Goal: Task Accomplishment & Management: Use online tool/utility

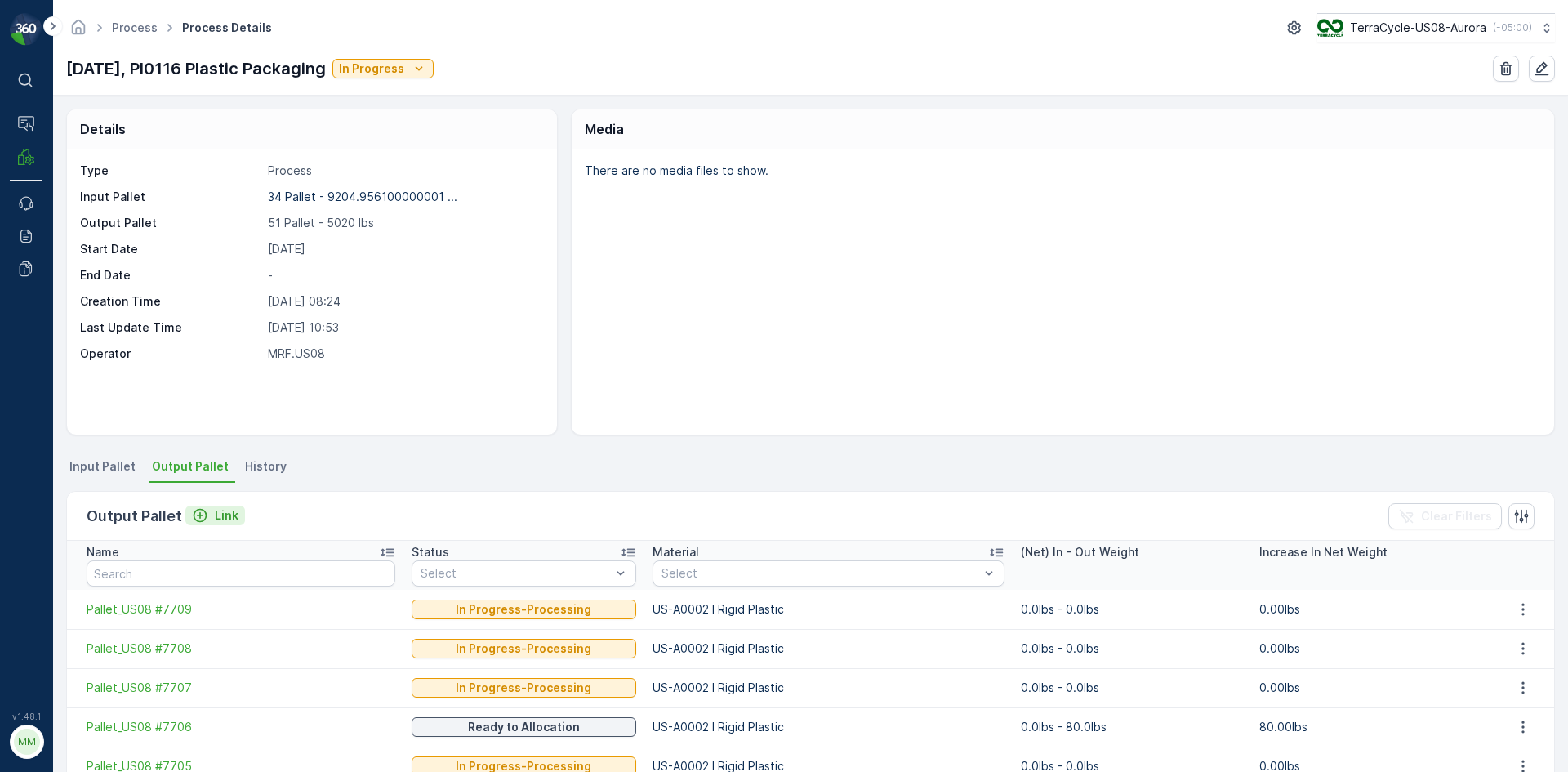
click at [219, 513] on p "Link" at bounding box center [227, 515] width 24 height 16
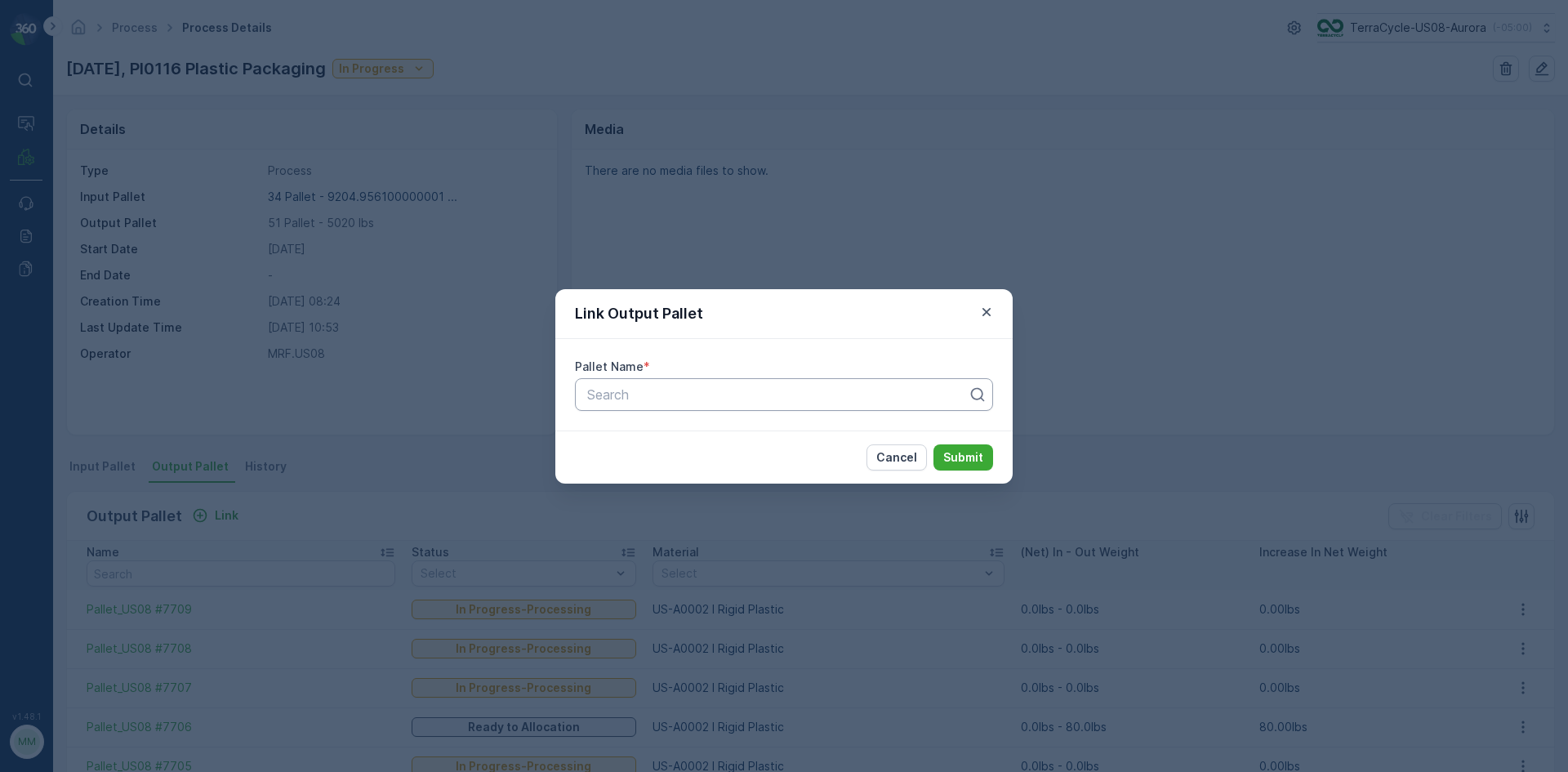
click at [630, 406] on div "Search" at bounding box center [784, 394] width 419 height 33
type input "7716"
click at [830, 435] on div "Pallet_US08 #7716" at bounding box center [784, 435] width 398 height 15
click at [965, 451] on p "Submit" at bounding box center [963, 458] width 40 height 16
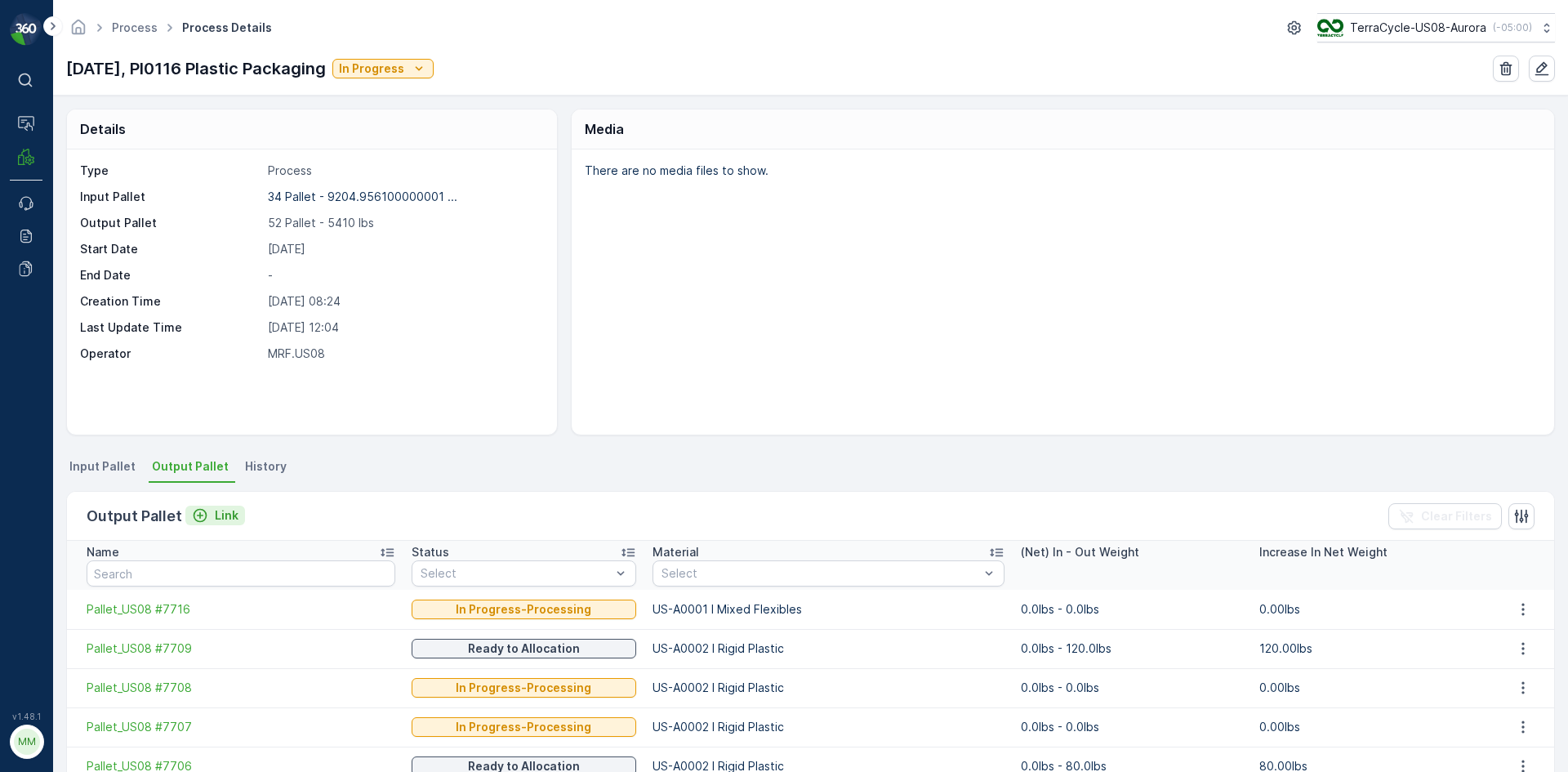
click at [217, 513] on p "Link" at bounding box center [227, 515] width 24 height 16
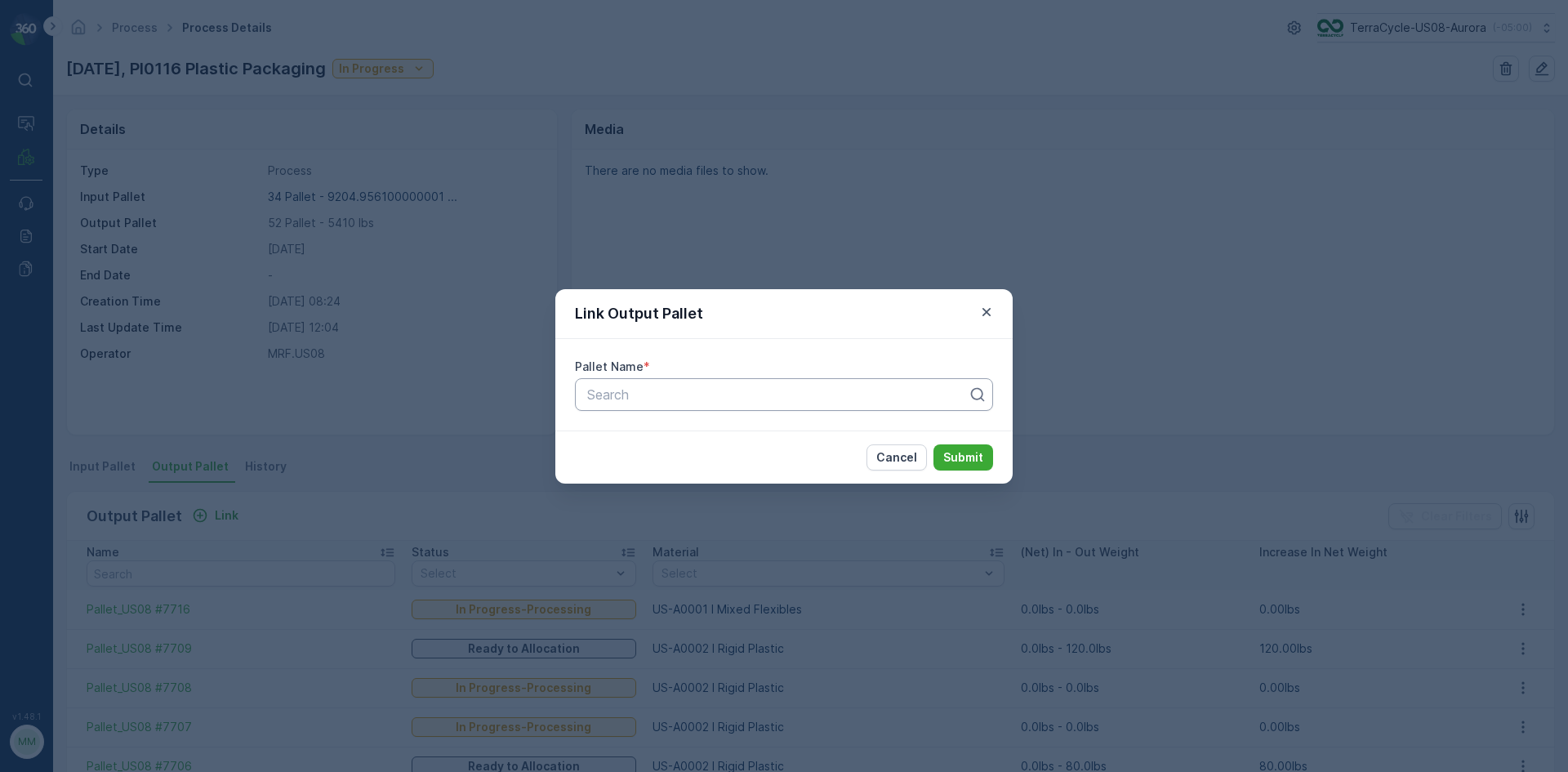
click at [651, 390] on div at bounding box center [778, 395] width 384 height 15
type input "7722"
click at [654, 432] on span "Pallet_US08 #7722" at bounding box center [642, 435] width 115 height 15
click at [962, 459] on p "Submit" at bounding box center [963, 458] width 40 height 16
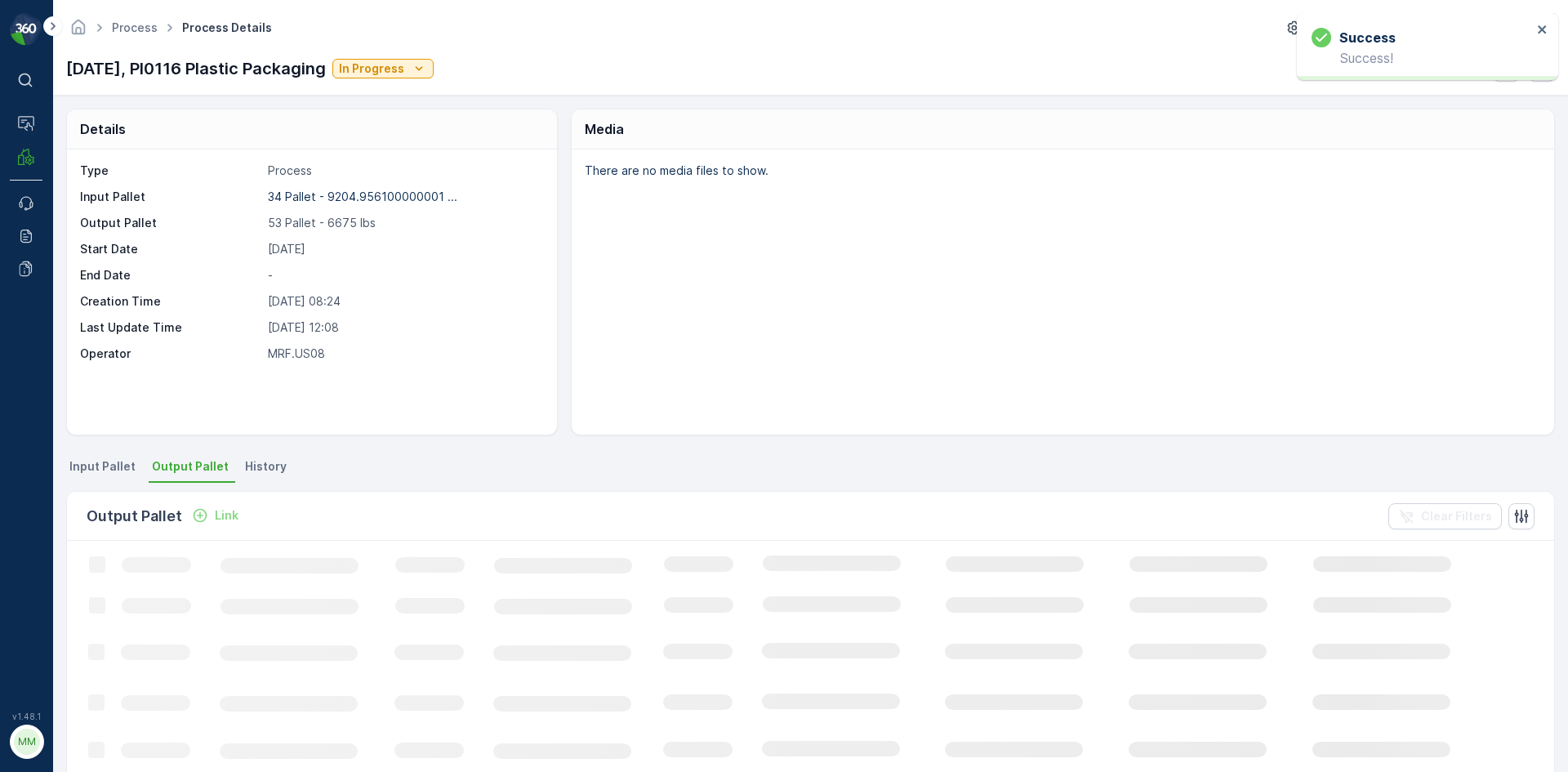
click at [229, 513] on p "Link" at bounding box center [227, 515] width 24 height 16
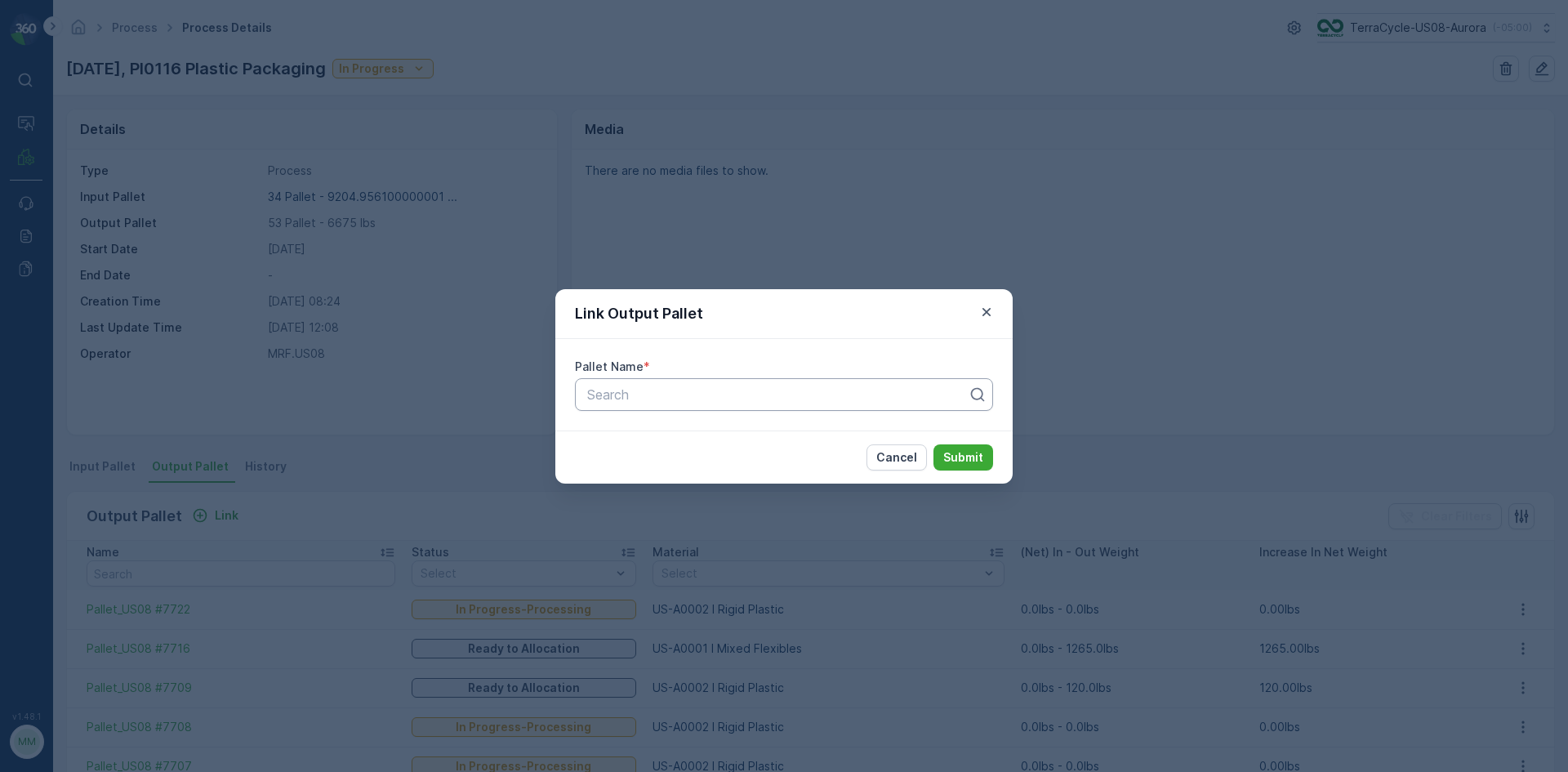
click at [606, 400] on div at bounding box center [778, 395] width 384 height 15
type input "7721"
drag, startPoint x: 665, startPoint y: 435, endPoint x: 699, endPoint y: 438, distance: 34.1
click at [673, 438] on span "Pallet_US08 #7721" at bounding box center [642, 435] width 113 height 15
click at [971, 451] on p "Submit" at bounding box center [963, 458] width 40 height 16
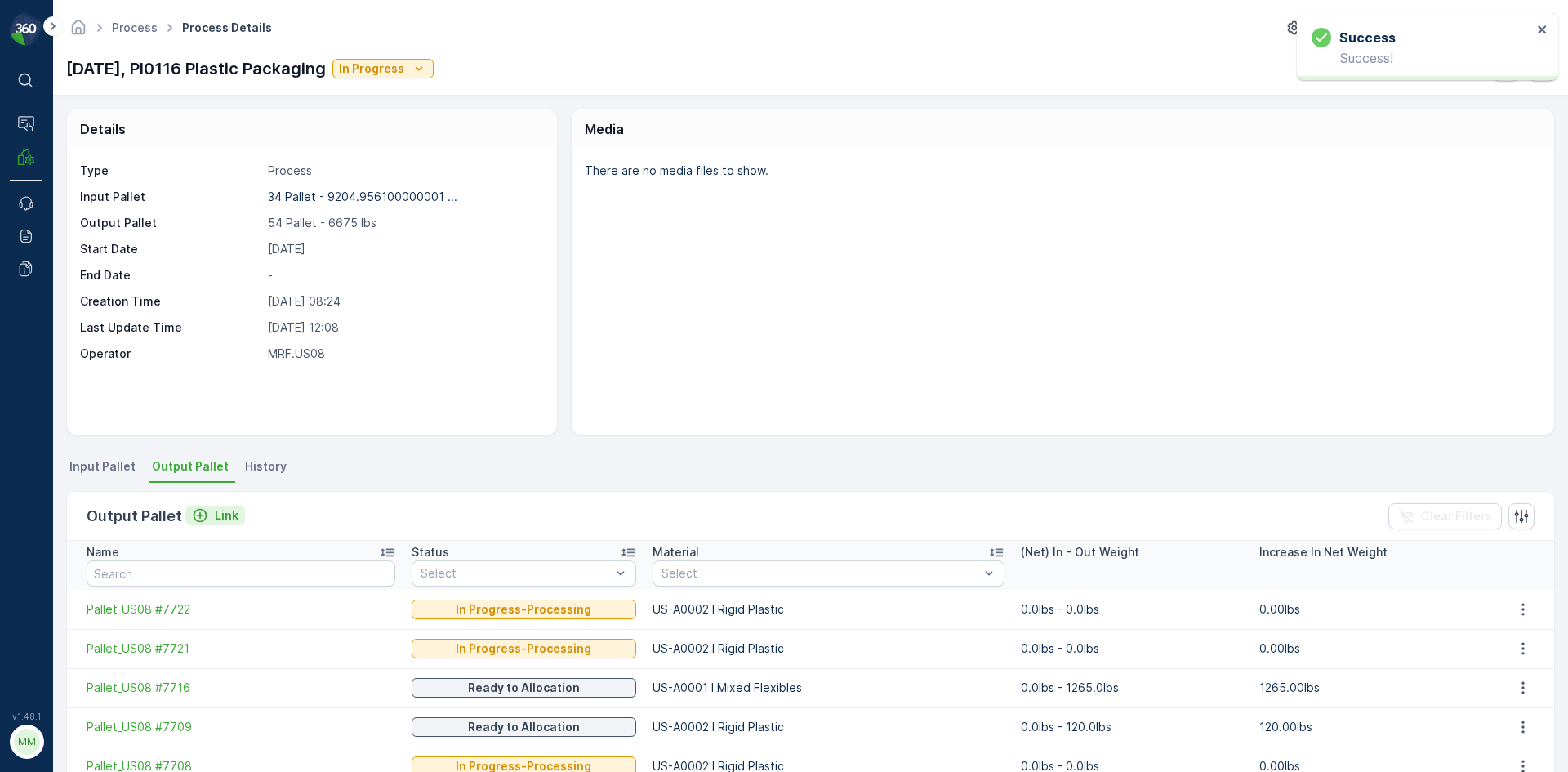
click at [215, 518] on p "Link" at bounding box center [227, 515] width 24 height 16
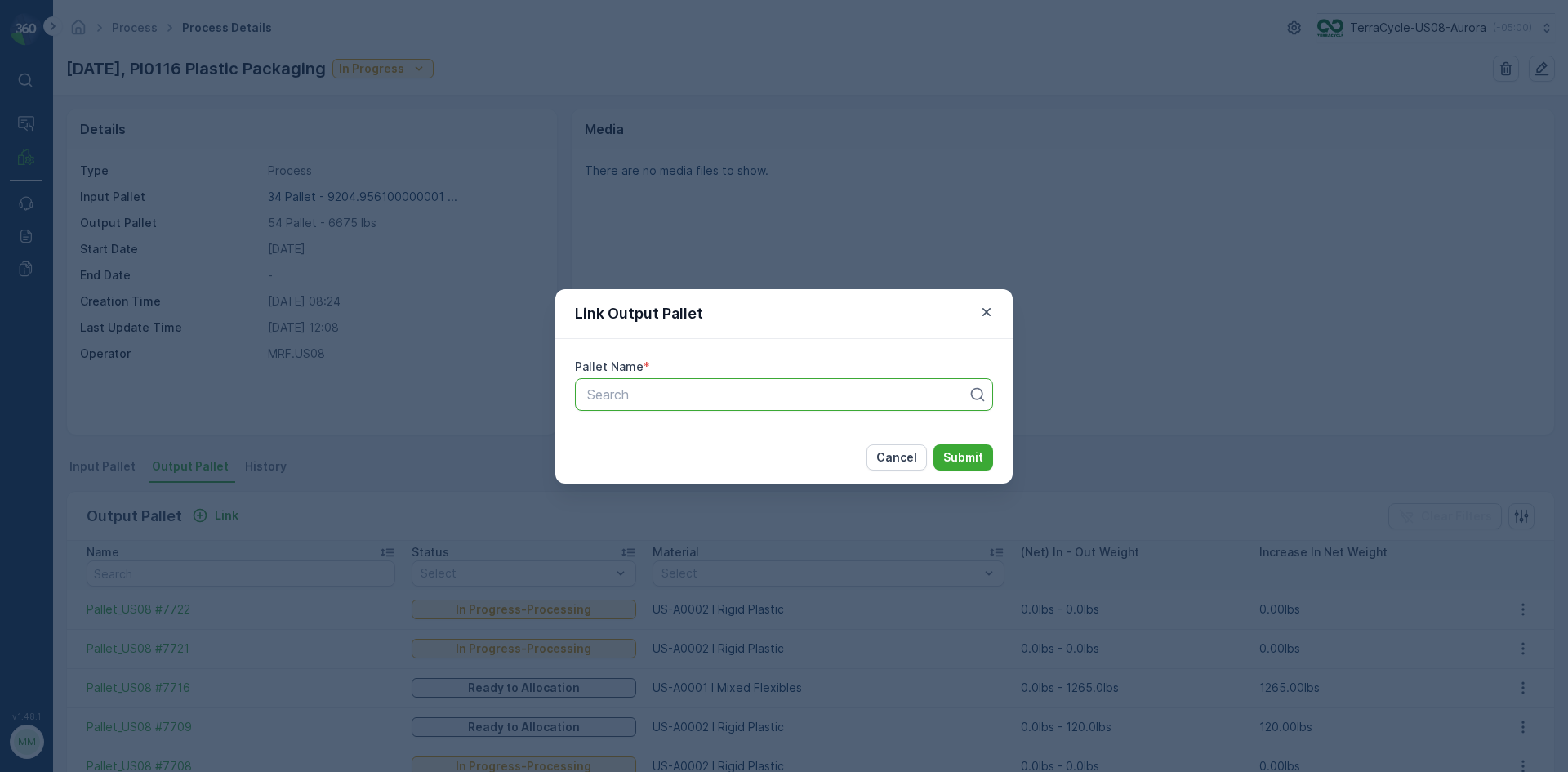
click at [690, 398] on div at bounding box center [778, 395] width 384 height 15
type input "7720"
click at [655, 439] on span "Pallet_US08 #7720" at bounding box center [642, 435] width 116 height 15
click at [969, 460] on p "Submit" at bounding box center [963, 458] width 40 height 16
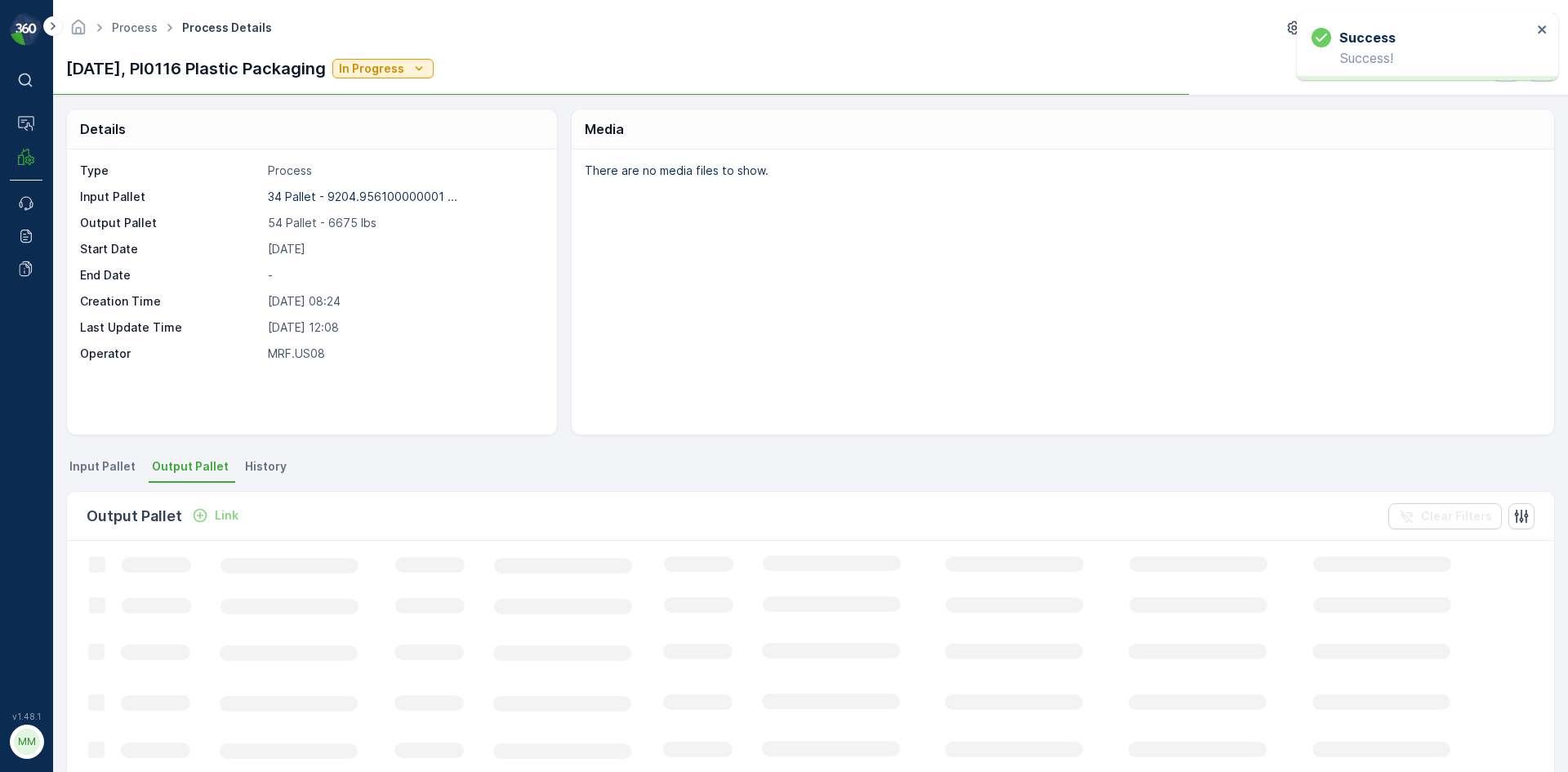
click at [229, 522] on p "Link" at bounding box center [227, 515] width 24 height 16
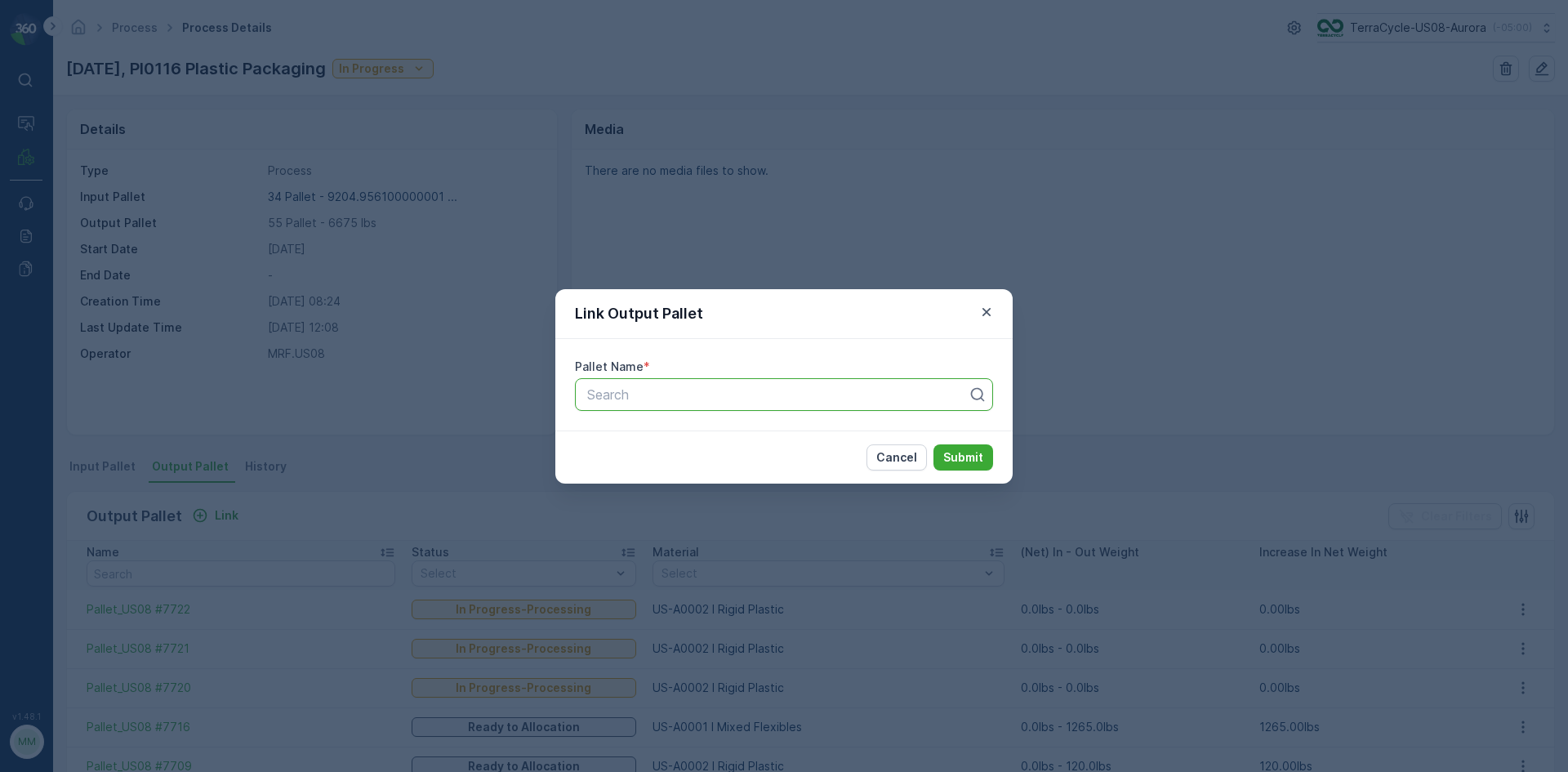
click at [616, 407] on div "Search" at bounding box center [784, 394] width 419 height 33
type input "7719"
drag, startPoint x: 802, startPoint y: 437, endPoint x: 894, endPoint y: 433, distance: 92.1
click at [803, 437] on div "Pallet_US08 #7719" at bounding box center [784, 435] width 398 height 15
click at [974, 454] on p "Submit" at bounding box center [963, 458] width 40 height 16
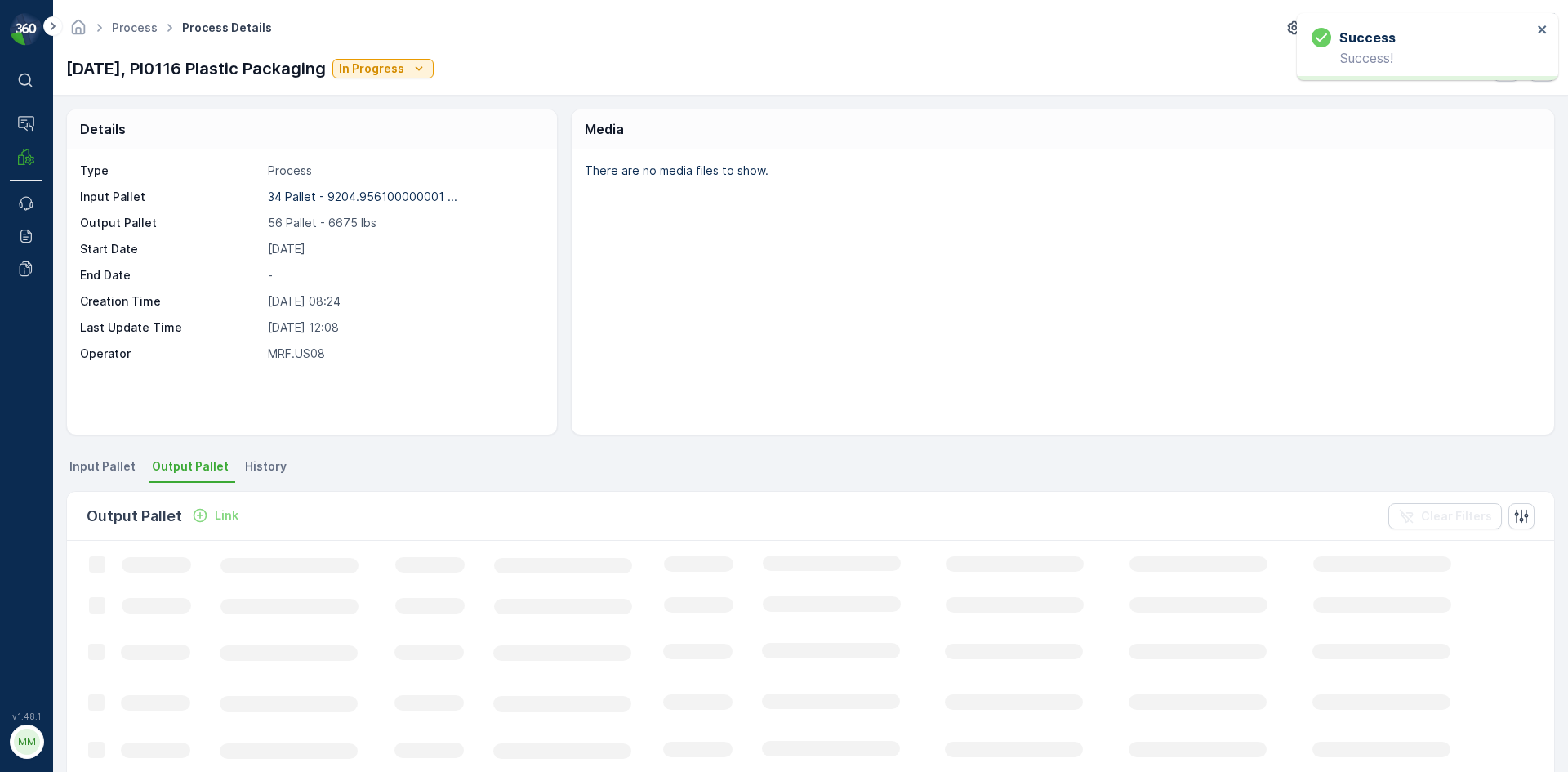
click at [219, 517] on p "Link" at bounding box center [227, 515] width 24 height 16
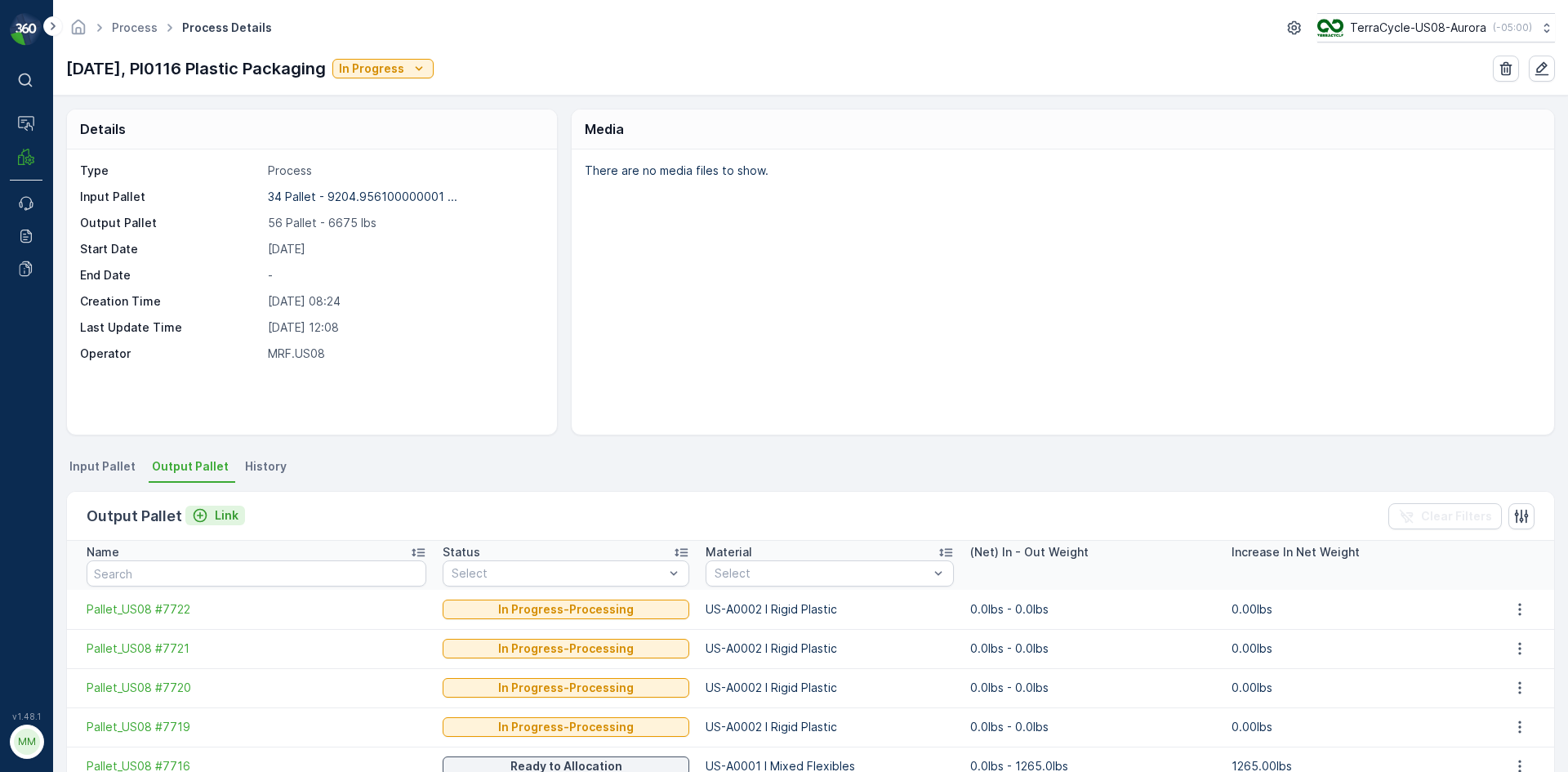
click at [219, 516] on p "Link" at bounding box center [227, 515] width 24 height 16
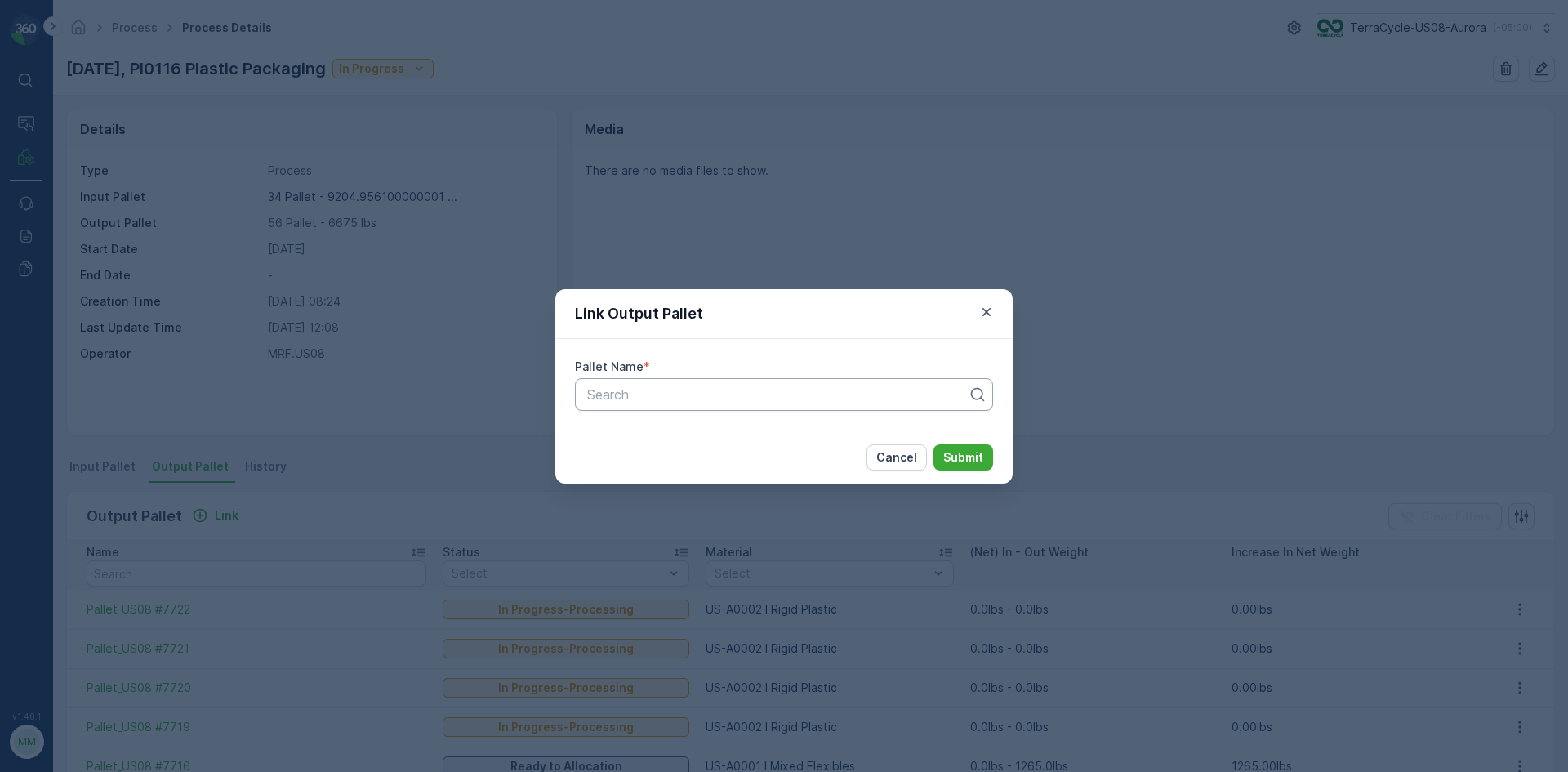
click at [799, 396] on div at bounding box center [778, 395] width 384 height 15
type input "7718"
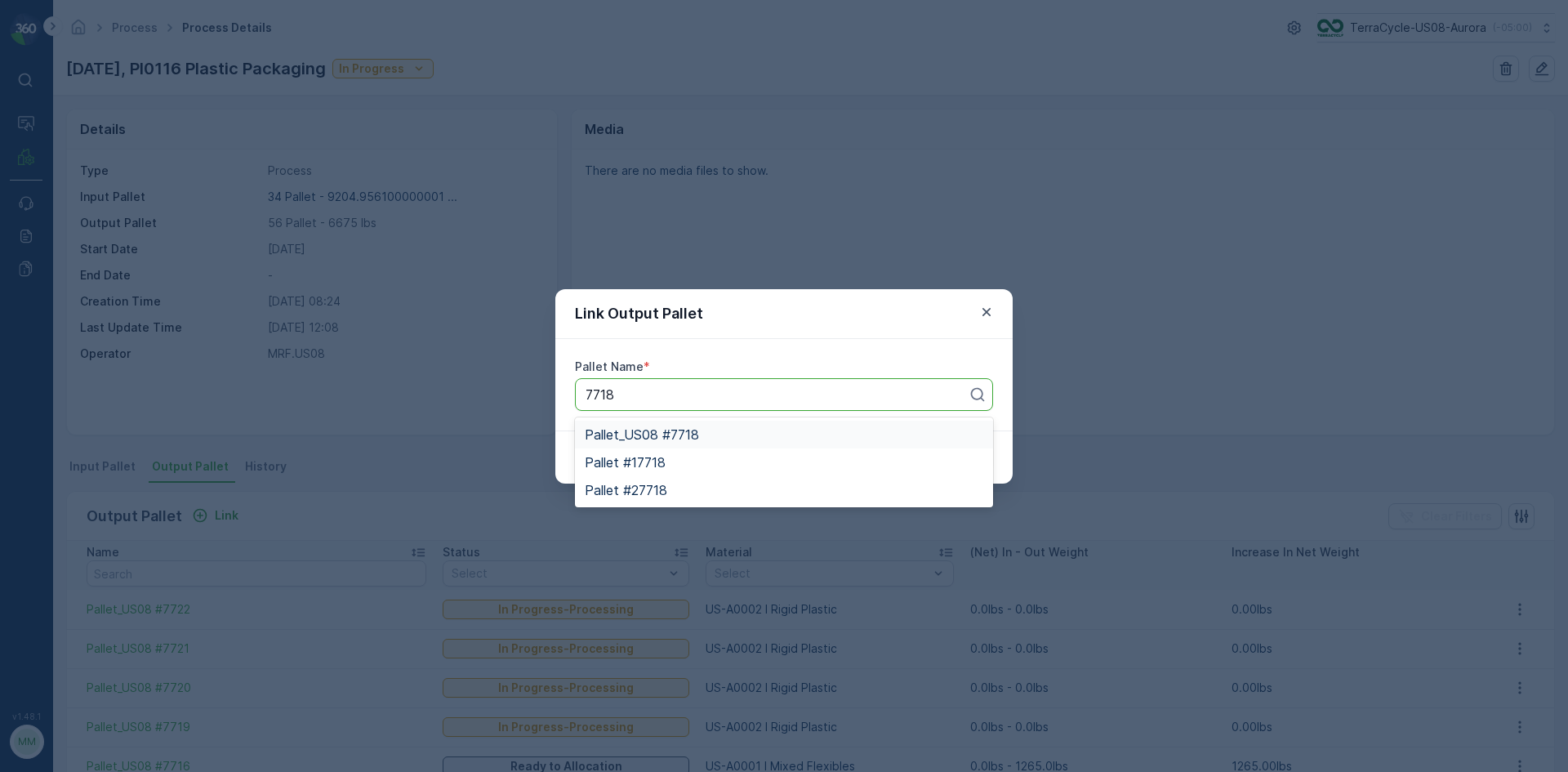
click at [775, 430] on div "Pallet_US08 #7718" at bounding box center [784, 435] width 398 height 15
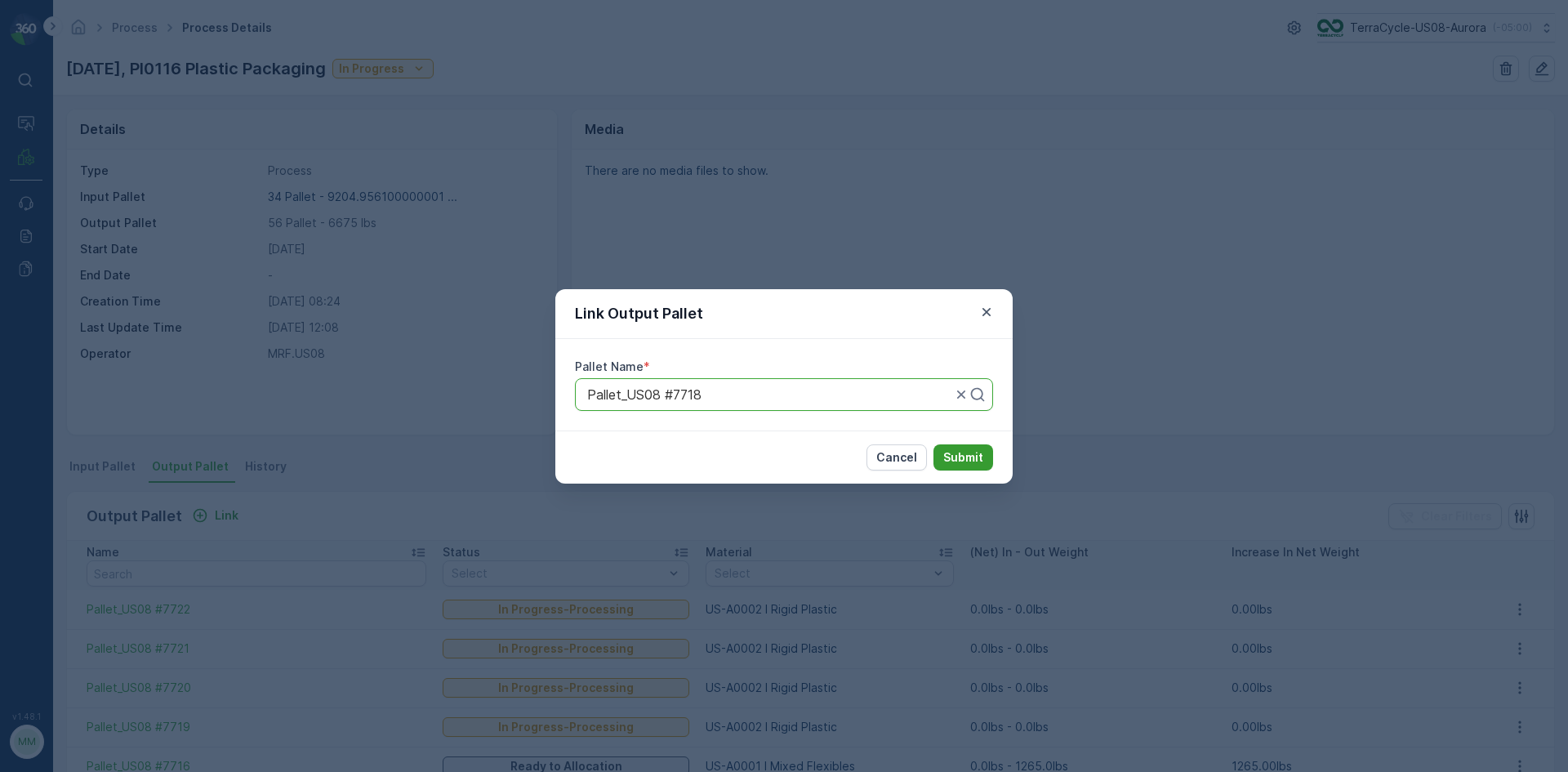
click at [960, 450] on p "Submit" at bounding box center [963, 458] width 40 height 16
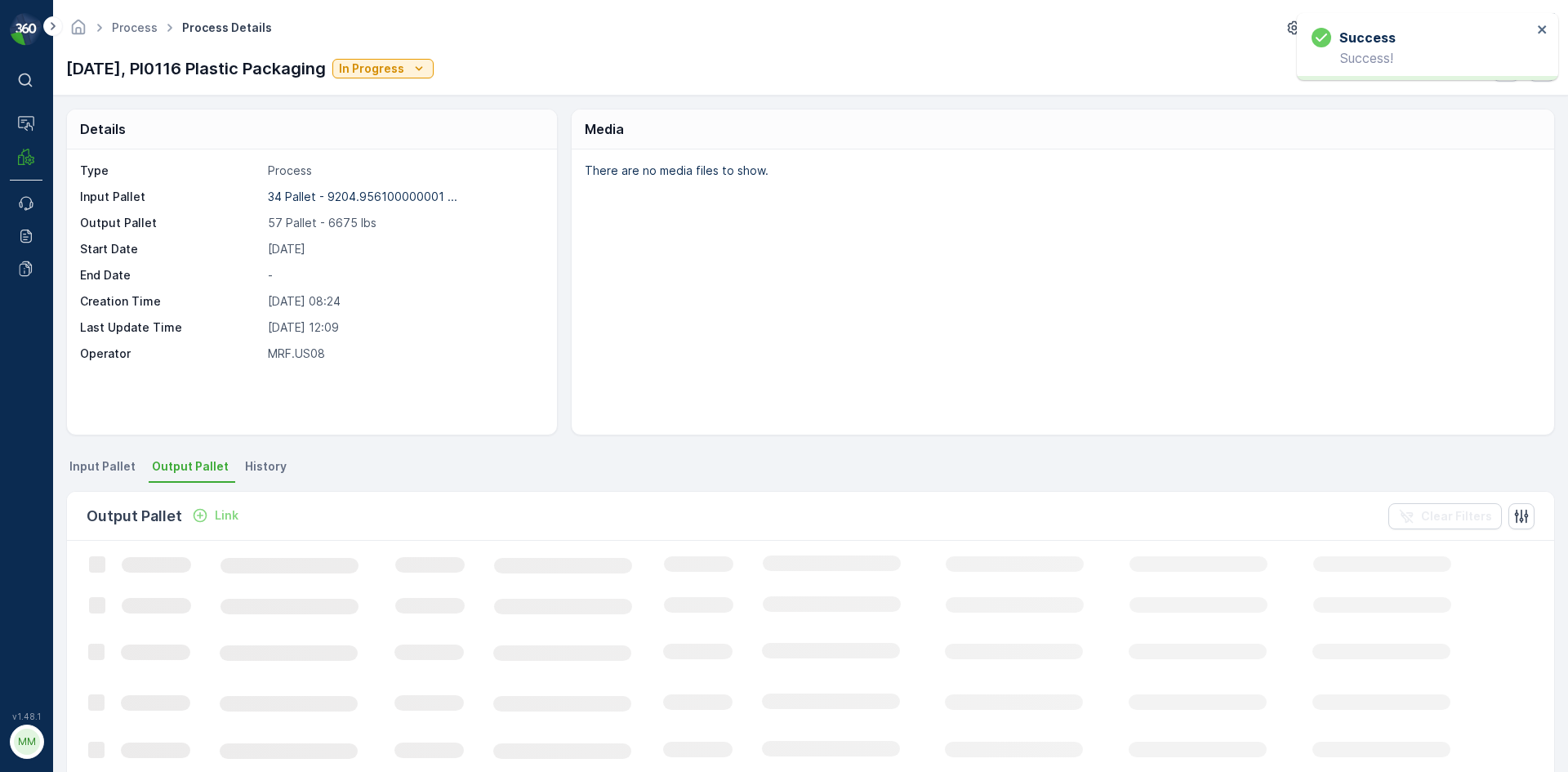
click at [208, 513] on div "Link" at bounding box center [215, 515] width 47 height 16
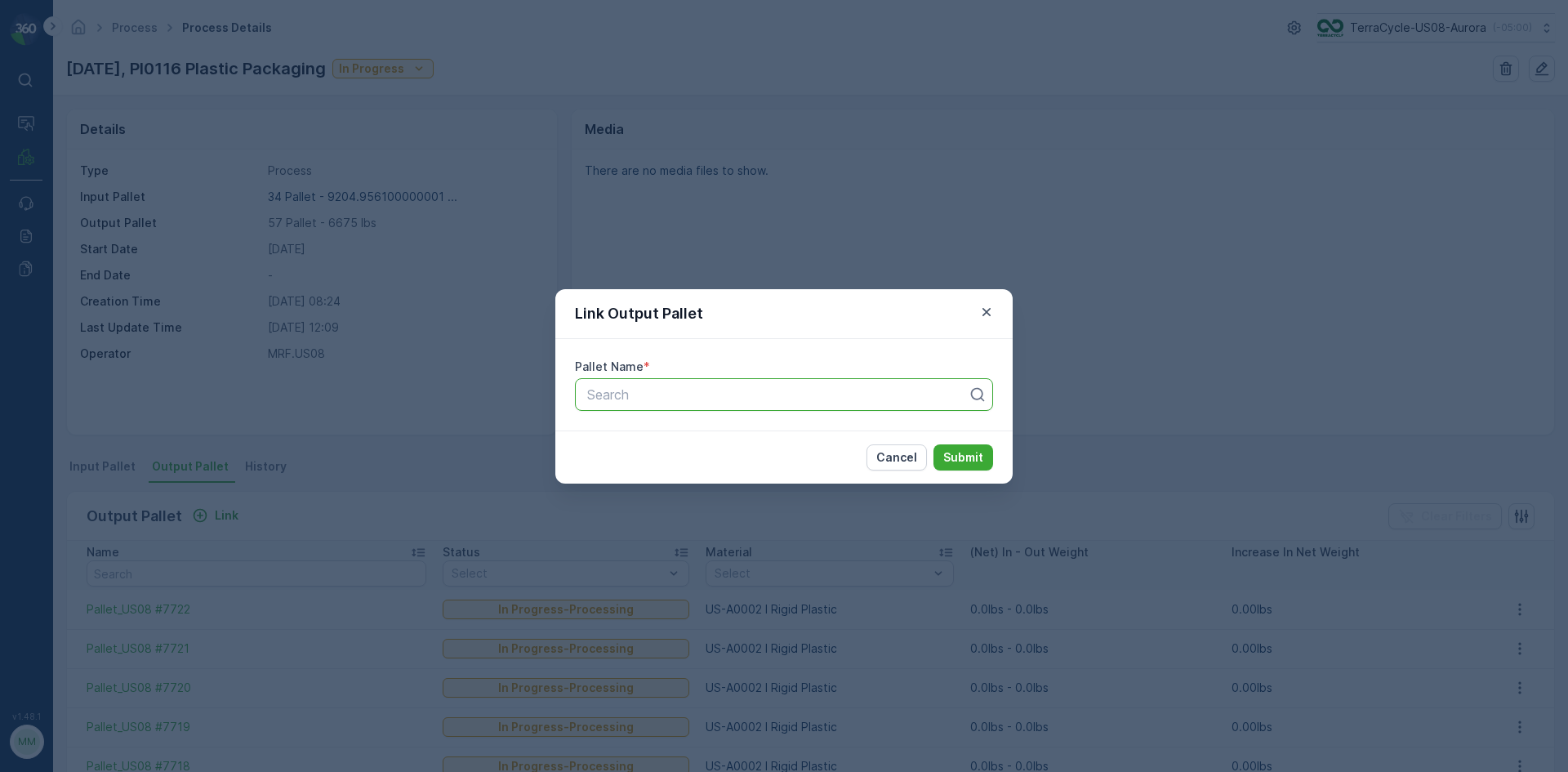
click at [709, 393] on div at bounding box center [778, 395] width 384 height 15
type input "7717"
click at [773, 433] on div "Pallet_US08 #7717" at bounding box center [784, 435] width 398 height 15
click at [954, 452] on p "Submit" at bounding box center [963, 458] width 40 height 16
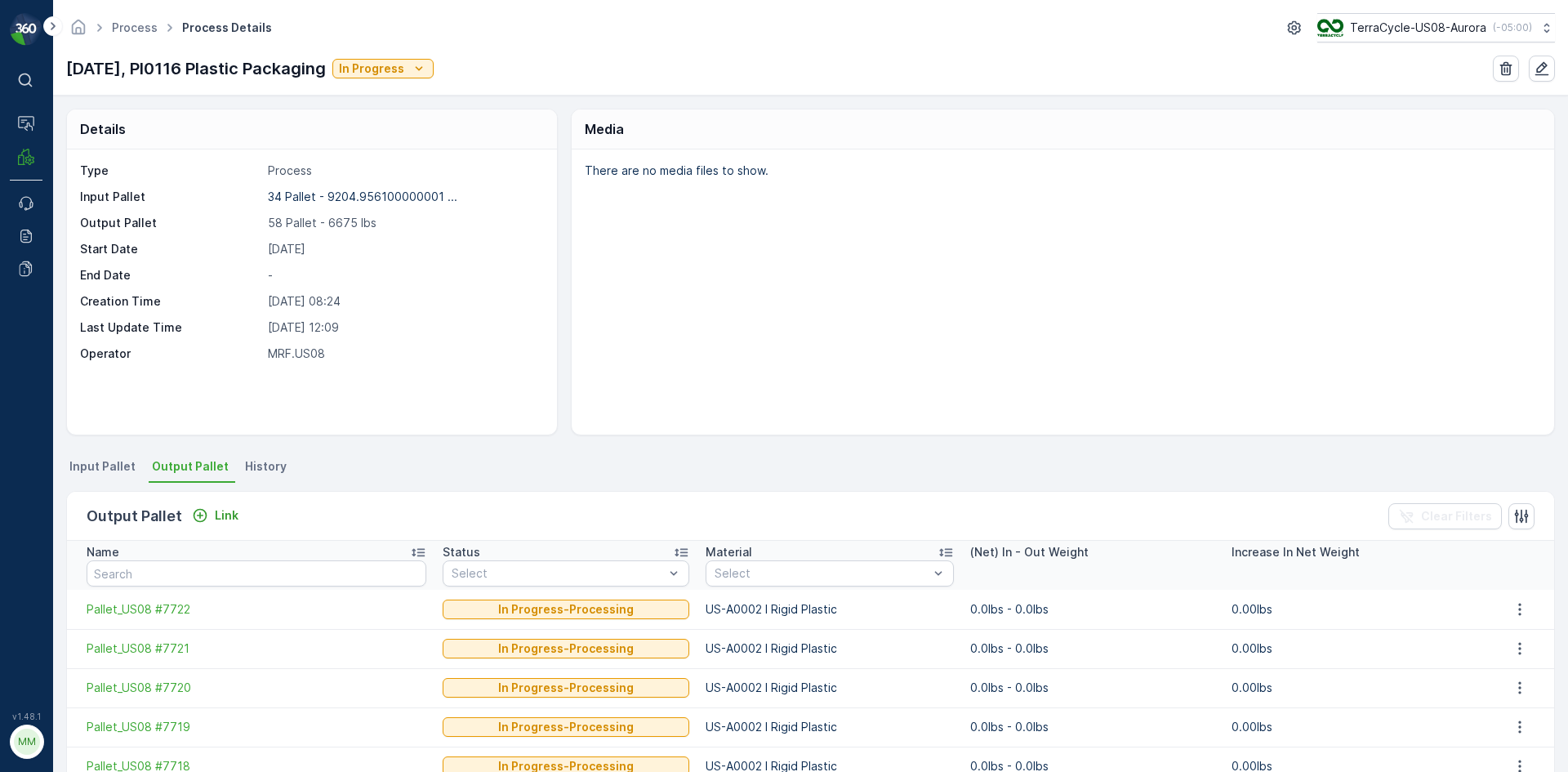
click at [105, 464] on span "Input Pallet" at bounding box center [102, 467] width 66 height 16
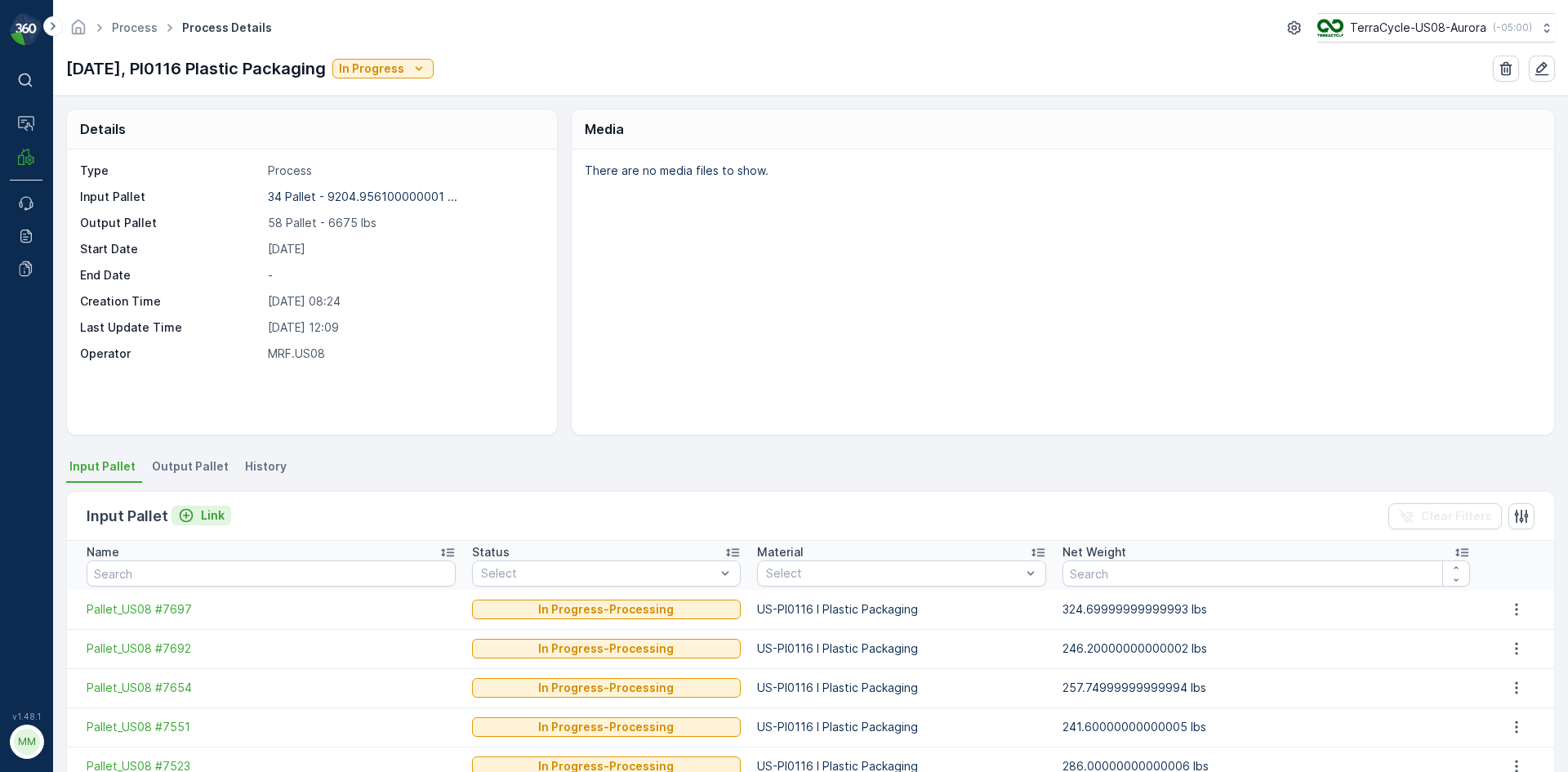
click at [207, 516] on p "Link" at bounding box center [212, 515] width 24 height 16
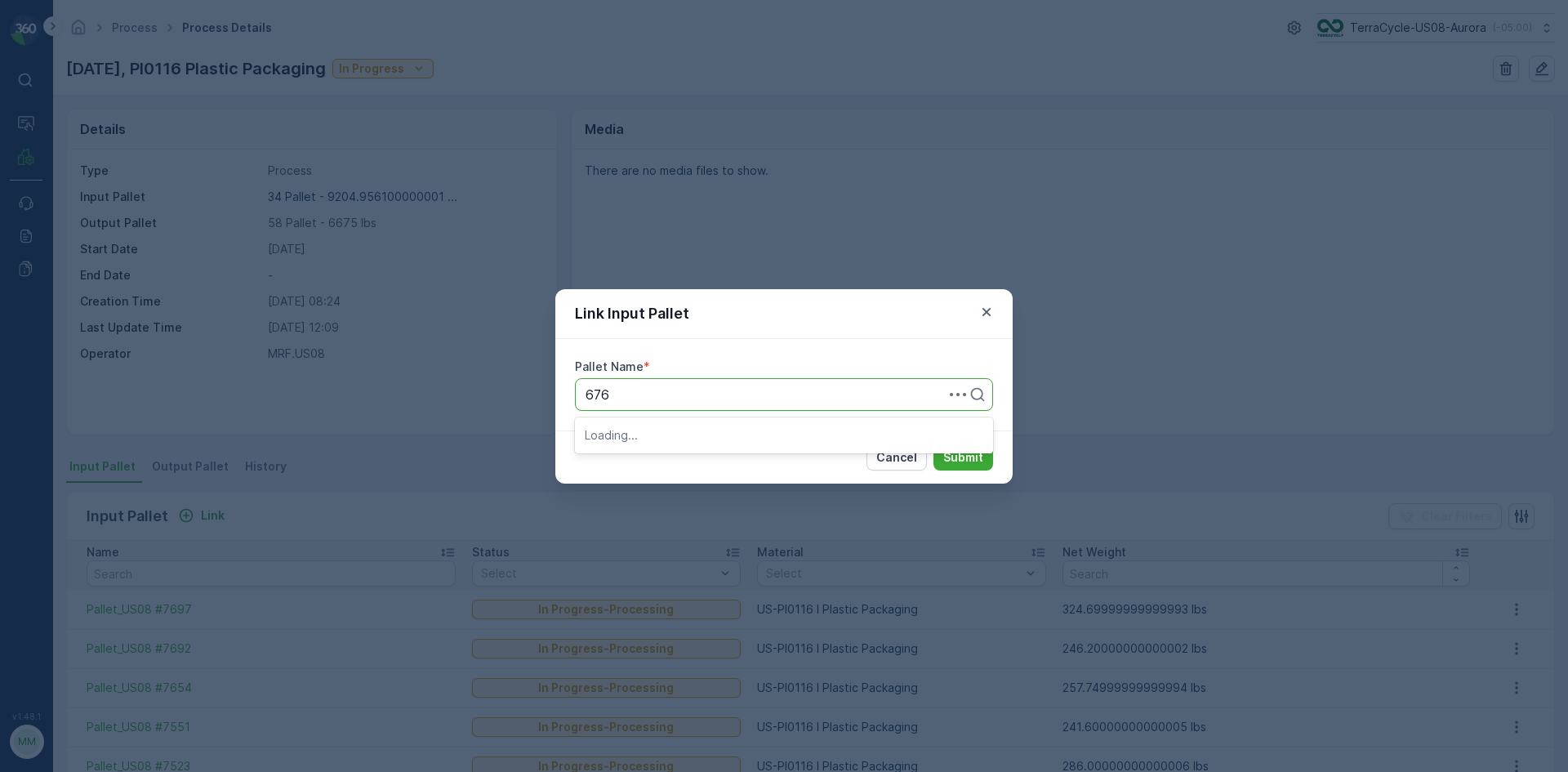
type input "6767"
click at [725, 438] on div "Pallet_US08 #6767" at bounding box center [784, 435] width 398 height 15
click at [973, 456] on p "Submit" at bounding box center [963, 458] width 40 height 16
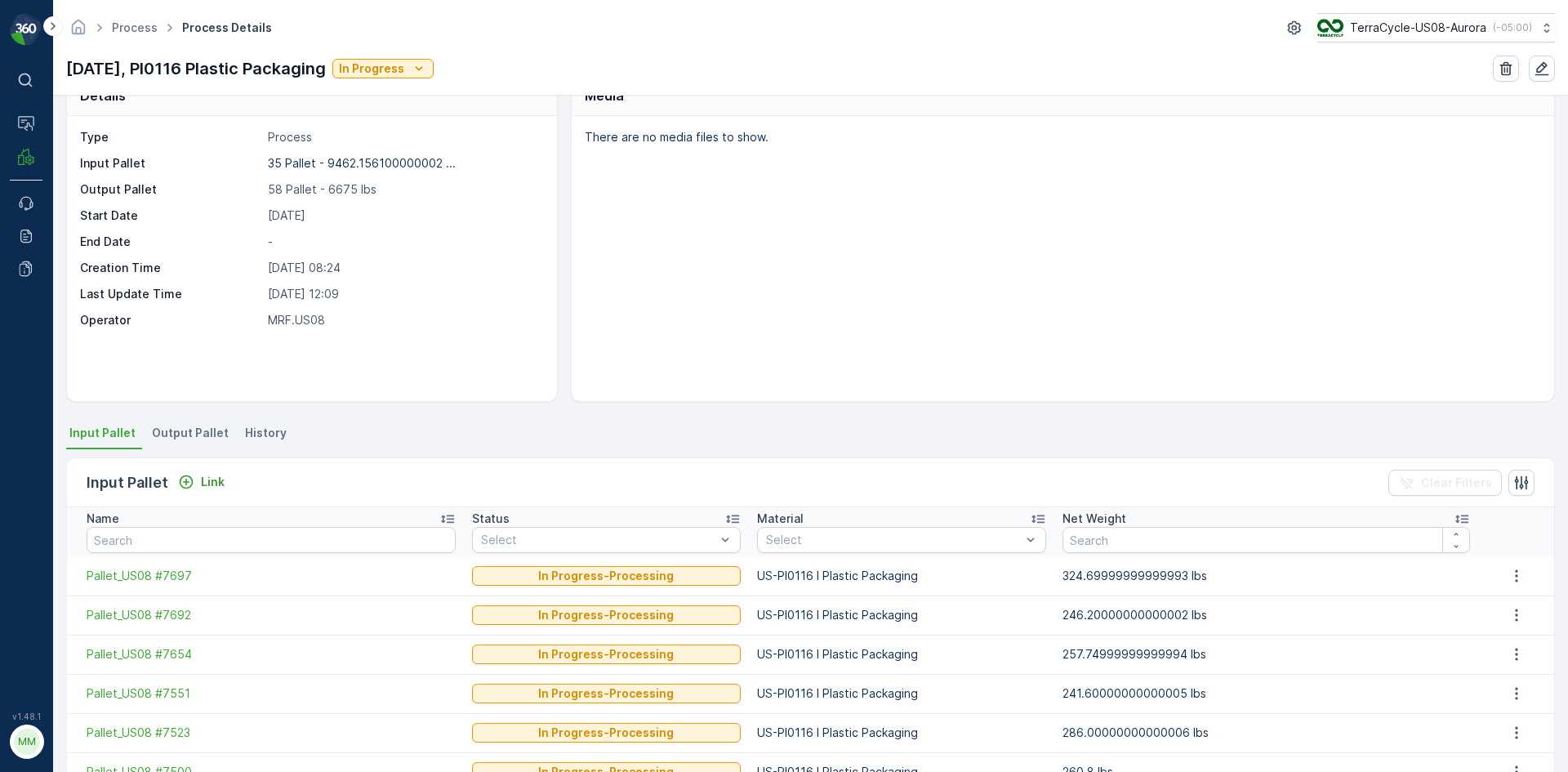
scroll to position [81, 0]
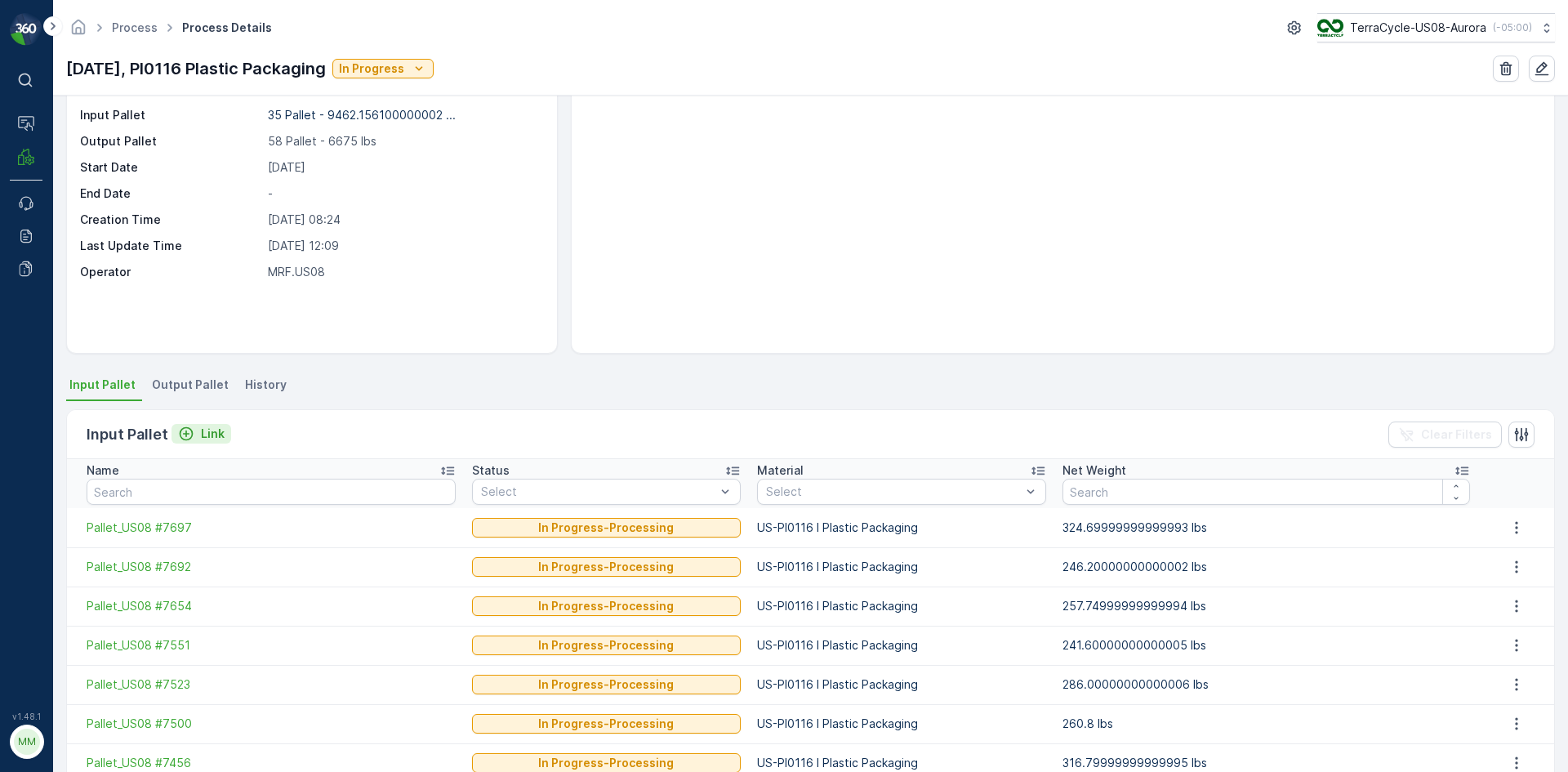
click at [196, 431] on div "Link" at bounding box center [201, 434] width 47 height 16
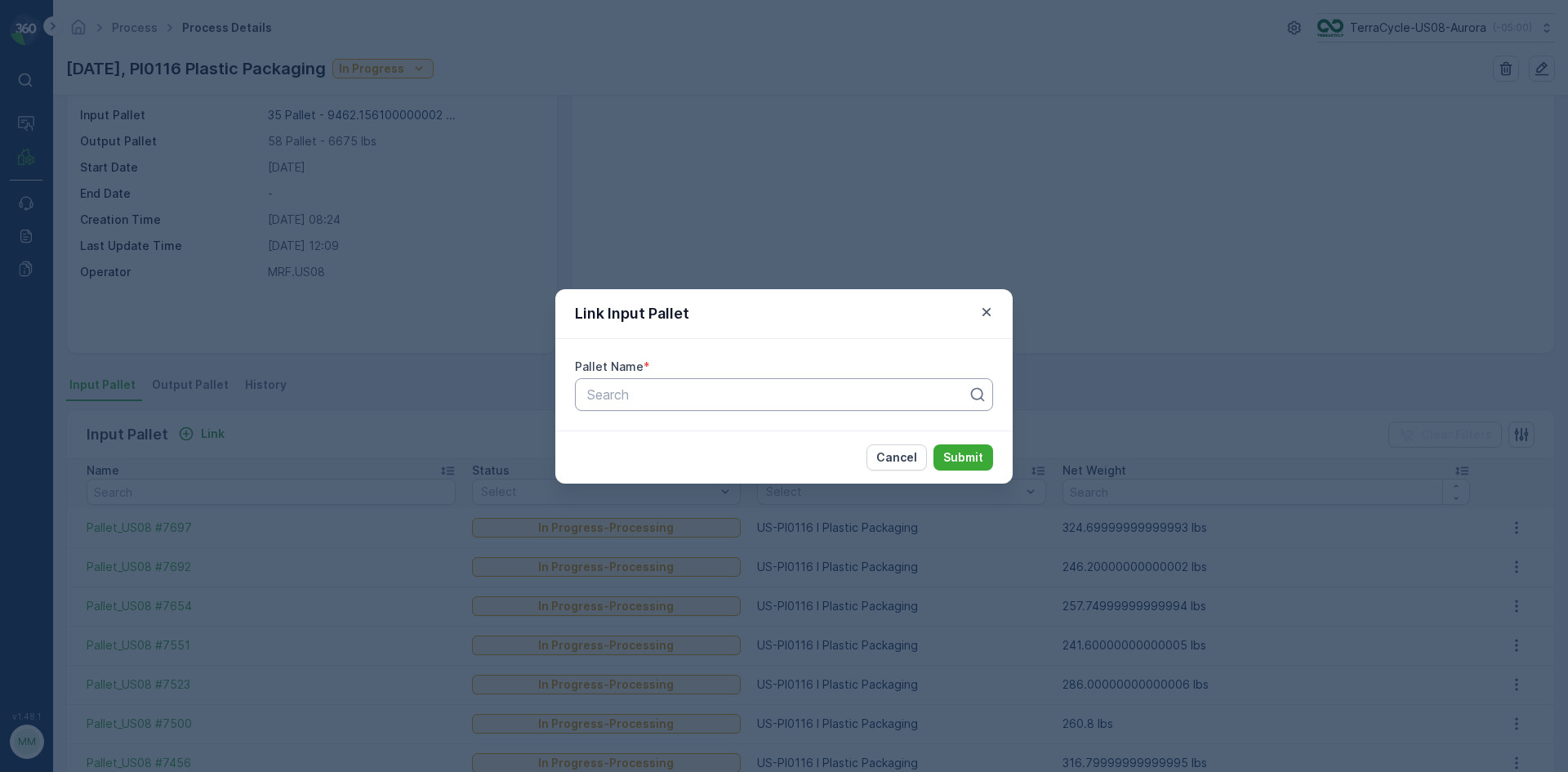
click at [611, 404] on div "Search" at bounding box center [778, 395] width 384 height 19
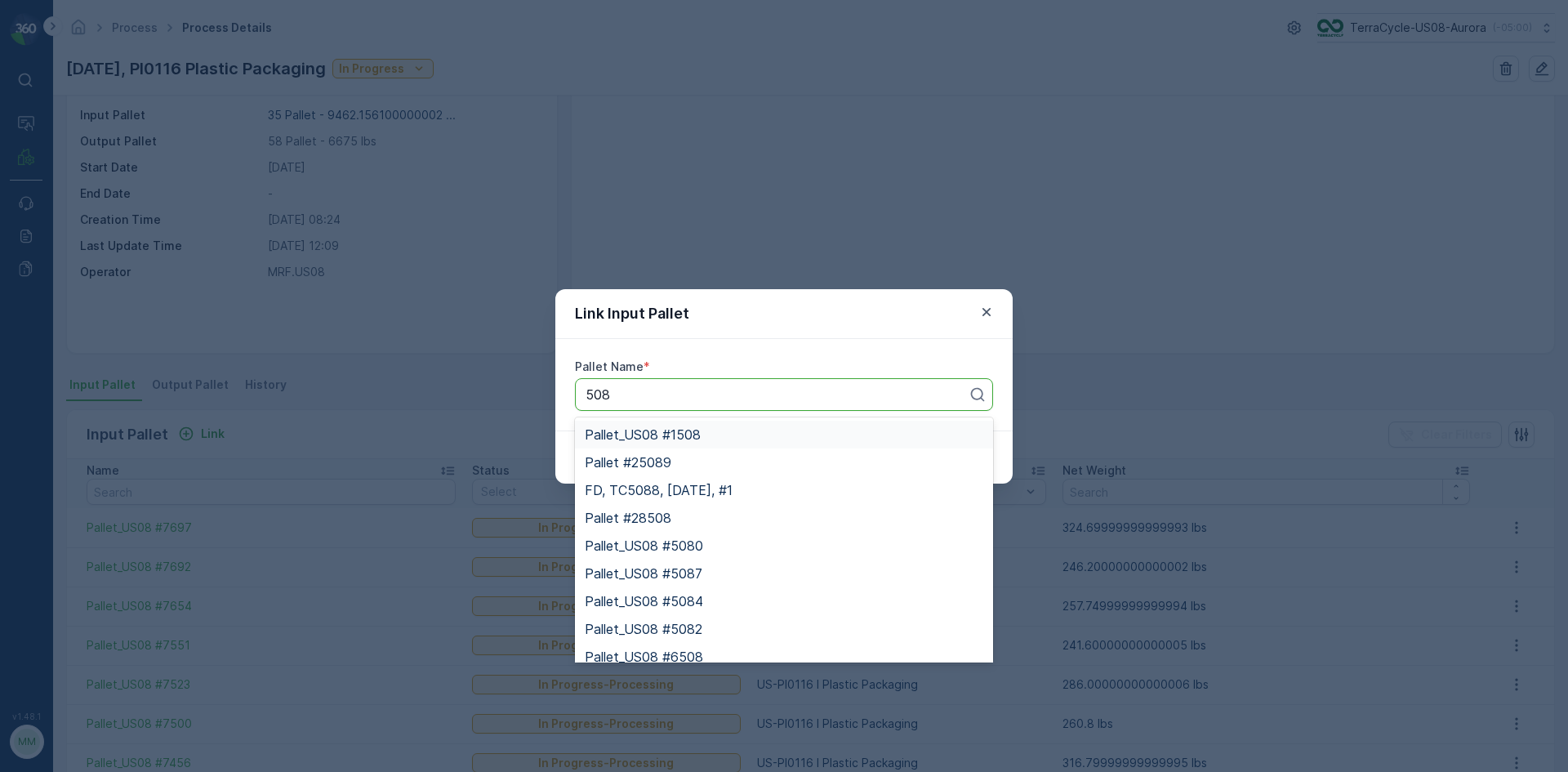
type input "5080"
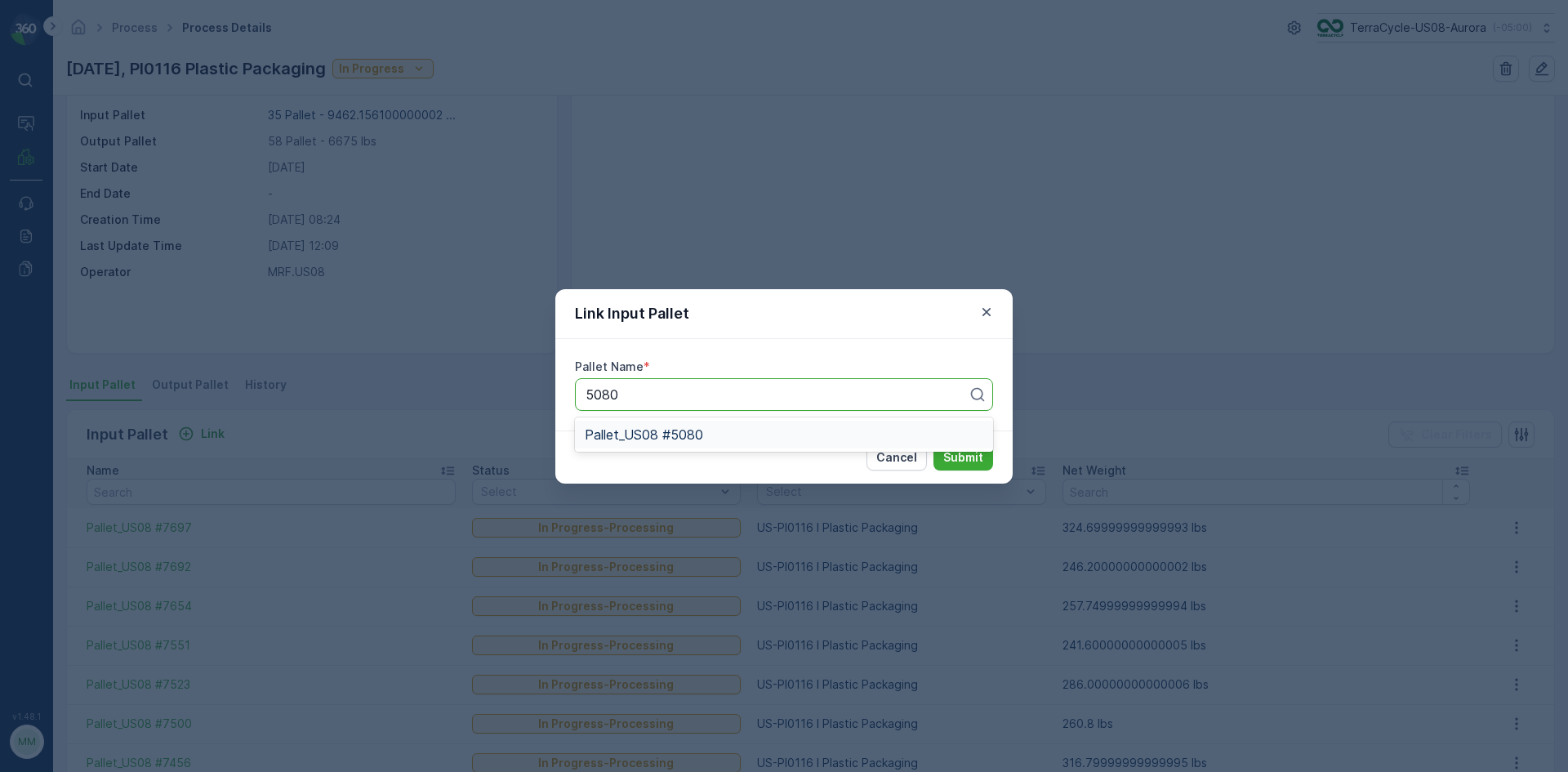
click at [667, 425] on div "Pallet_US08 #5080" at bounding box center [784, 434] width 419 height 27
click at [951, 459] on p "Submit" at bounding box center [963, 458] width 40 height 16
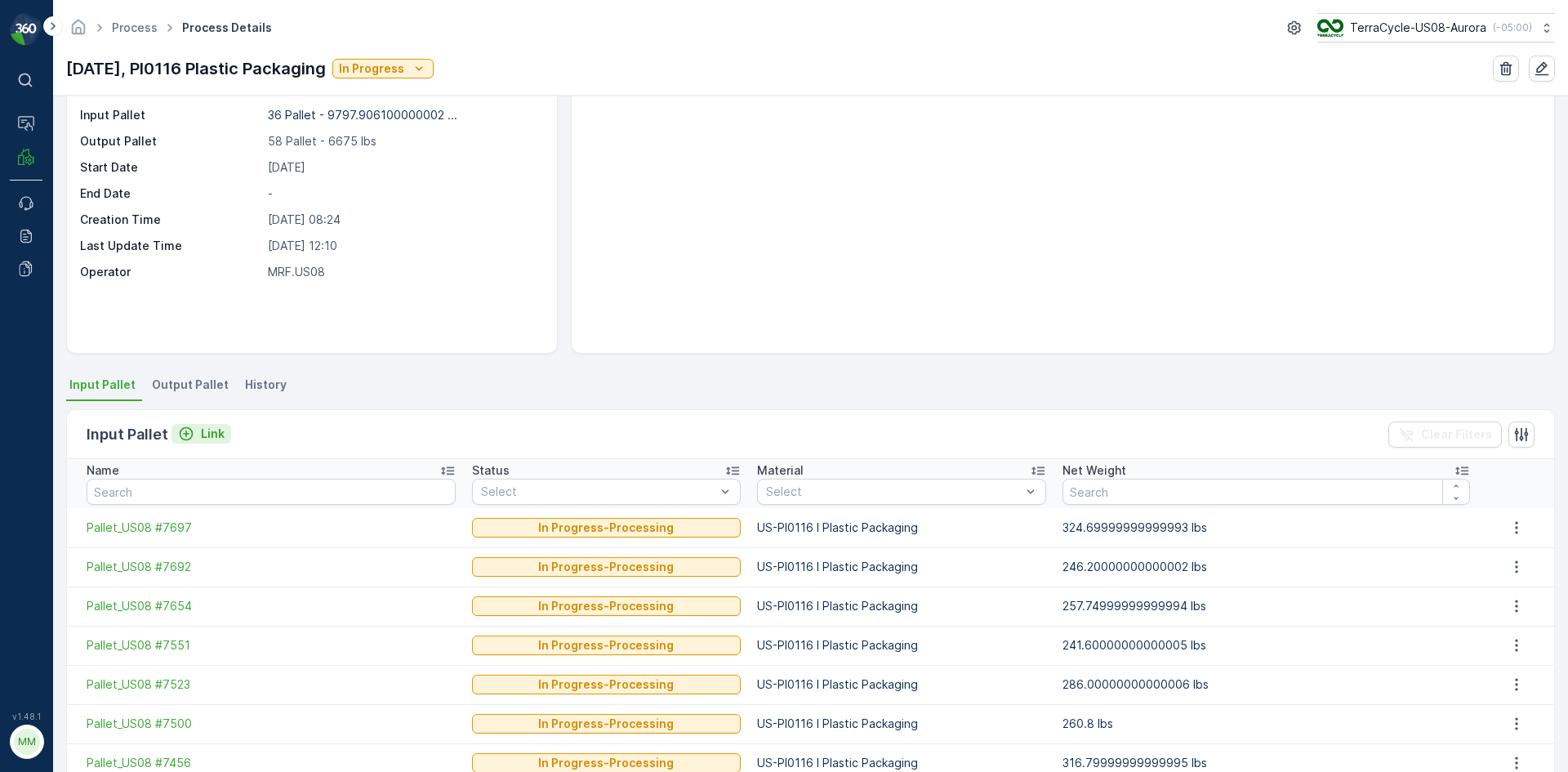
click at [204, 432] on p "Link" at bounding box center [212, 434] width 24 height 16
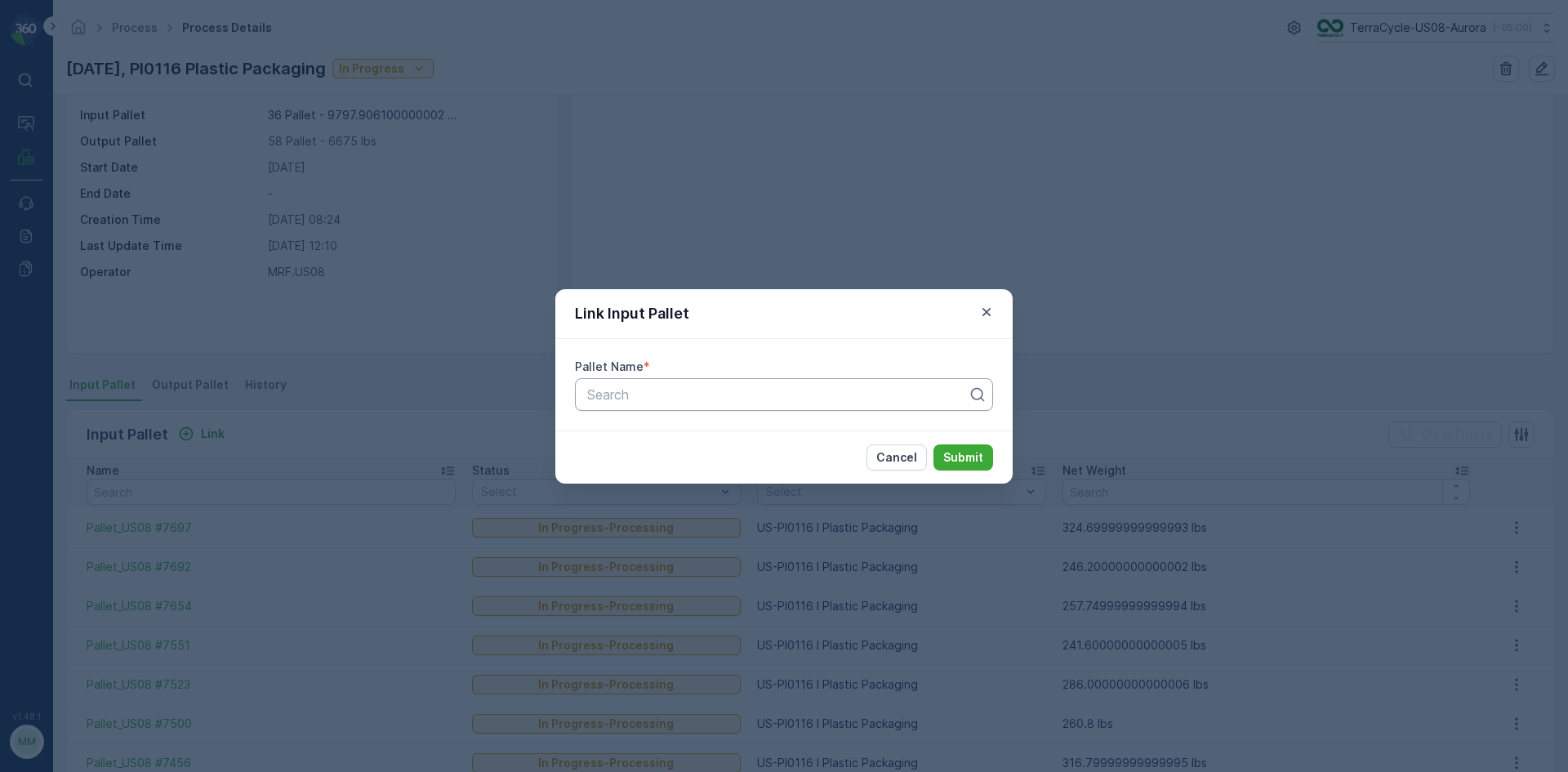
click at [648, 391] on div at bounding box center [778, 395] width 384 height 15
type input "6164"
click at [891, 435] on div "Pallet_US08 #6164" at bounding box center [784, 435] width 398 height 15
click at [966, 459] on p "Submit" at bounding box center [963, 458] width 40 height 16
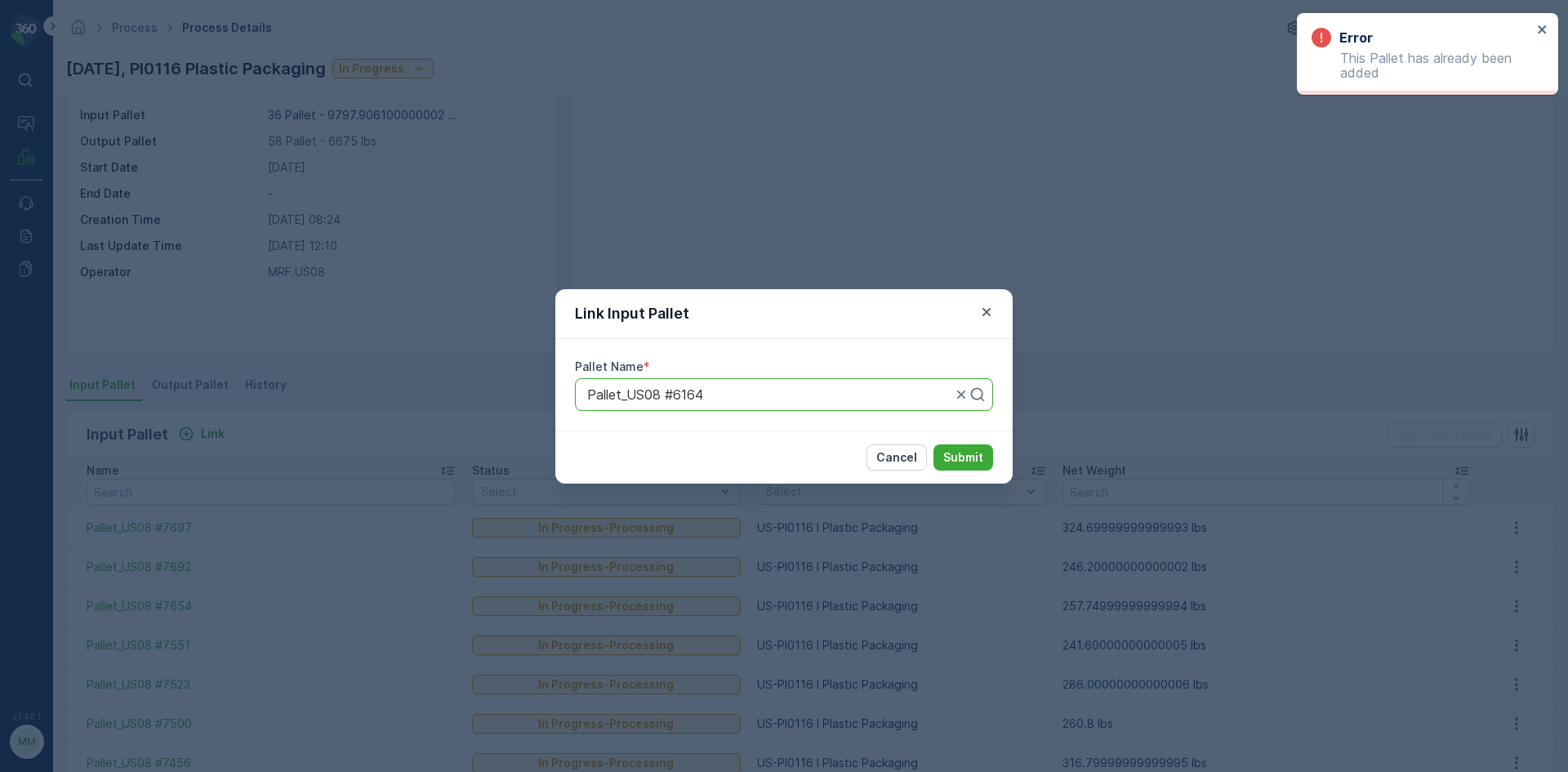
click at [991, 301] on div "Link Input Pallet" at bounding box center [784, 314] width 457 height 50
click at [972, 315] on div "Link Input Pallet" at bounding box center [784, 314] width 457 height 50
click at [986, 308] on icon "button" at bounding box center [987, 312] width 16 height 16
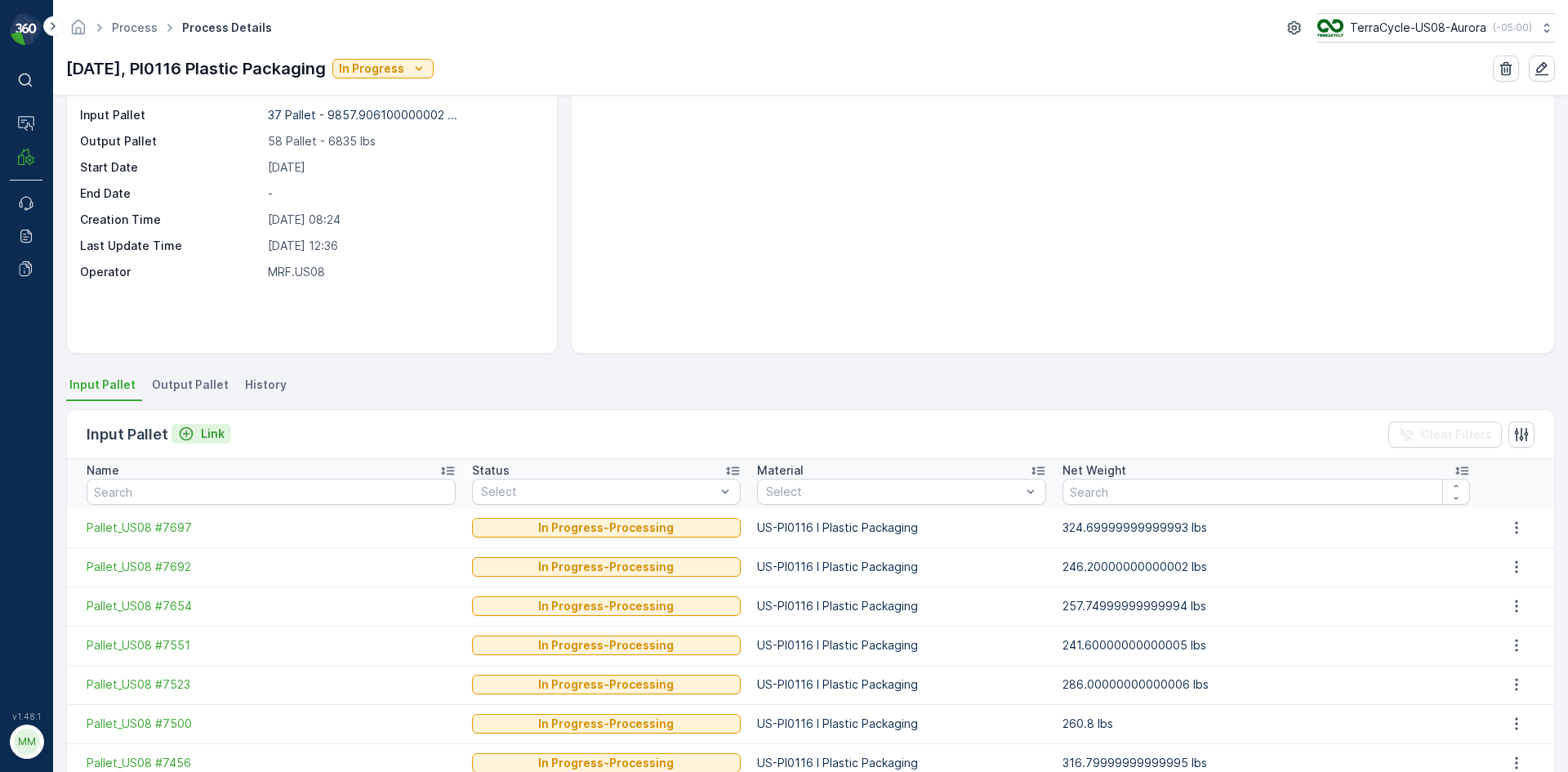
click at [202, 435] on p "Link" at bounding box center [212, 434] width 24 height 16
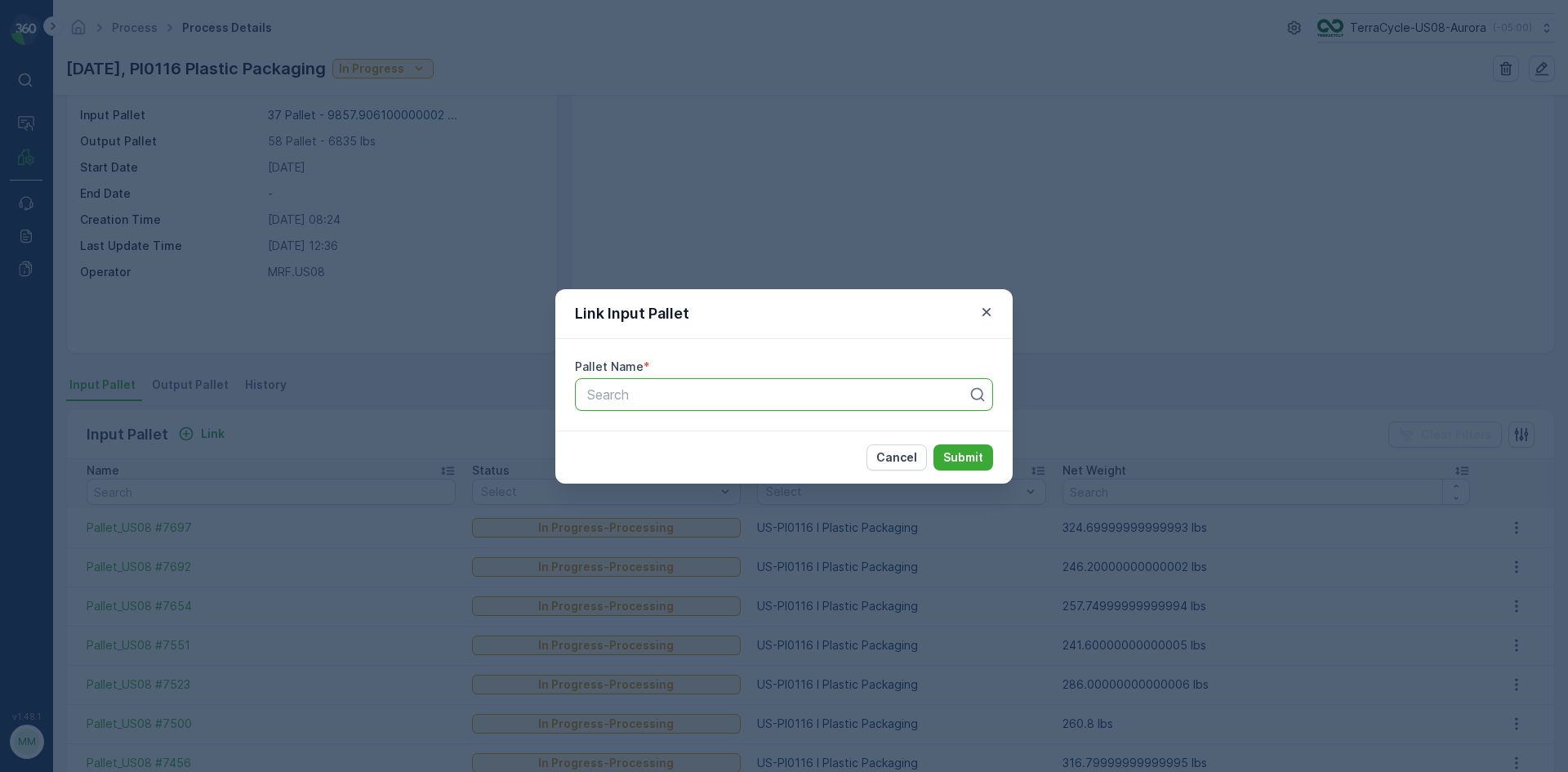
click at [727, 388] on div at bounding box center [778, 395] width 384 height 15
click at [991, 311] on icon "button" at bounding box center [987, 312] width 16 height 16
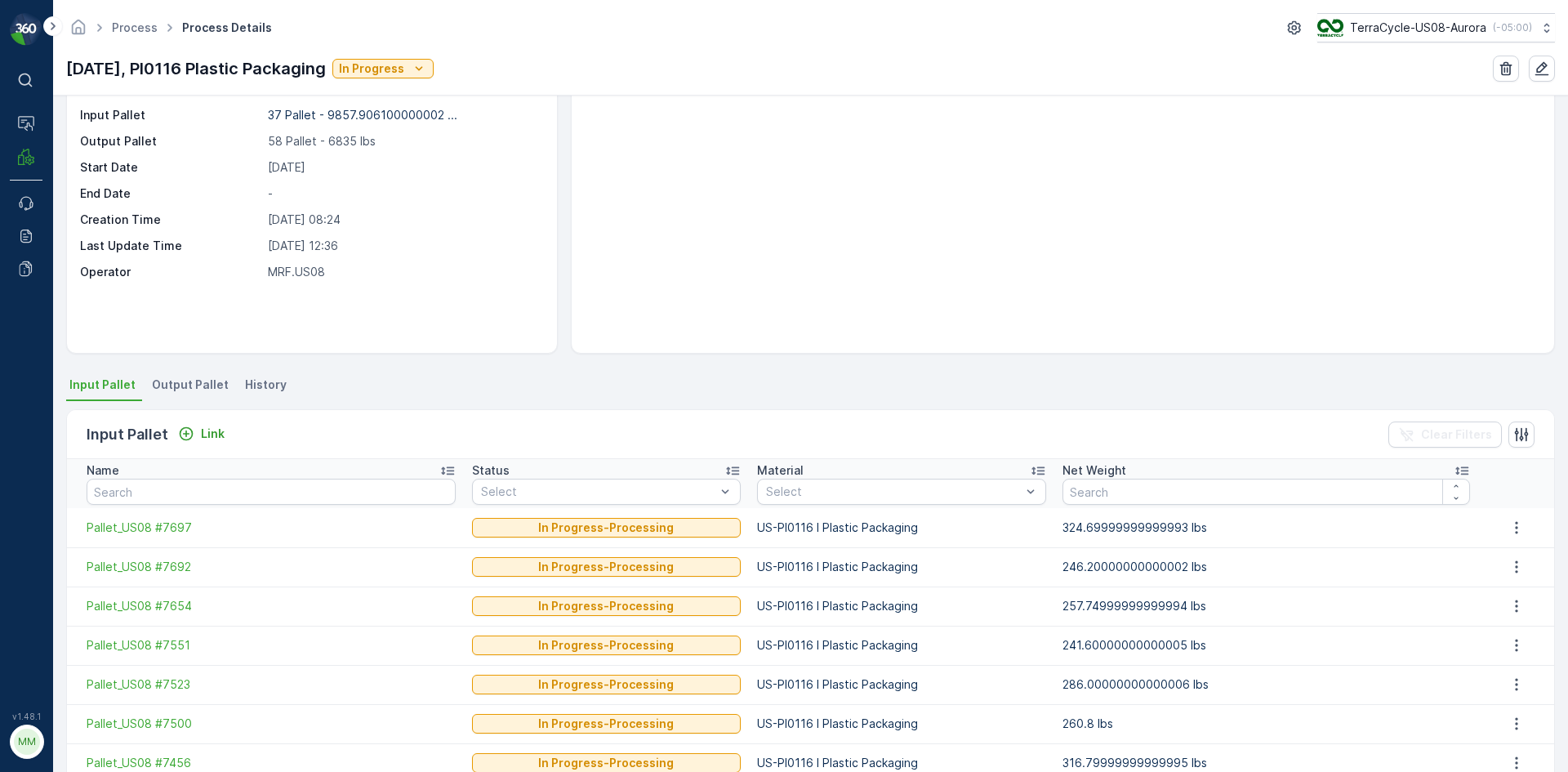
click at [175, 386] on span "Output Pallet" at bounding box center [190, 385] width 77 height 16
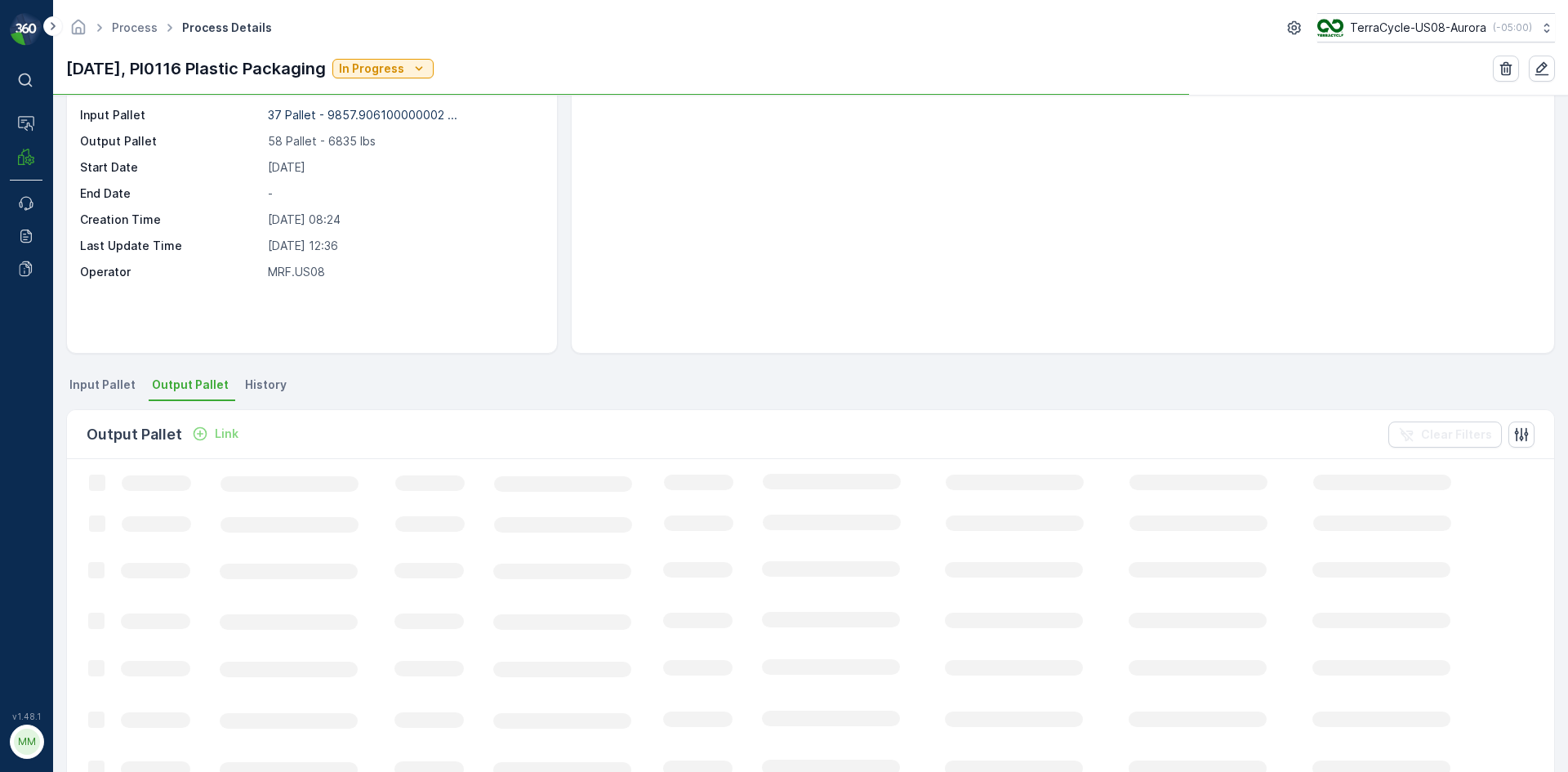
scroll to position [81, 0]
click at [206, 444] on div "Link" at bounding box center [215, 434] width 59 height 20
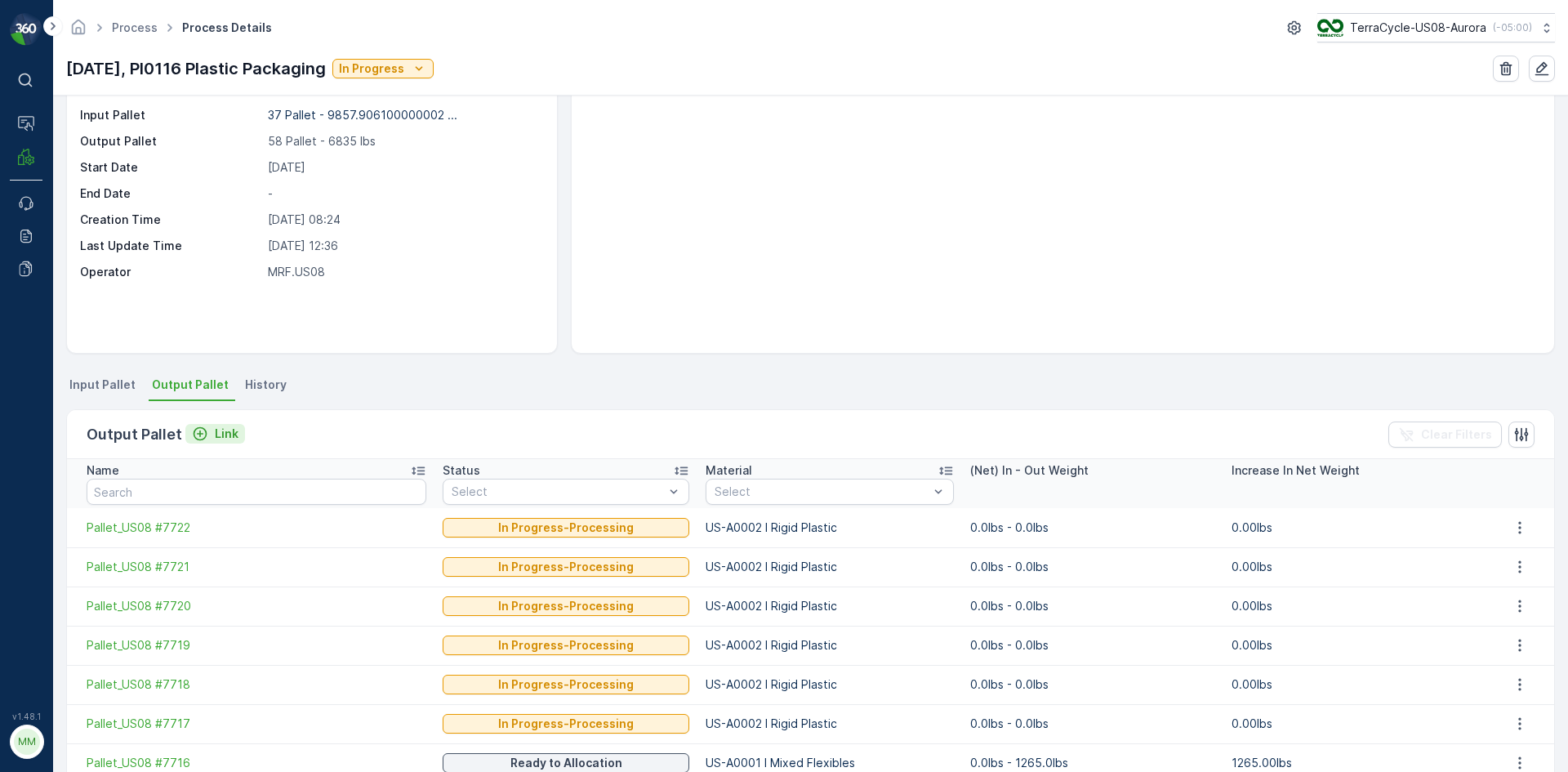
click at [215, 427] on p "Link" at bounding box center [227, 434] width 24 height 16
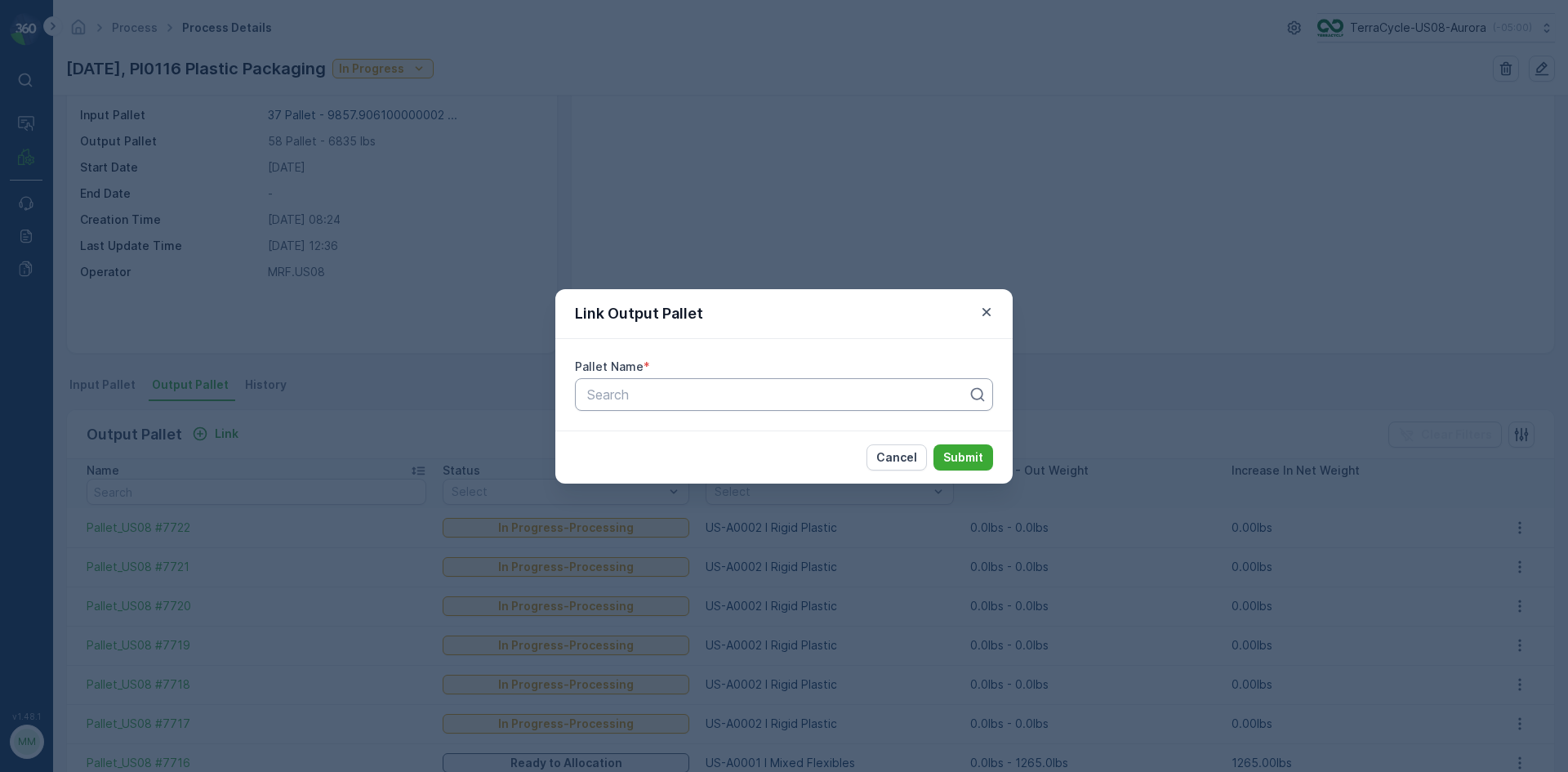
click at [603, 392] on div at bounding box center [778, 395] width 384 height 15
type input "7727"
click at [676, 463] on span "Pallet_US08 #7727" at bounding box center [642, 462] width 115 height 15
click at [964, 463] on p "Submit" at bounding box center [963, 458] width 40 height 16
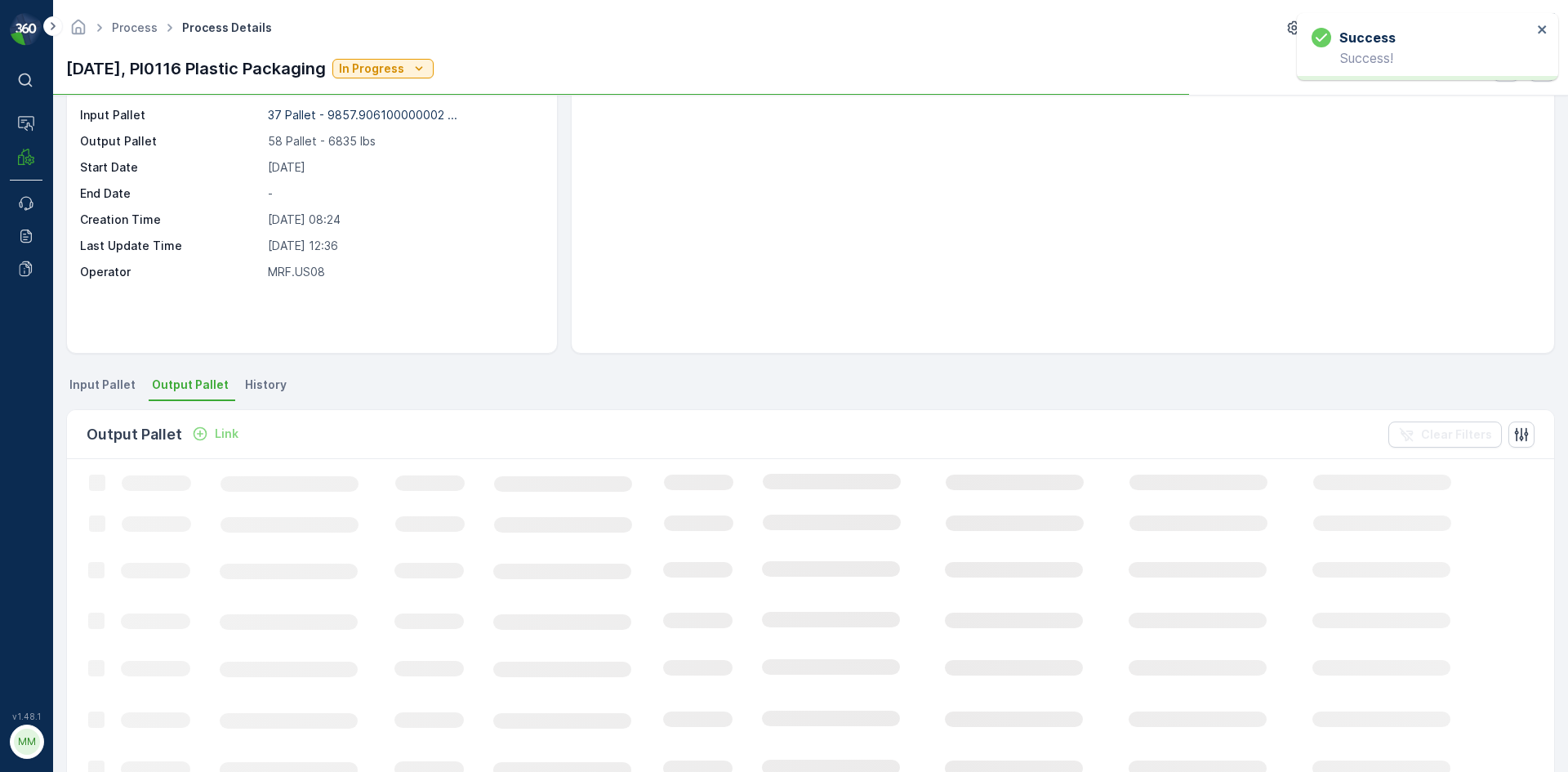
click at [96, 387] on span "Input Pallet" at bounding box center [102, 385] width 66 height 16
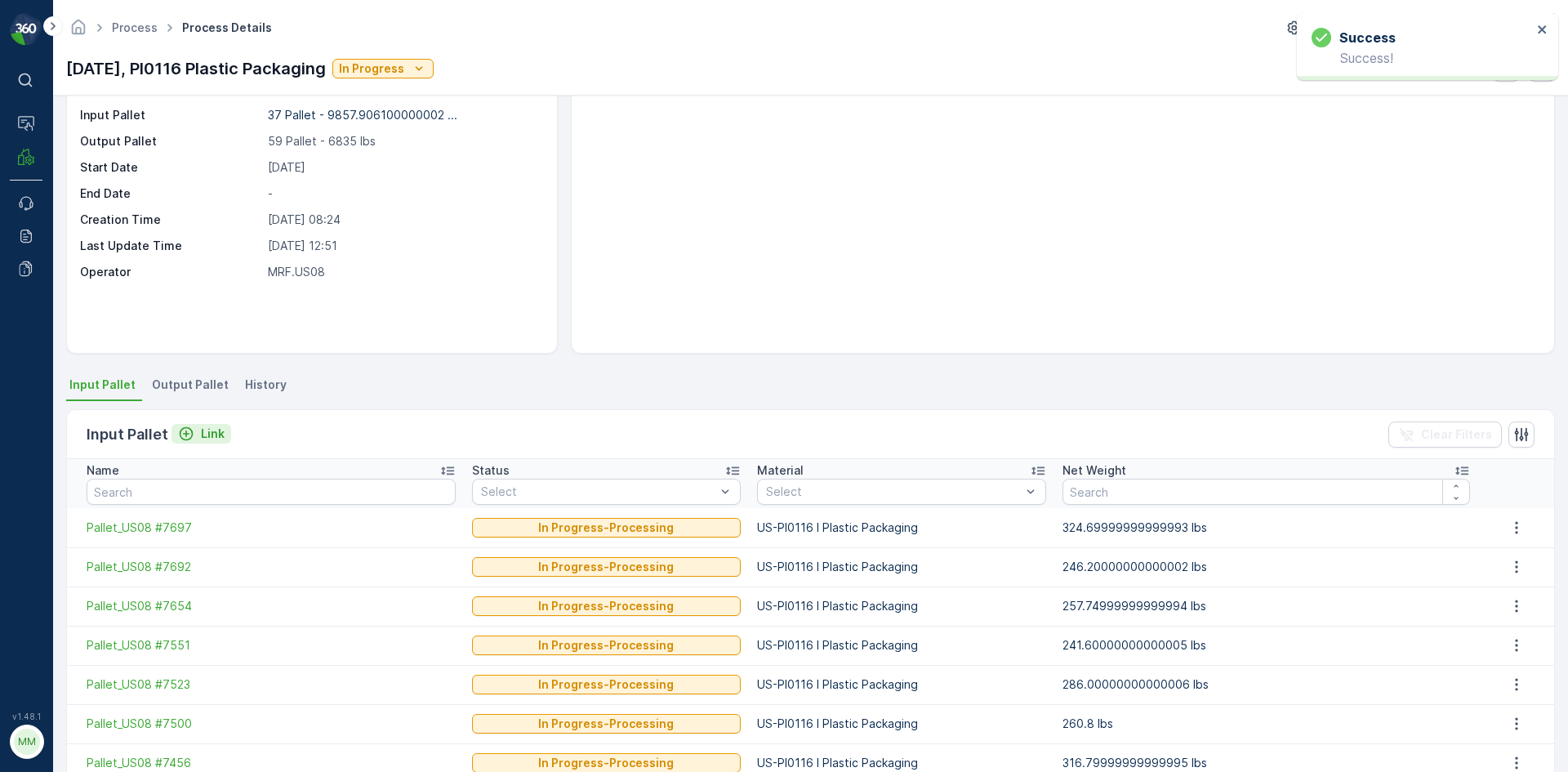
click at [218, 429] on p "Link" at bounding box center [212, 434] width 24 height 16
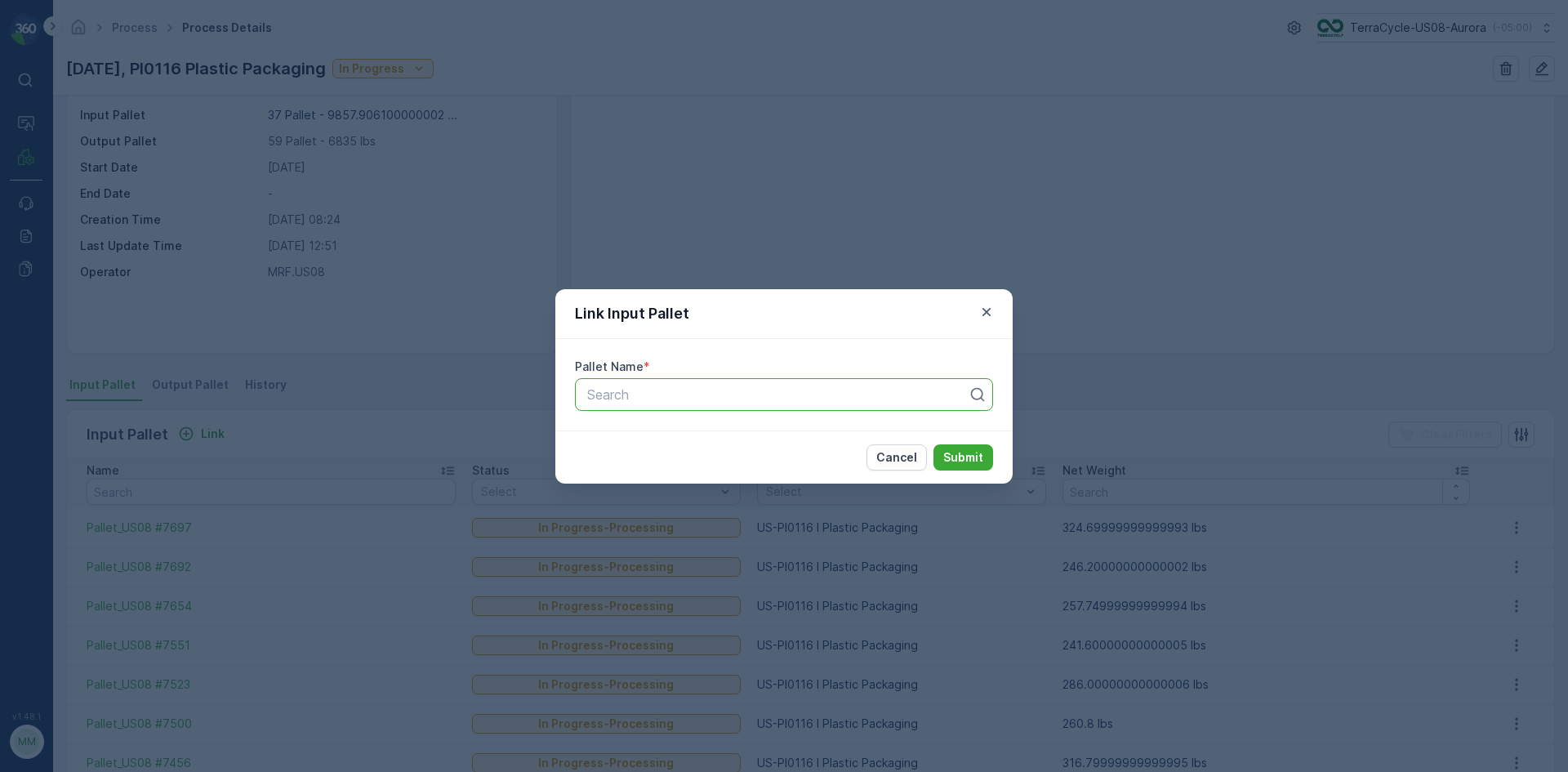
click at [690, 399] on div at bounding box center [778, 395] width 384 height 15
type input "4804"
click at [684, 436] on span "Pallet_US08 #4804" at bounding box center [644, 435] width 119 height 15
click at [980, 453] on p "Submit" at bounding box center [963, 458] width 40 height 16
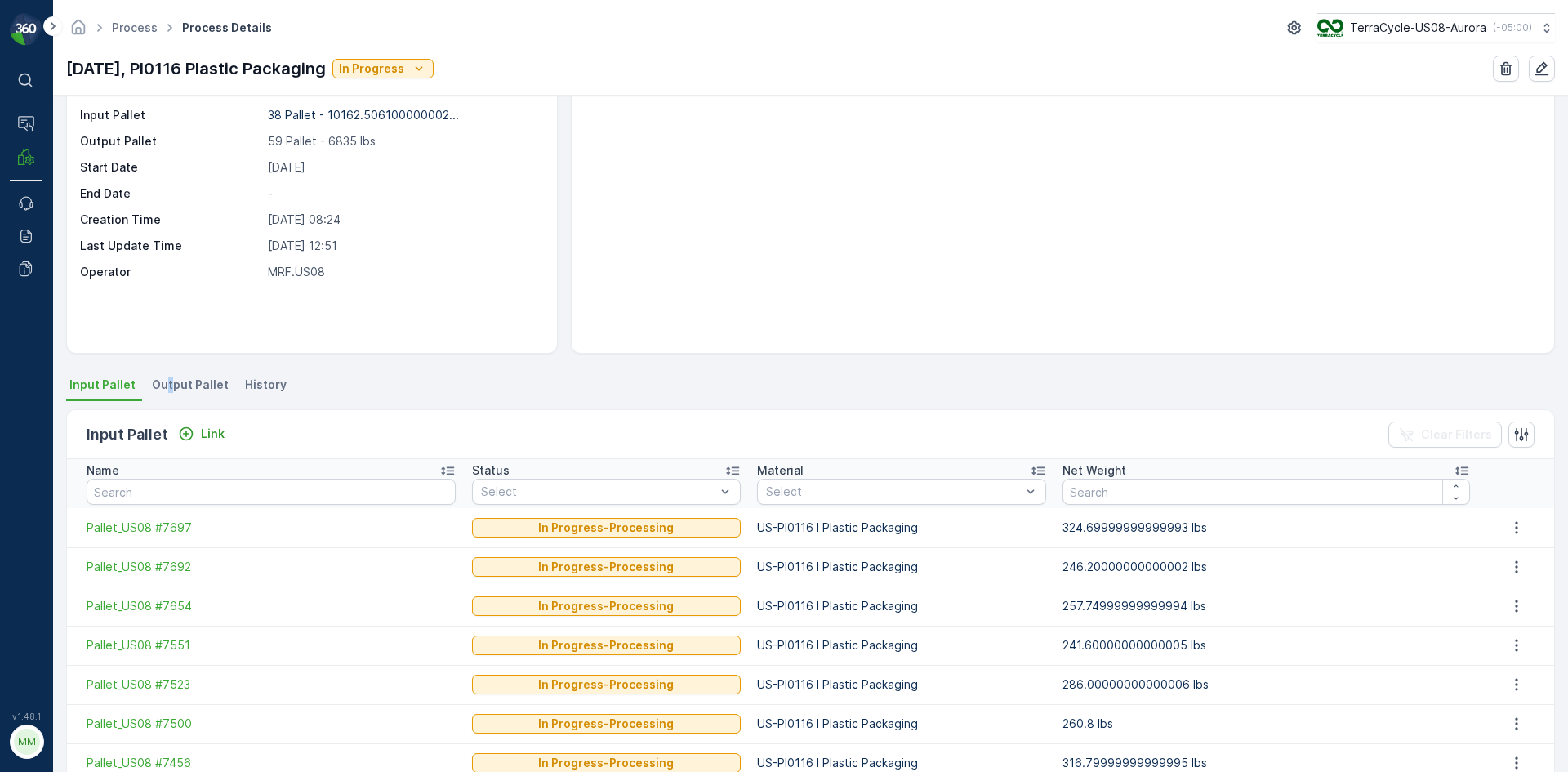
click at [166, 383] on span "Output Pallet" at bounding box center [190, 385] width 77 height 16
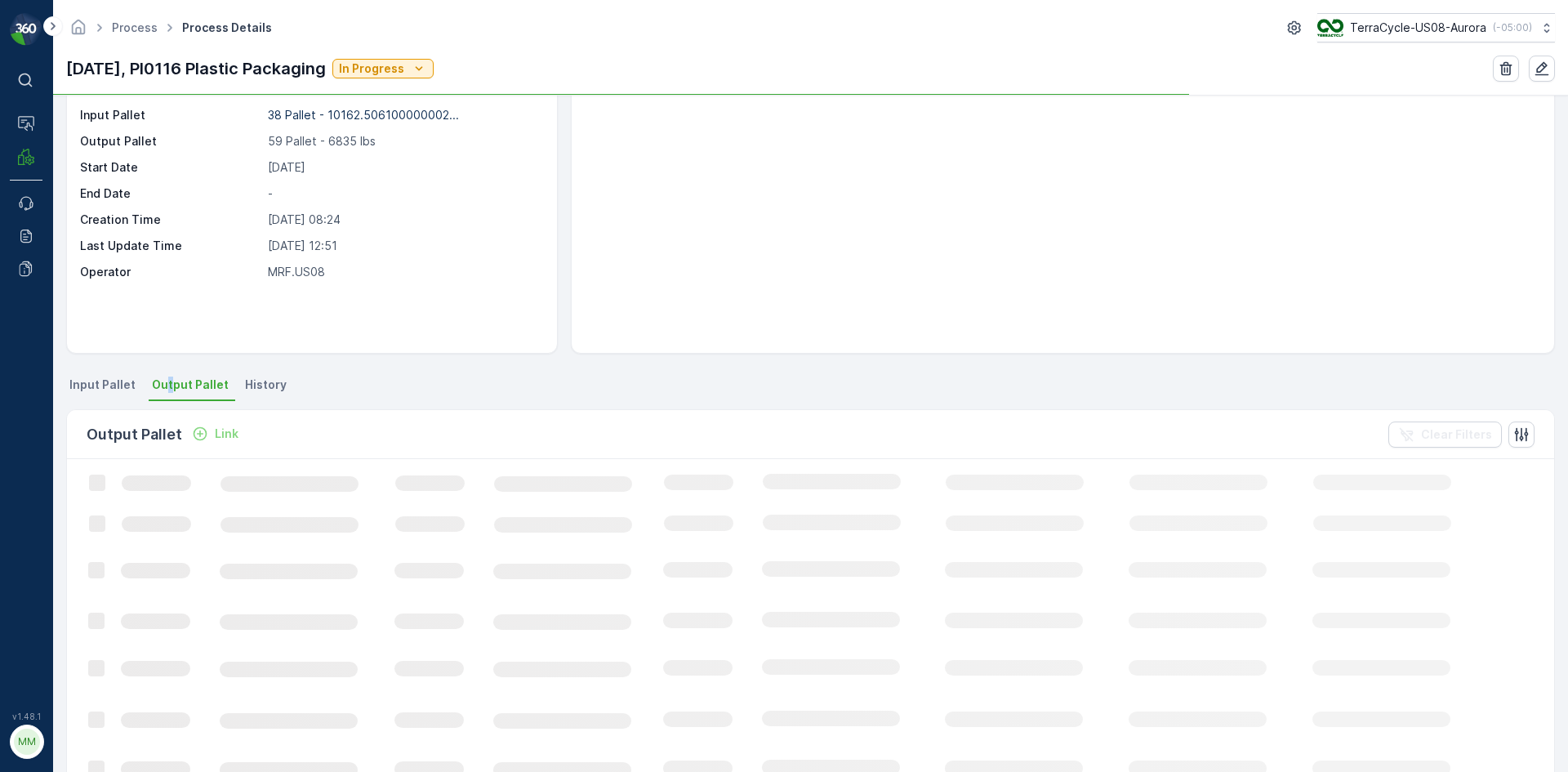
scroll to position [81, 0]
click at [186, 385] on span "Output Pallet" at bounding box center [190, 385] width 77 height 16
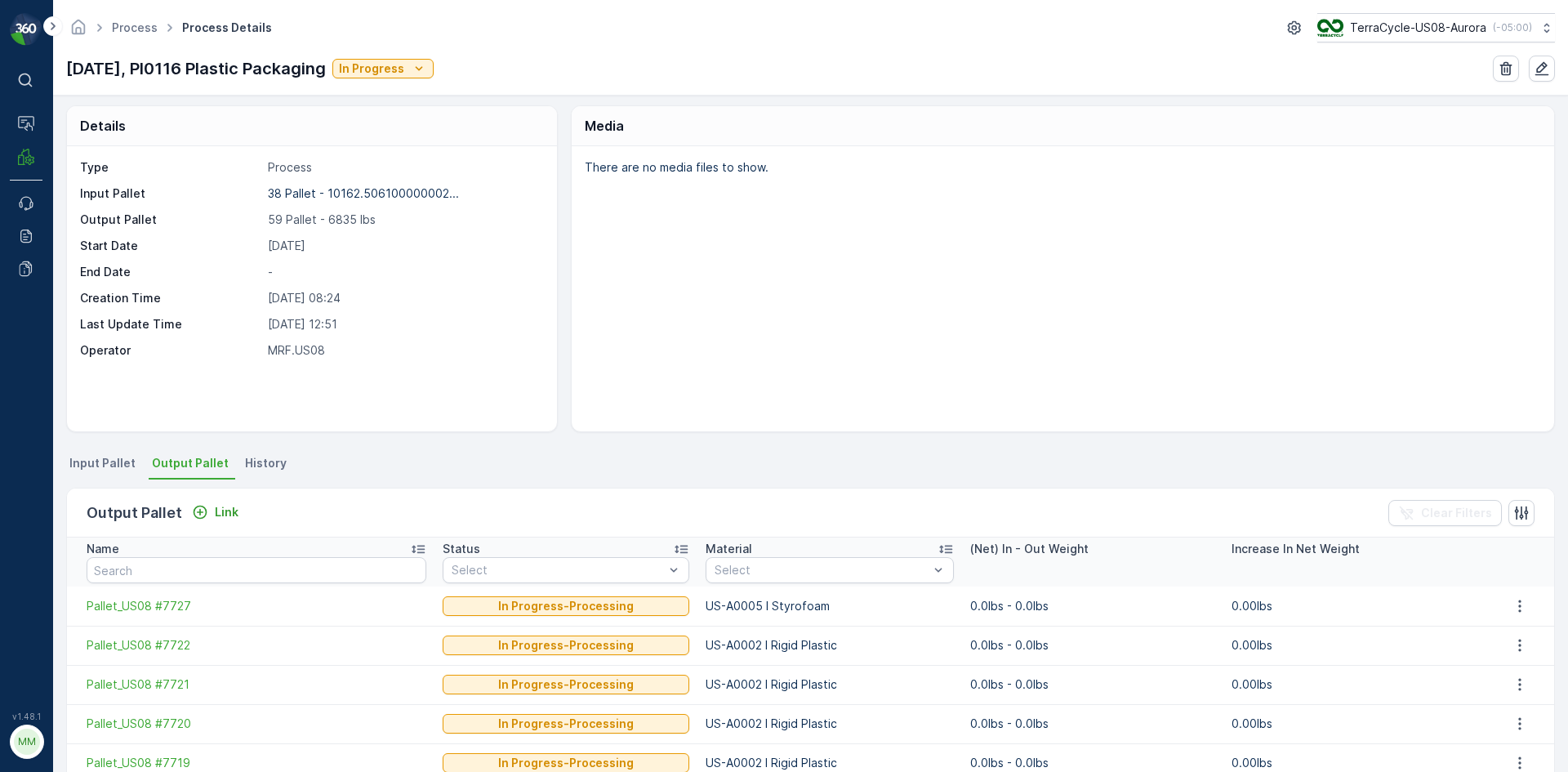
scroll to position [0, 0]
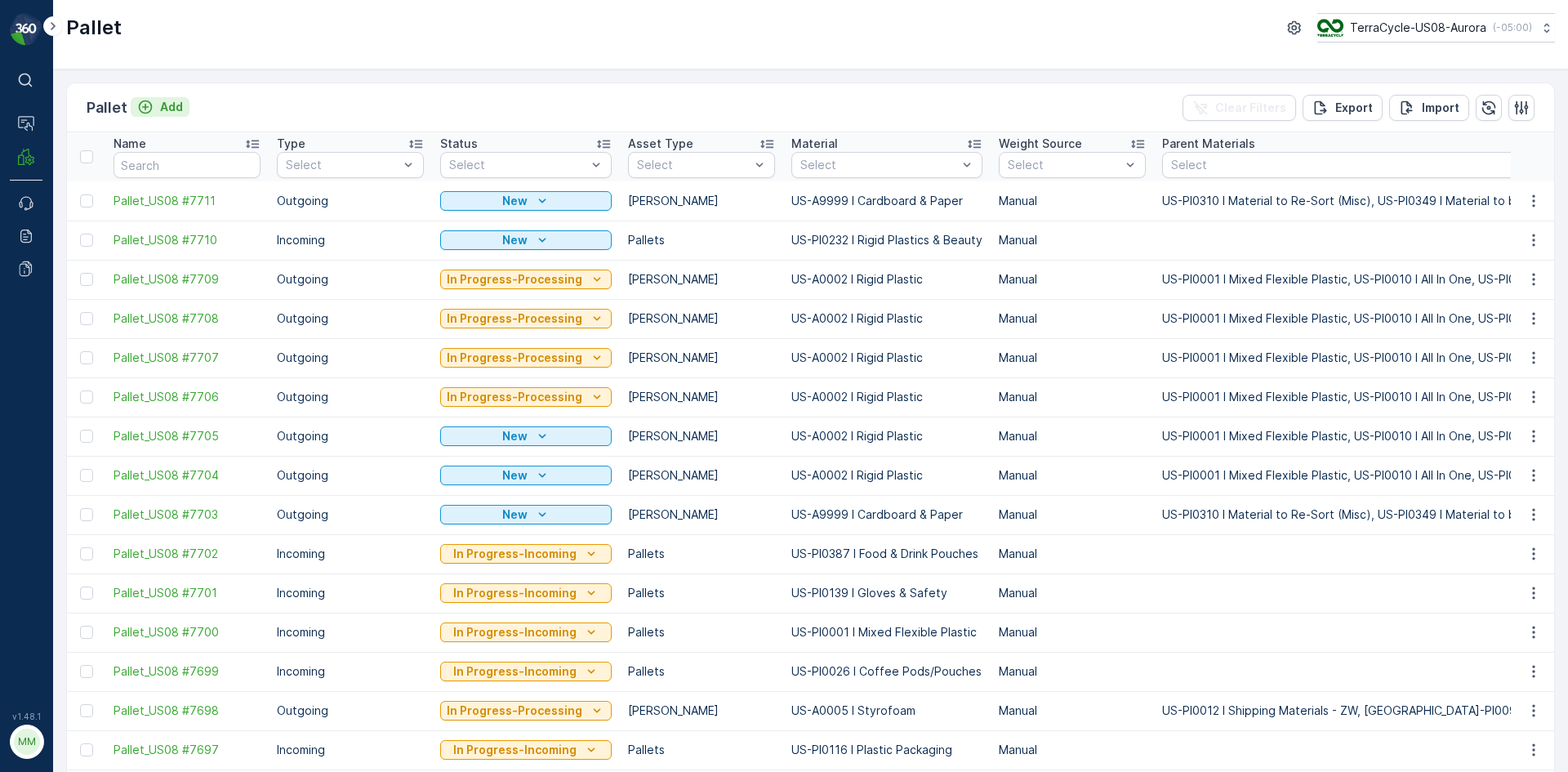
click at [166, 104] on p "Add" at bounding box center [172, 107] width 23 height 16
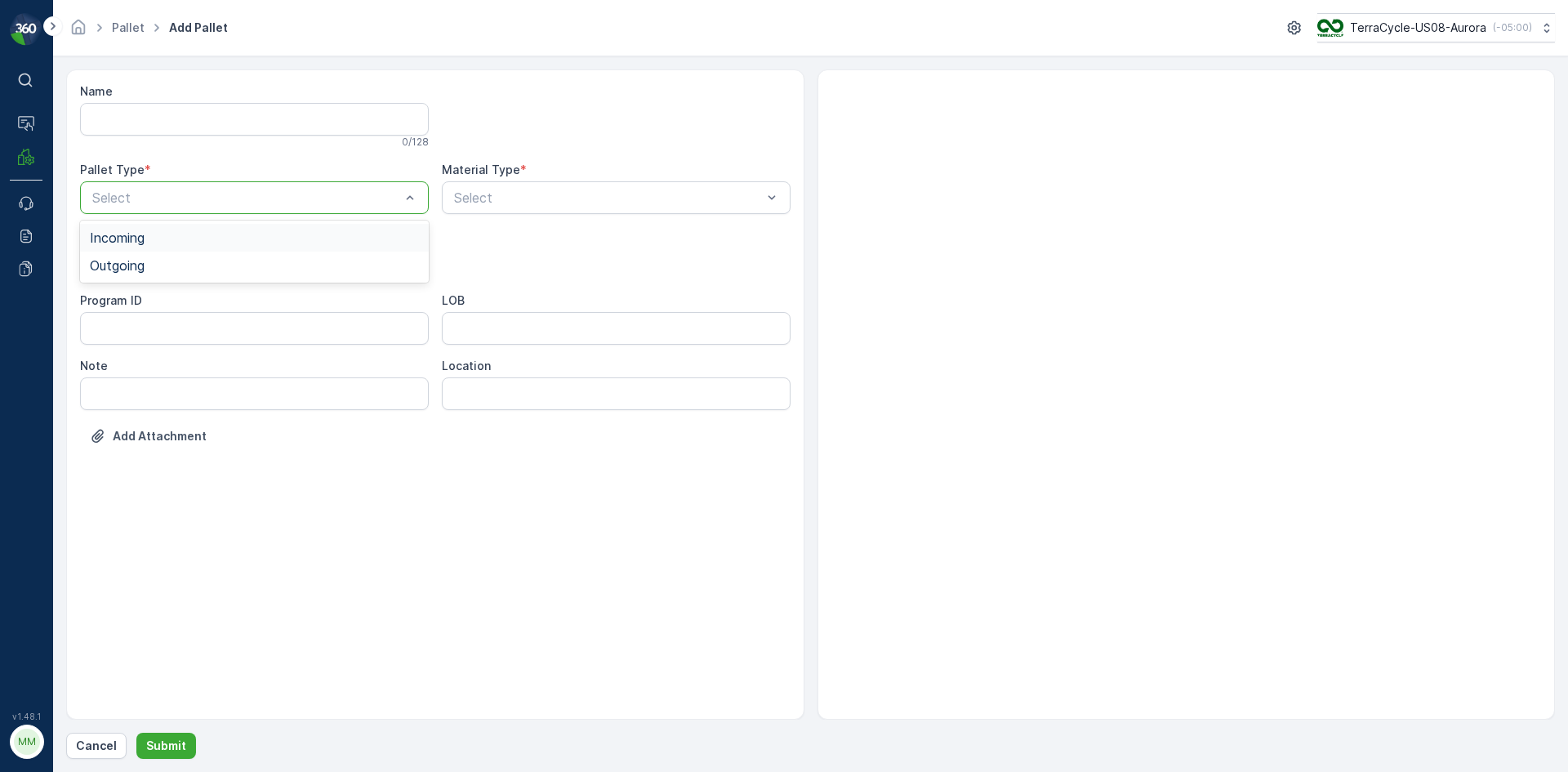
click at [211, 184] on div "Select" at bounding box center [254, 197] width 349 height 33
click at [201, 261] on div "Outgoing" at bounding box center [255, 266] width 329 height 15
click at [201, 261] on div at bounding box center [246, 263] width 311 height 15
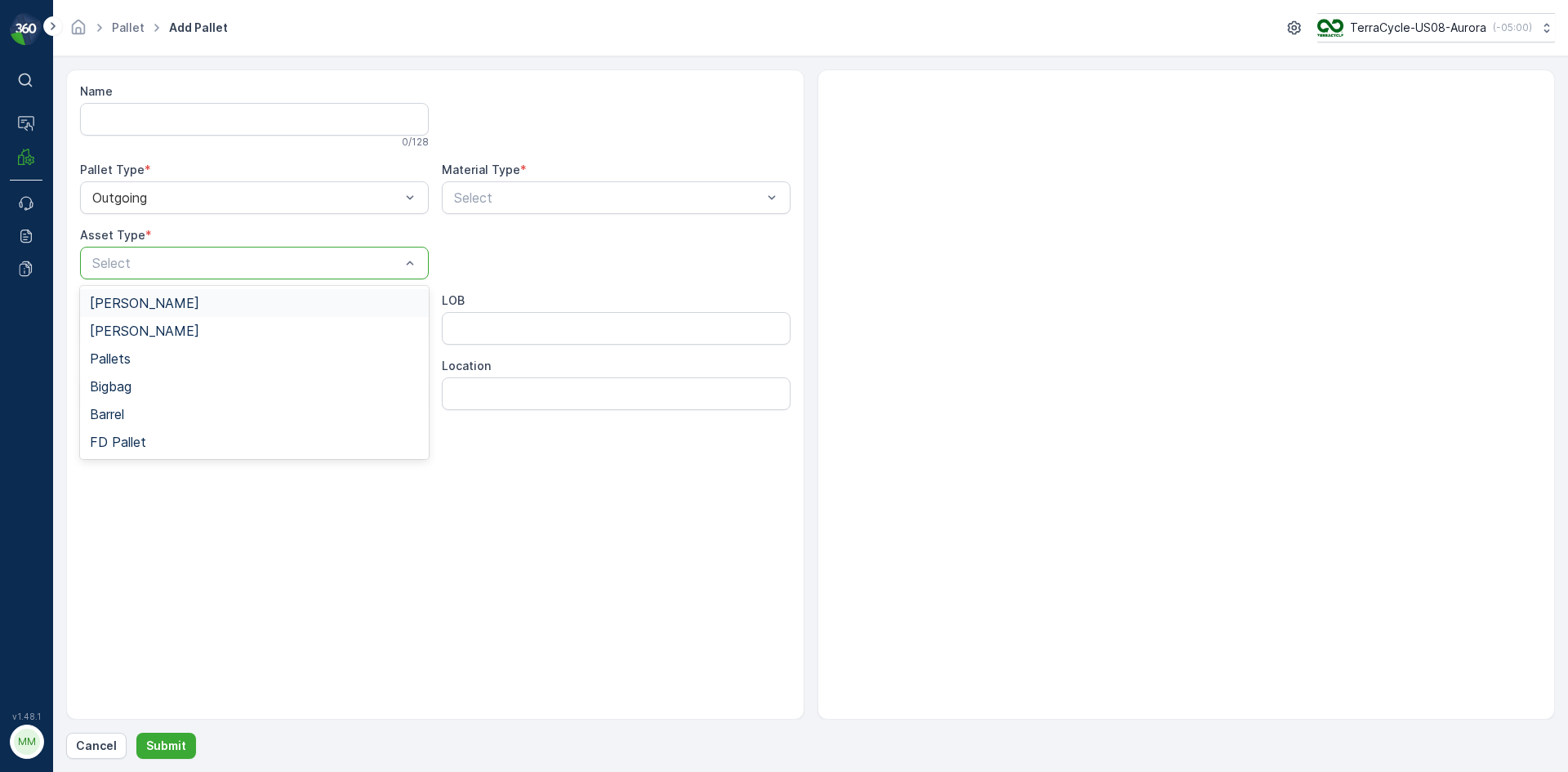
click at [206, 301] on div "[PERSON_NAME]" at bounding box center [255, 303] width 329 height 15
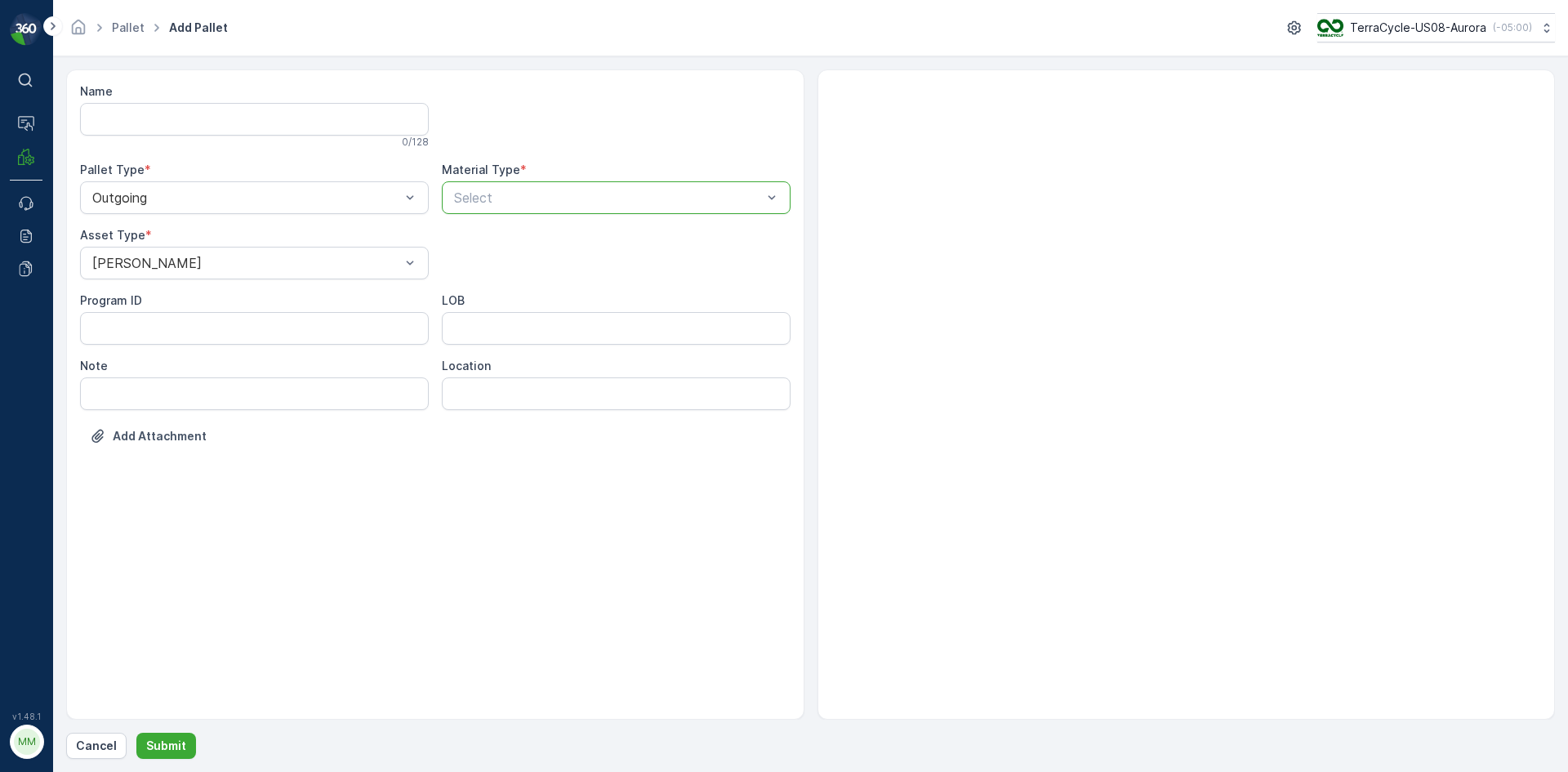
click at [495, 199] on div at bounding box center [608, 197] width 311 height 15
click at [497, 197] on div at bounding box center [608, 197] width 311 height 15
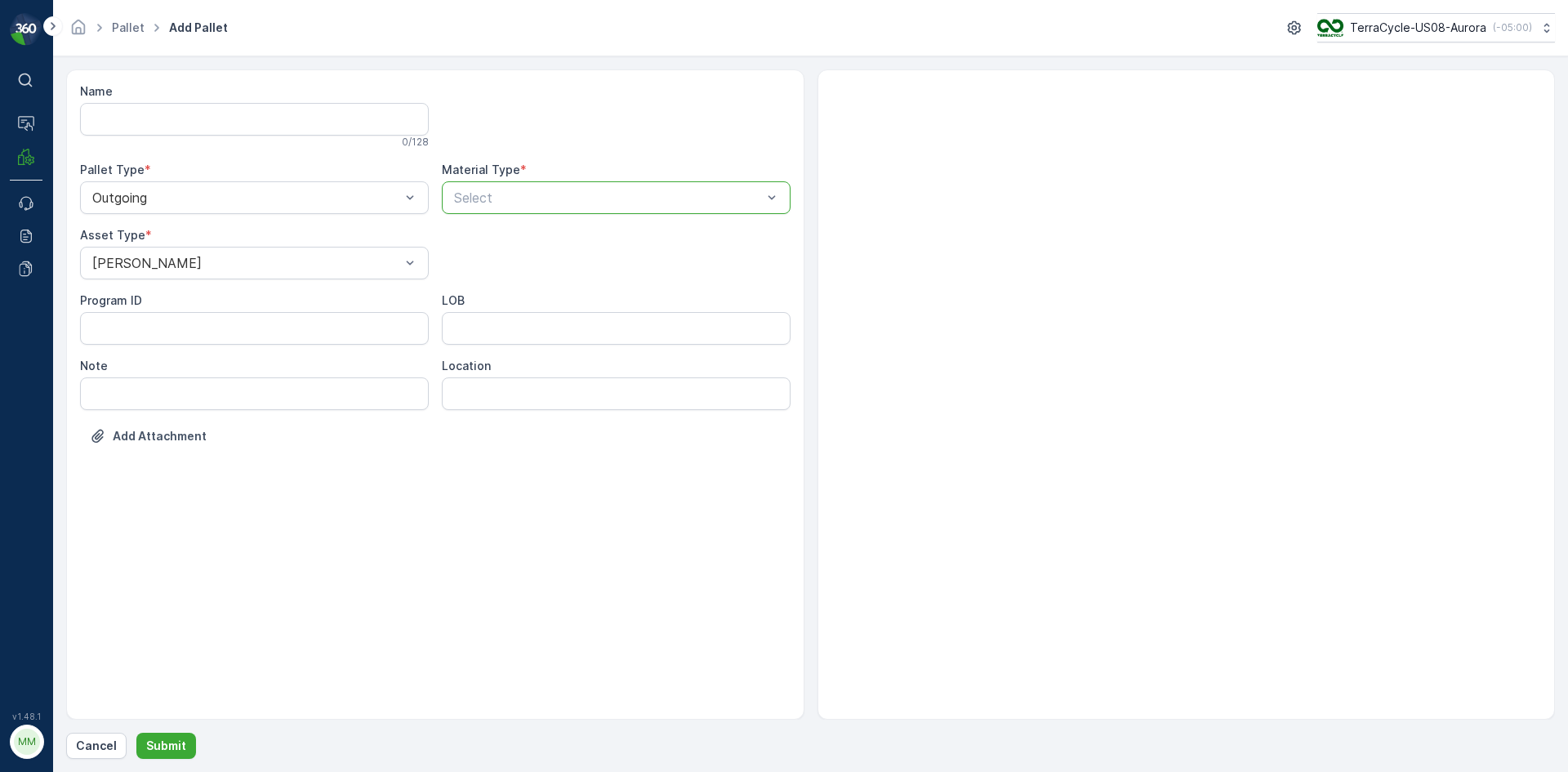
click at [497, 197] on div at bounding box center [608, 197] width 311 height 15
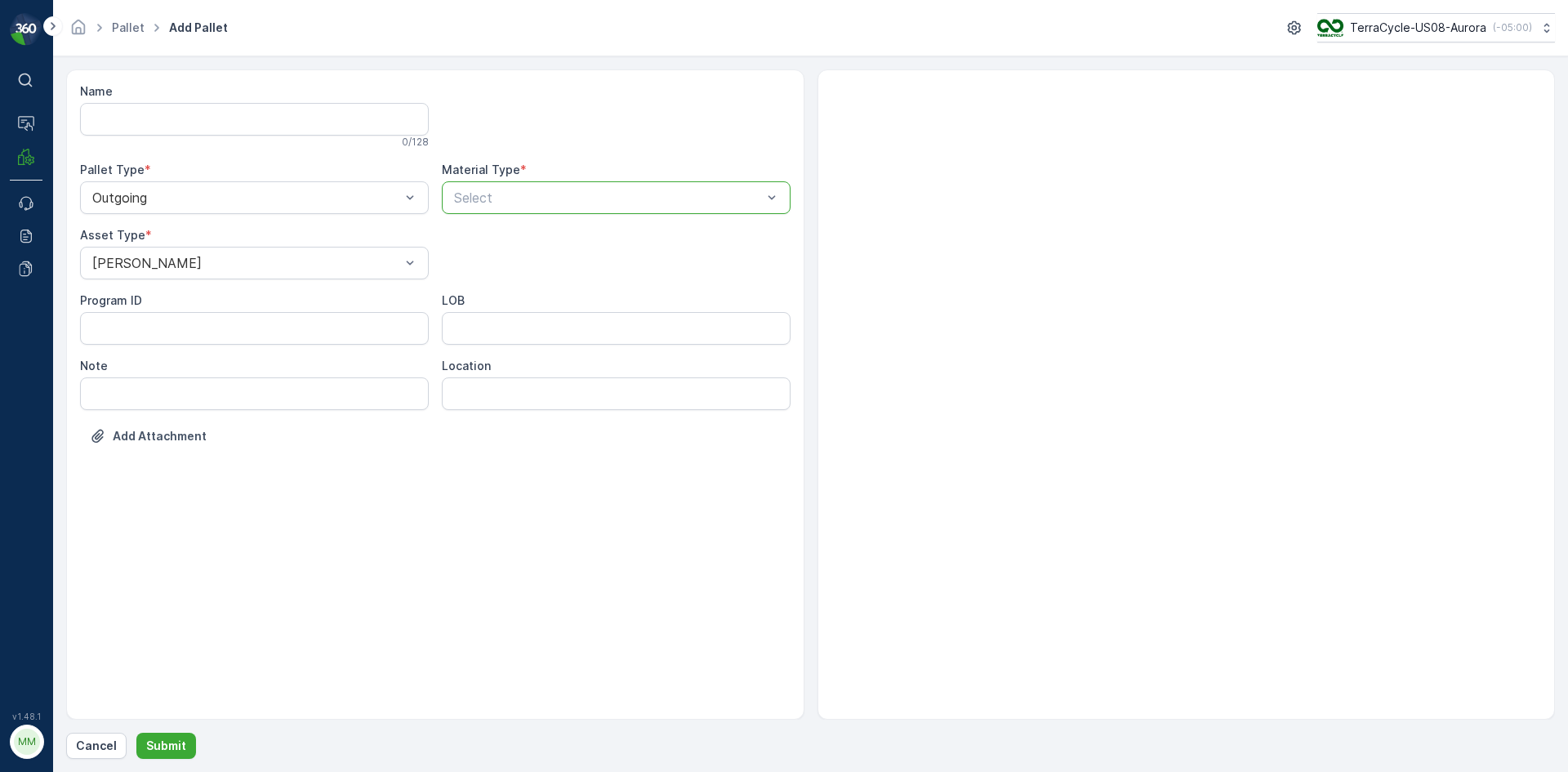
click at [497, 197] on div at bounding box center [608, 197] width 311 height 15
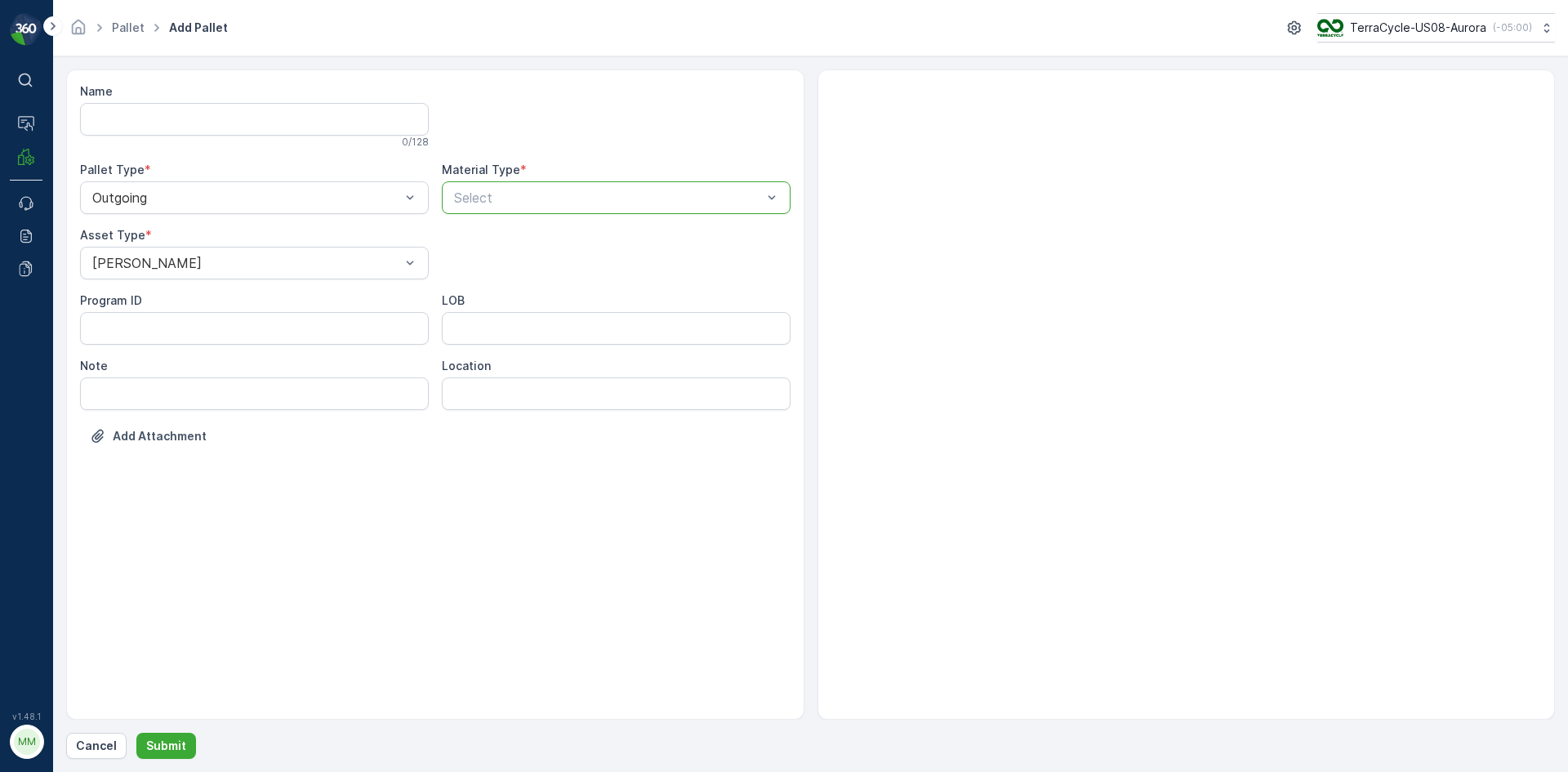
click at [497, 196] on div at bounding box center [608, 197] width 311 height 15
click at [497, 193] on div at bounding box center [608, 197] width 311 height 15
click at [626, 193] on div at bounding box center [608, 197] width 311 height 15
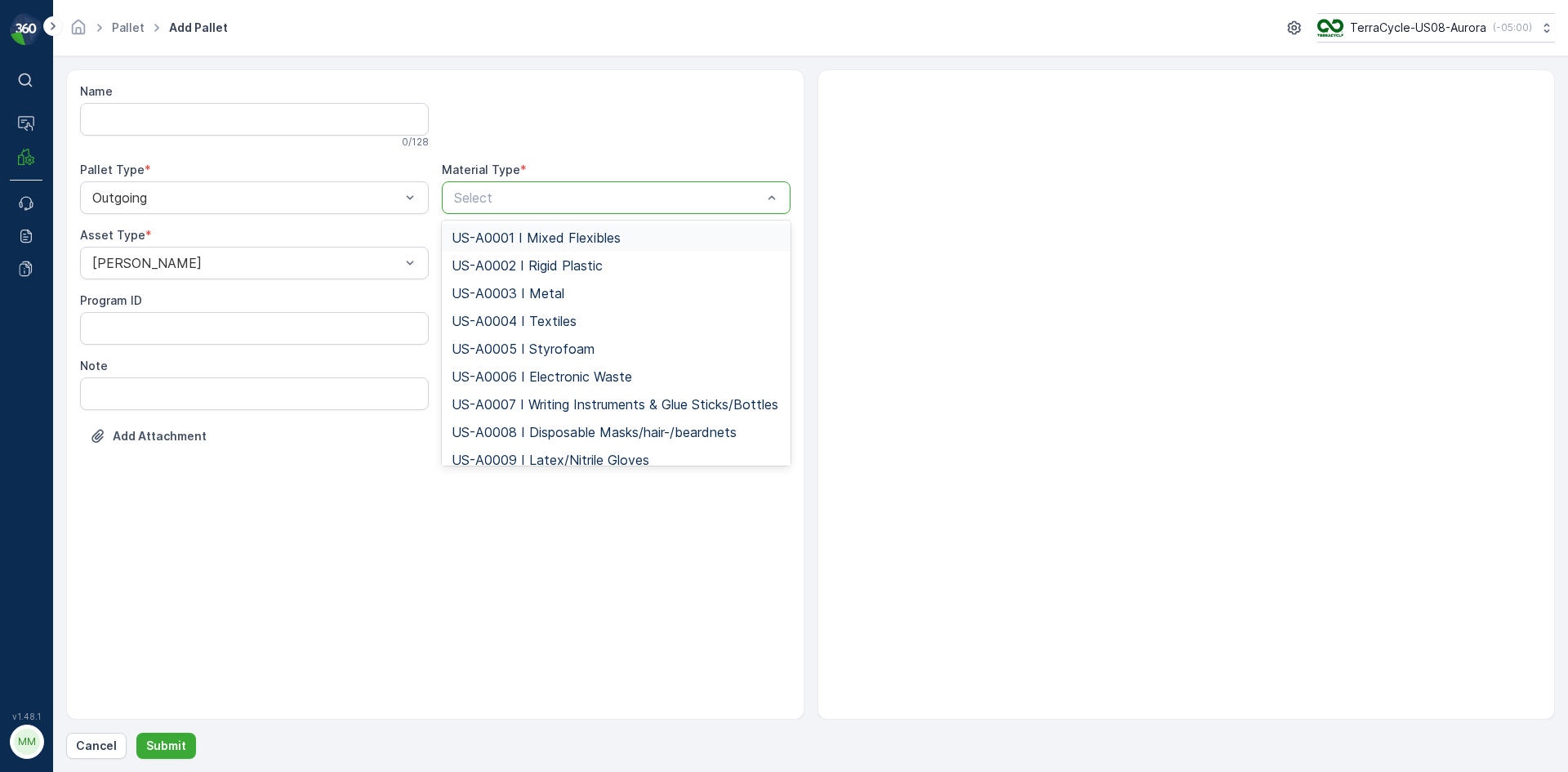
click at [634, 233] on div "US-A0001 I Mixed Flexibles" at bounding box center [616, 237] width 329 height 15
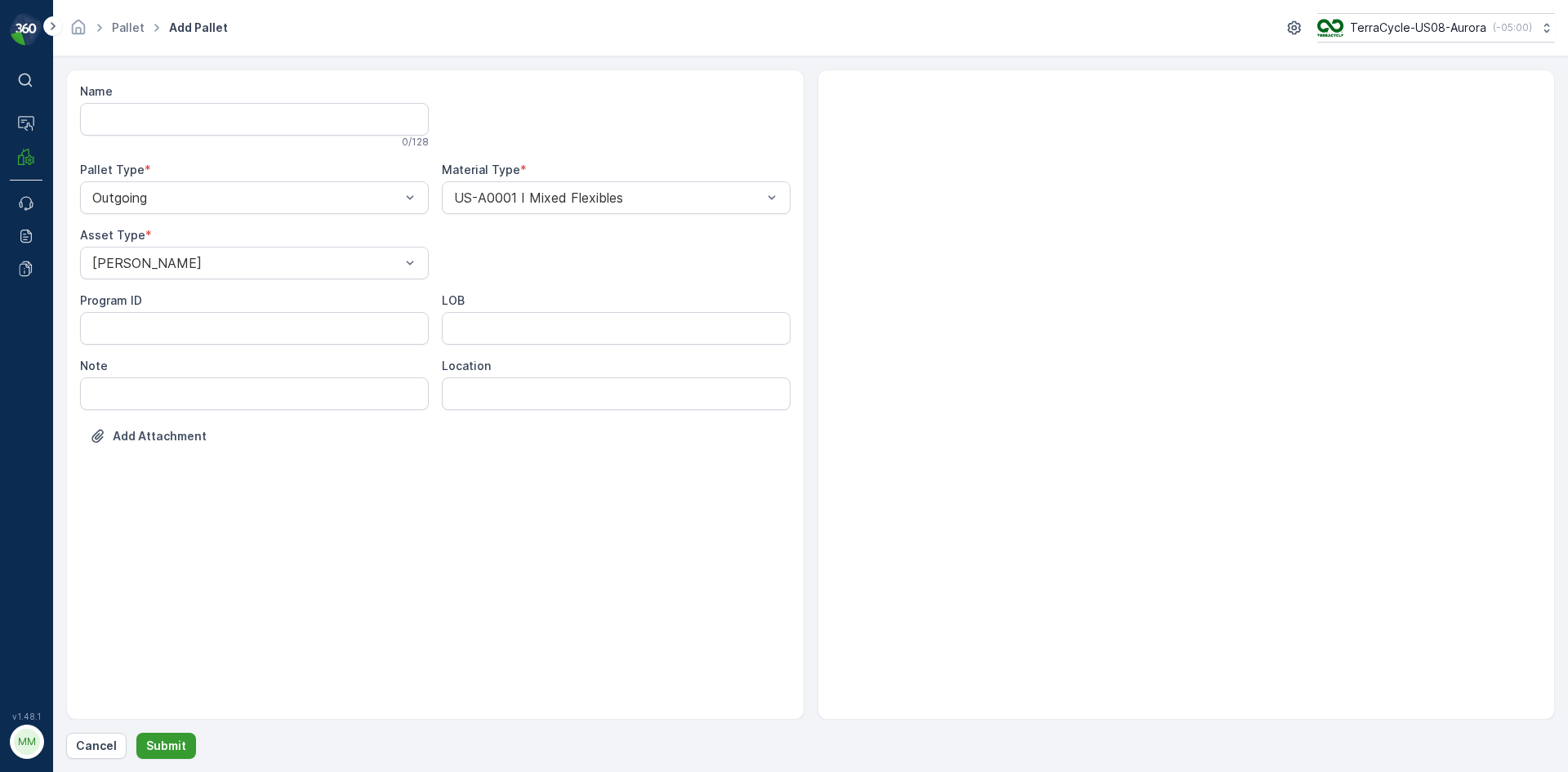
click at [171, 748] on p "Submit" at bounding box center [165, 746] width 40 height 16
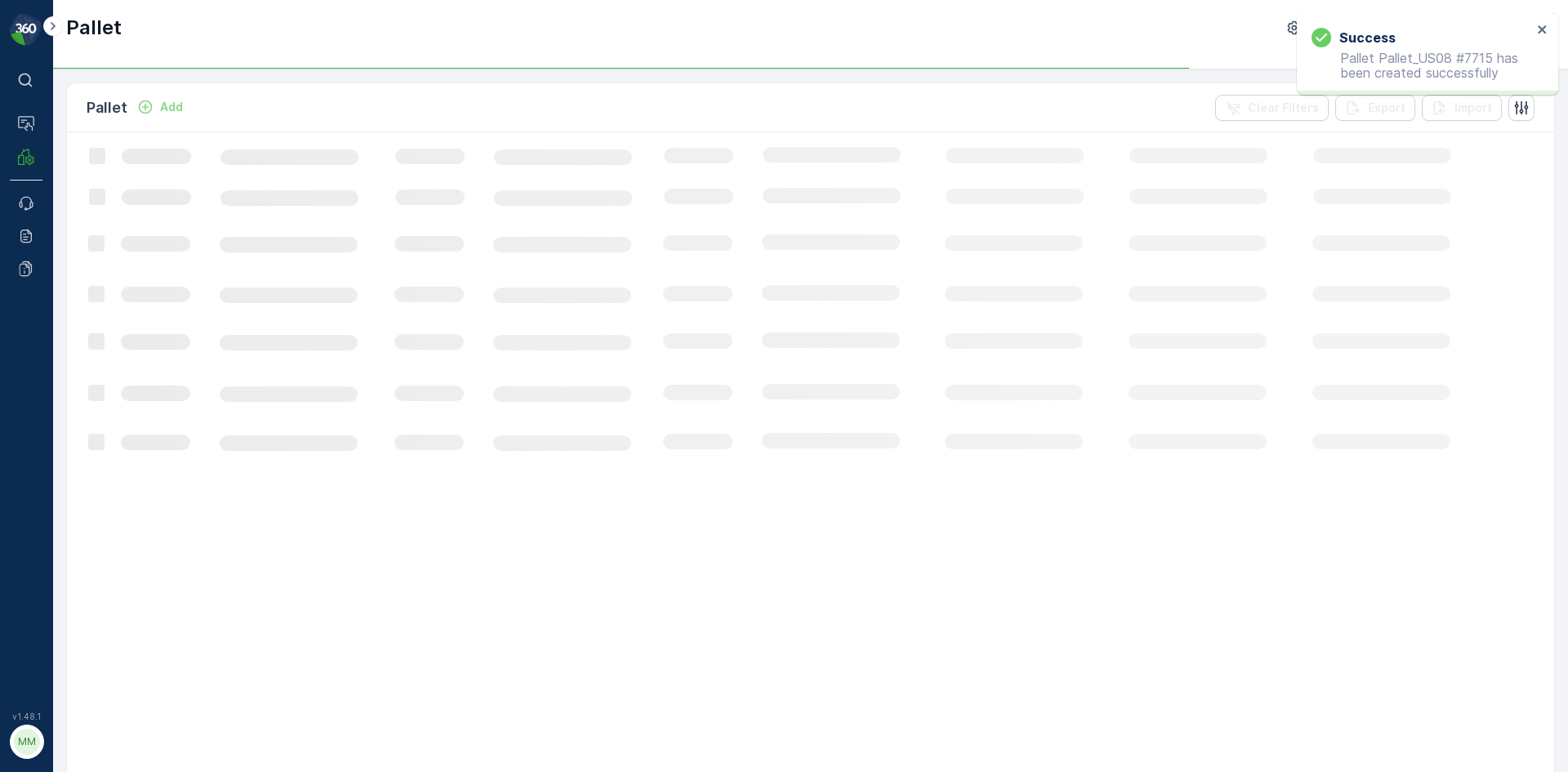
click at [146, 107] on icon "Add" at bounding box center [146, 108] width 14 height 14
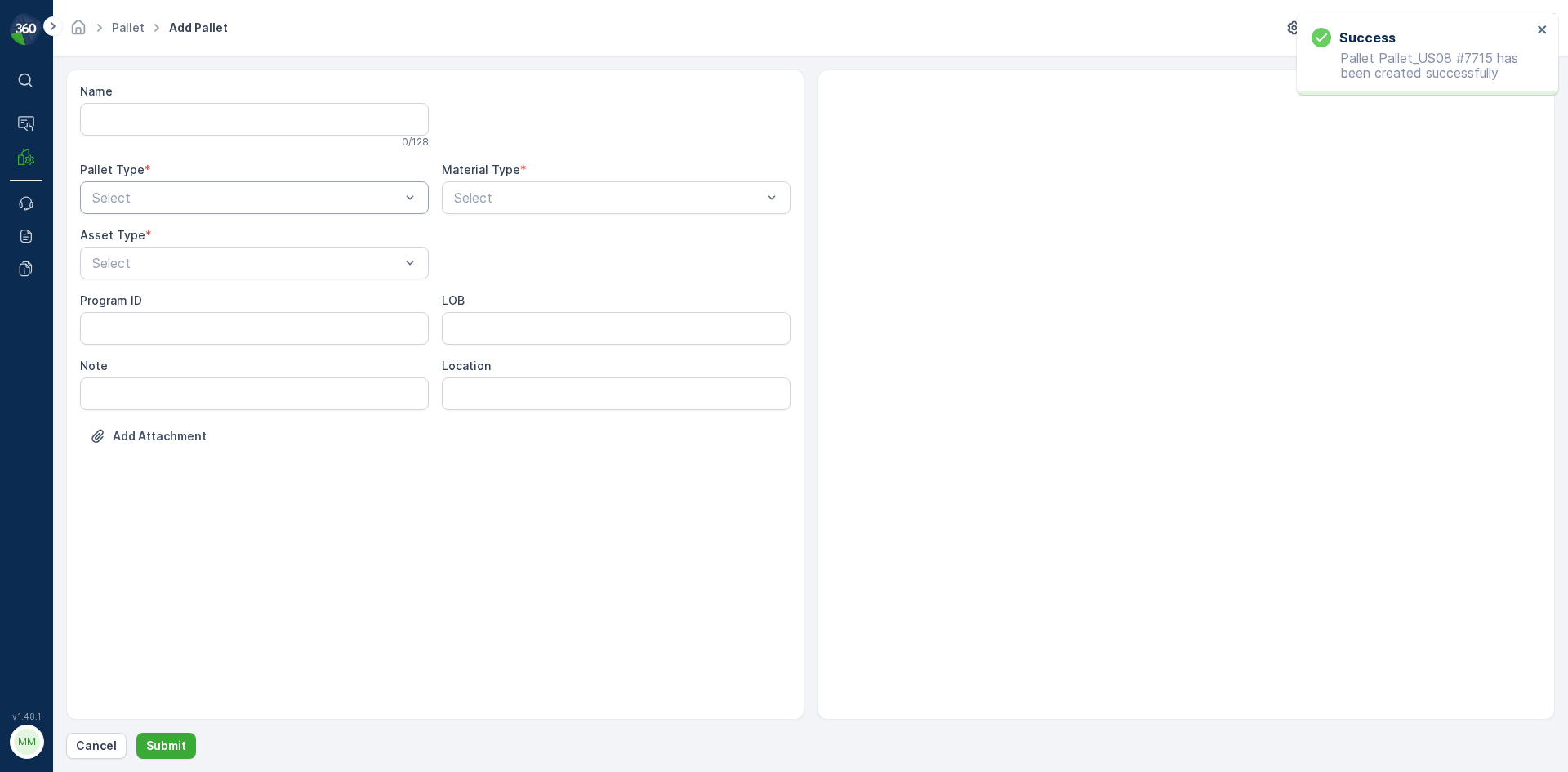
click at [186, 195] on div at bounding box center [246, 197] width 311 height 15
click at [189, 263] on div "Outgoing" at bounding box center [255, 266] width 329 height 15
click at [188, 261] on div at bounding box center [246, 263] width 311 height 15
click at [197, 299] on div "[PERSON_NAME]" at bounding box center [255, 303] width 329 height 15
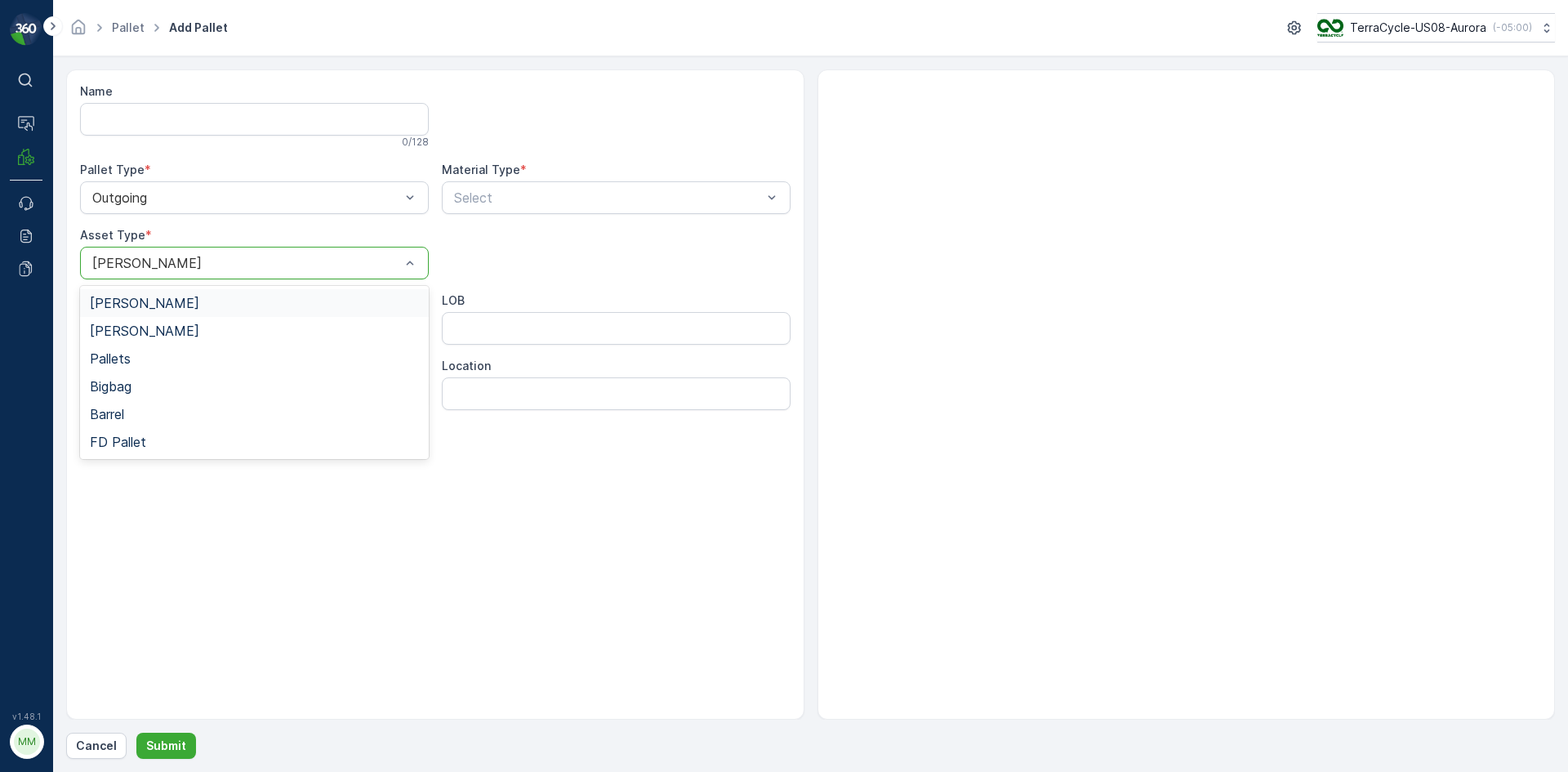
click at [402, 252] on div at bounding box center [410, 263] width 16 height 31
click at [309, 336] on div "[PERSON_NAME]" at bounding box center [255, 331] width 329 height 15
click at [612, 197] on div at bounding box center [608, 197] width 311 height 15
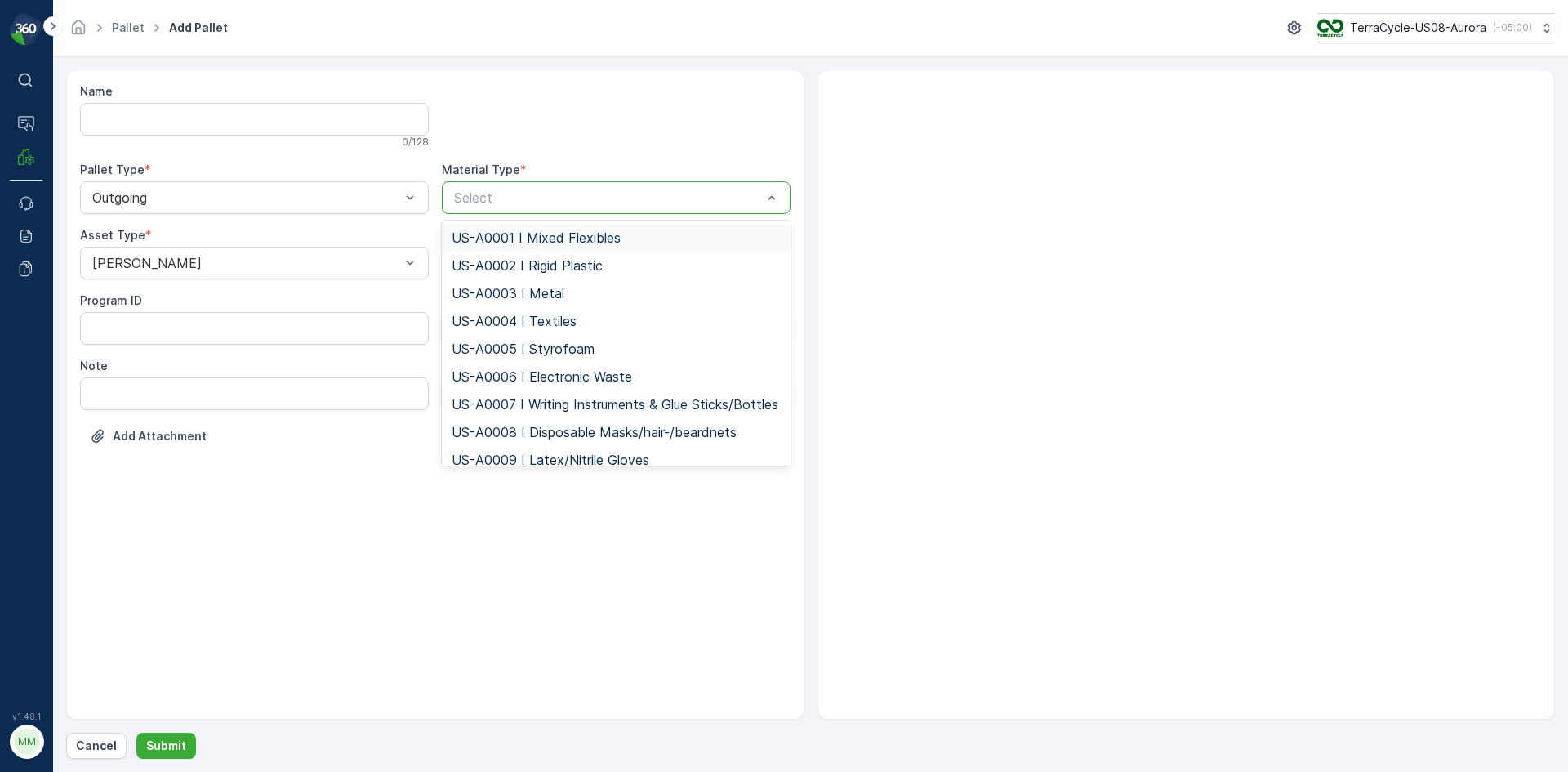
click at [608, 234] on span "US-A0001 I Mixed Flexibles" at bounding box center [535, 237] width 169 height 15
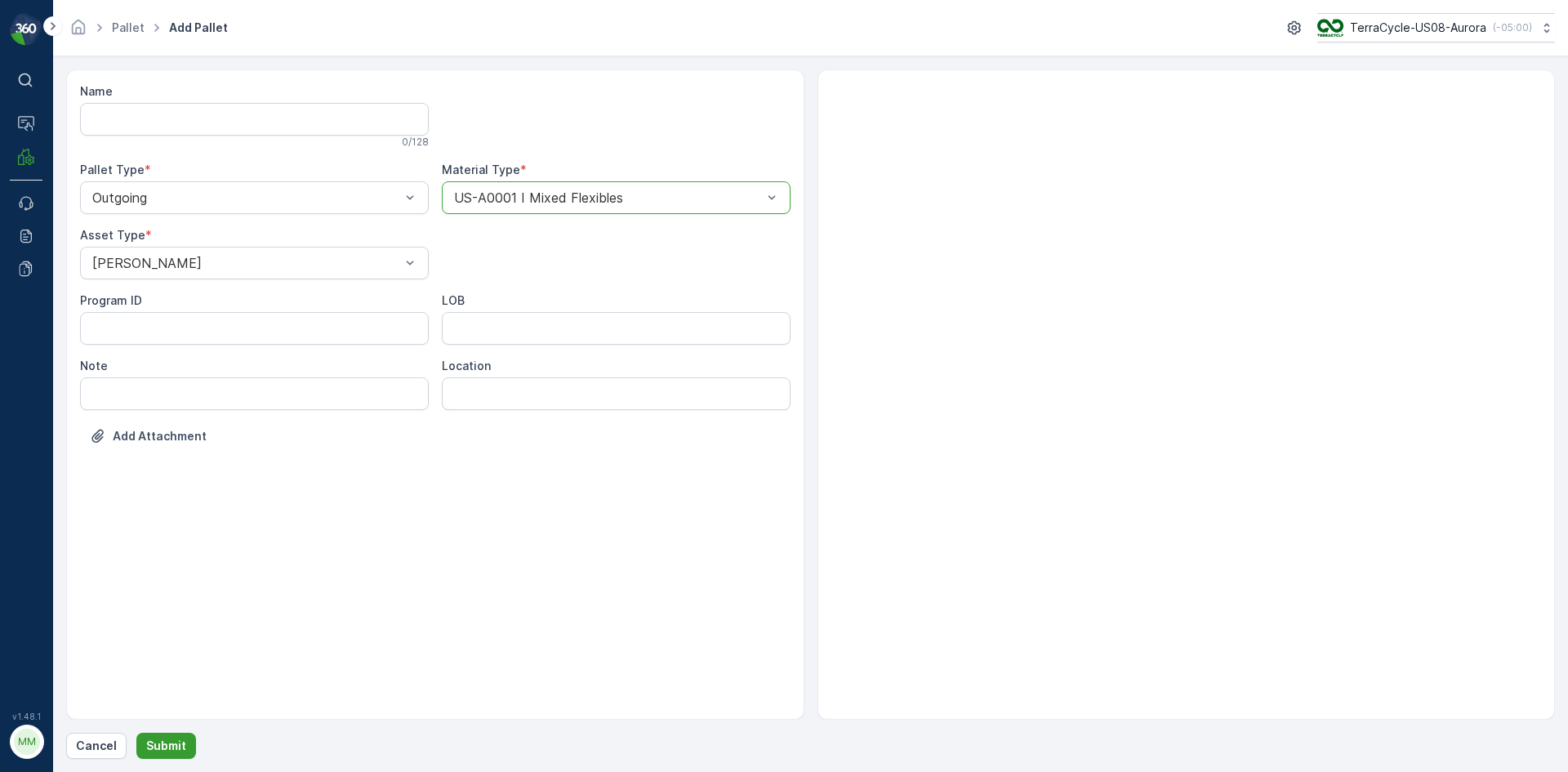
click at [169, 742] on p "Submit" at bounding box center [165, 746] width 40 height 16
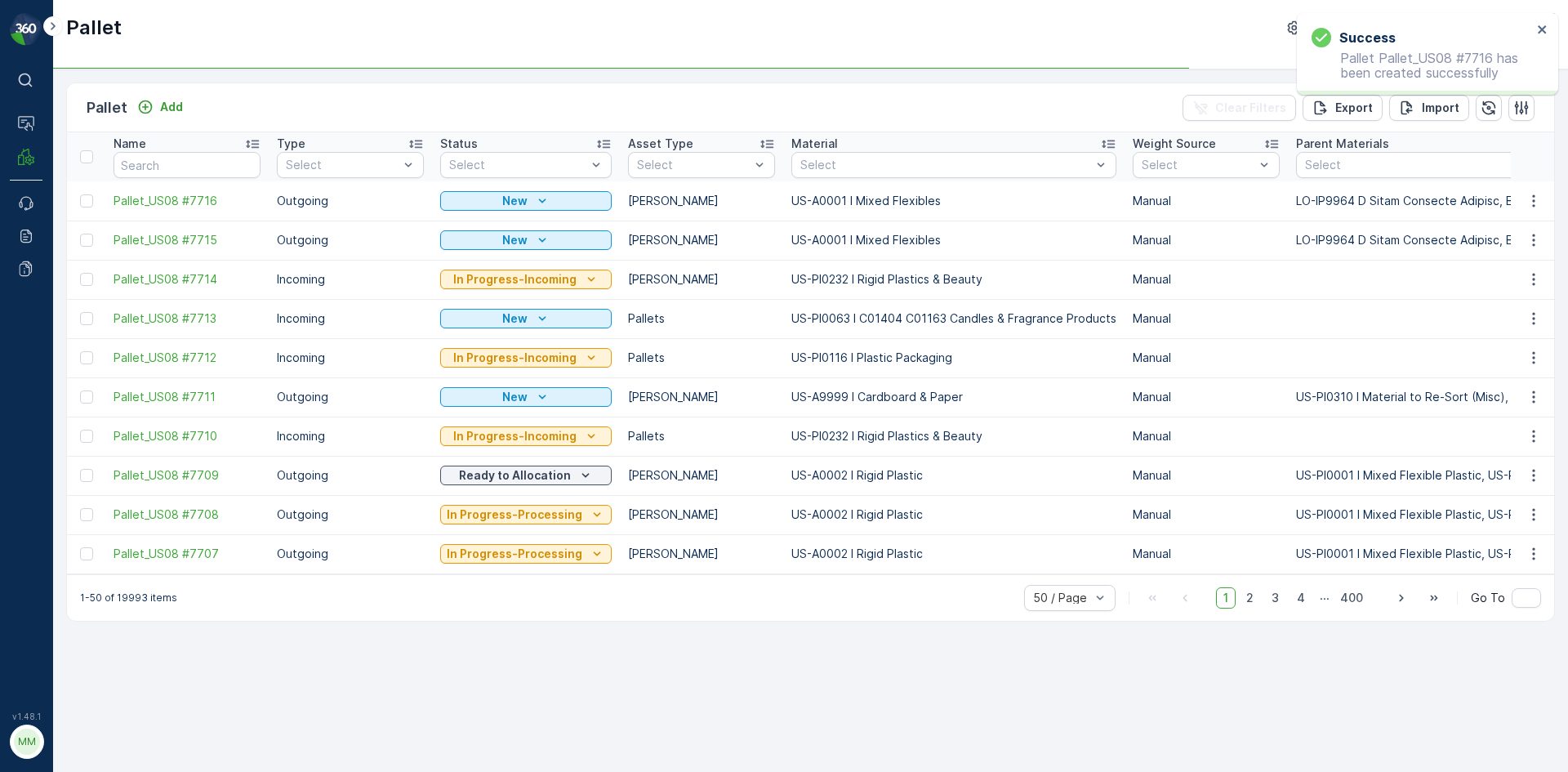
click at [1534, 250] on td at bounding box center [1533, 240] width 44 height 39
click at [1531, 244] on icon "button" at bounding box center [1533, 240] width 16 height 16
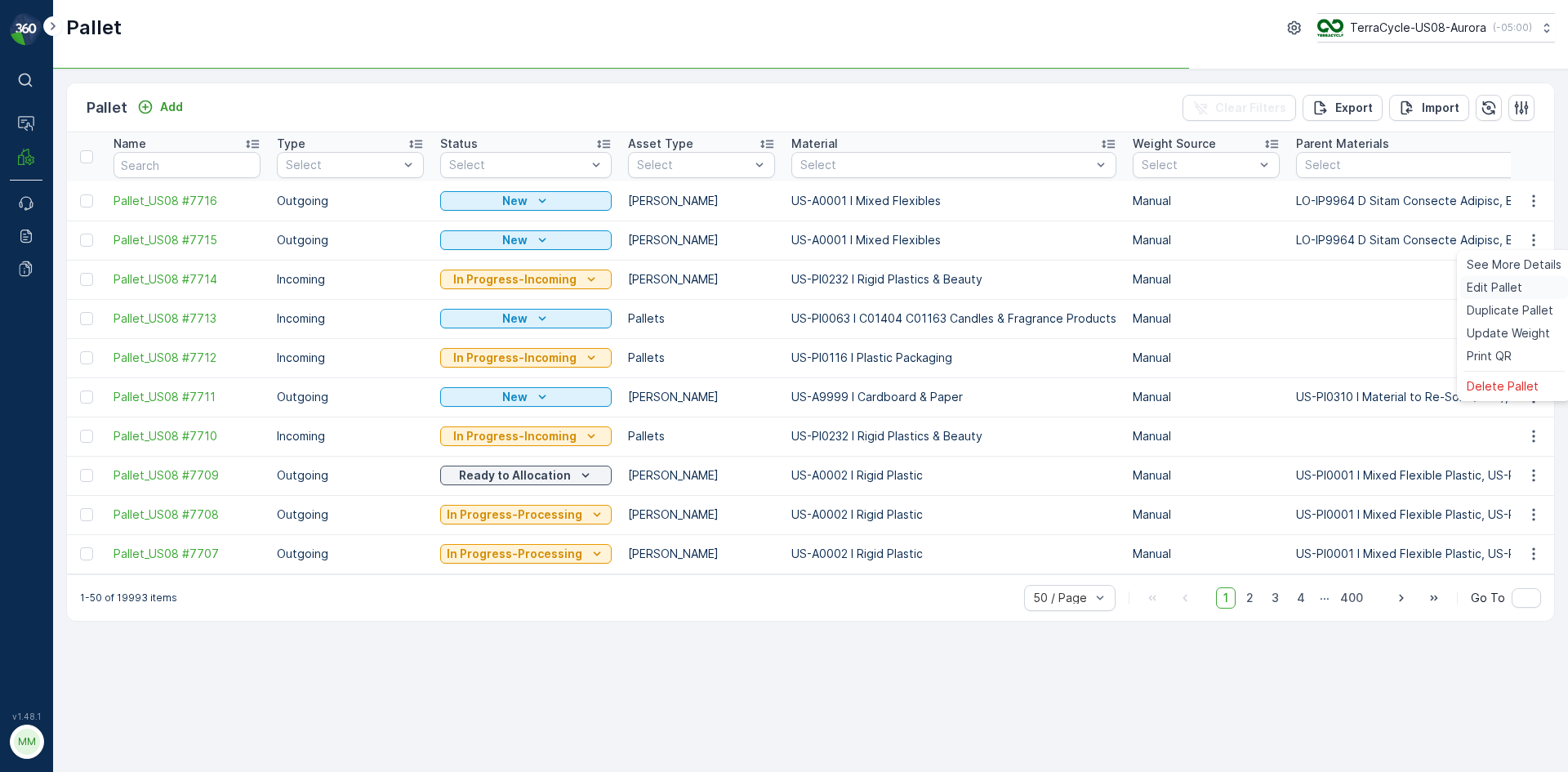
click at [1514, 285] on span "Edit Pallet" at bounding box center [1495, 288] width 56 height 16
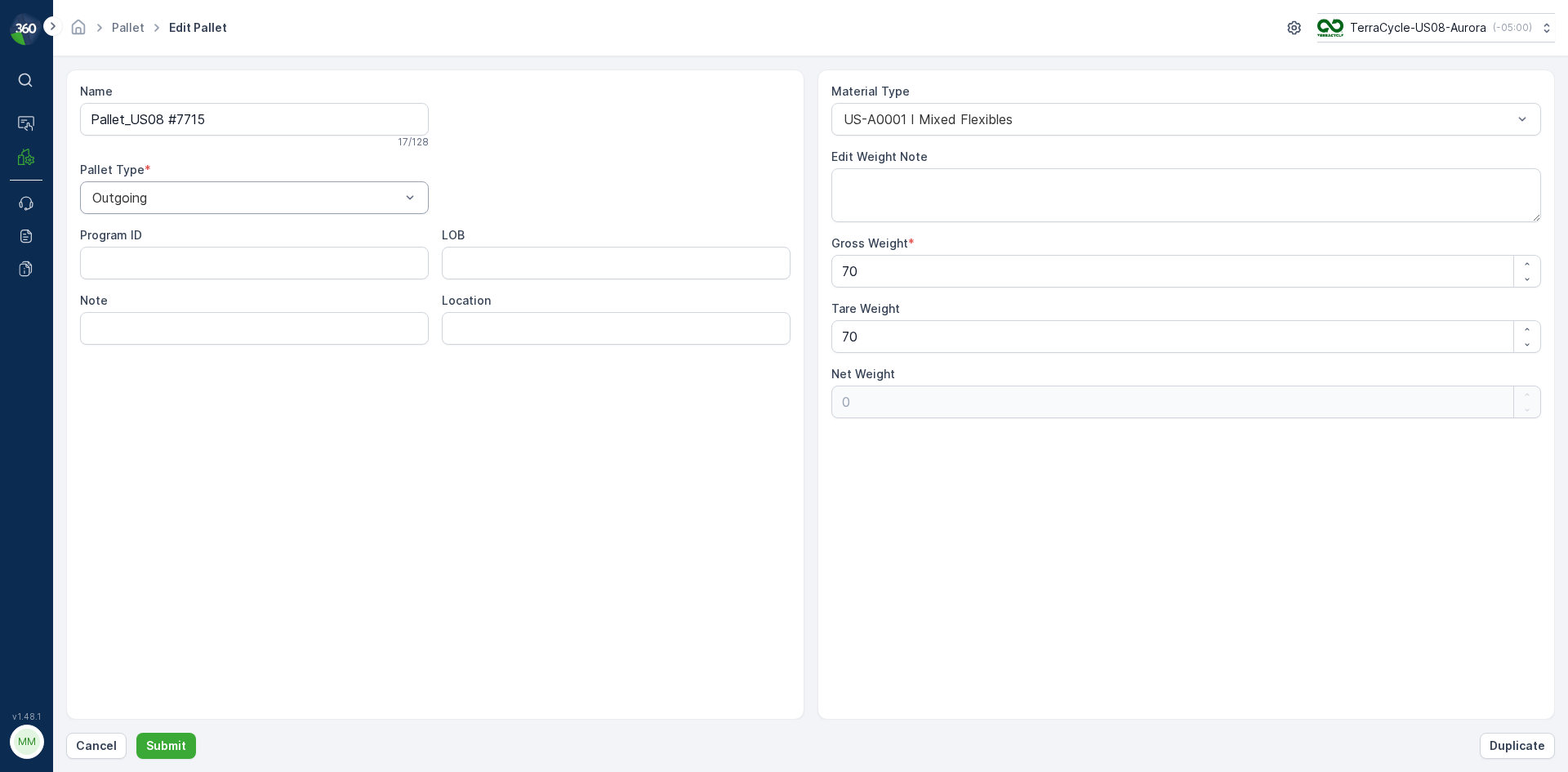
click at [157, 197] on div at bounding box center [246, 197] width 311 height 15
click at [304, 164] on div "Pallet Type *" at bounding box center [254, 170] width 349 height 16
click at [90, 748] on p "Cancel" at bounding box center [96, 746] width 41 height 16
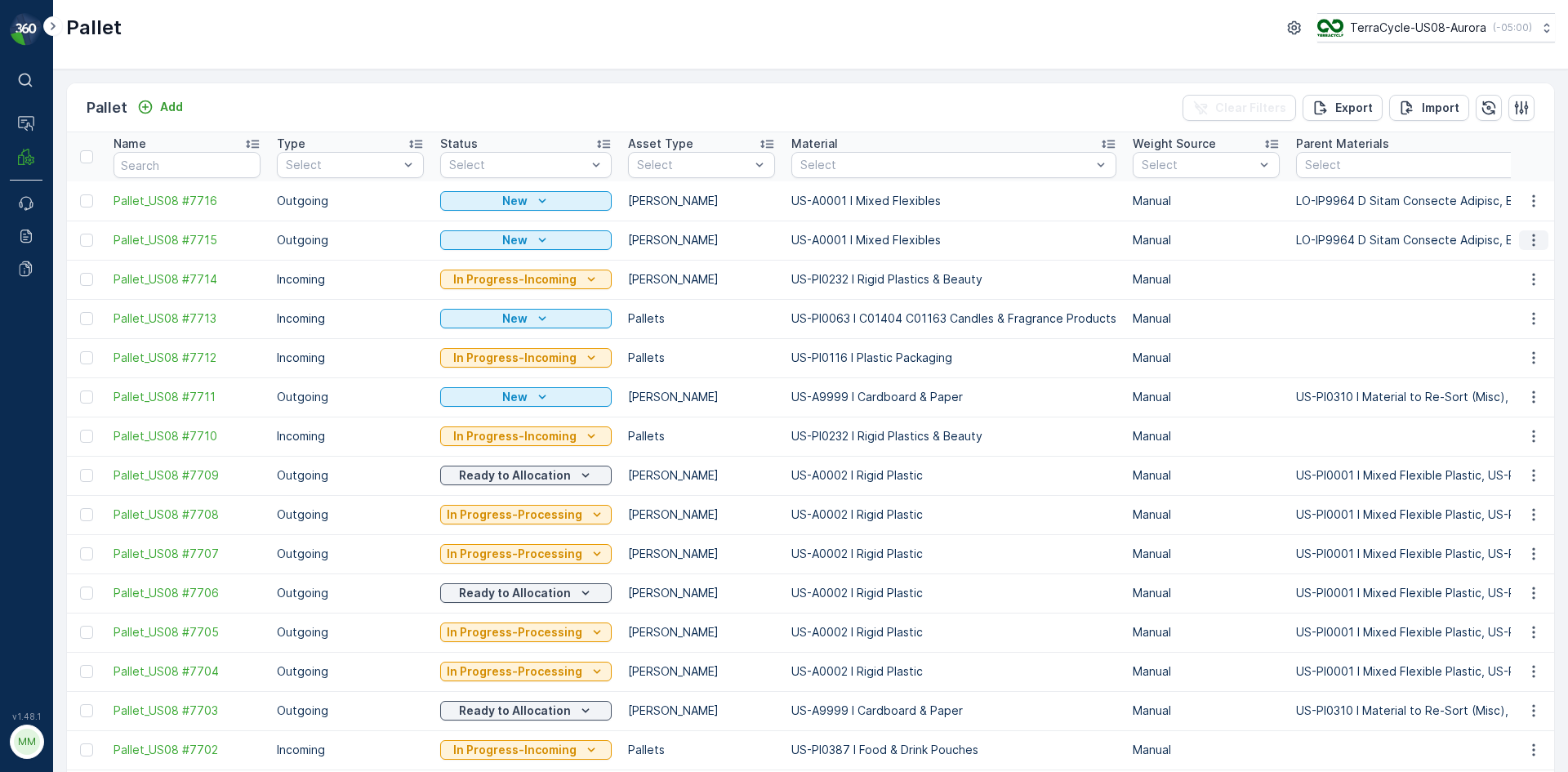
click at [1533, 239] on icon "button" at bounding box center [1533, 241] width 3 height 12
click at [1497, 267] on span "See More Details" at bounding box center [1514, 265] width 95 height 16
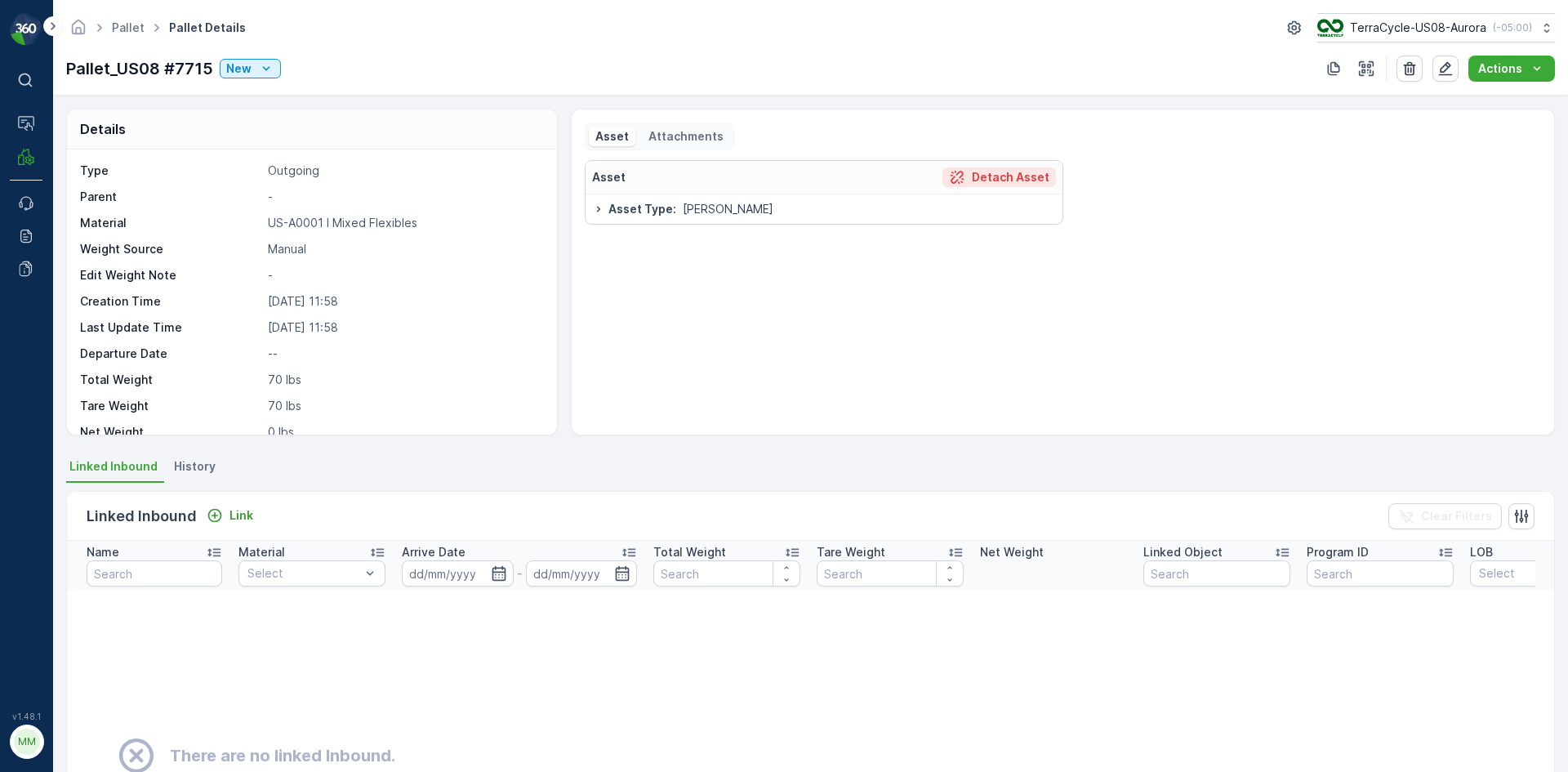
click at [1033, 177] on p "Detach Asset" at bounding box center [1011, 177] width 78 height 16
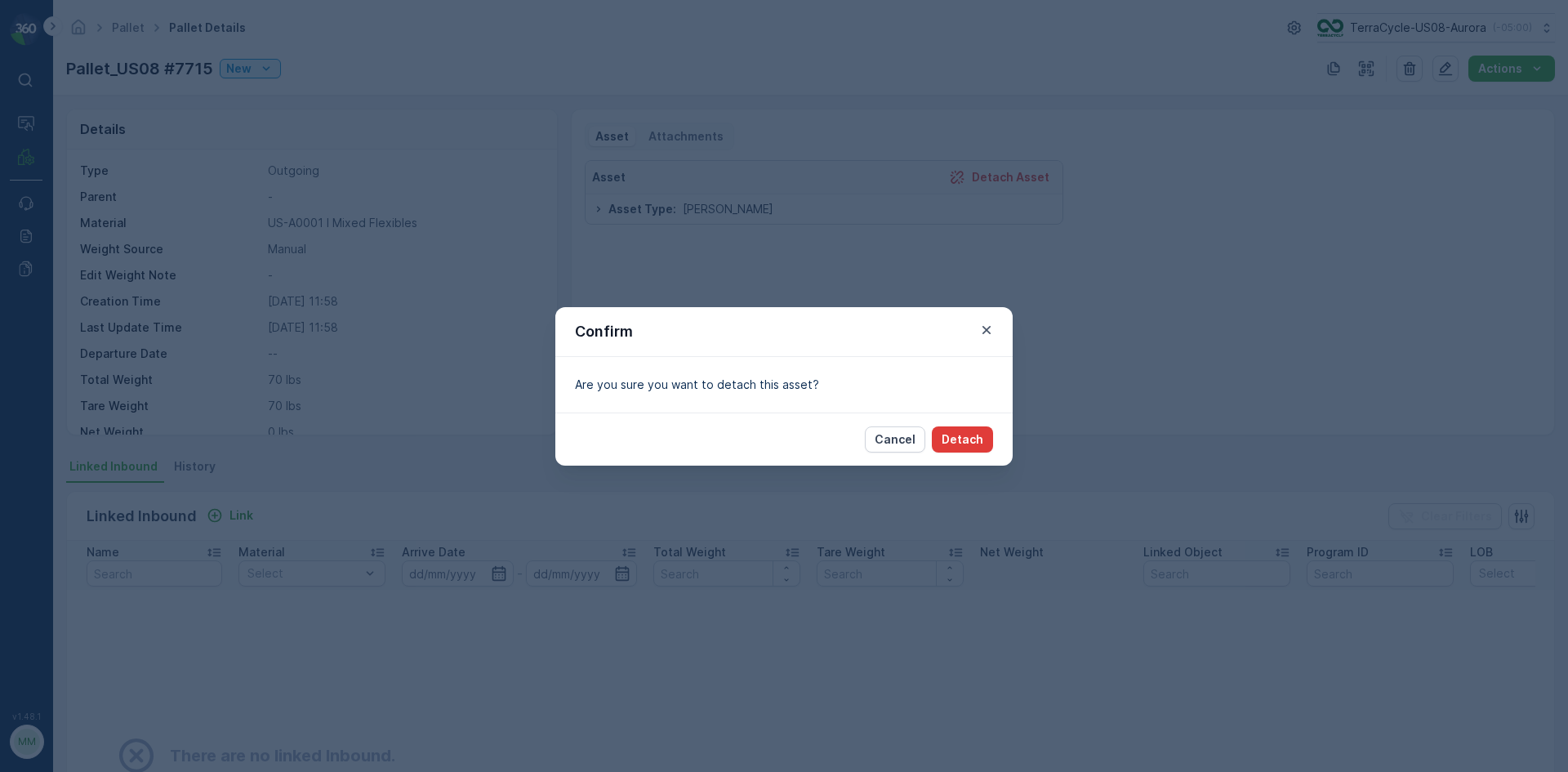
click at [970, 432] on p "Detach" at bounding box center [962, 439] width 42 height 16
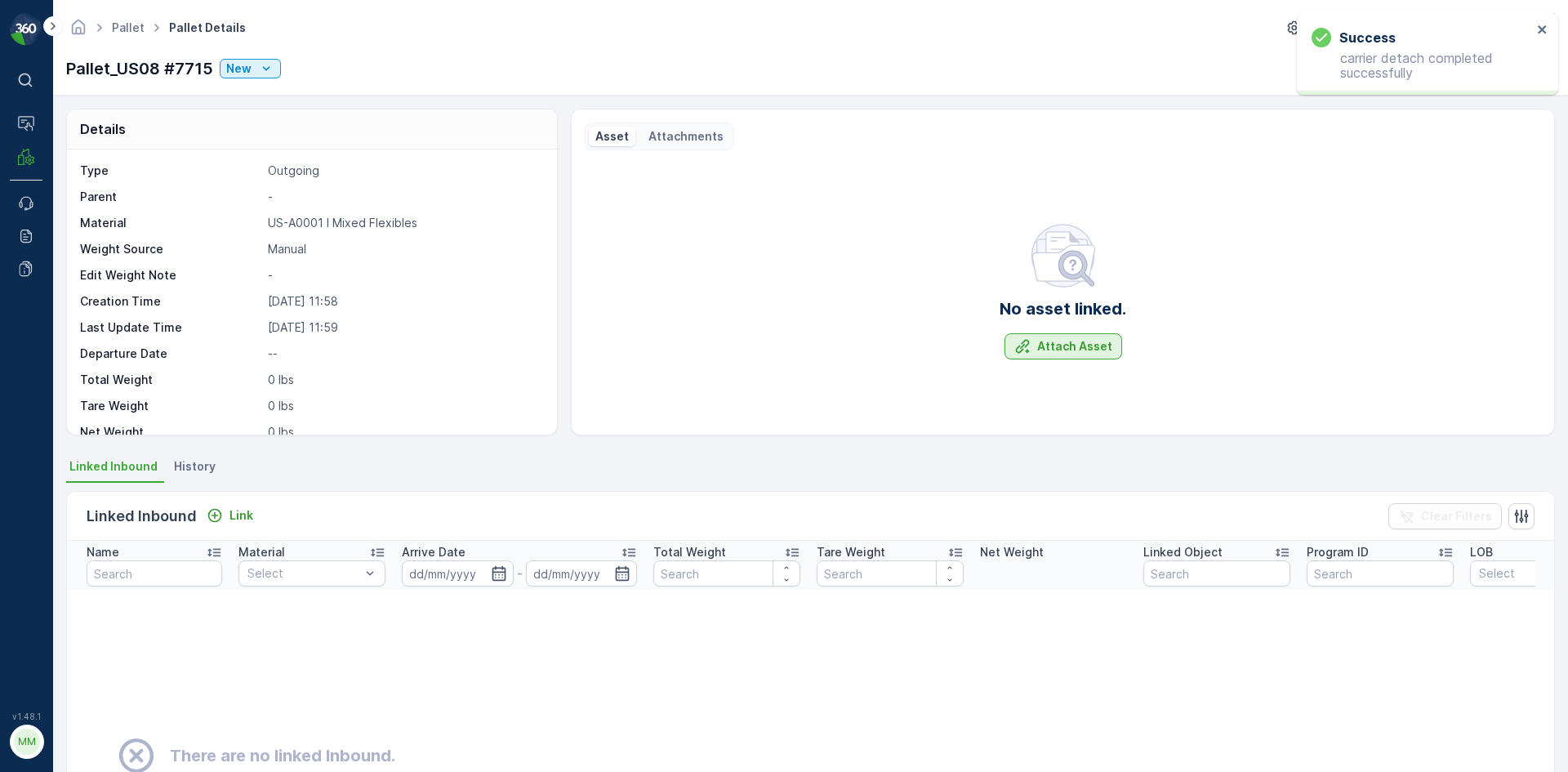
click at [1038, 338] on button "Attach Asset" at bounding box center [1063, 347] width 118 height 27
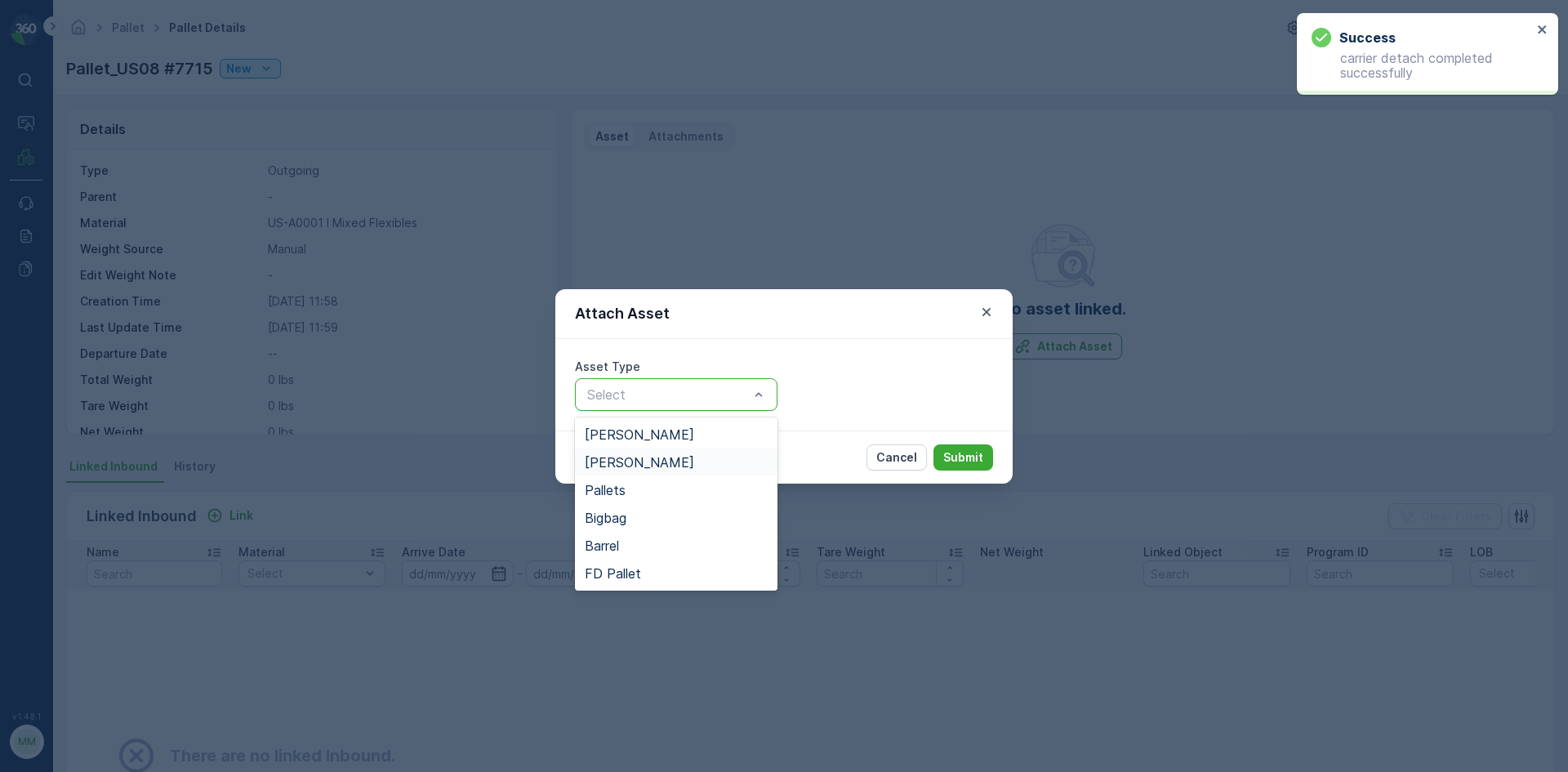
click at [680, 461] on div "[PERSON_NAME]" at bounding box center [676, 462] width 183 height 15
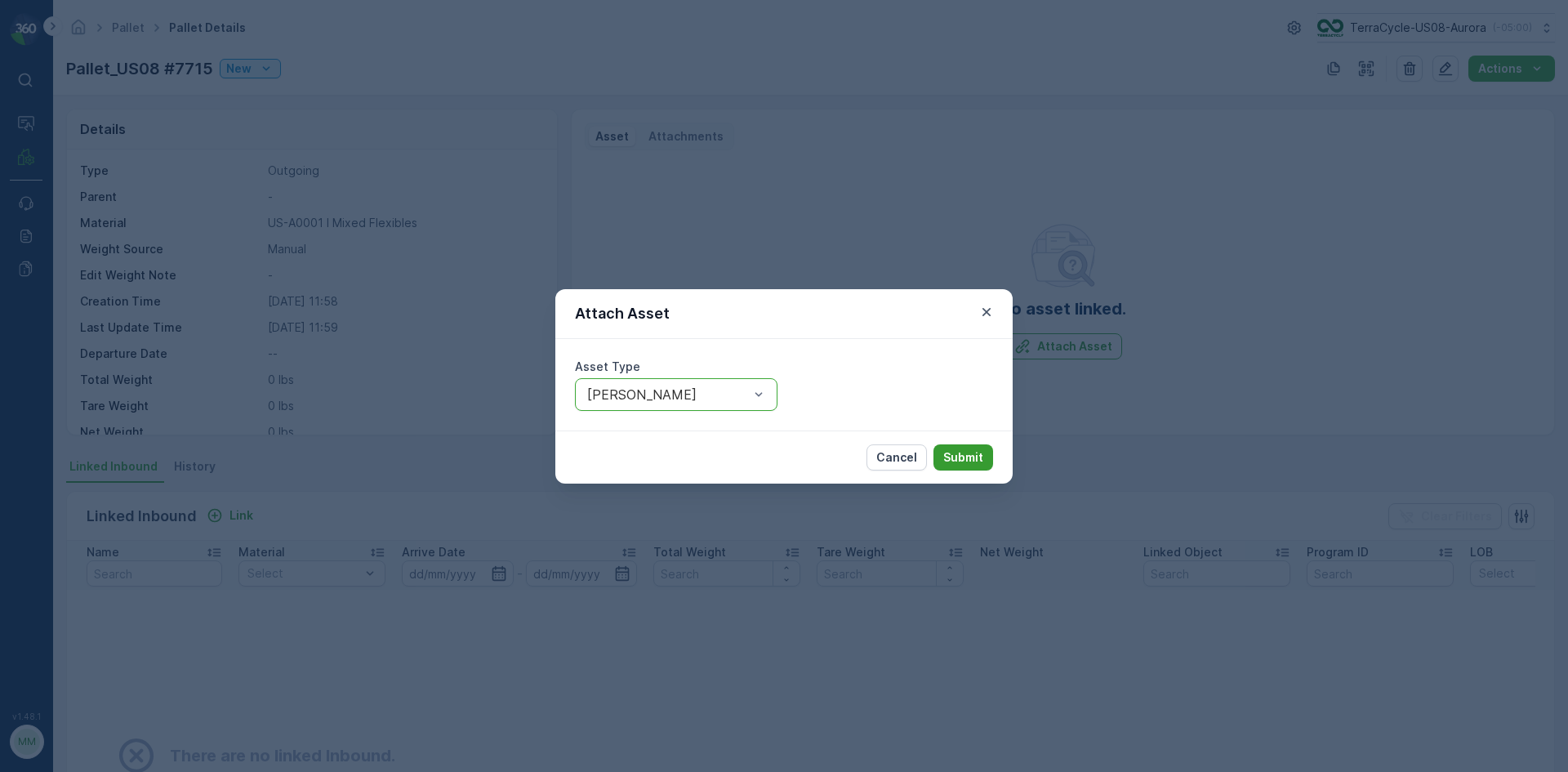
click at [968, 462] on p "Submit" at bounding box center [963, 458] width 40 height 16
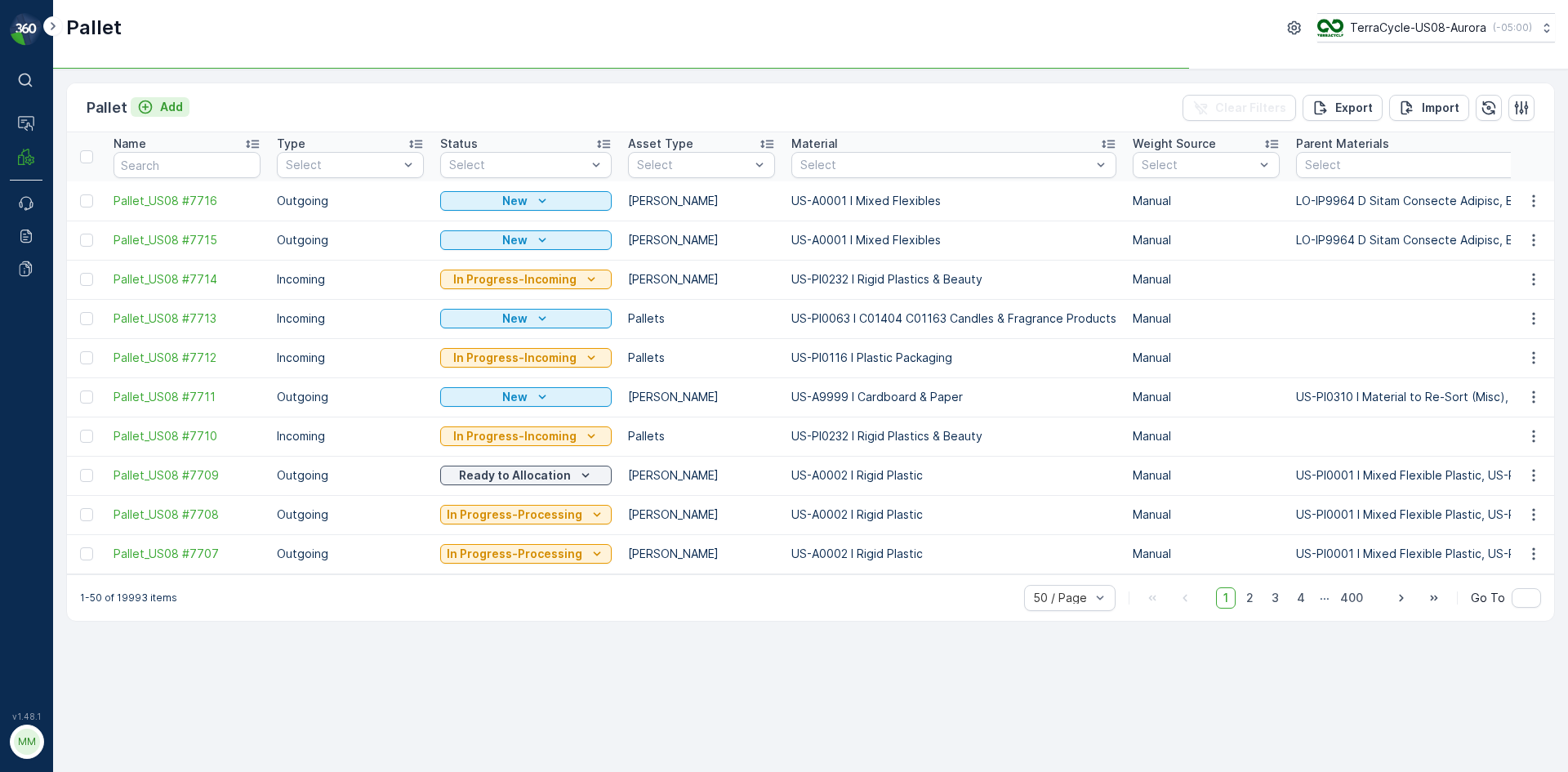
click at [155, 103] on div "Add" at bounding box center [160, 107] width 46 height 16
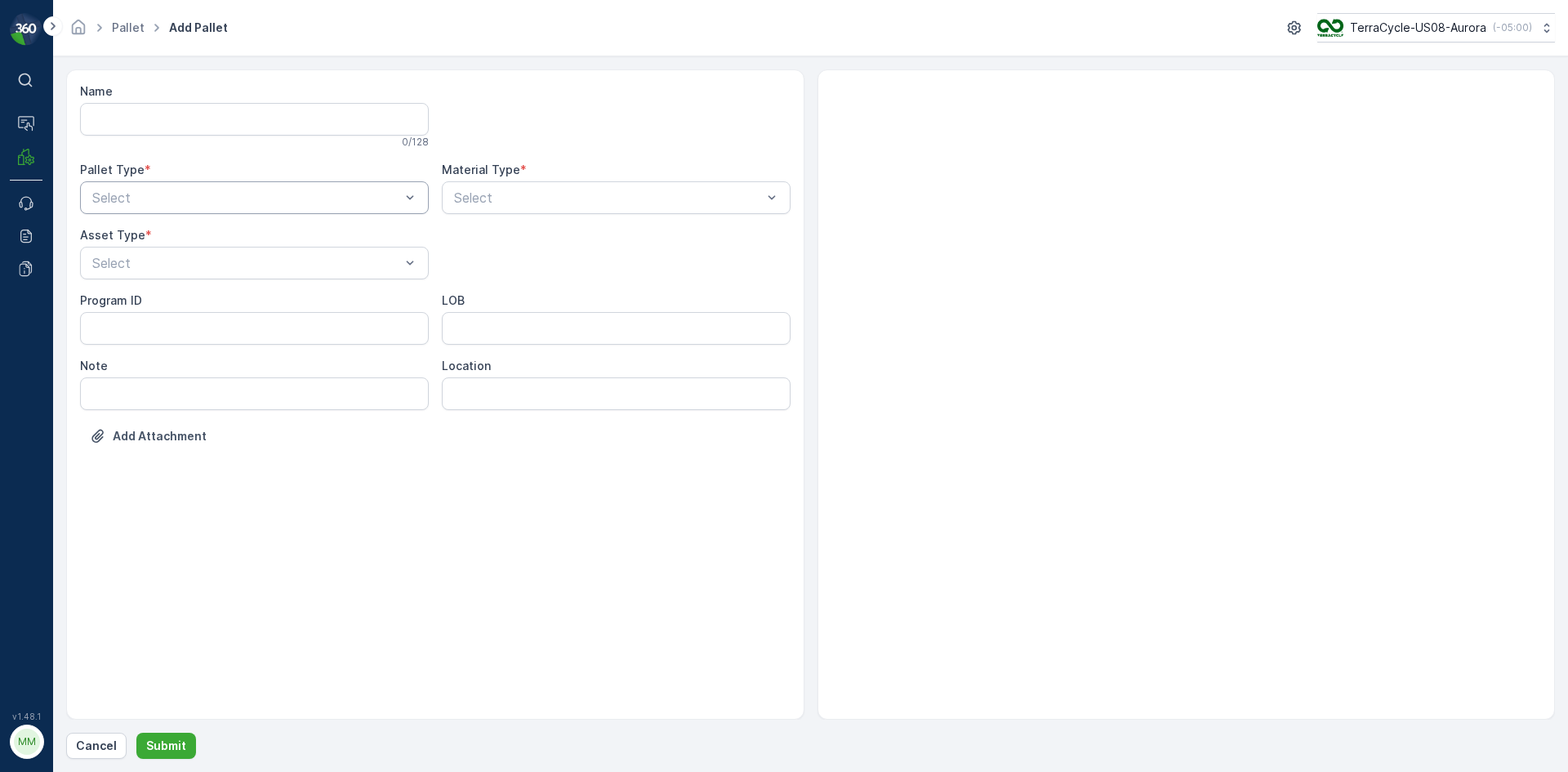
click at [247, 195] on div at bounding box center [246, 197] width 311 height 15
click at [218, 261] on div "Outgoing" at bounding box center [255, 266] width 329 height 15
click at [218, 261] on div at bounding box center [246, 263] width 311 height 15
click at [212, 302] on div "[PERSON_NAME]" at bounding box center [255, 303] width 329 height 15
click at [534, 181] on div "Select" at bounding box center [616, 197] width 349 height 33
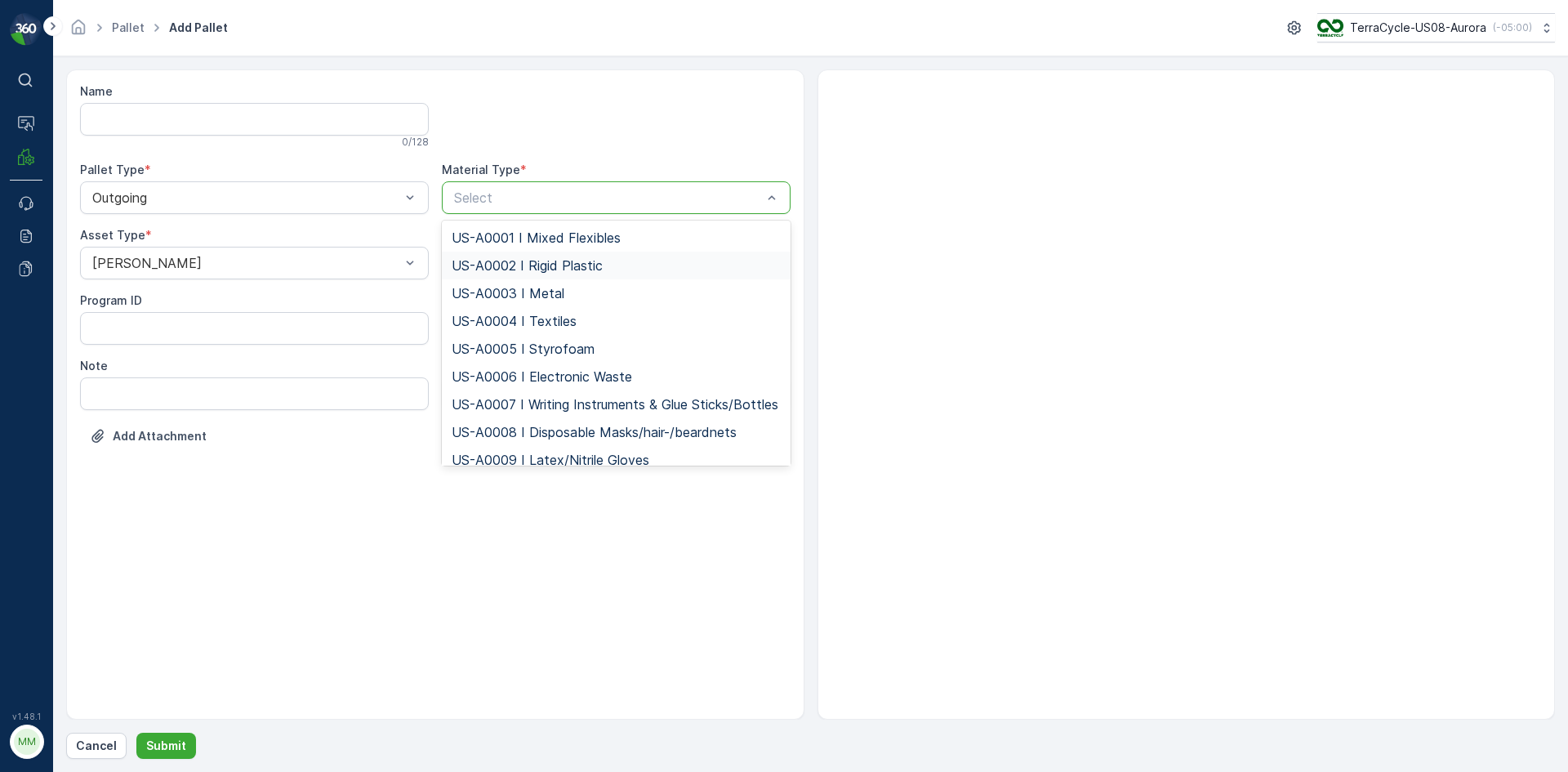
click at [533, 265] on span "US-A0002 I Rigid Plastic" at bounding box center [527, 266] width 151 height 15
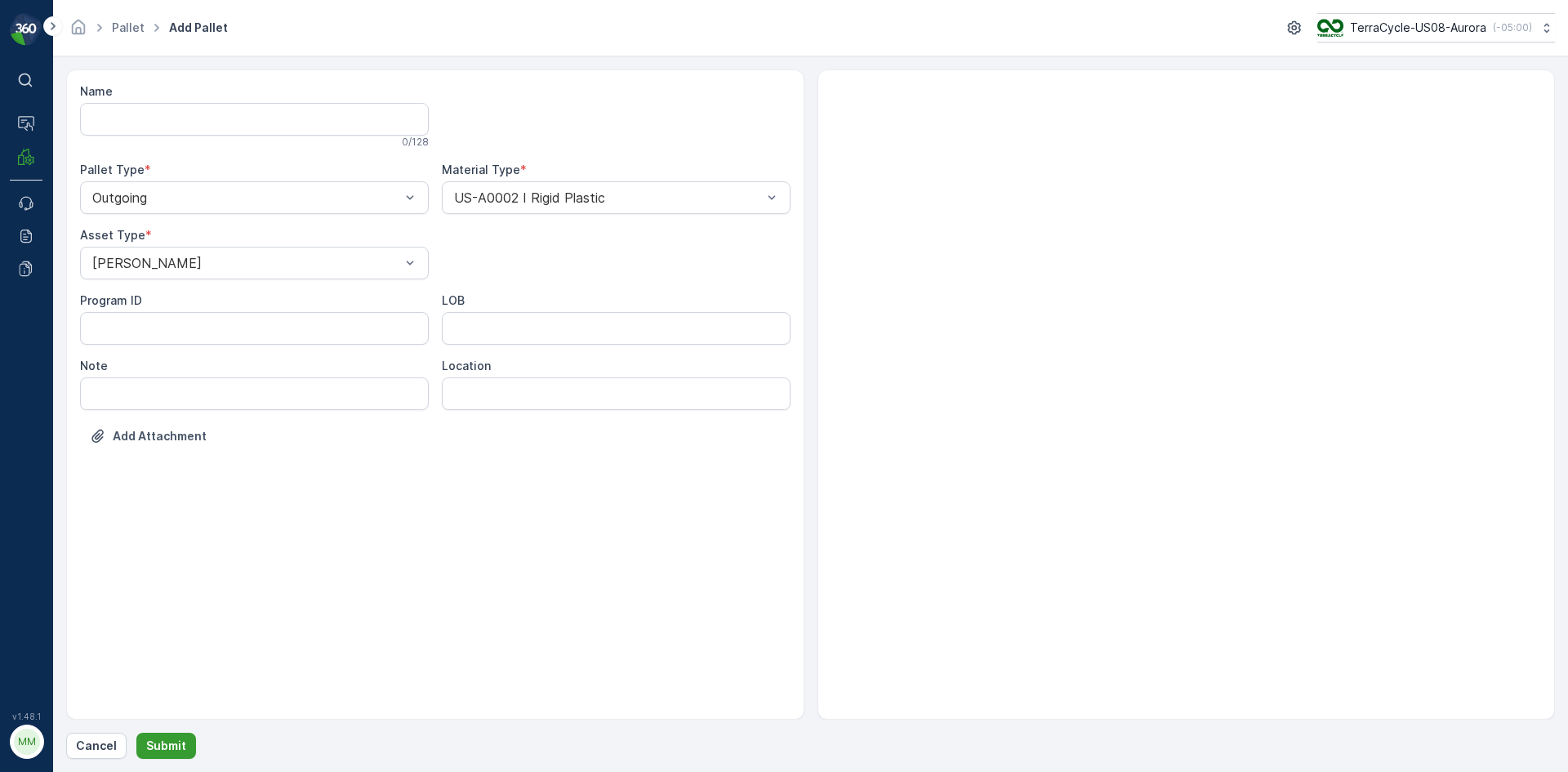
click at [176, 744] on p "Submit" at bounding box center [165, 746] width 40 height 16
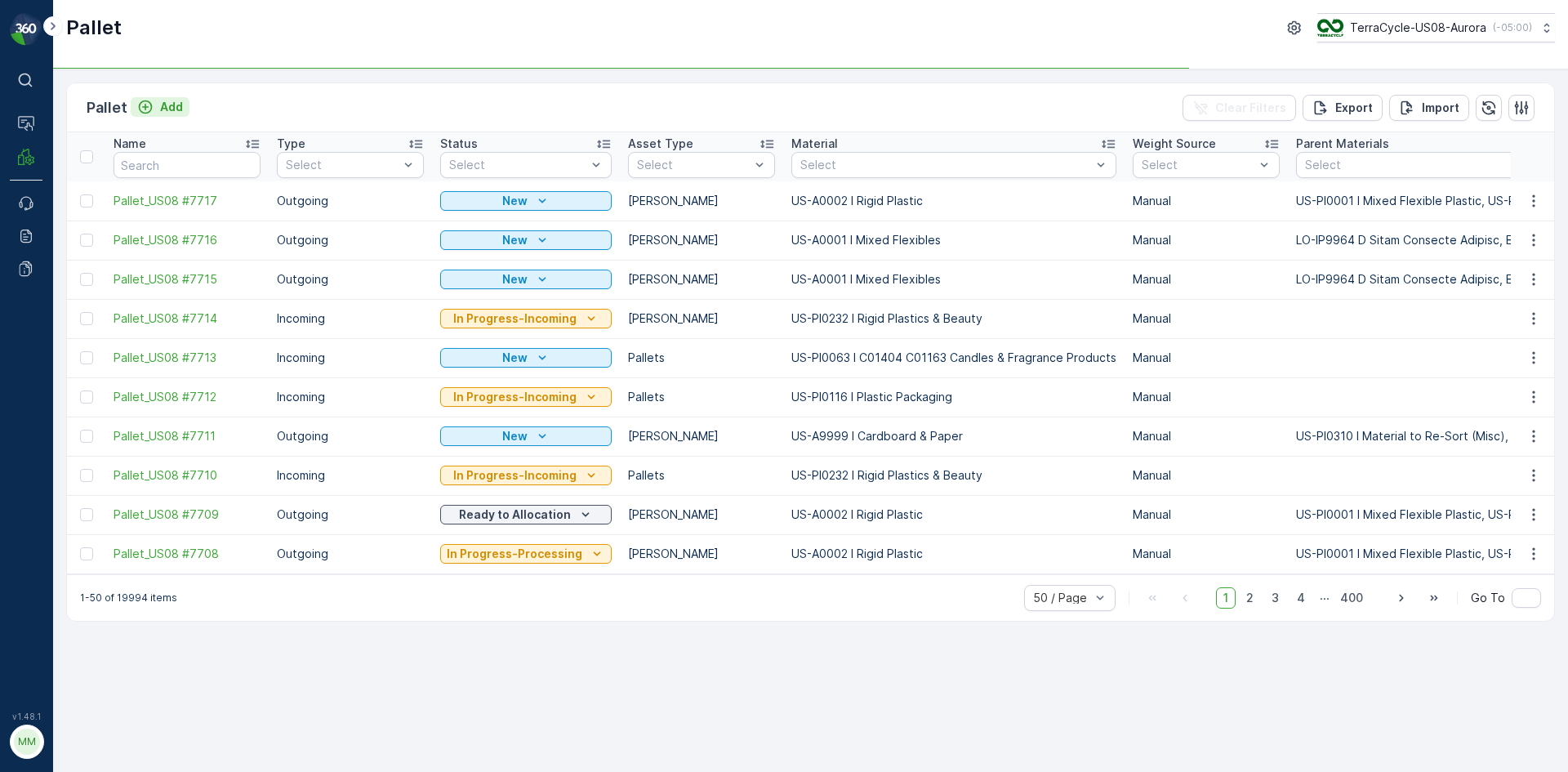
click at [179, 108] on p "Add" at bounding box center [172, 107] width 23 height 16
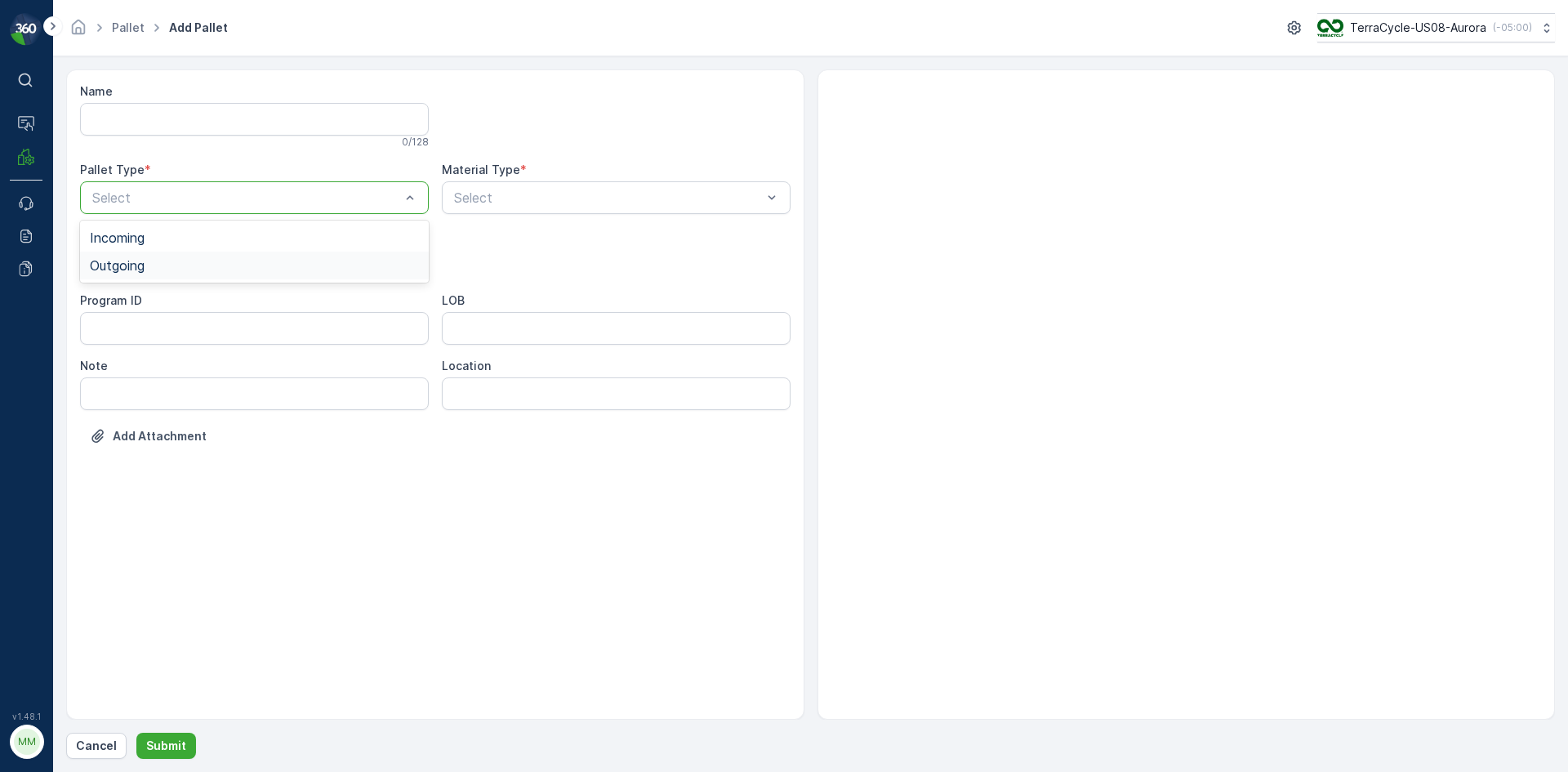
click at [188, 266] on div "Outgoing" at bounding box center [255, 266] width 329 height 15
click at [188, 266] on div at bounding box center [246, 263] width 311 height 15
click at [186, 299] on div "[PERSON_NAME]" at bounding box center [255, 303] width 329 height 15
click at [499, 197] on div at bounding box center [608, 197] width 311 height 15
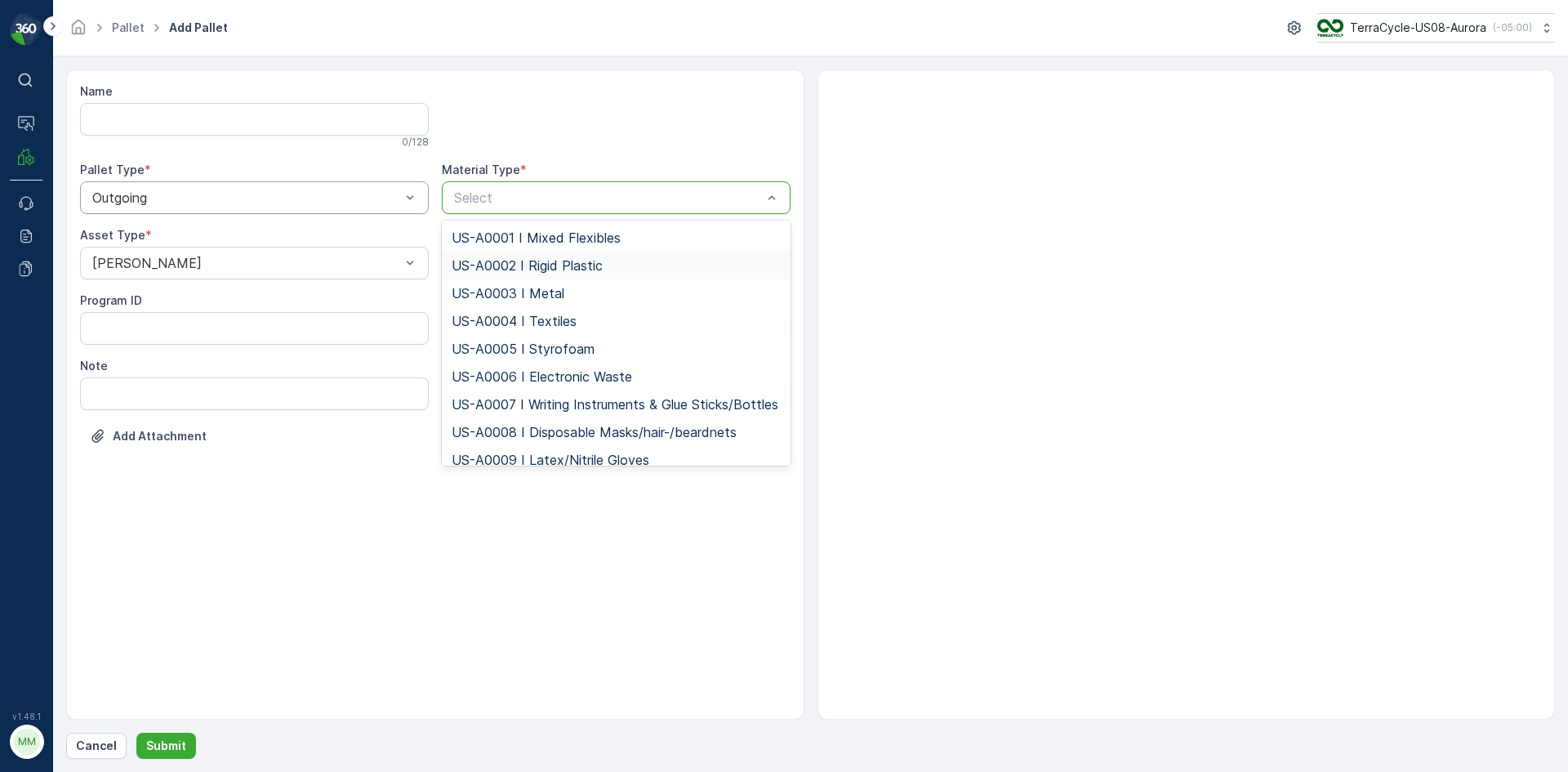
click at [488, 266] on span "US-A0002 I Rigid Plastic" at bounding box center [527, 266] width 151 height 15
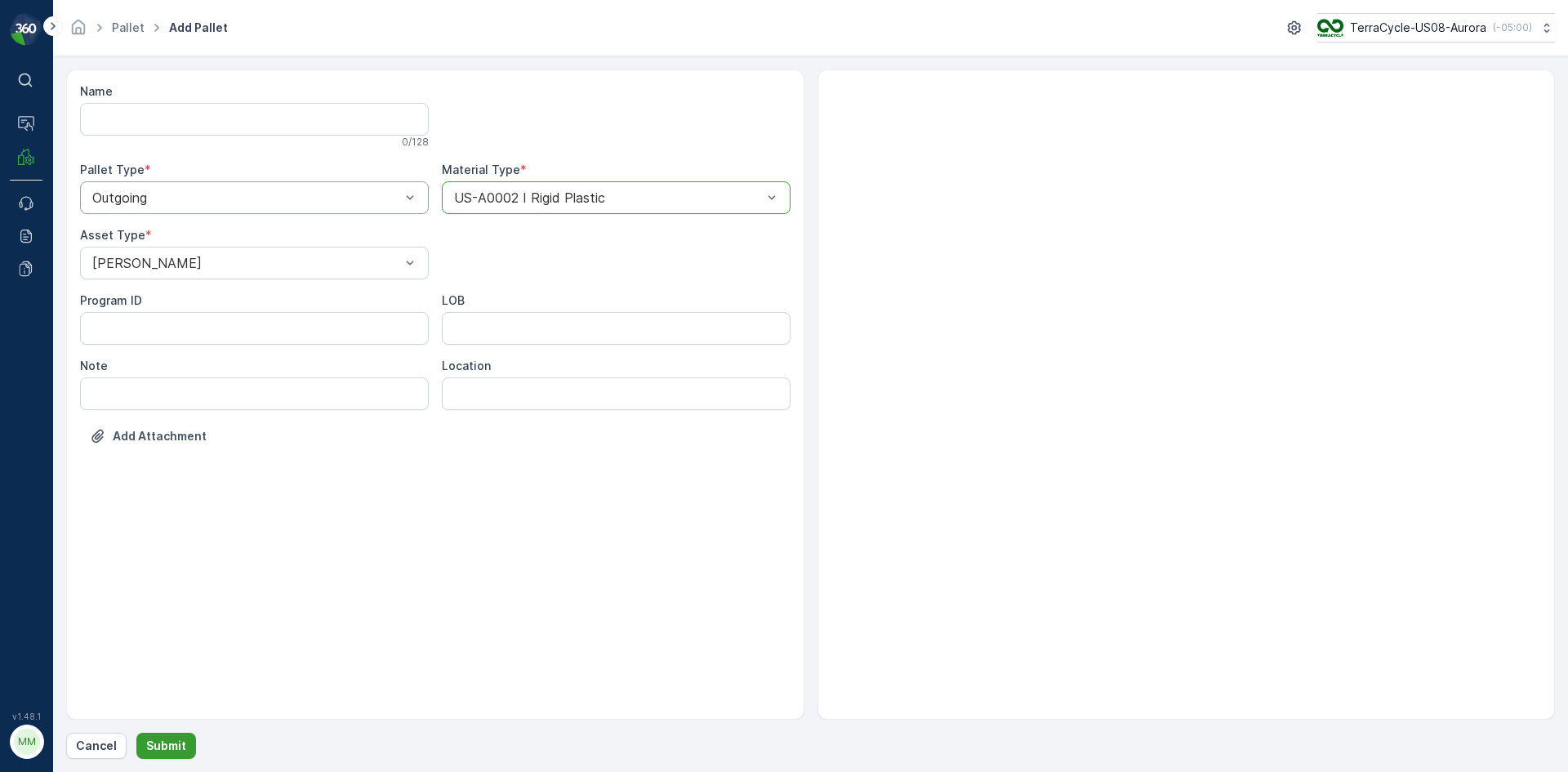
click at [173, 746] on p "Submit" at bounding box center [165, 746] width 40 height 16
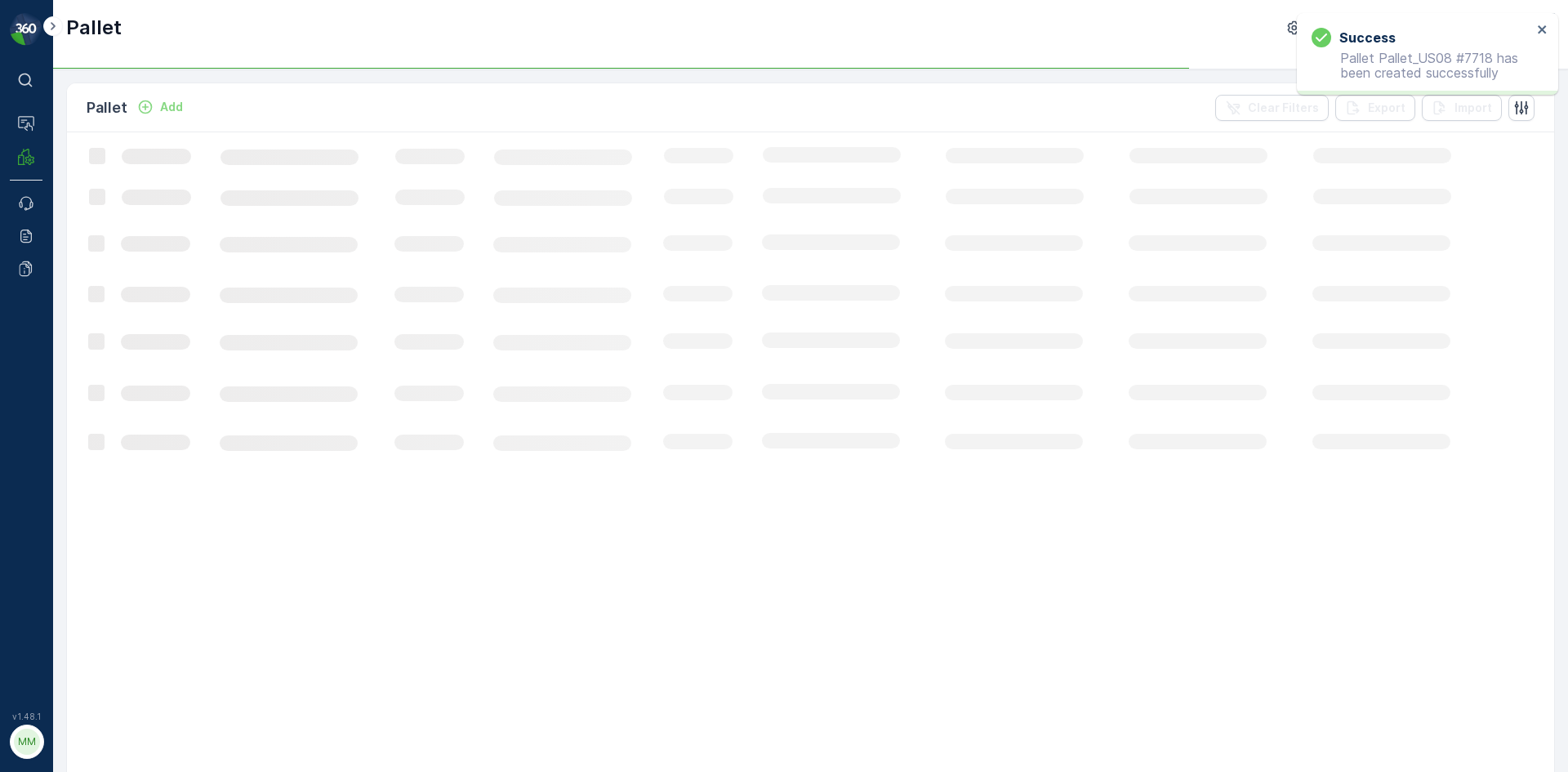
click at [164, 107] on p "Add" at bounding box center [172, 107] width 23 height 16
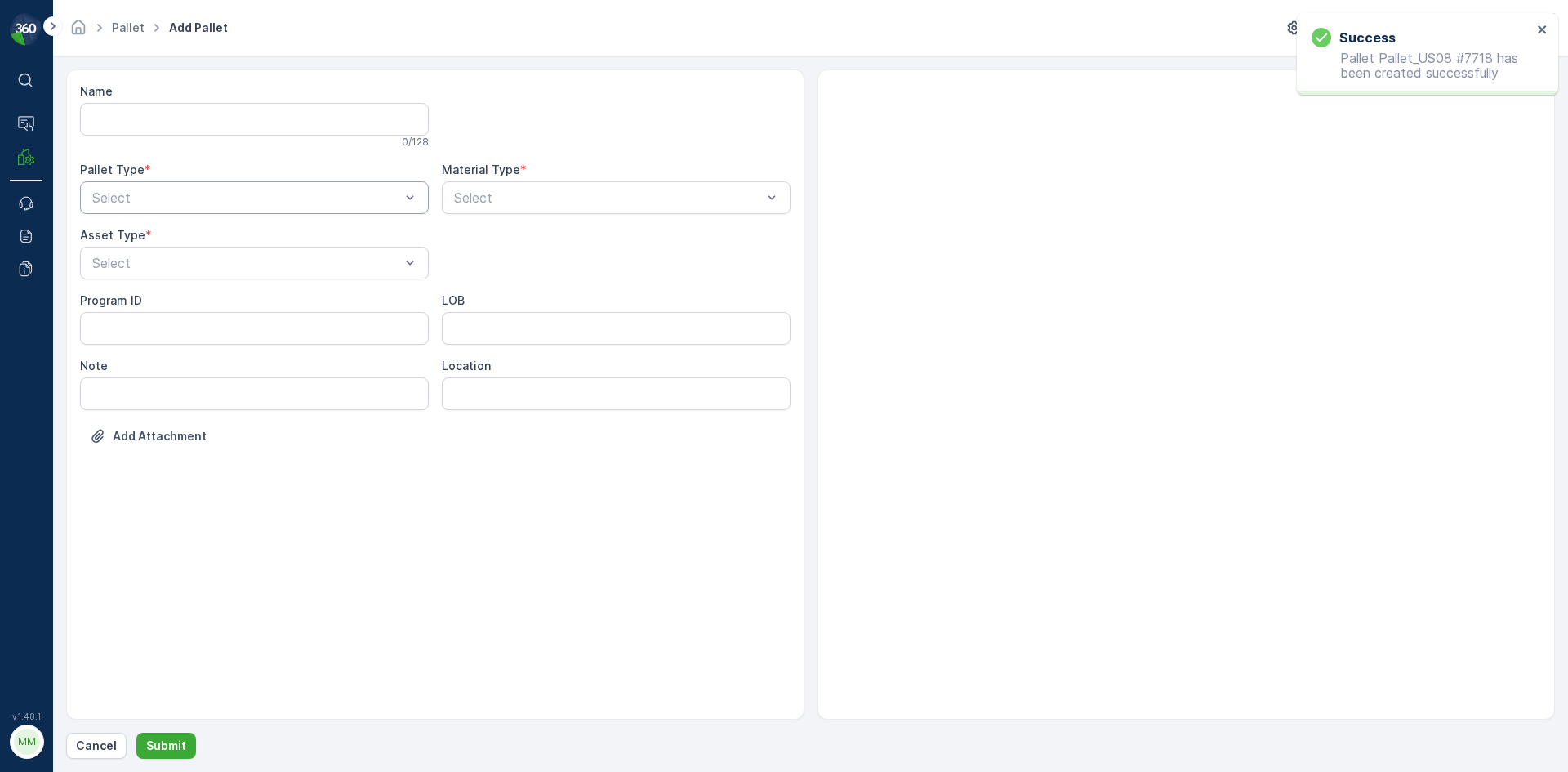
click at [189, 197] on div at bounding box center [246, 197] width 311 height 15
click at [188, 274] on div "Outgoing" at bounding box center [254, 265] width 349 height 27
click at [188, 274] on div "Select" at bounding box center [254, 263] width 349 height 33
click at [188, 303] on div "[PERSON_NAME]" at bounding box center [255, 303] width 329 height 15
click at [545, 202] on div at bounding box center [608, 197] width 311 height 15
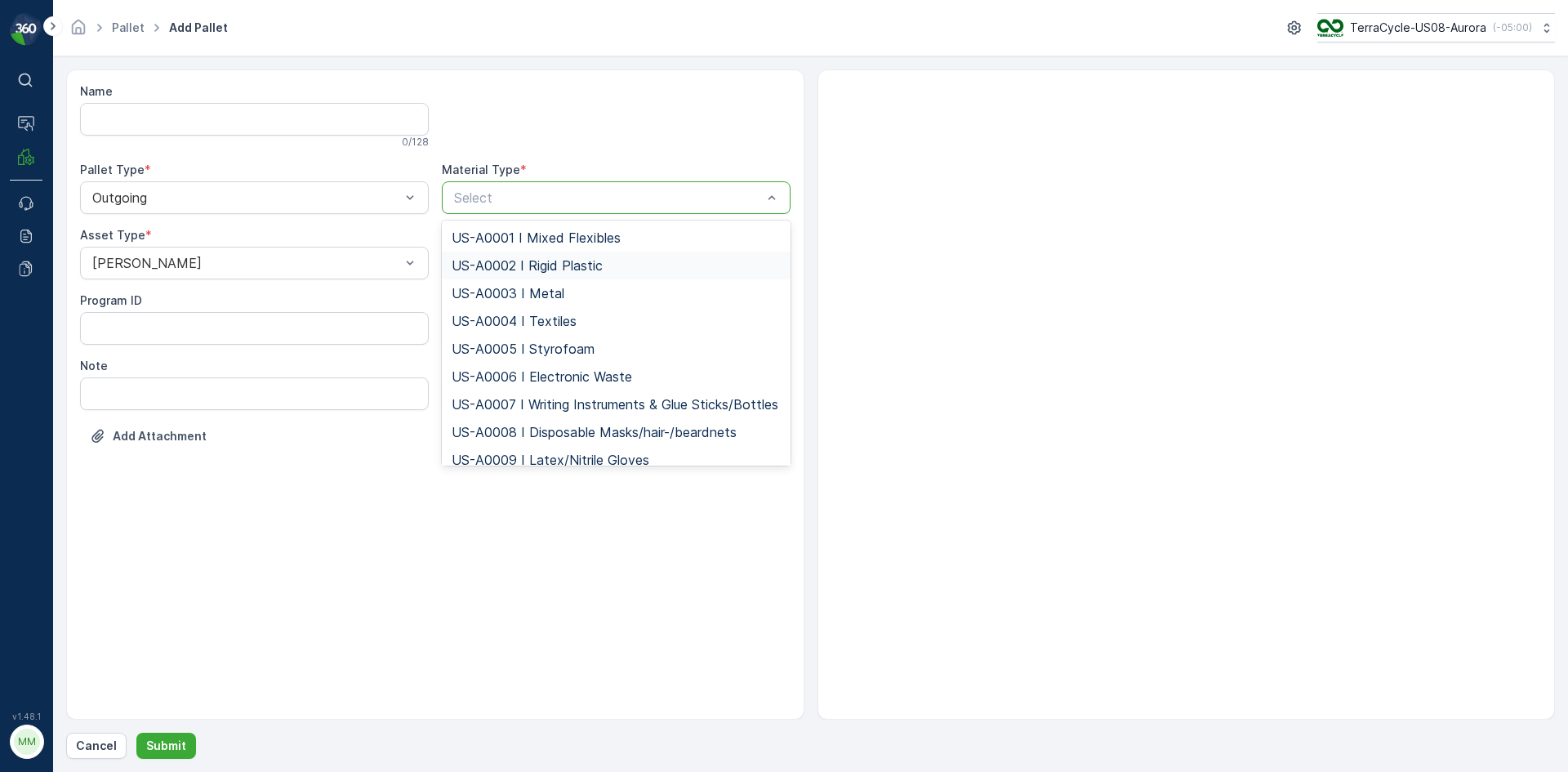
click at [545, 261] on span "US-A0002 I Rigid Plastic" at bounding box center [527, 266] width 151 height 15
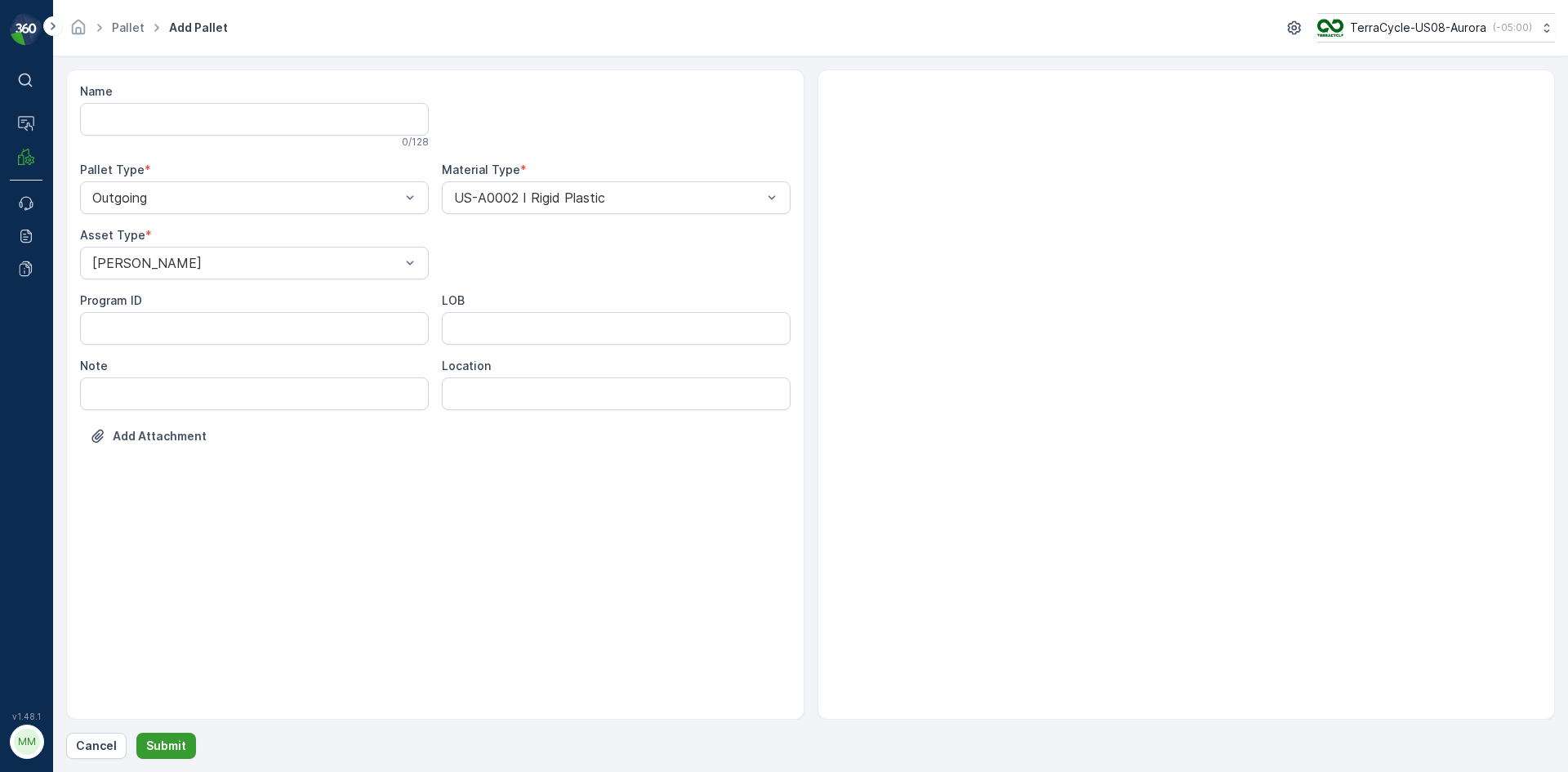
click at [168, 753] on p "Submit" at bounding box center [165, 746] width 40 height 16
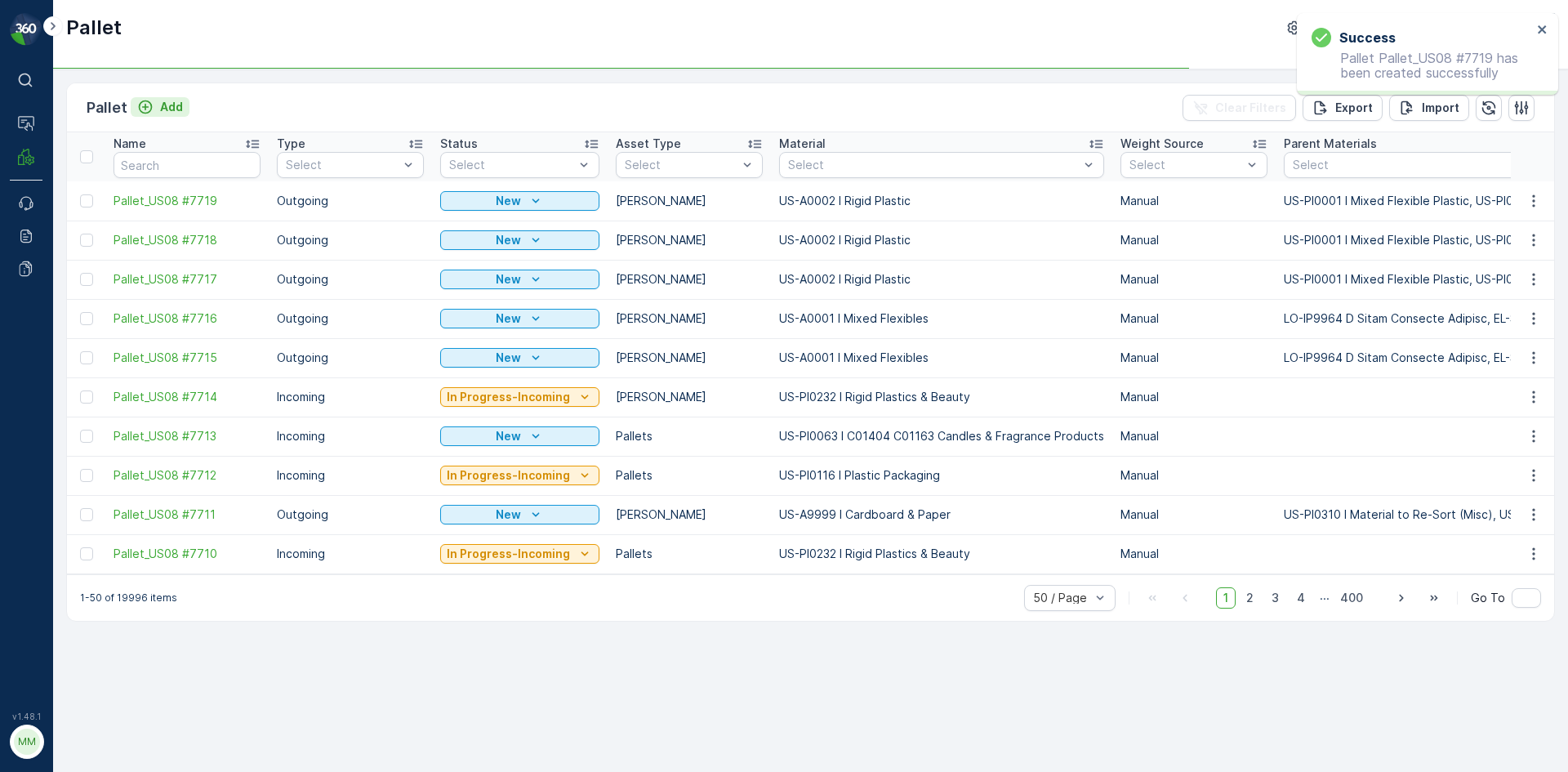
click at [173, 103] on p "Add" at bounding box center [172, 107] width 23 height 16
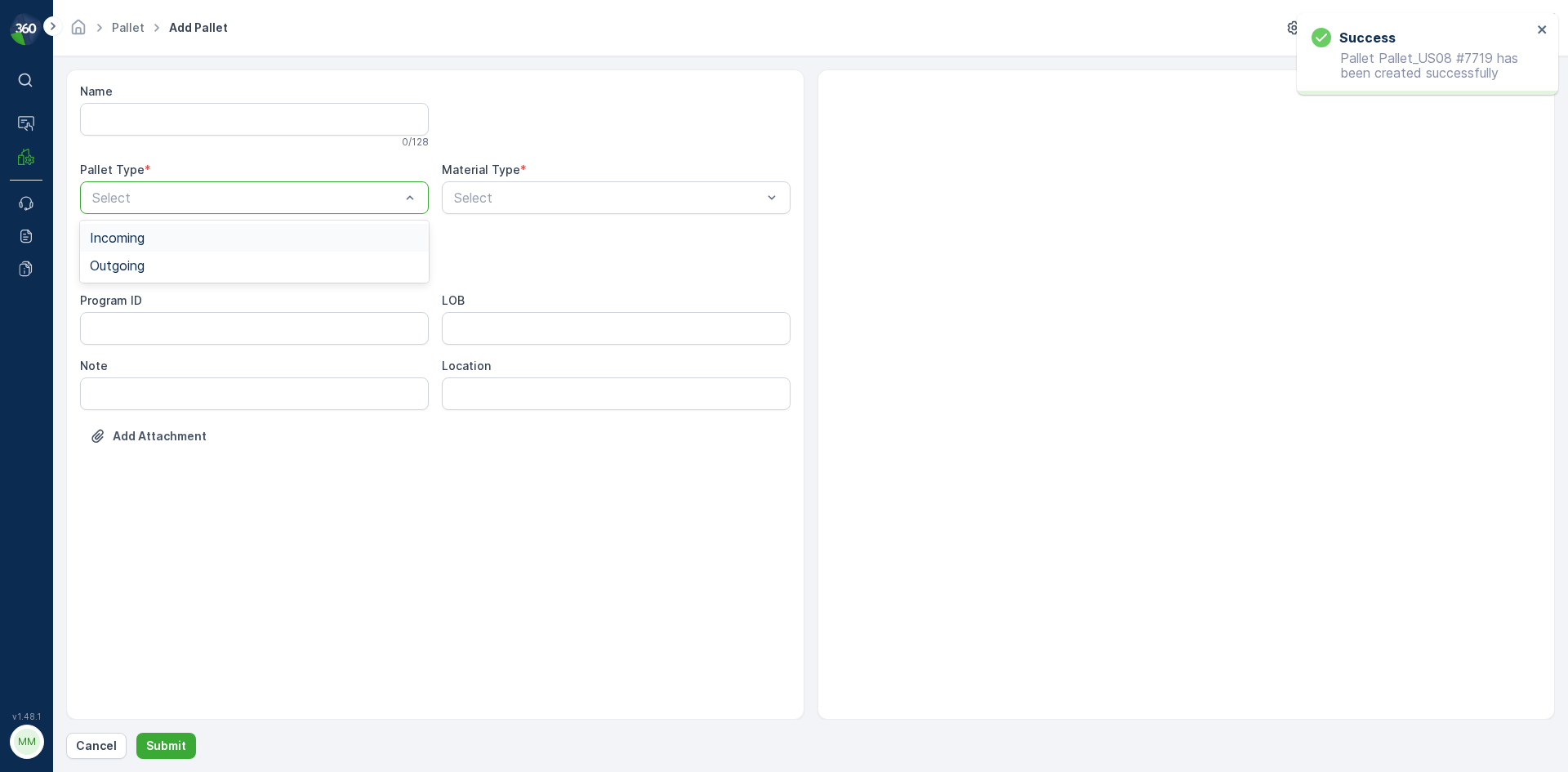
click at [208, 197] on div at bounding box center [246, 197] width 311 height 15
click at [207, 268] on div "Outgoing" at bounding box center [255, 266] width 329 height 15
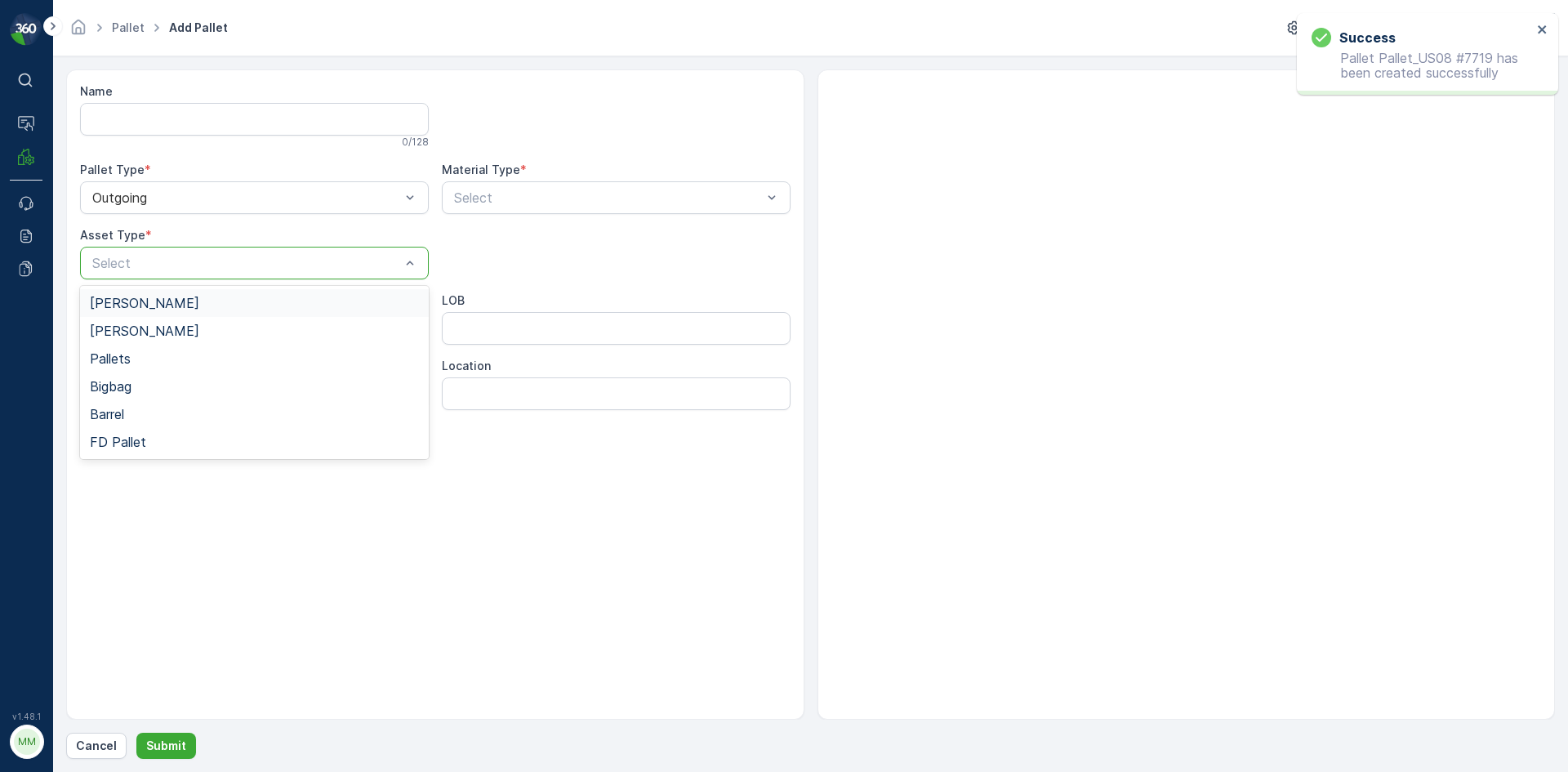
click at [207, 268] on div at bounding box center [246, 263] width 311 height 15
click at [208, 298] on div "[PERSON_NAME]" at bounding box center [255, 303] width 329 height 15
click at [479, 197] on div at bounding box center [608, 197] width 311 height 15
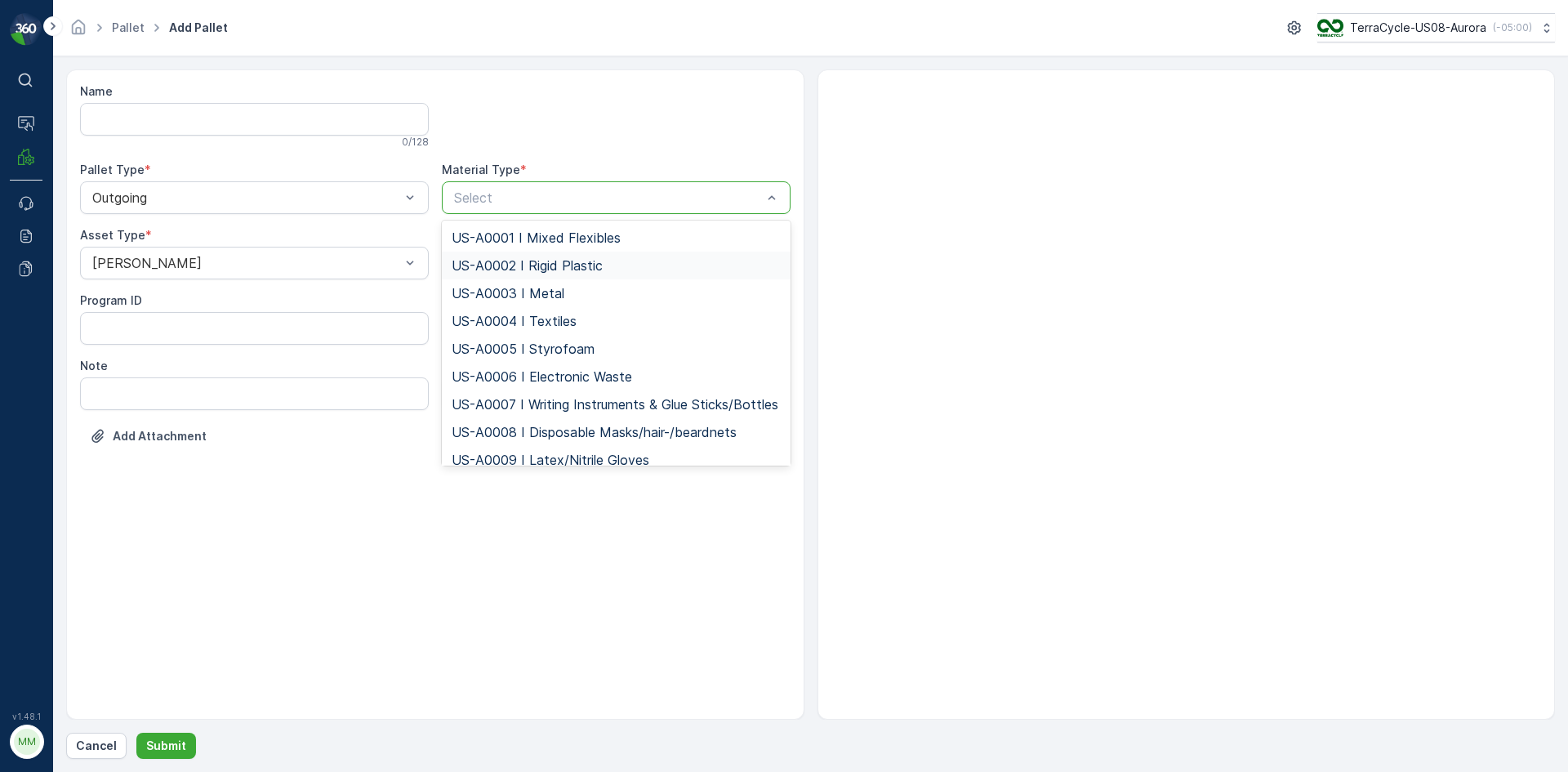
click at [484, 264] on span "US-A0002 I Rigid Plastic" at bounding box center [527, 266] width 151 height 15
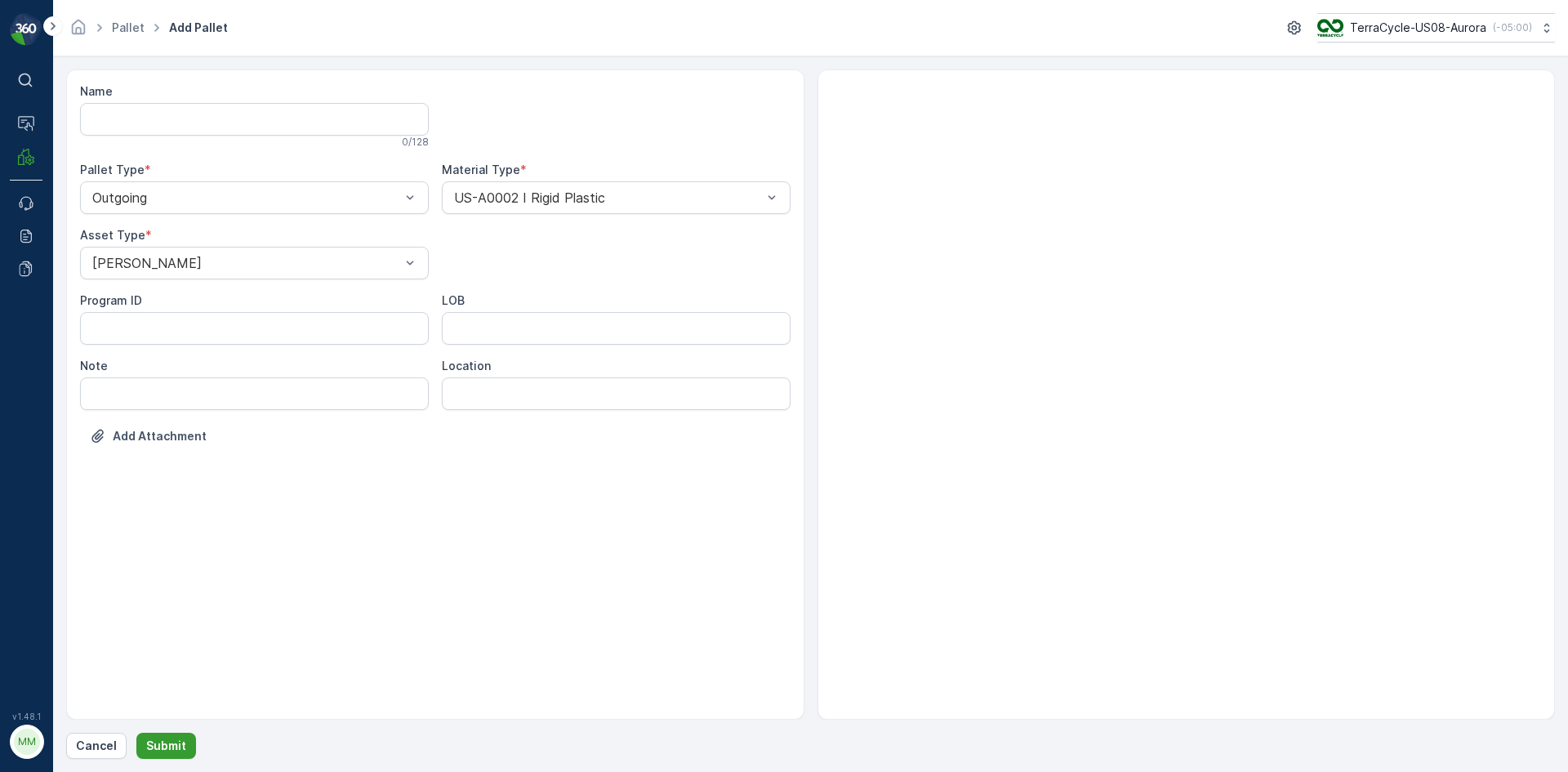
click at [173, 735] on button "Submit" at bounding box center [165, 746] width 59 height 27
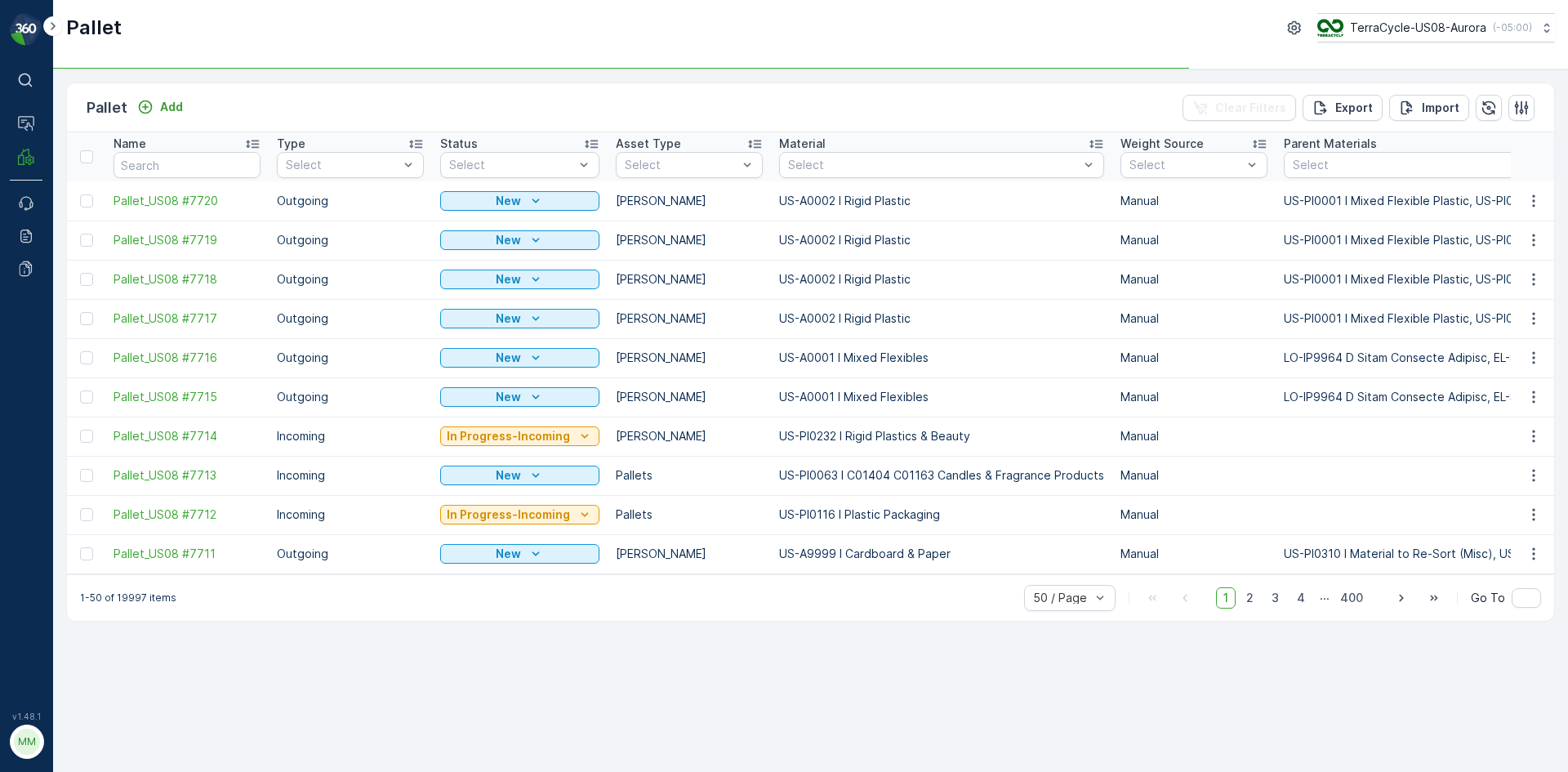
click at [222, 151] on div "Name" at bounding box center [187, 143] width 147 height 16
click at [165, 112] on p "Add" at bounding box center [172, 107] width 23 height 16
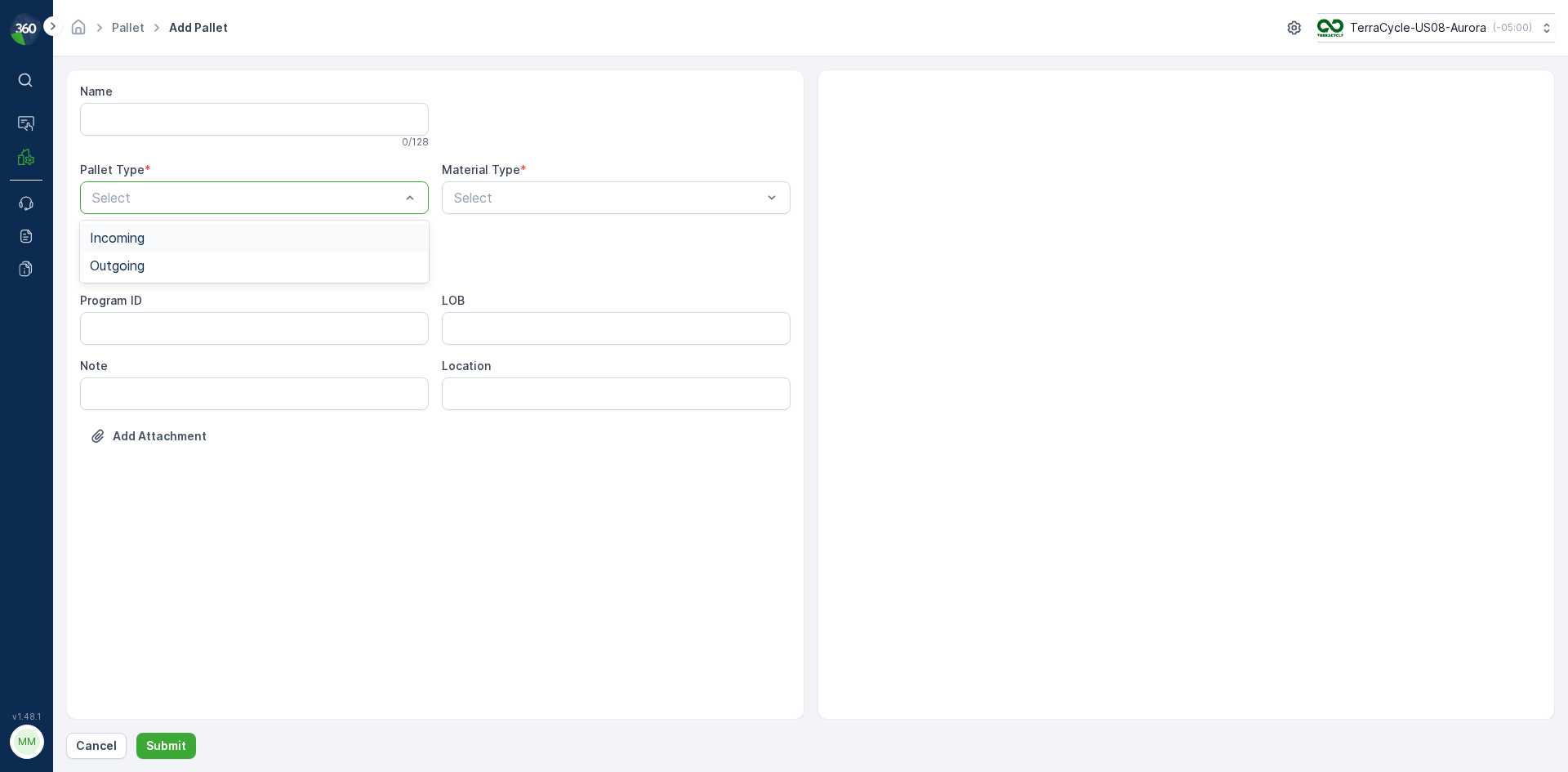
click at [250, 192] on div at bounding box center [246, 197] width 311 height 15
click at [248, 267] on div "Outgoing" at bounding box center [255, 266] width 329 height 15
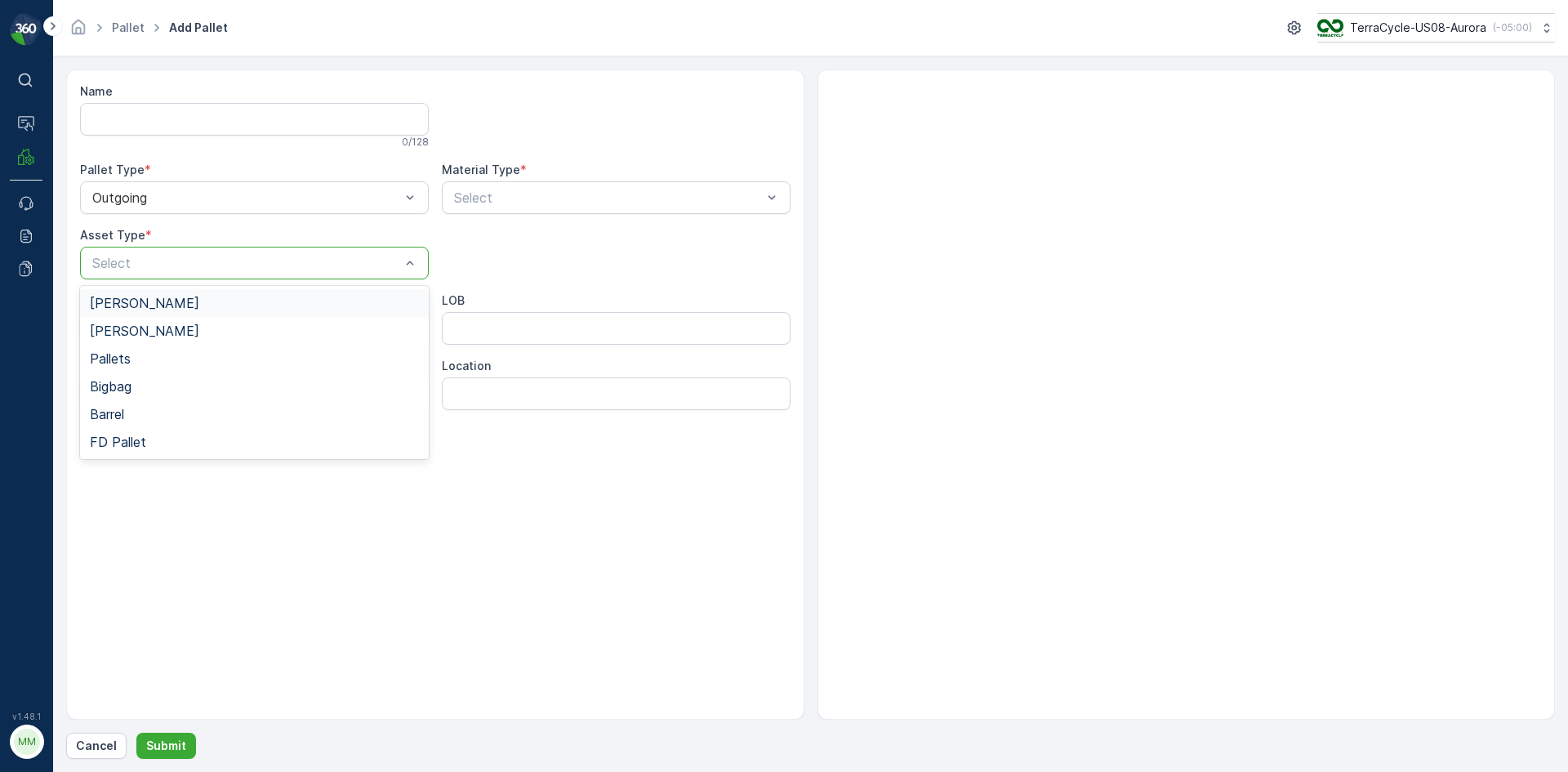
click at [247, 259] on div at bounding box center [246, 263] width 311 height 15
click at [248, 303] on div "[PERSON_NAME]" at bounding box center [255, 303] width 329 height 15
click at [499, 197] on div at bounding box center [608, 197] width 311 height 15
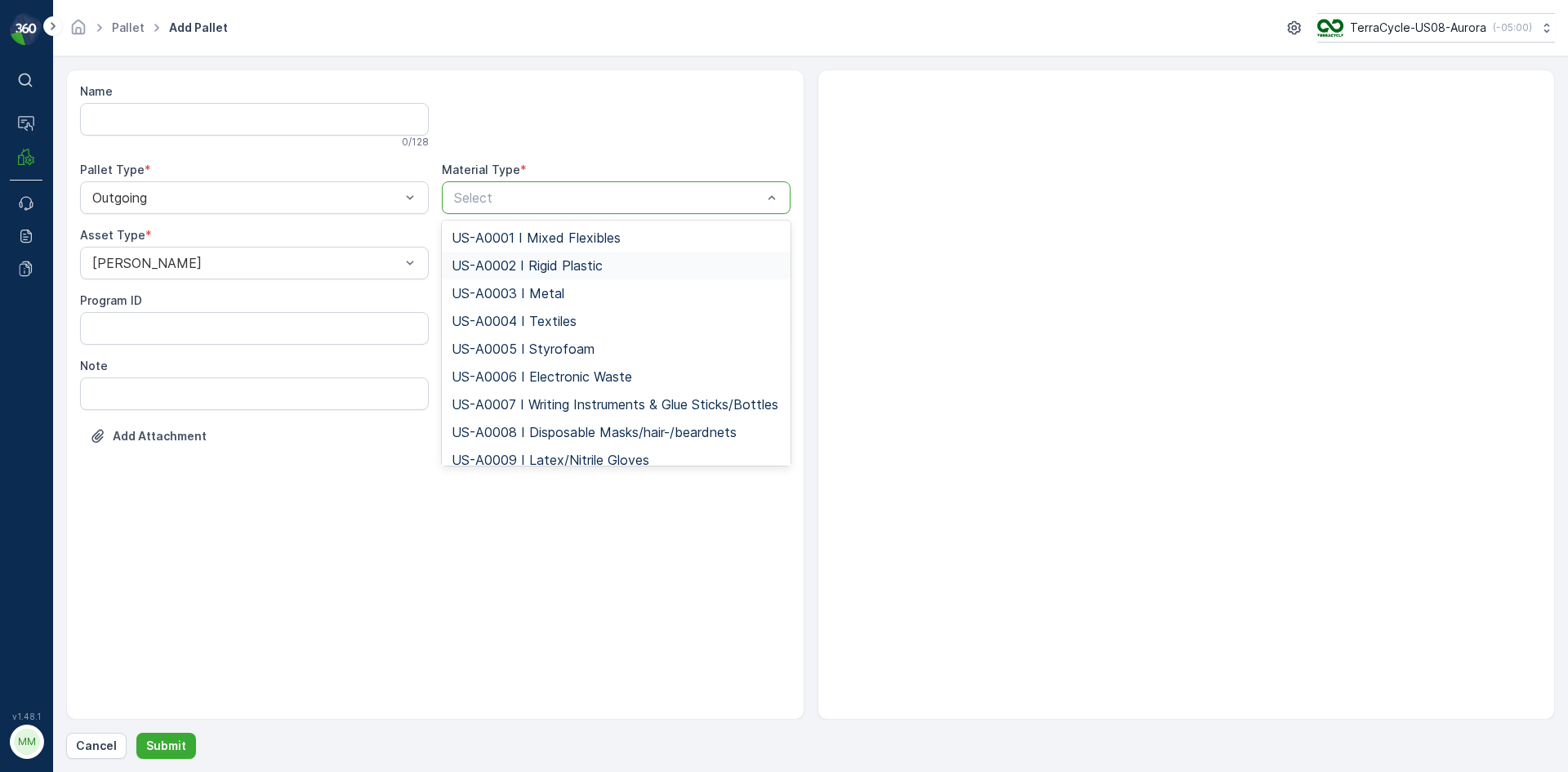
click at [516, 264] on span "US-A0002 I Rigid Plastic" at bounding box center [527, 266] width 151 height 15
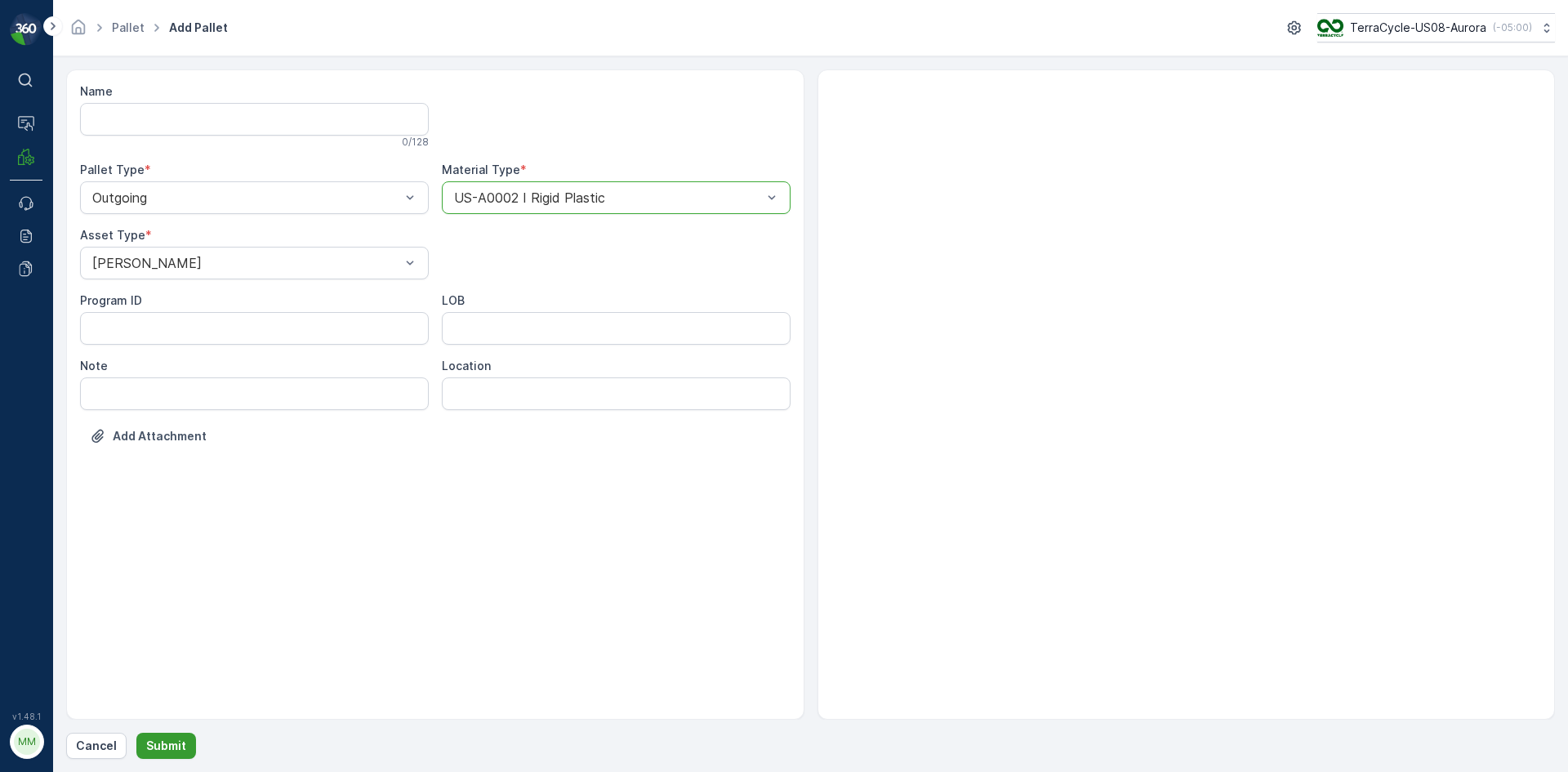
click at [158, 745] on p "Submit" at bounding box center [165, 746] width 40 height 16
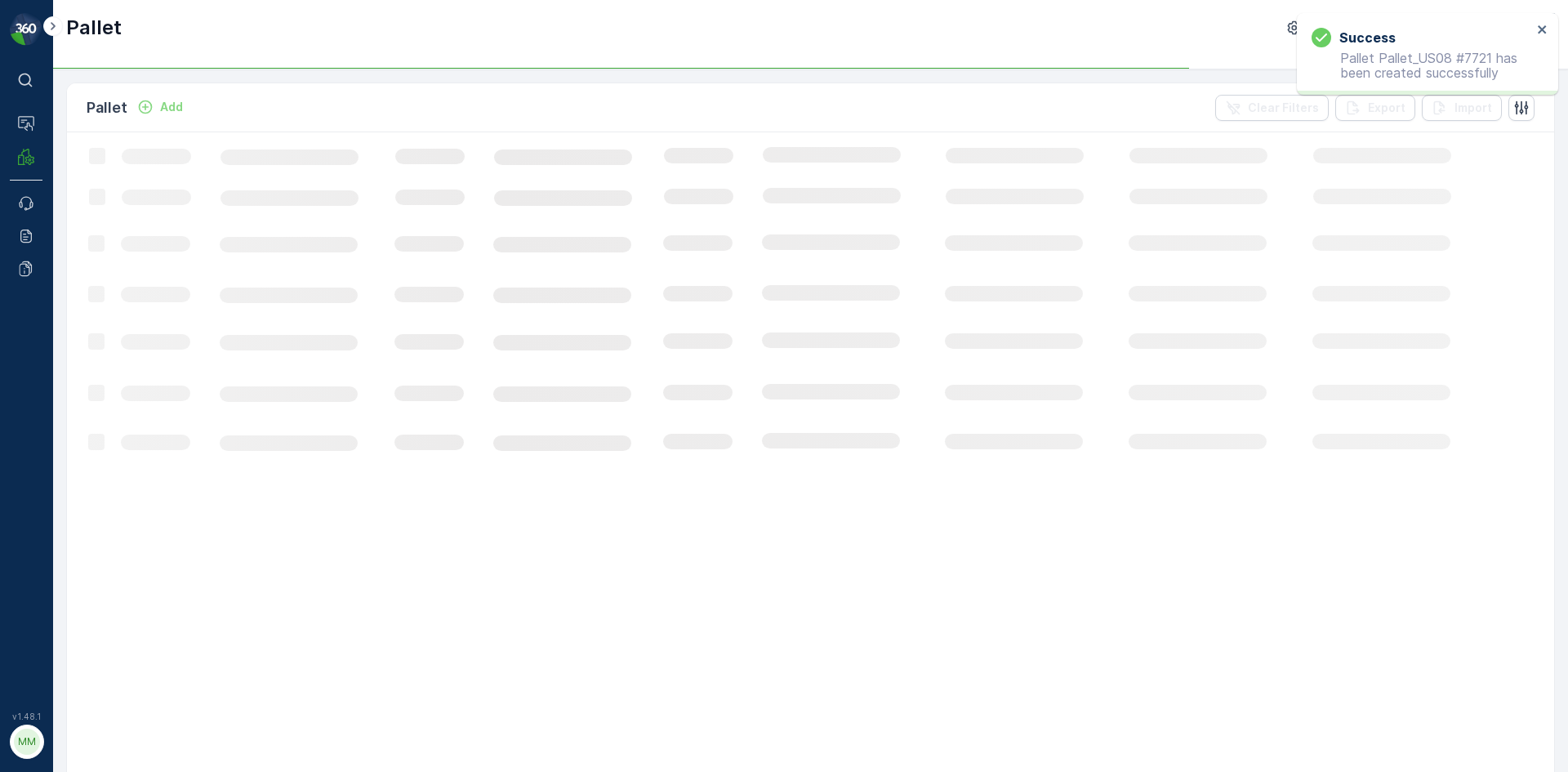
click at [170, 111] on p "Add" at bounding box center [172, 107] width 23 height 16
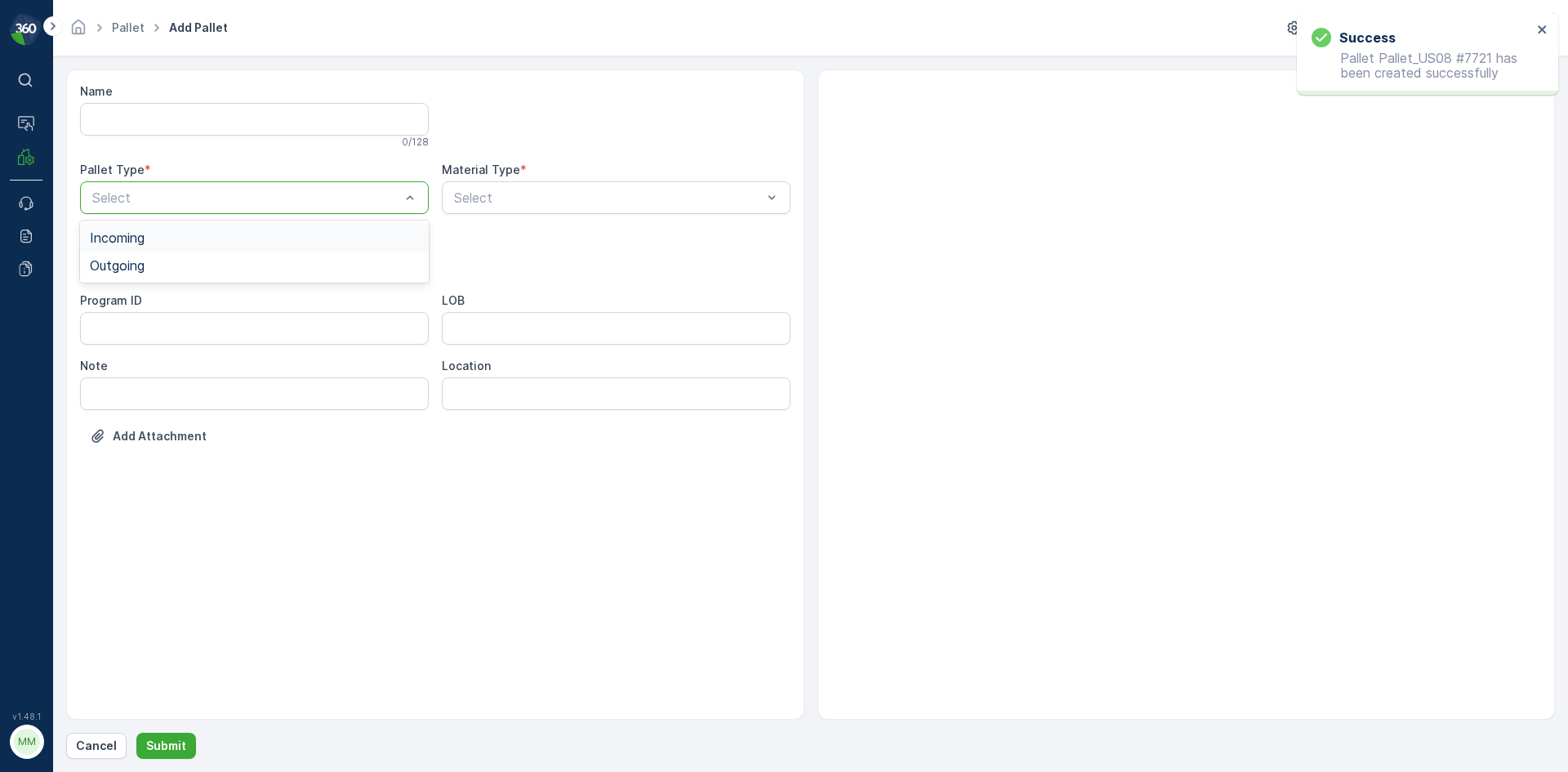
click at [207, 186] on div "Select" at bounding box center [254, 197] width 349 height 33
click at [207, 260] on div "Outgoing" at bounding box center [255, 266] width 329 height 15
click at [207, 260] on div at bounding box center [246, 263] width 311 height 15
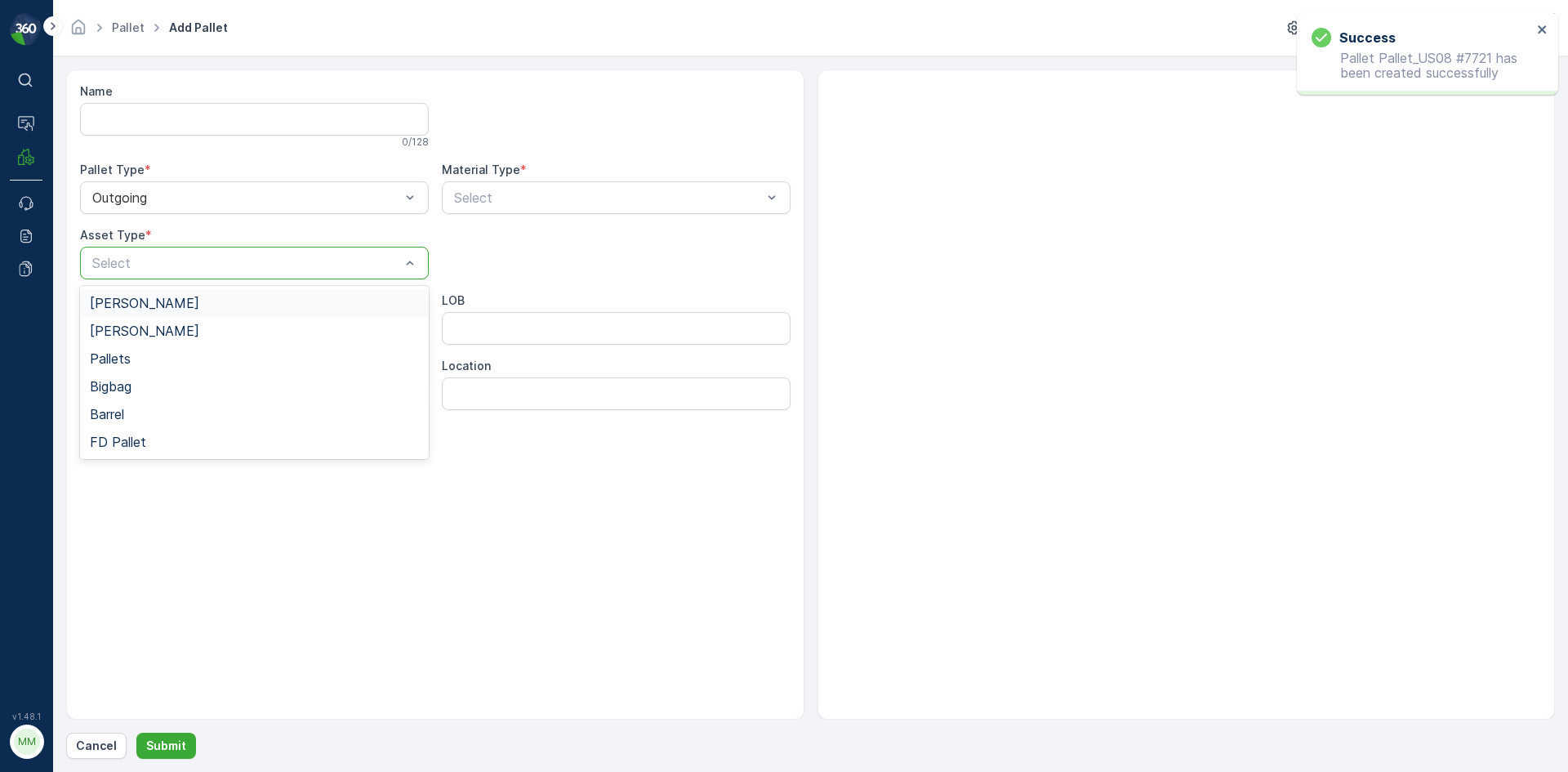
click at [207, 302] on div "[PERSON_NAME]" at bounding box center [255, 303] width 329 height 15
click at [560, 185] on div "Select" at bounding box center [616, 197] width 349 height 33
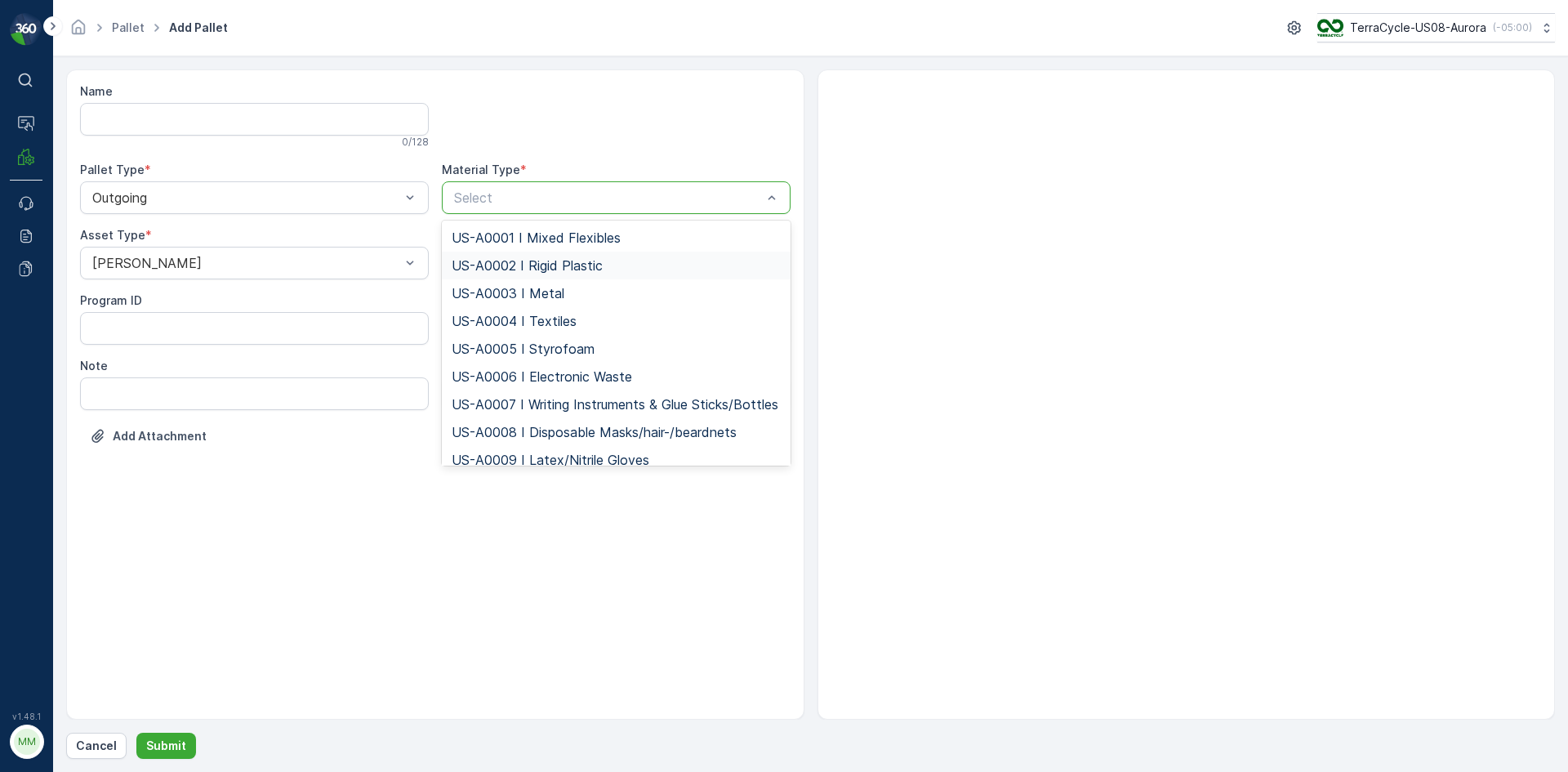
click at [557, 260] on span "US-A0002 I Rigid Plastic" at bounding box center [527, 266] width 151 height 15
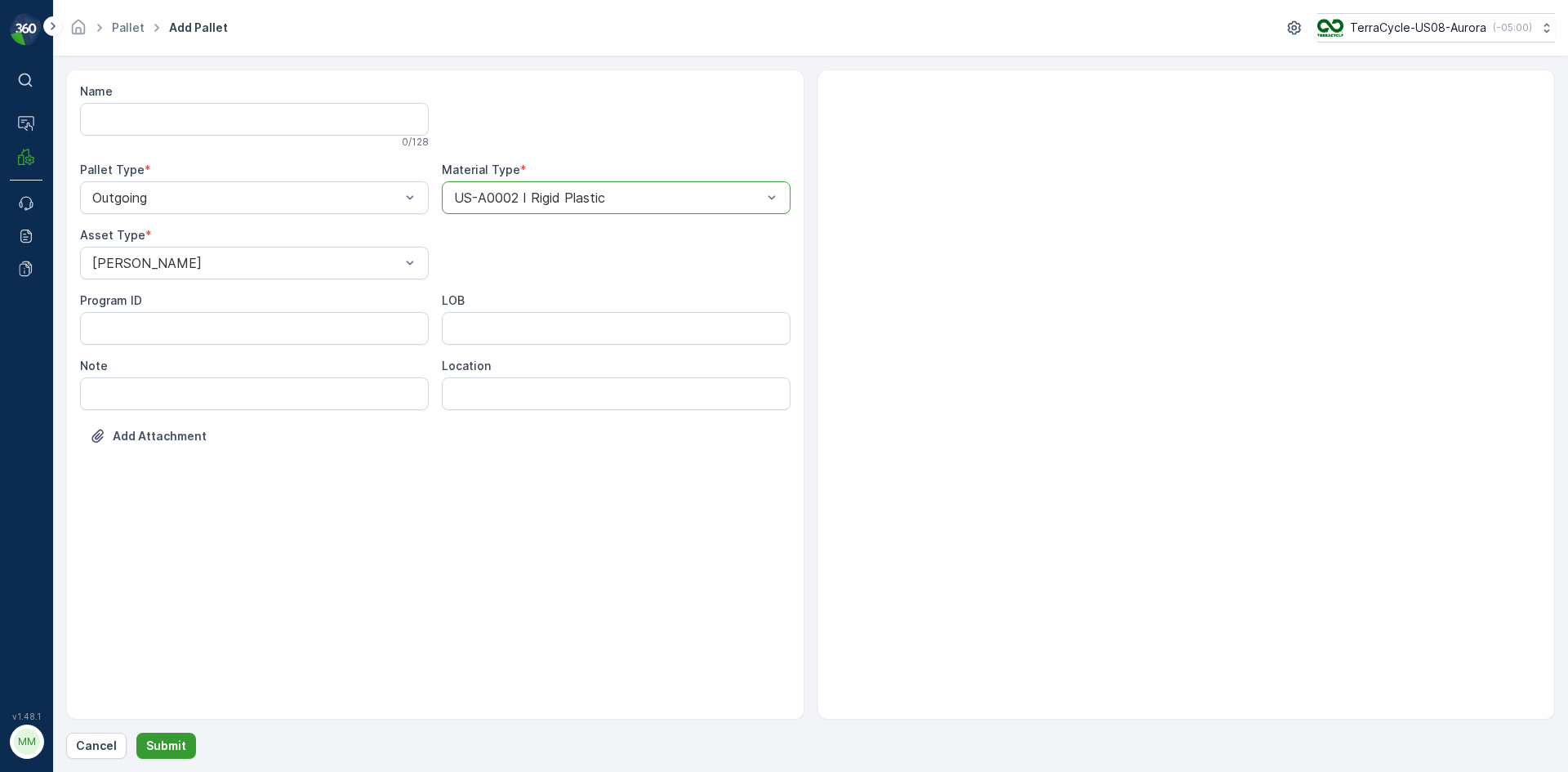
click at [150, 746] on p "Submit" at bounding box center [165, 746] width 40 height 16
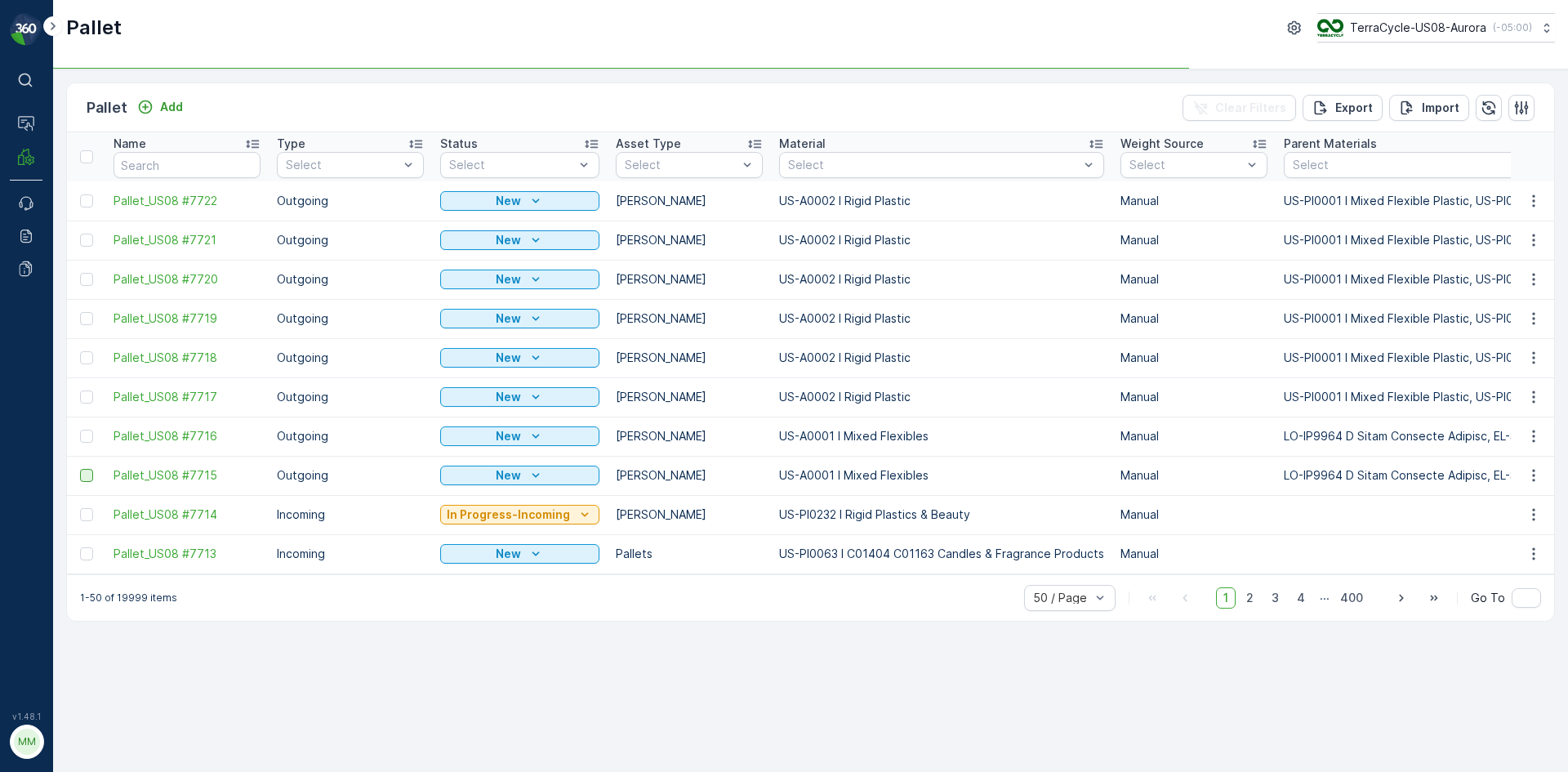
click at [85, 479] on div at bounding box center [86, 475] width 13 height 13
click at [80, 469] on input "checkbox" at bounding box center [80, 469] width 0 height 0
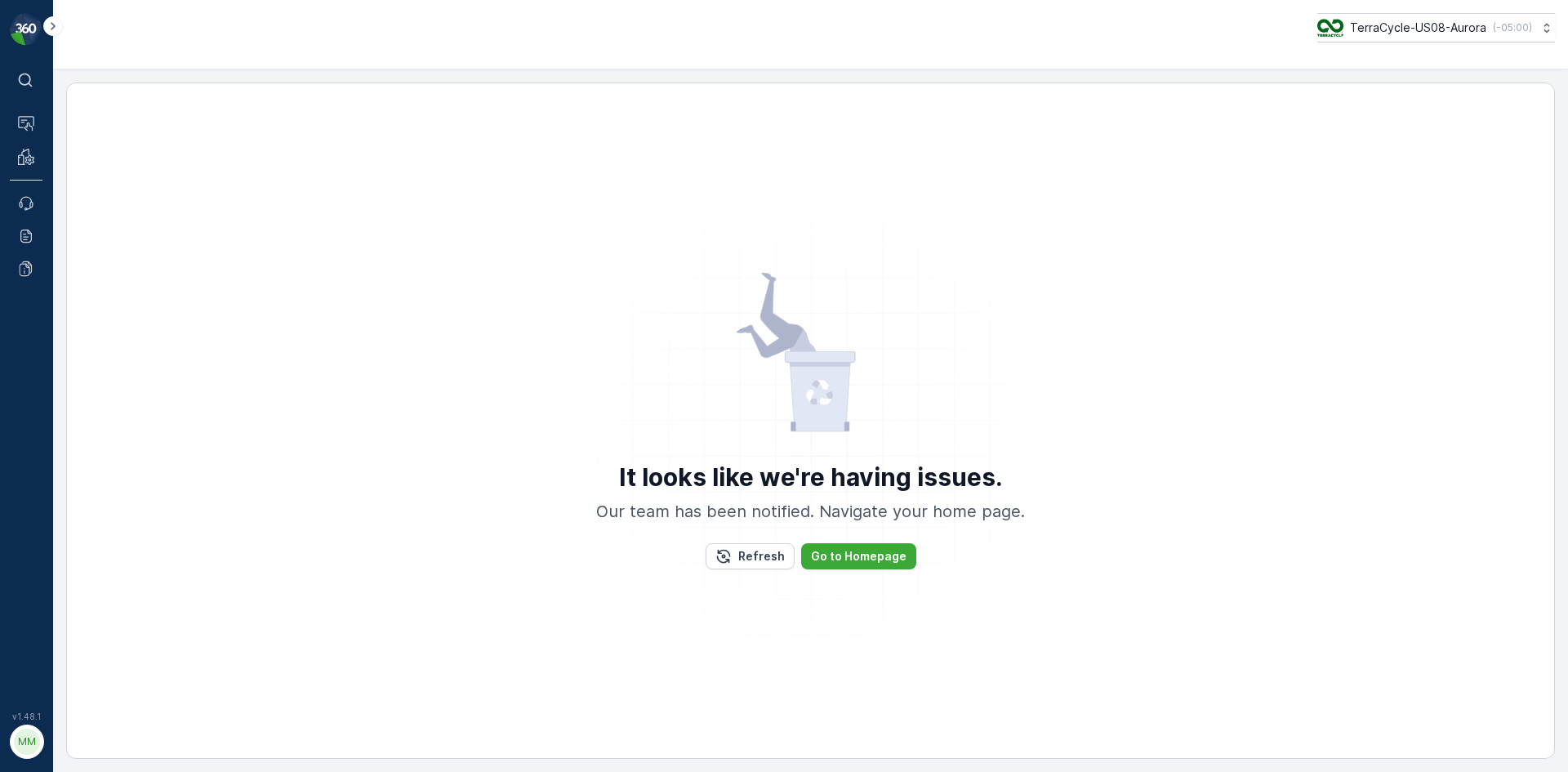
click at [85, 203] on div "It looks like we're having issues. Our team has been notified. Navigate your ho…" at bounding box center [811, 421] width 1489 height 676
click at [88, 244] on div "It looks like we're having issues. Our team has been notified. Navigate your ho…" at bounding box center [811, 421] width 1449 height 643
click at [85, 433] on div "It looks like we're having issues. Our team has been notified. Navigate your ho…" at bounding box center [811, 421] width 1489 height 676
click at [779, 560] on p "Refresh" at bounding box center [762, 556] width 47 height 16
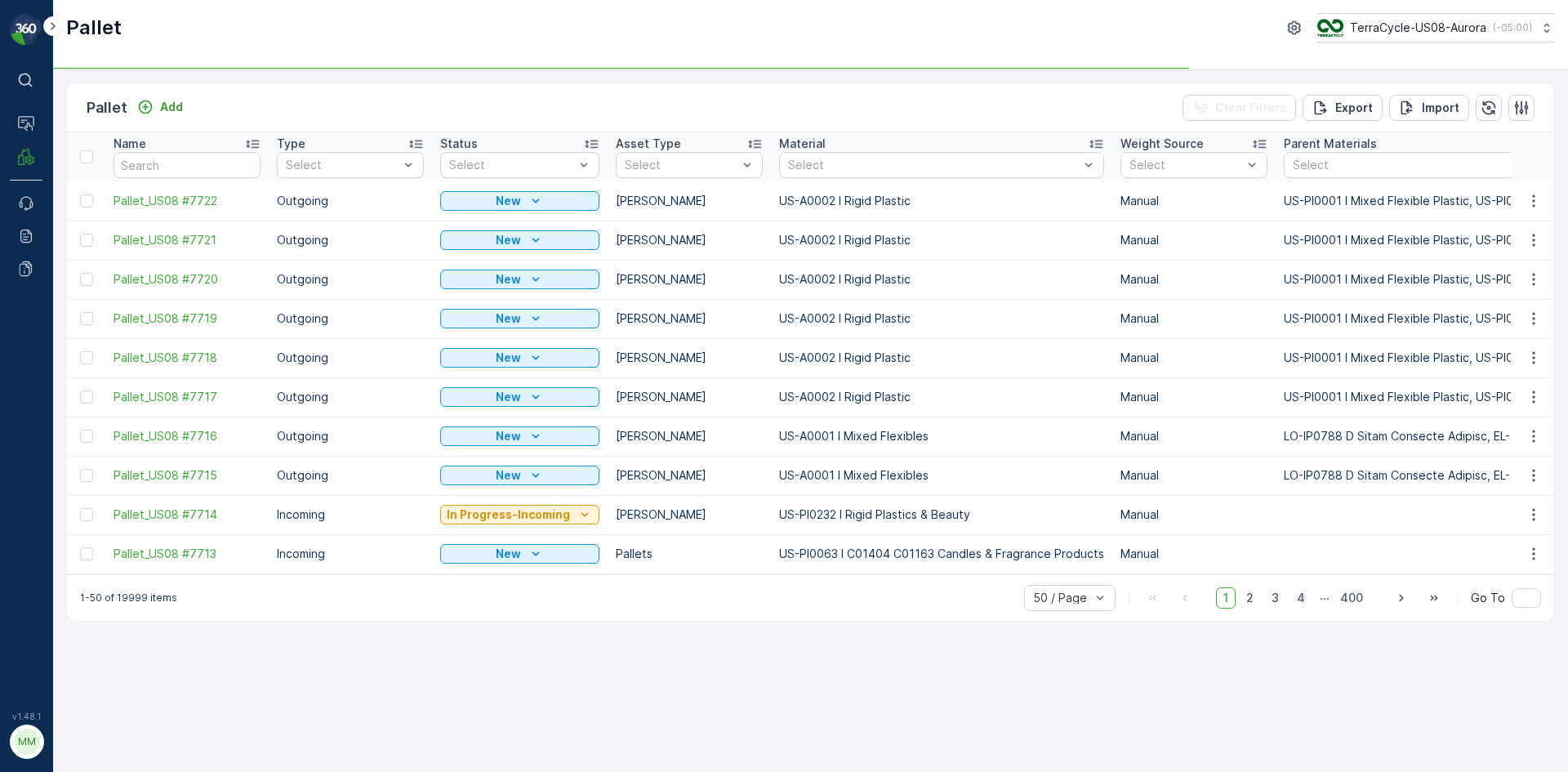
click at [91, 470] on div at bounding box center [86, 475] width 13 height 13
click at [80, 469] on input "checkbox" at bounding box center [80, 469] width 0 height 0
click at [85, 439] on div at bounding box center [86, 436] width 13 height 13
click at [80, 430] on input "checkbox" at bounding box center [80, 430] width 0 height 0
click at [89, 397] on div at bounding box center [86, 397] width 13 height 13
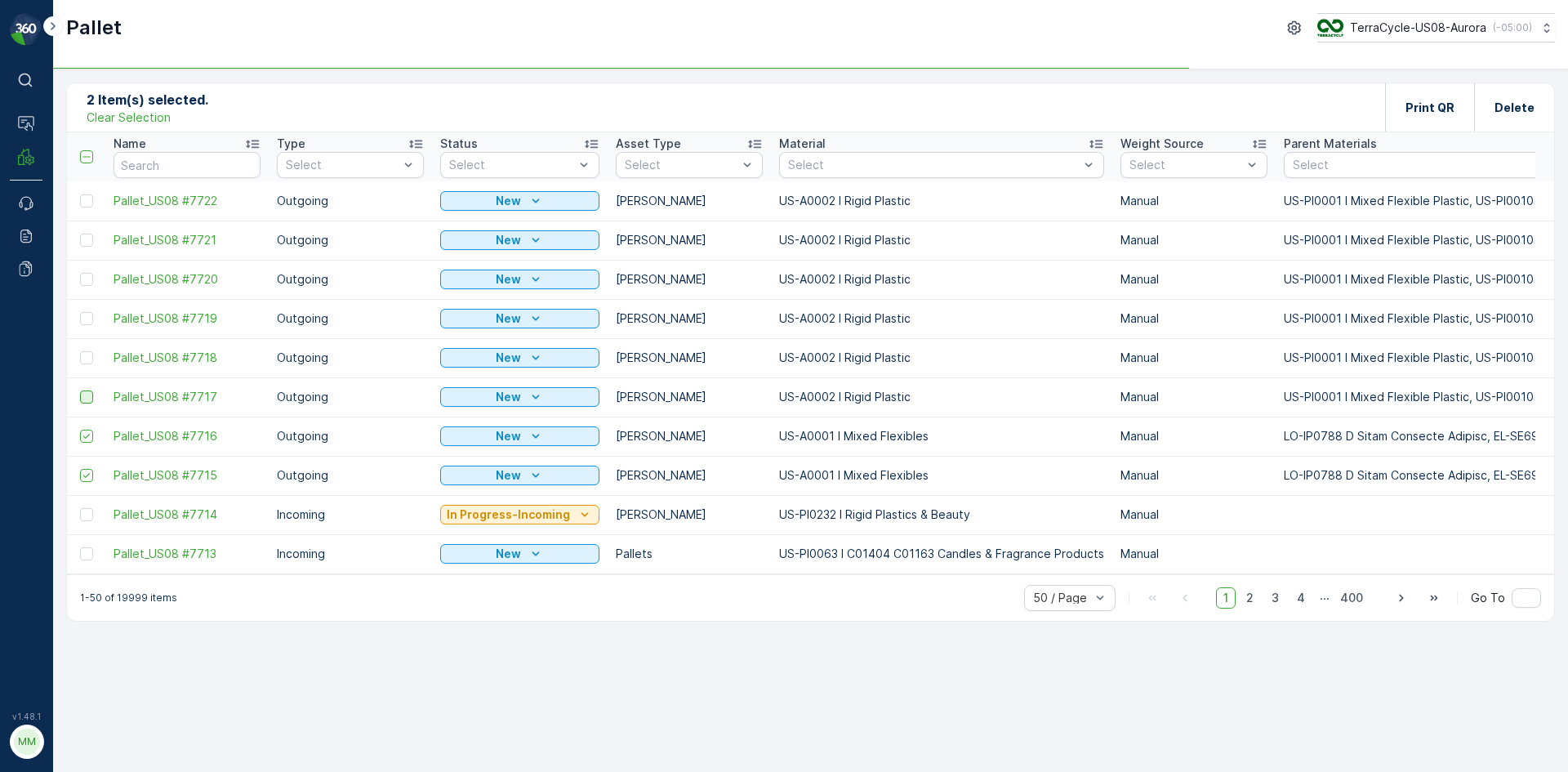
click at [80, 390] on input "checkbox" at bounding box center [80, 390] width 0 height 0
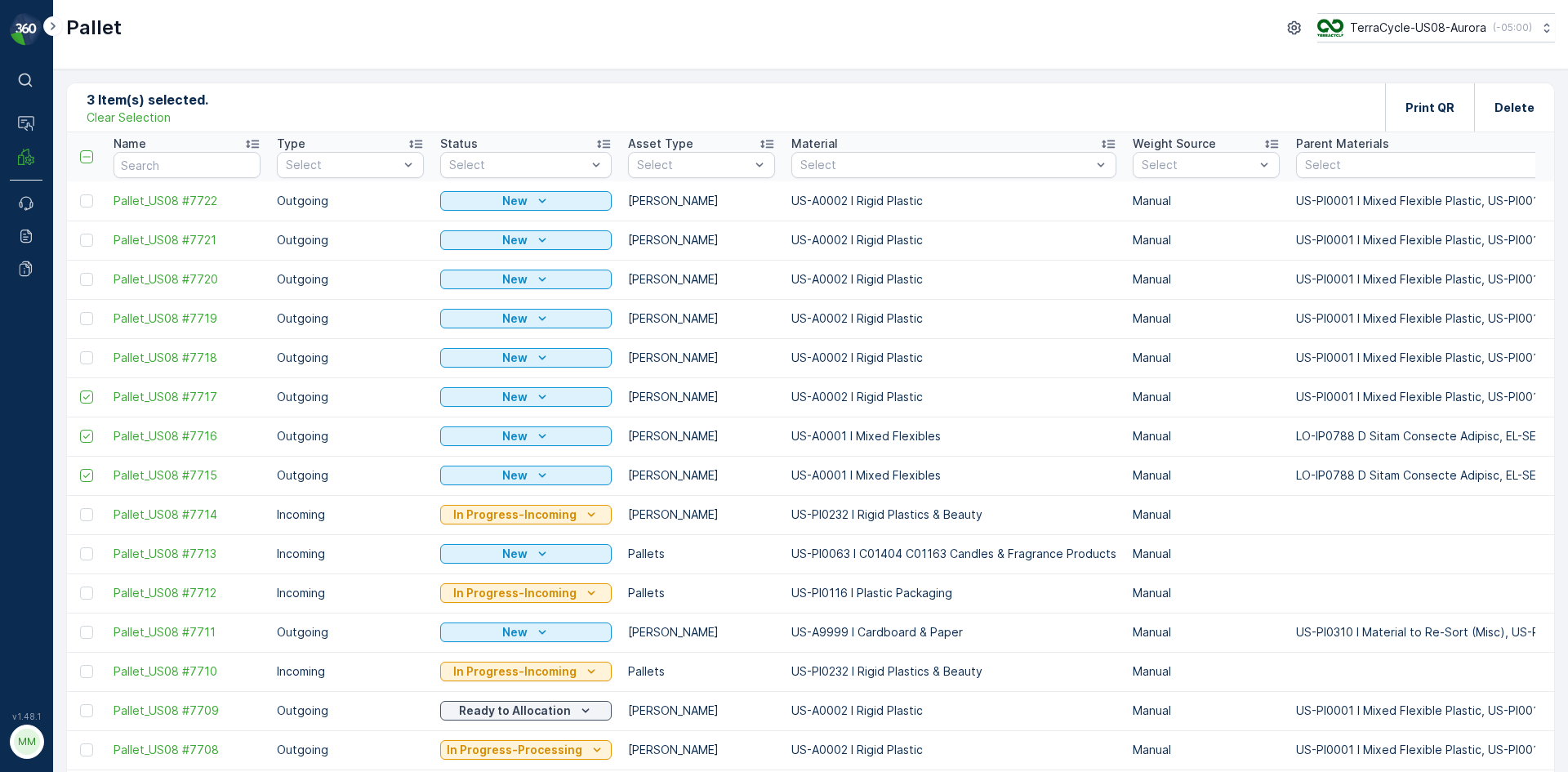
click at [87, 357] on div at bounding box center [86, 358] width 13 height 13
click at [80, 351] on input "checkbox" at bounding box center [80, 351] width 0 height 0
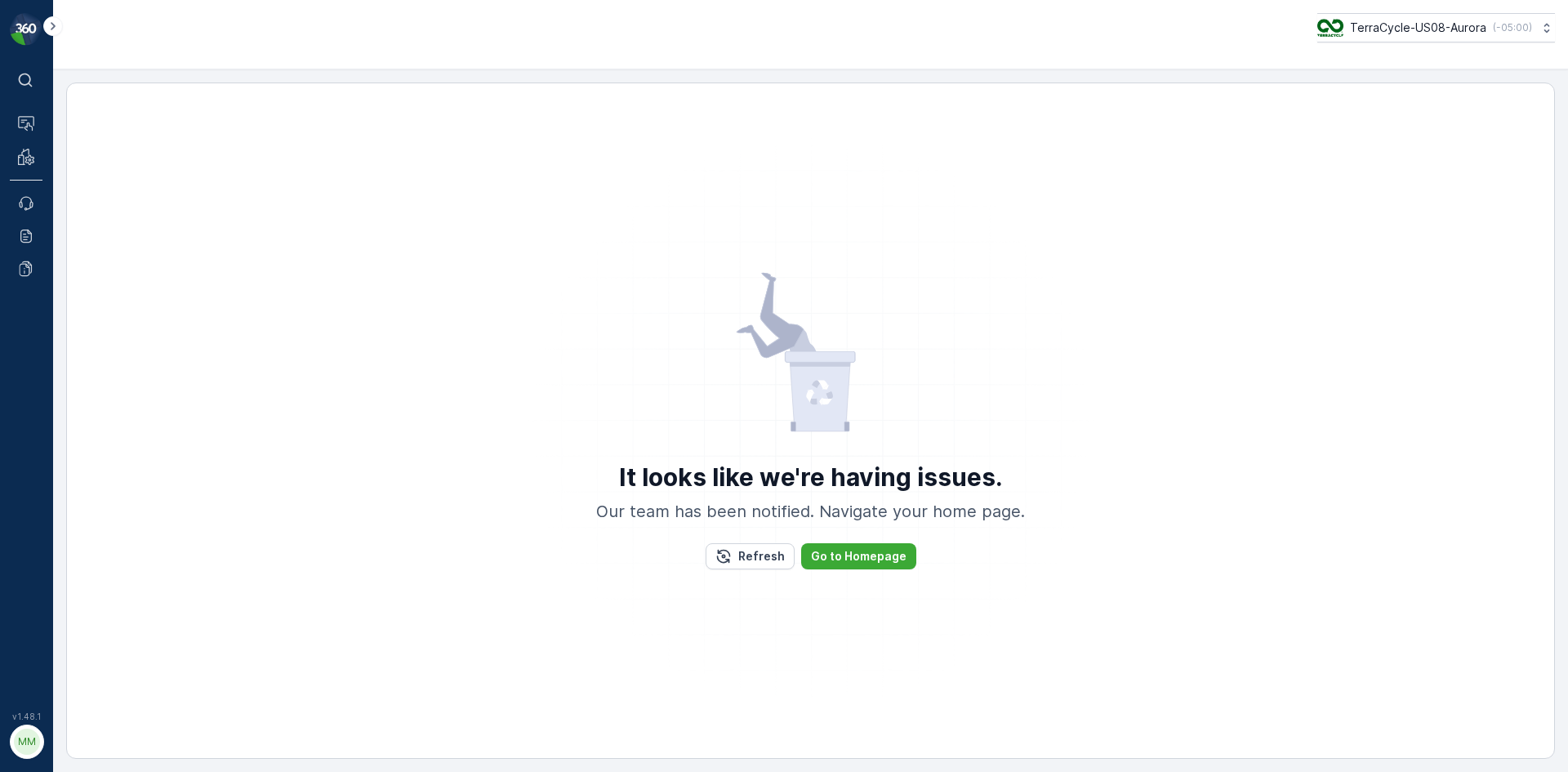
click at [81, 360] on div "It looks like we're having issues. Our team has been notified. Navigate your ho…" at bounding box center [811, 421] width 1489 height 676
click at [749, 560] on p "Refresh" at bounding box center [762, 556] width 47 height 16
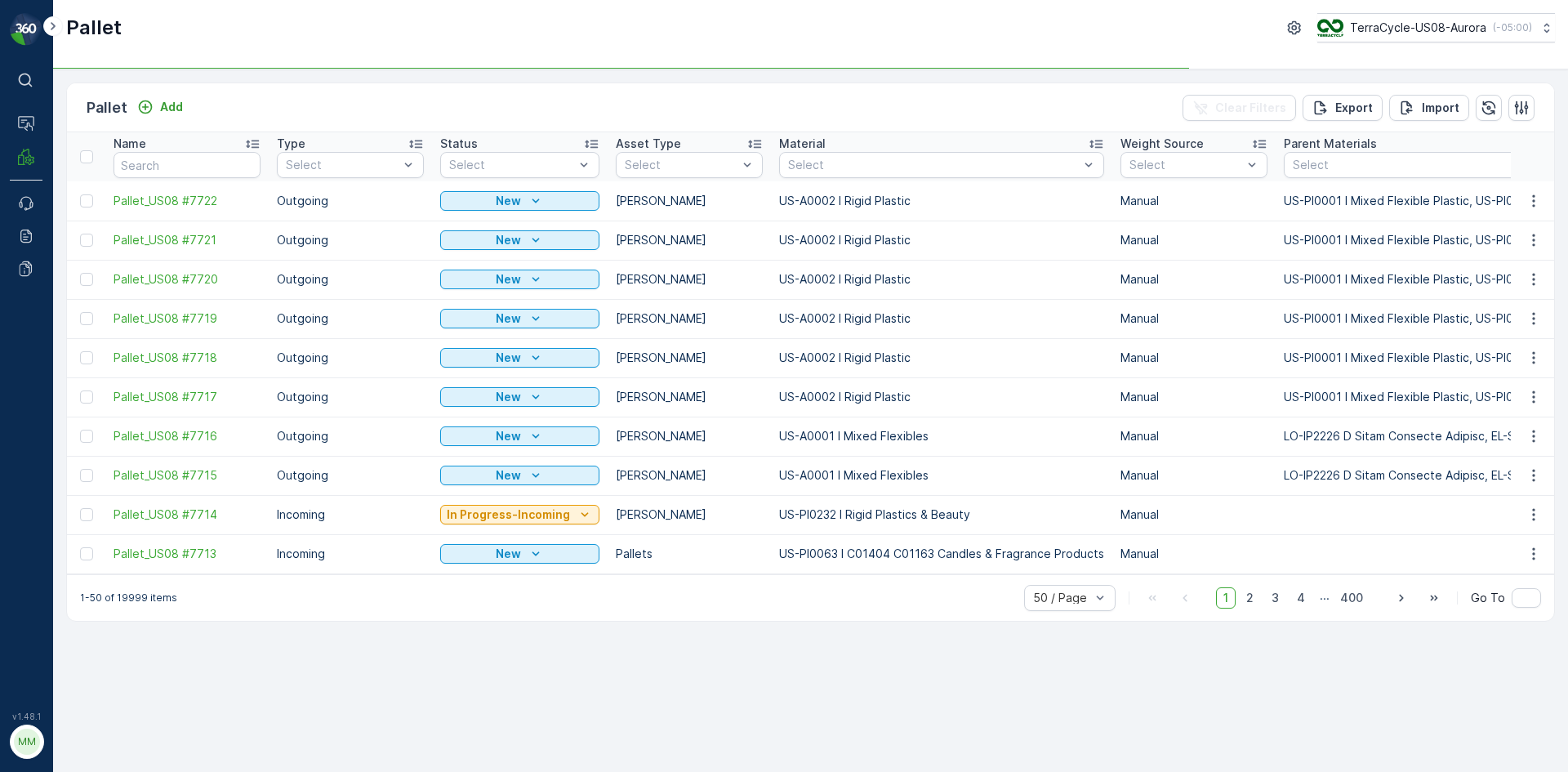
drag, startPoint x: 83, startPoint y: 402, endPoint x: 88, endPoint y: 377, distance: 25.5
click at [83, 402] on div at bounding box center [86, 397] width 13 height 13
click at [80, 390] on input "checkbox" at bounding box center [80, 390] width 0 height 0
click at [81, 356] on div at bounding box center [86, 358] width 13 height 13
click at [80, 351] on input "checkbox" at bounding box center [80, 351] width 0 height 0
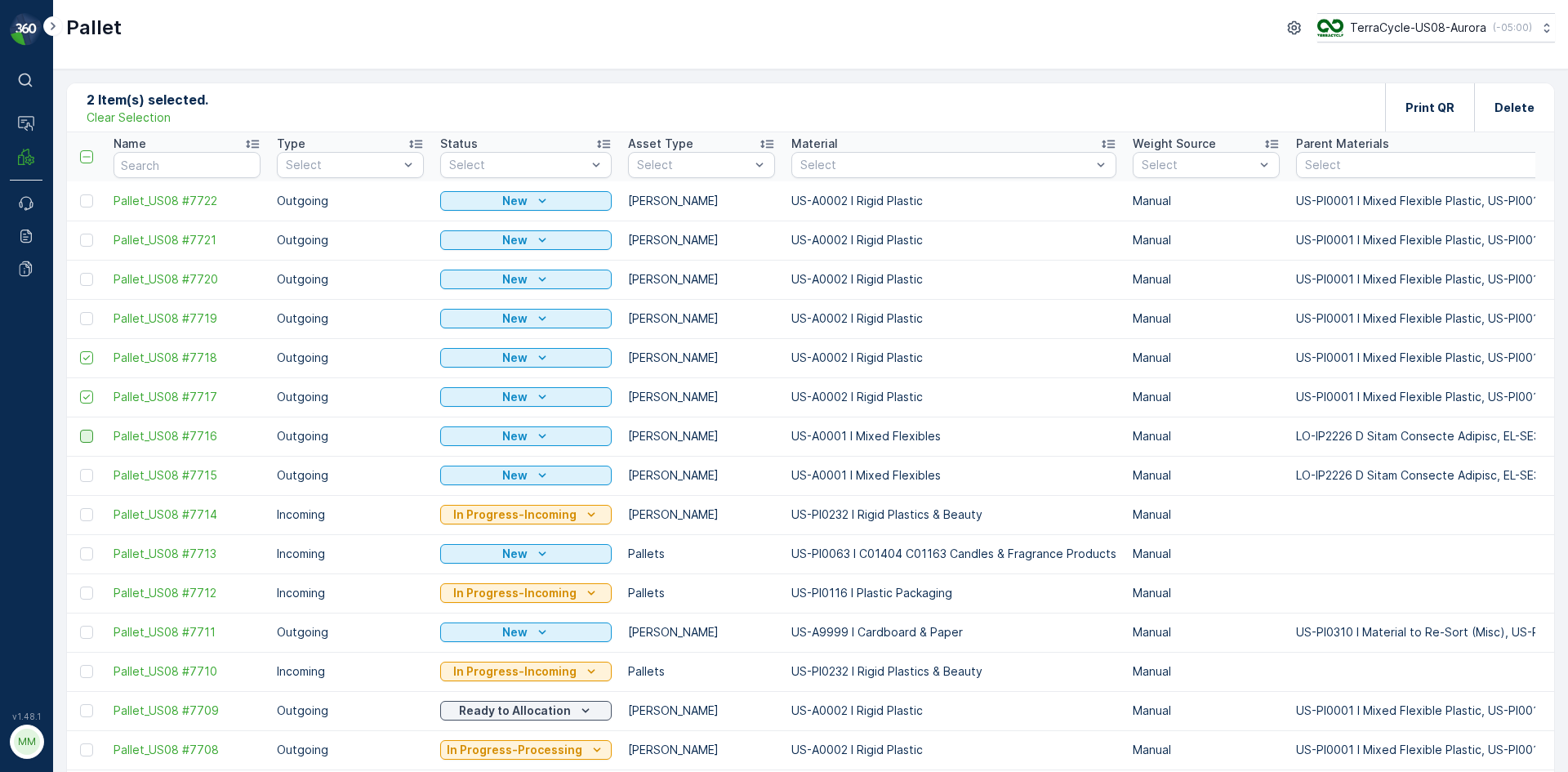
click at [87, 438] on div at bounding box center [86, 436] width 13 height 13
click at [80, 430] on input "checkbox" at bounding box center [80, 430] width 0 height 0
click at [85, 474] on div at bounding box center [86, 475] width 13 height 13
click at [80, 469] on input "checkbox" at bounding box center [80, 469] width 0 height 0
click at [87, 322] on div at bounding box center [86, 319] width 13 height 13
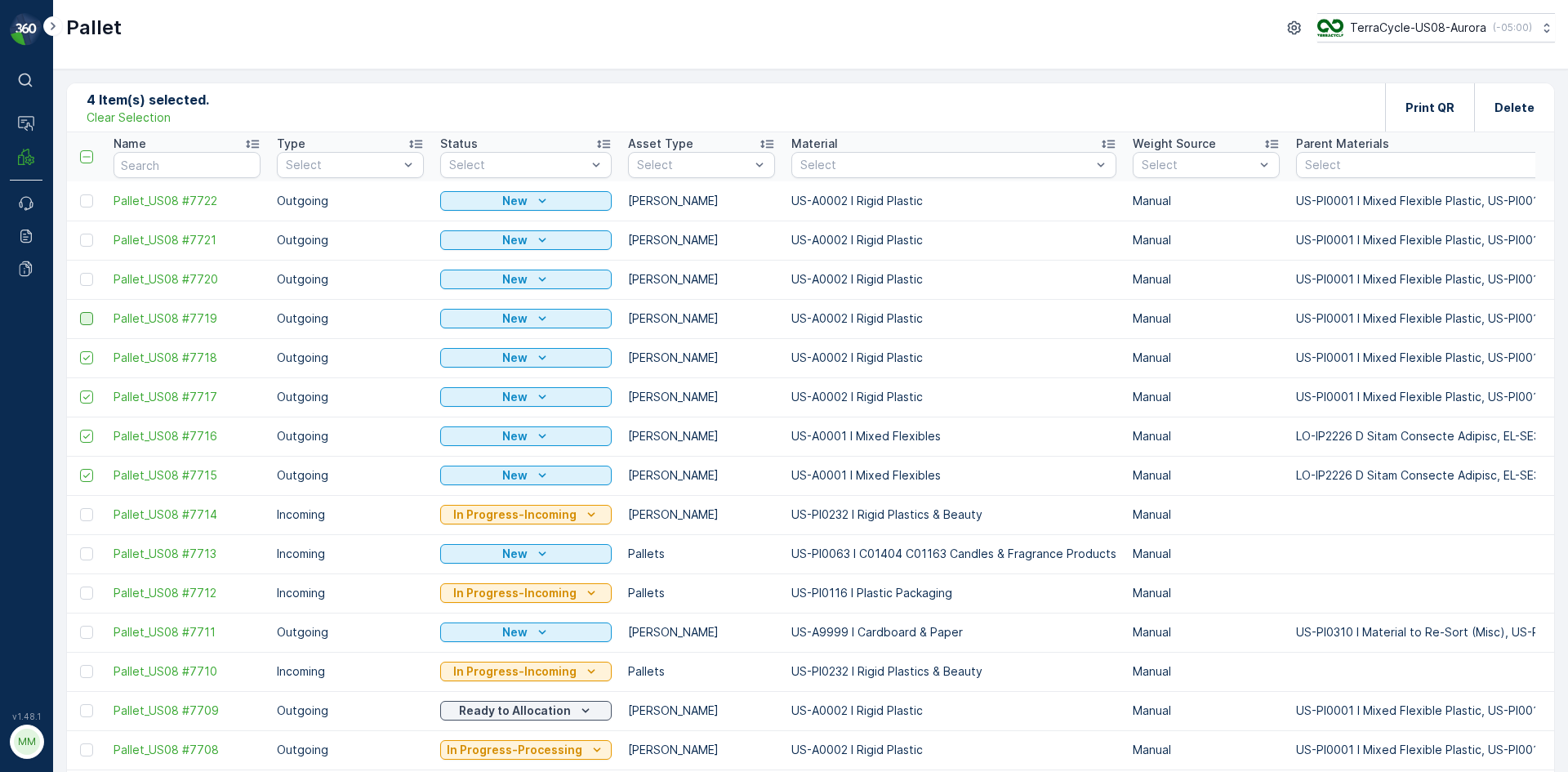
click at [80, 313] on input "checkbox" at bounding box center [80, 313] width 0 height 0
click at [89, 205] on div at bounding box center [86, 201] width 13 height 13
click at [80, 195] on input "checkbox" at bounding box center [80, 195] width 0 height 0
click at [89, 237] on div at bounding box center [86, 240] width 13 height 13
click at [80, 234] on input "checkbox" at bounding box center [80, 234] width 0 height 0
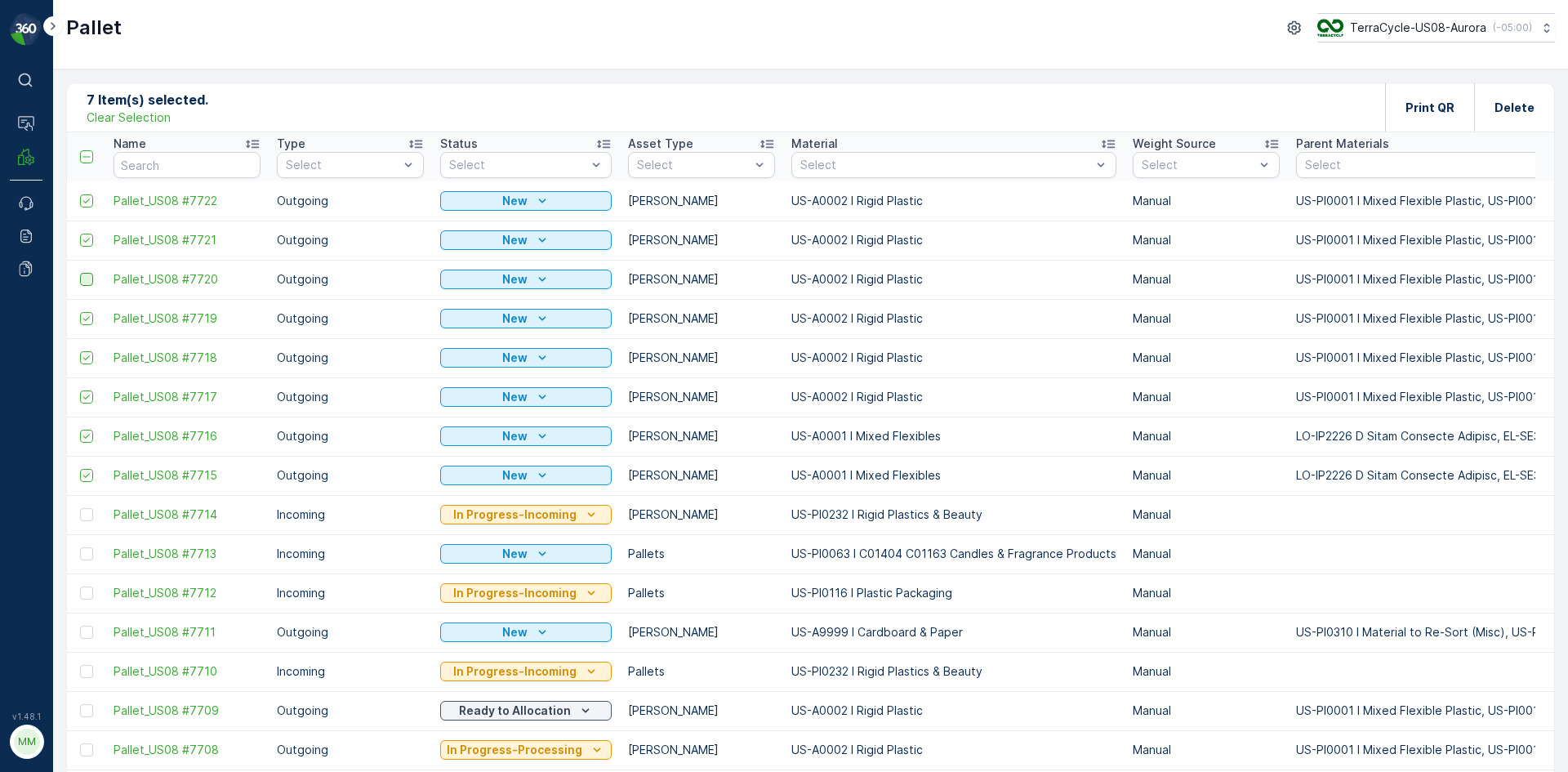
click at [88, 282] on div at bounding box center [86, 279] width 13 height 13
click at [80, 273] on input "checkbox" at bounding box center [80, 273] width 0 height 0
click at [1417, 112] on p "Print QR" at bounding box center [1430, 108] width 49 height 16
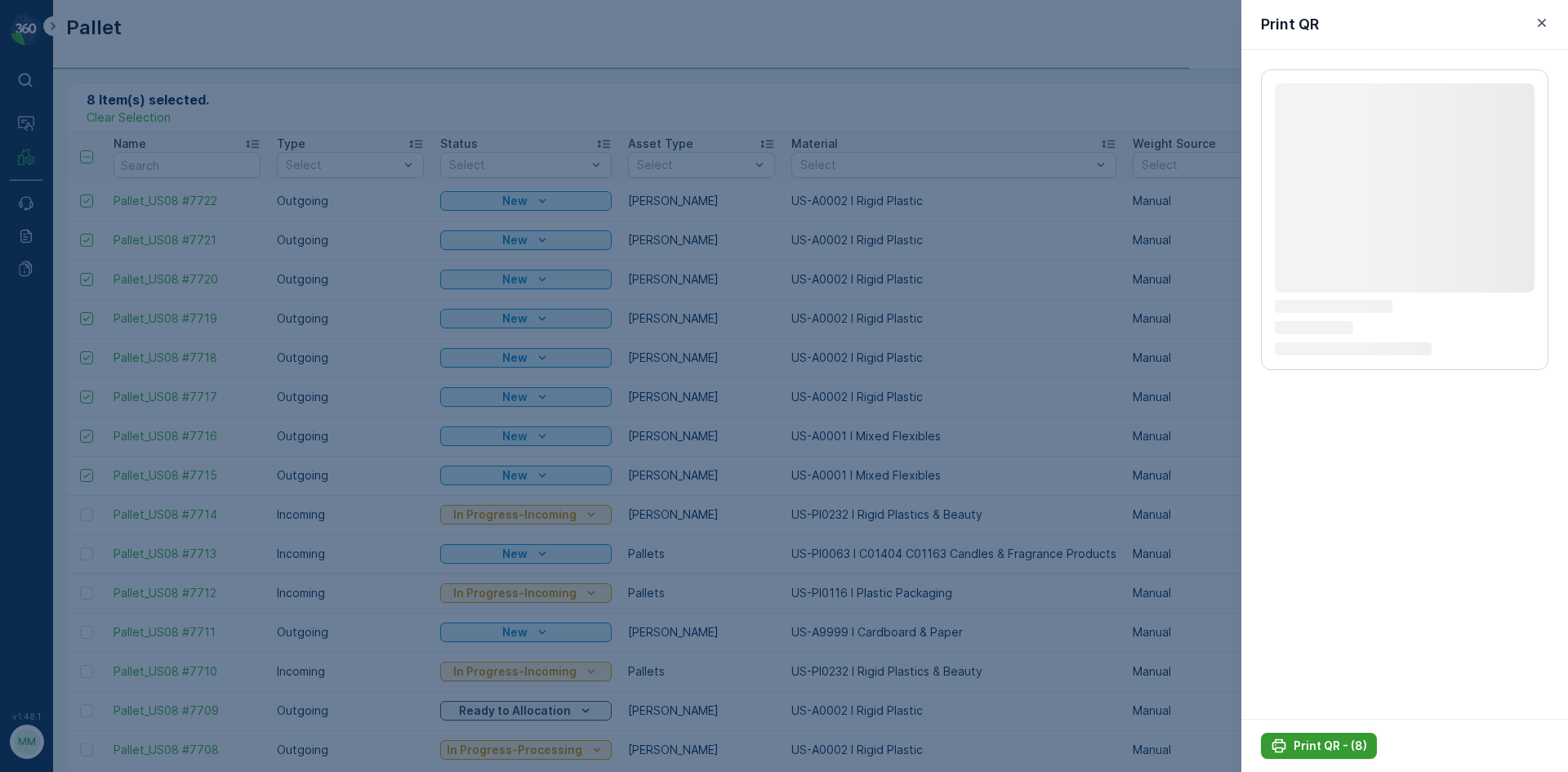
click at [1306, 746] on p "Print QR - (8)" at bounding box center [1330, 746] width 73 height 16
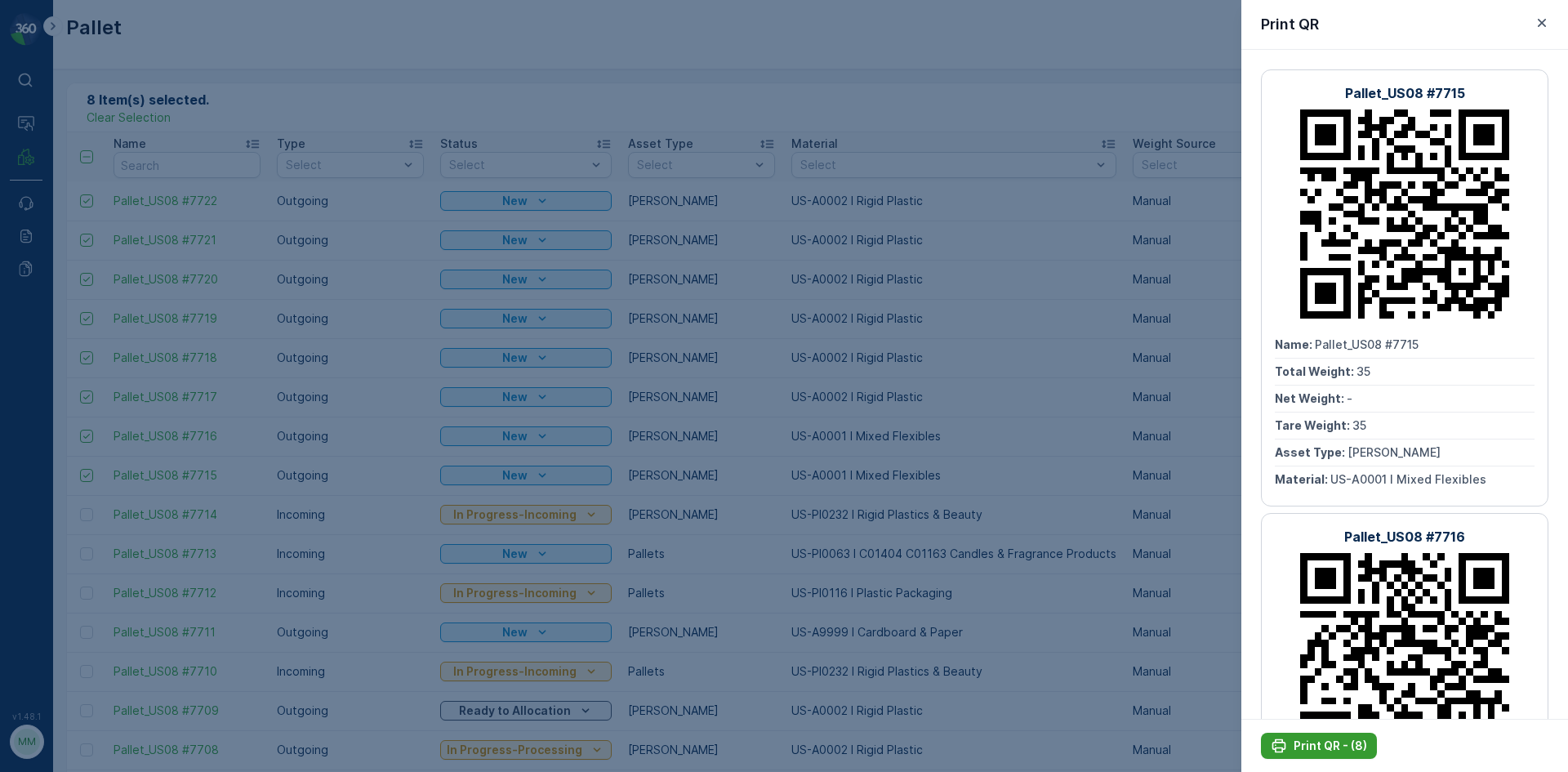
click at [1309, 744] on p "Print QR - (8)" at bounding box center [1330, 746] width 73 height 16
click at [1547, 20] on icon "button" at bounding box center [1542, 23] width 16 height 16
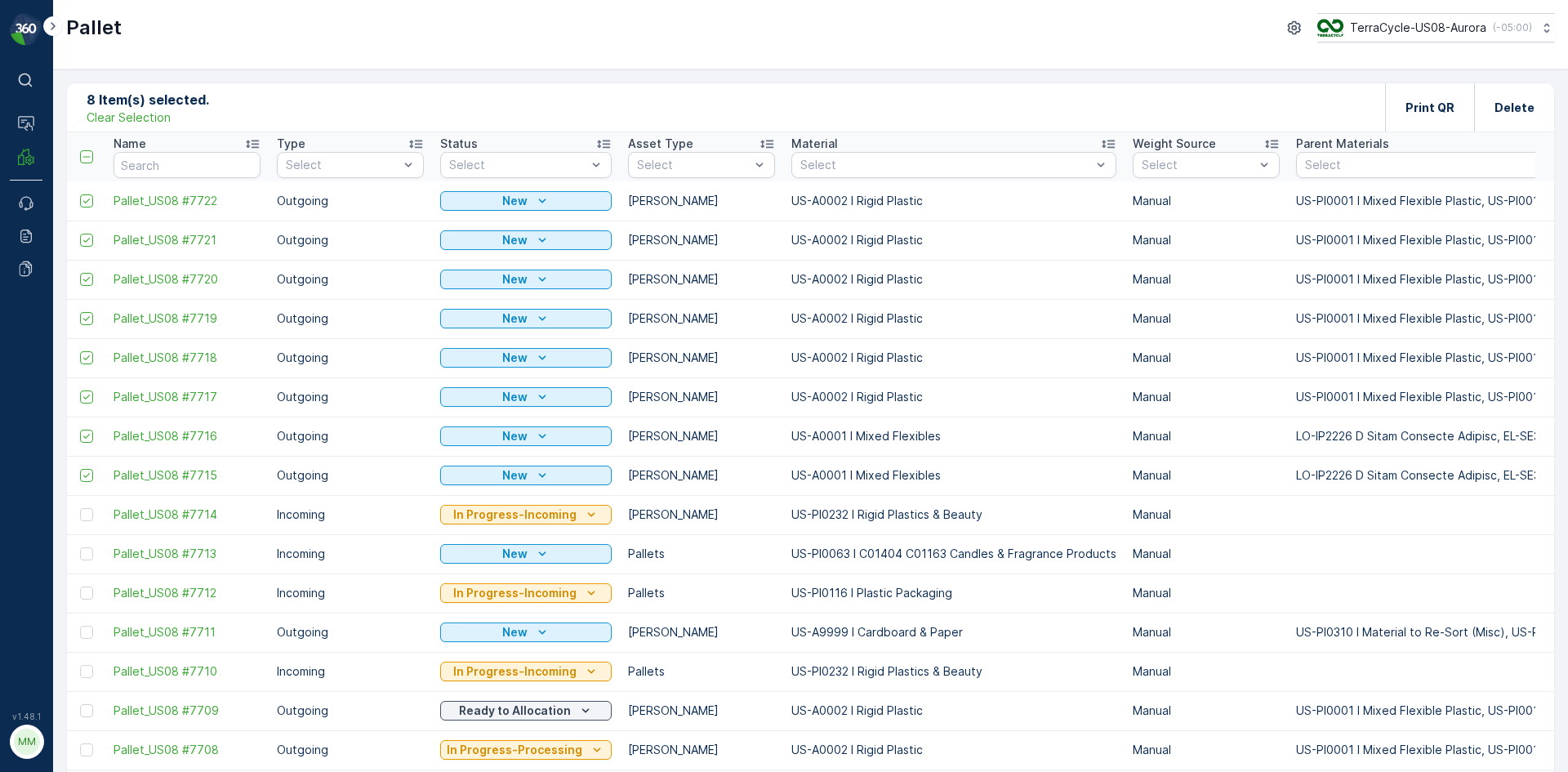
click at [158, 114] on p "Clear Selection" at bounding box center [128, 118] width 84 height 16
click at [206, 167] on input "text" at bounding box center [187, 166] width 147 height 27
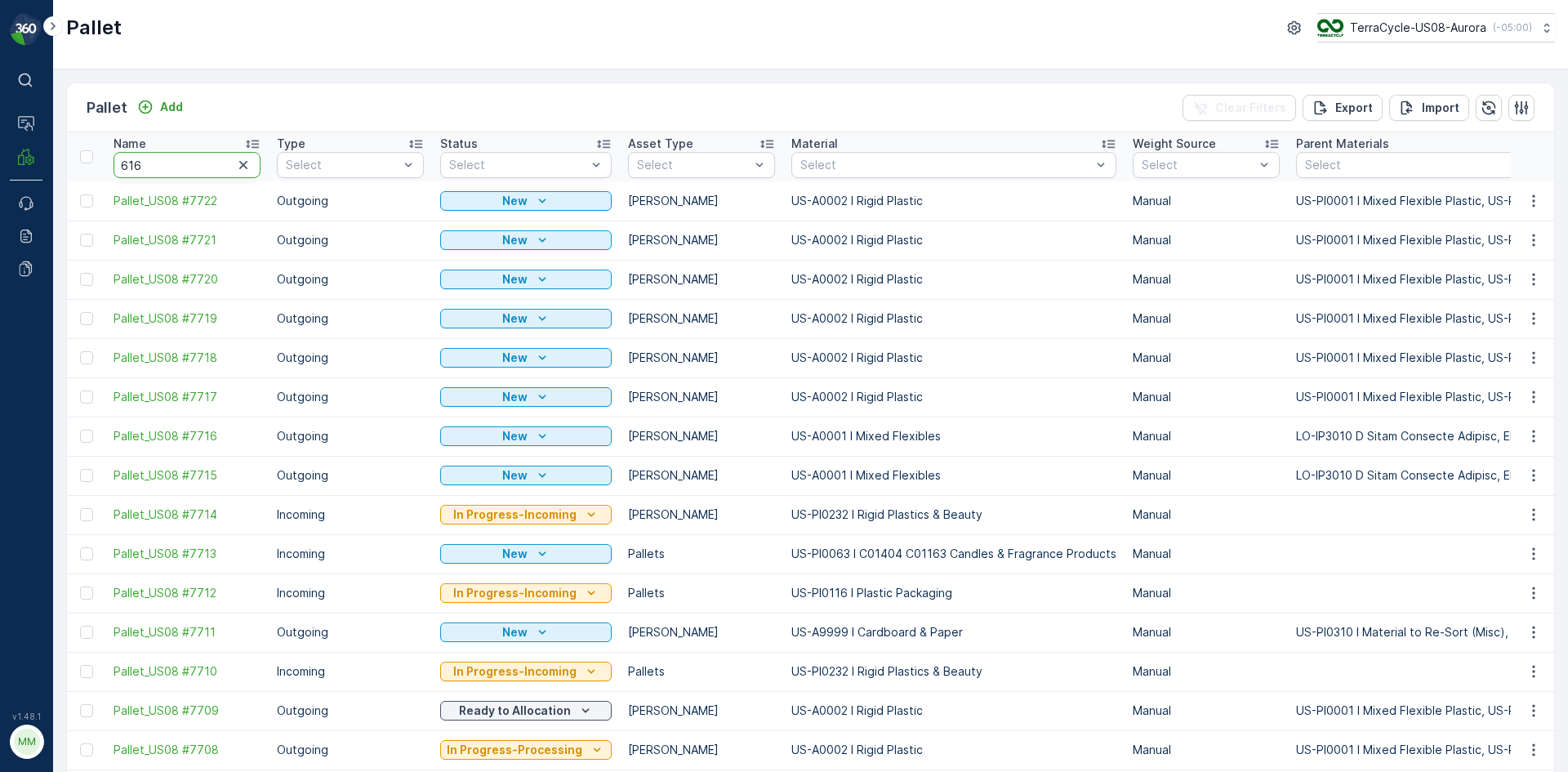
type input "6164"
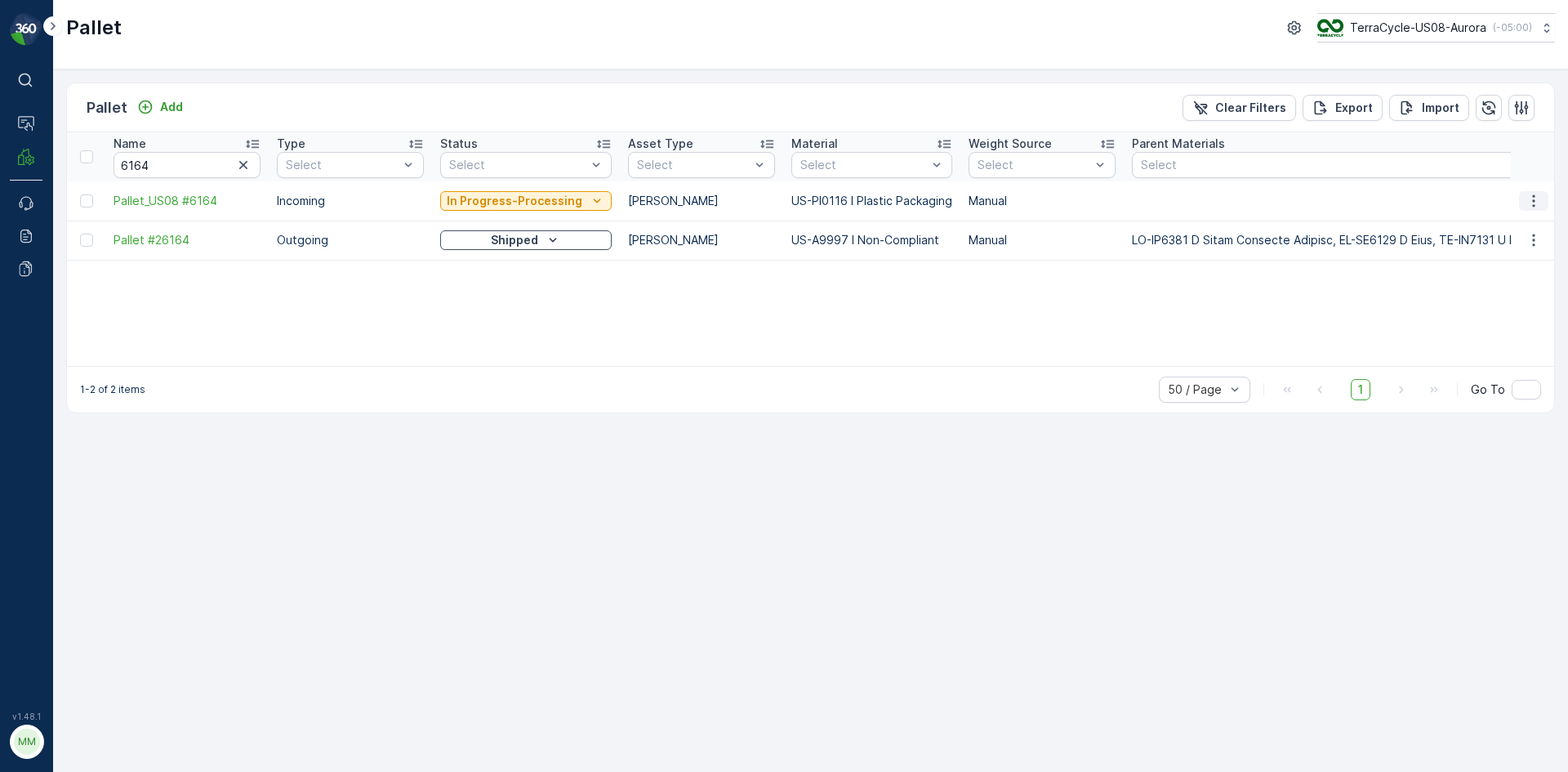
click at [1533, 204] on icon "button" at bounding box center [1533, 201] width 16 height 16
click at [1497, 312] on span "Print QR" at bounding box center [1489, 317] width 45 height 16
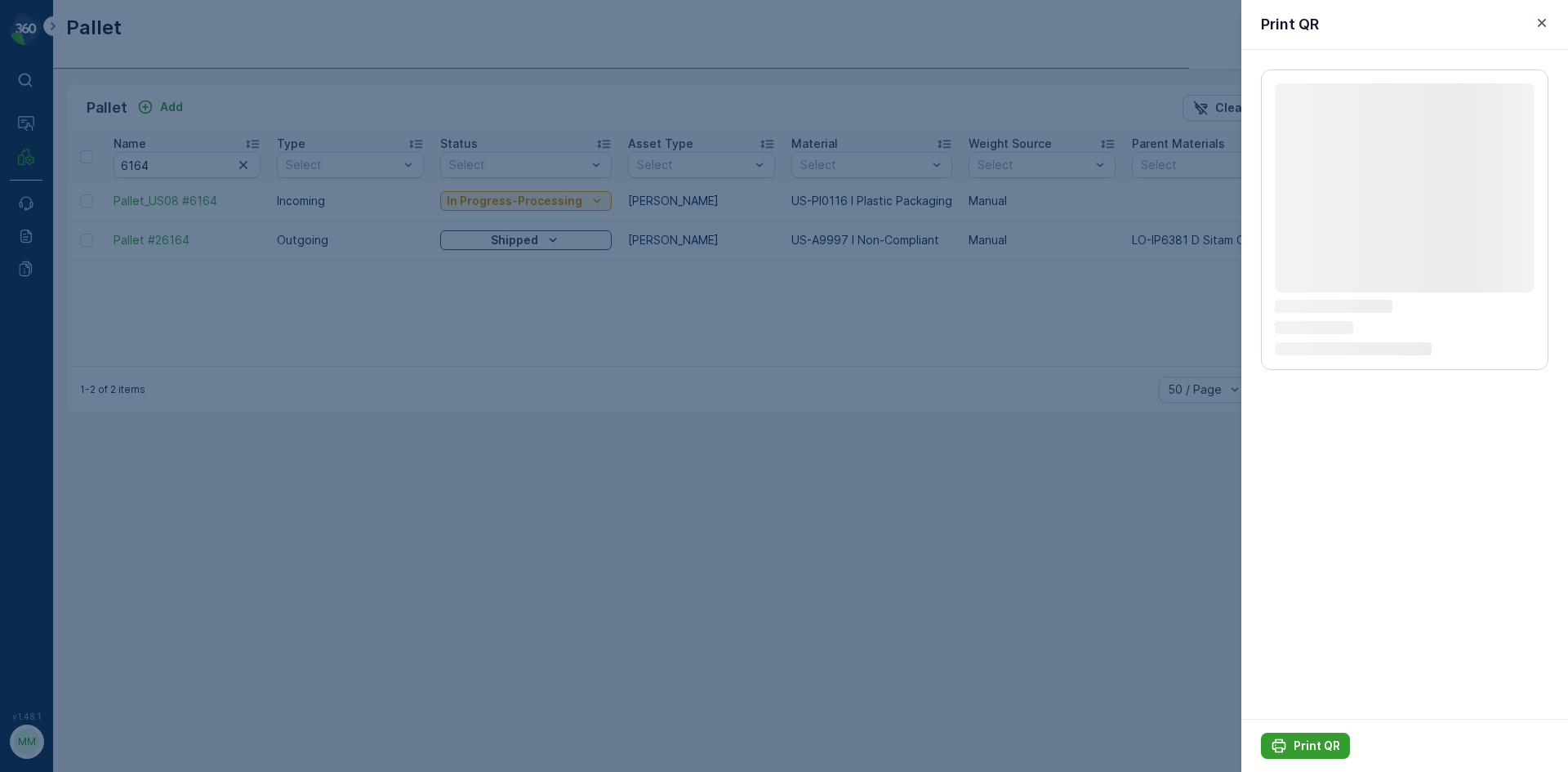
click at [1320, 745] on p "Print QR" at bounding box center [1317, 746] width 47 height 16
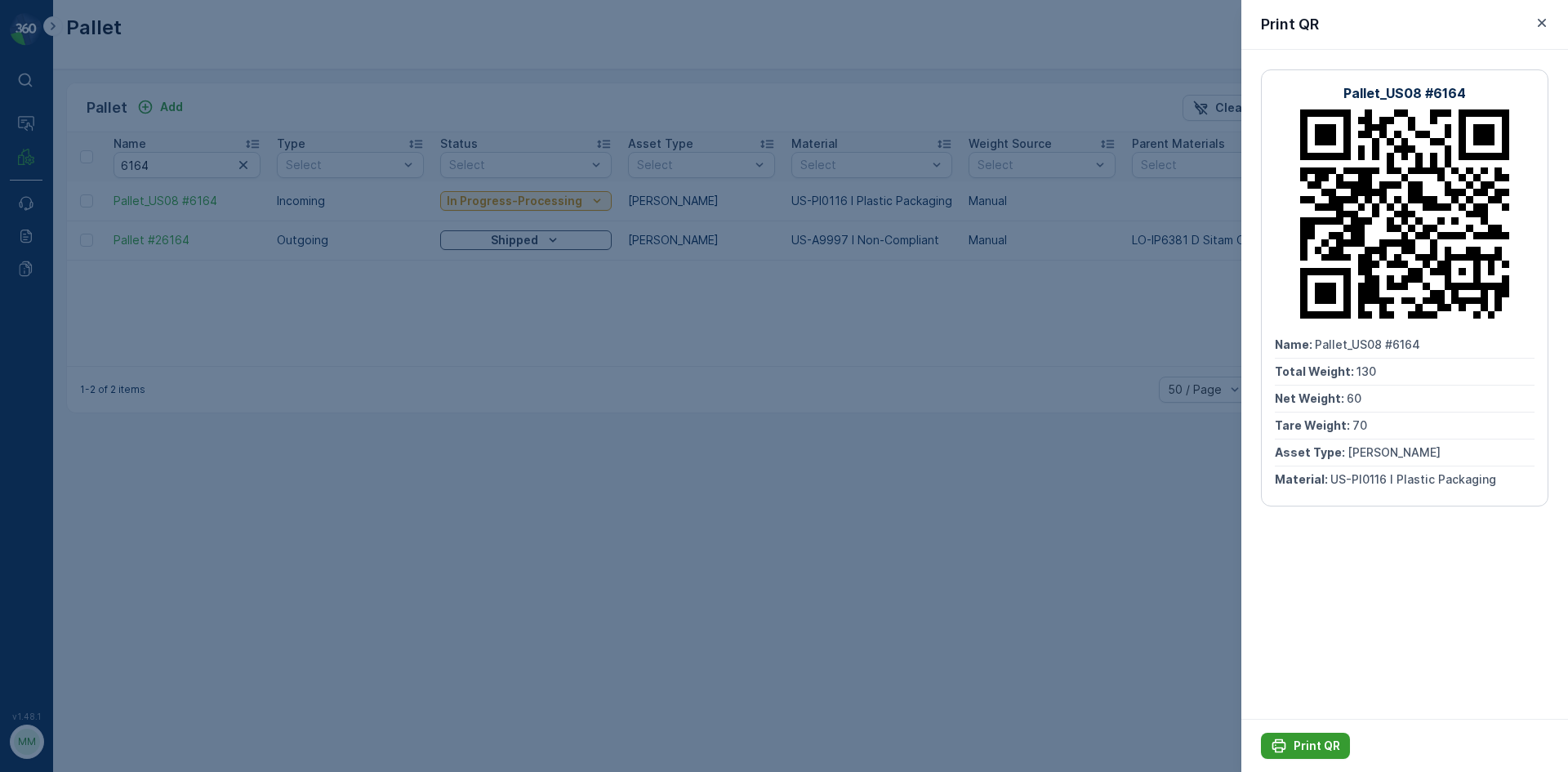
click at [1331, 744] on p "Print QR" at bounding box center [1317, 746] width 47 height 16
click at [1285, 743] on icon "Print QR" at bounding box center [1280, 746] width 14 height 14
click at [933, 443] on div at bounding box center [784, 386] width 1568 height 772
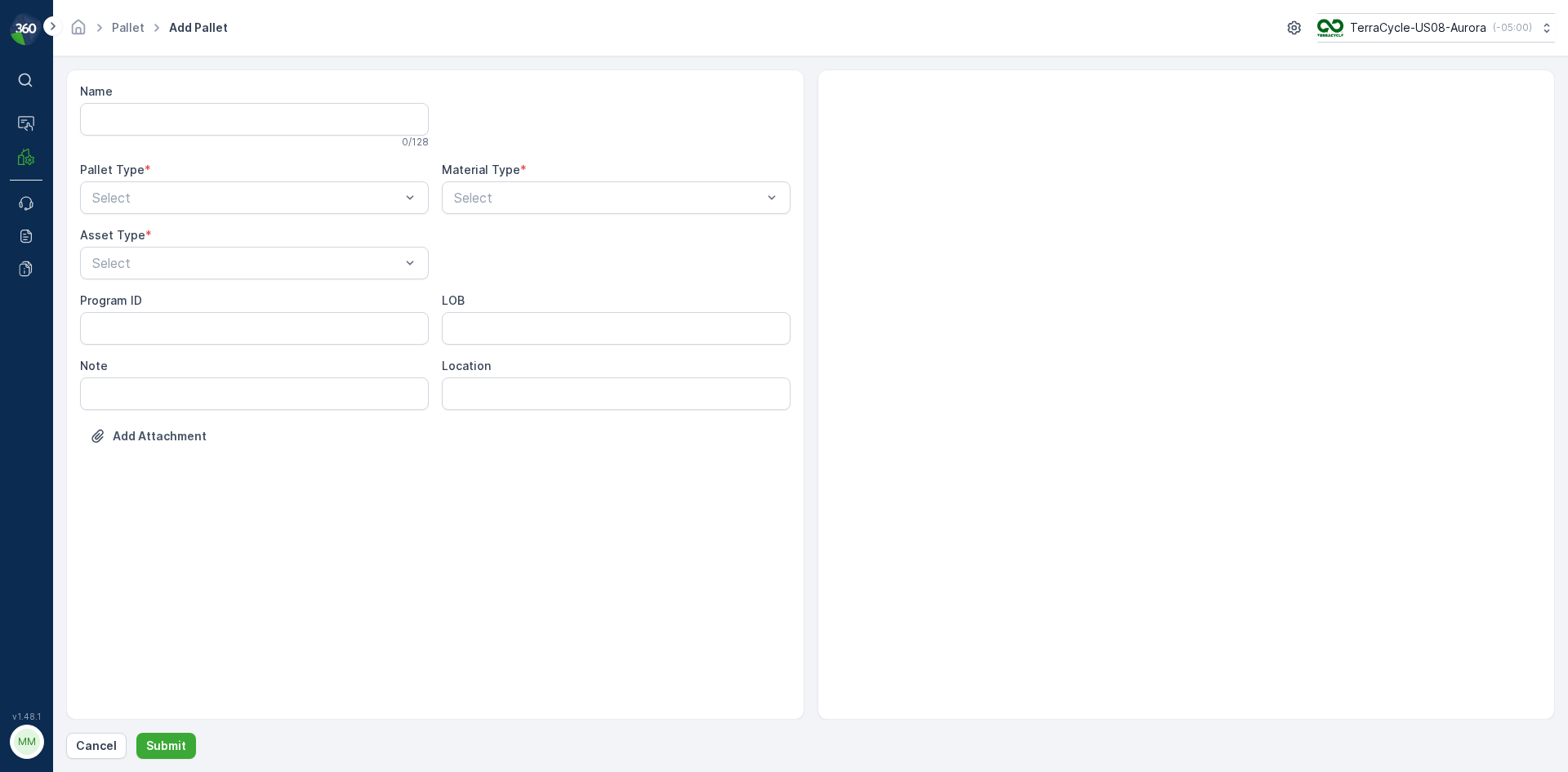
click at [393, 143] on div "Name 0 / 128 Pallet Type * Select Material Type * Select Asset Type * Select Pr…" at bounding box center [434, 276] width 711 height 386
click at [626, 141] on div at bounding box center [616, 116] width 349 height 66
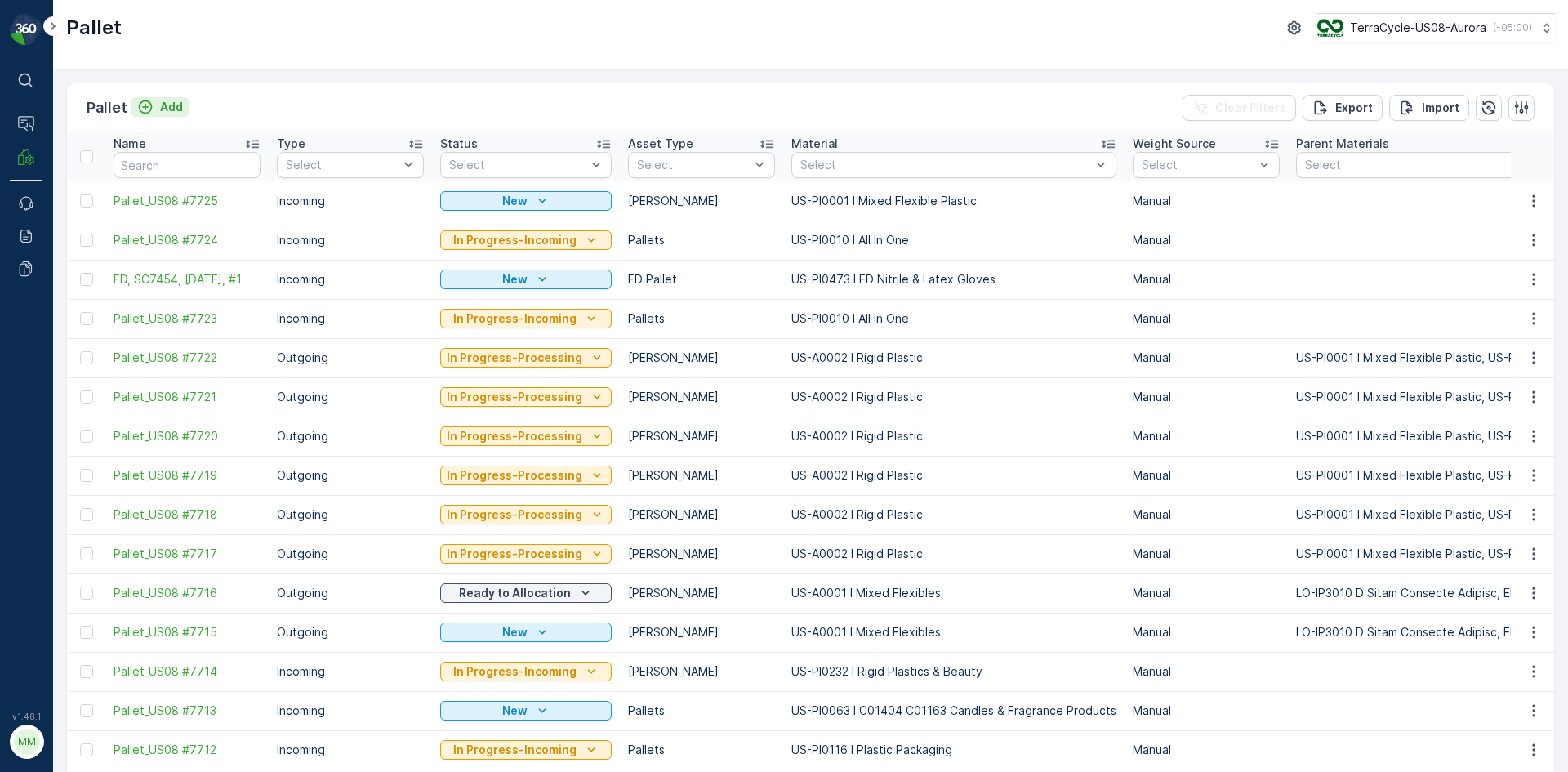
click at [183, 108] on button "Add" at bounding box center [160, 107] width 58 height 19
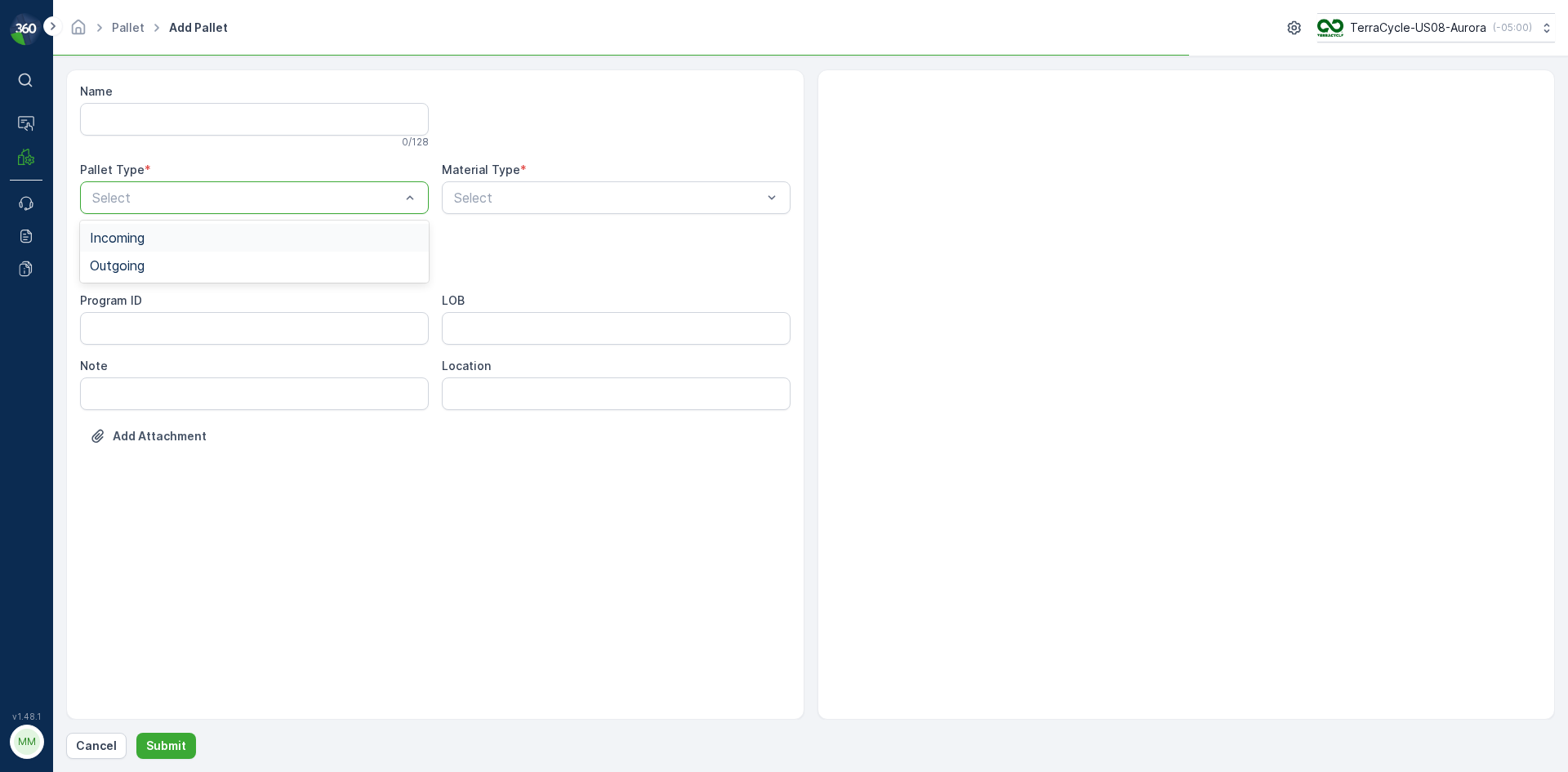
click at [226, 187] on div "Select" at bounding box center [254, 197] width 349 height 33
click at [186, 260] on div "Outgoing" at bounding box center [255, 266] width 329 height 15
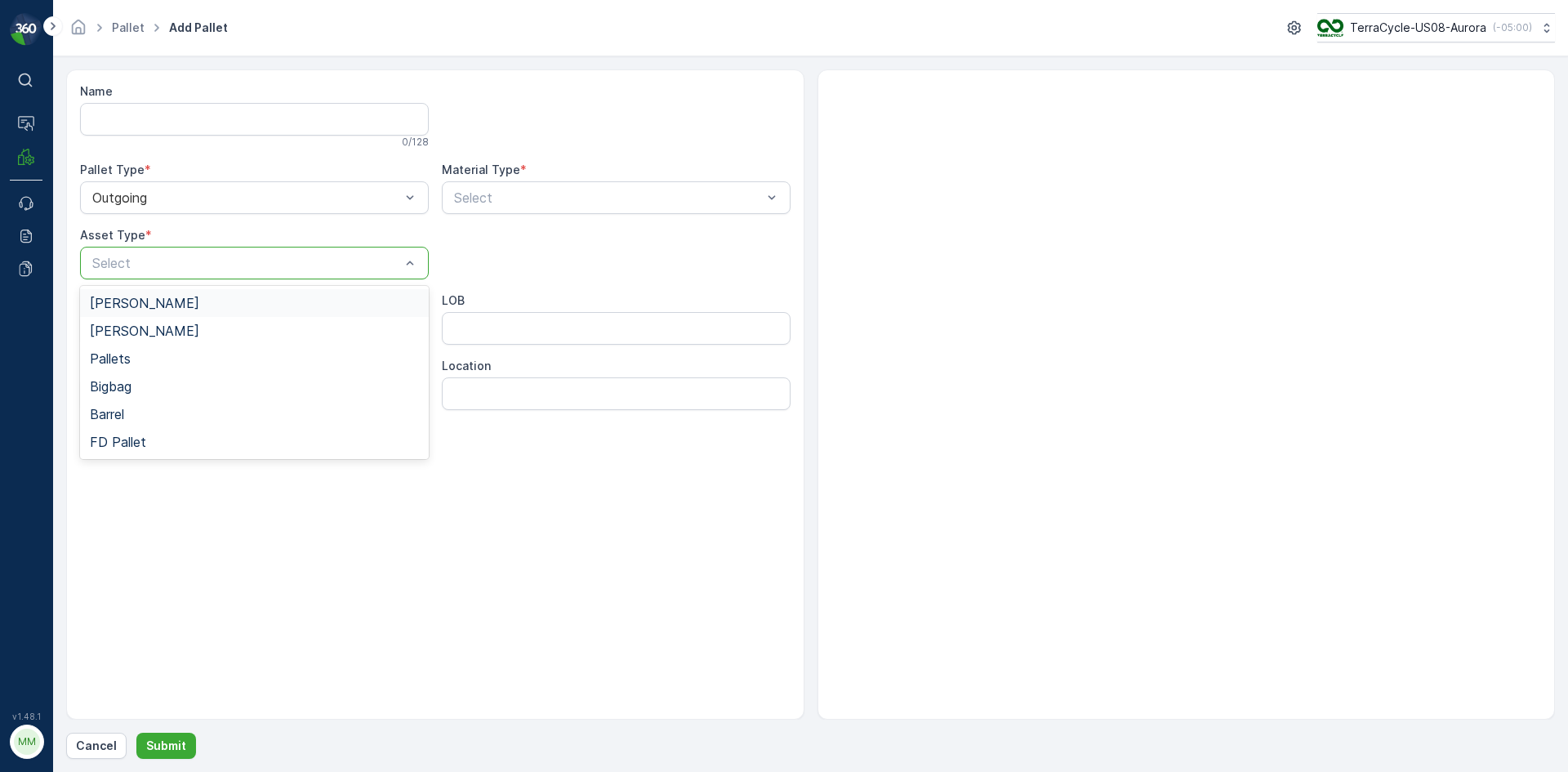
click at [195, 266] on div at bounding box center [246, 263] width 311 height 15
click at [190, 311] on div "[PERSON_NAME]" at bounding box center [254, 303] width 349 height 27
click at [694, 200] on div at bounding box center [608, 197] width 311 height 15
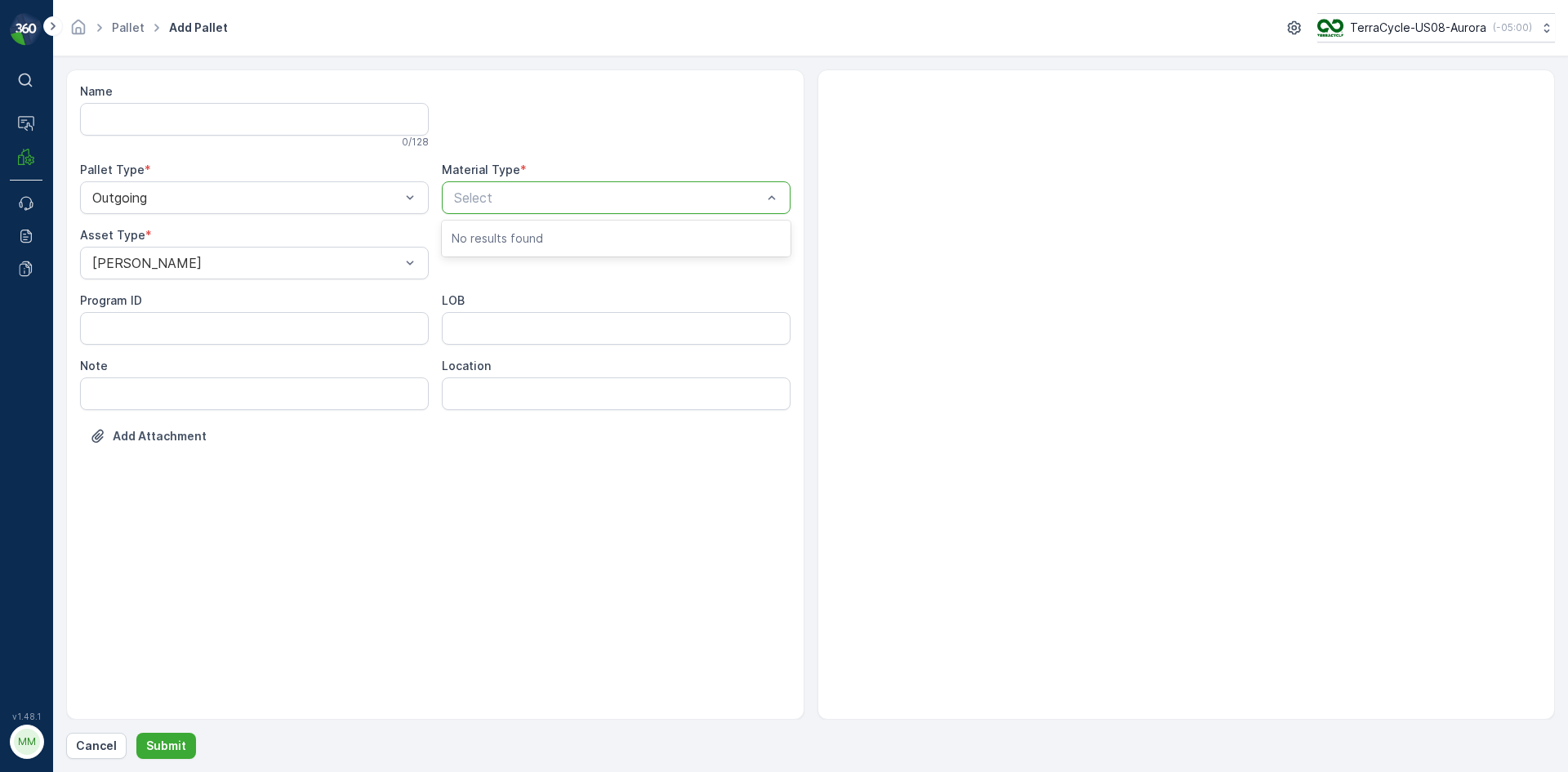
click at [686, 243] on p "No results found" at bounding box center [616, 238] width 329 height 16
click at [685, 198] on div at bounding box center [608, 197] width 311 height 15
click at [734, 174] on div "Material Type *" at bounding box center [616, 170] width 349 height 16
click at [719, 191] on div at bounding box center [608, 197] width 311 height 15
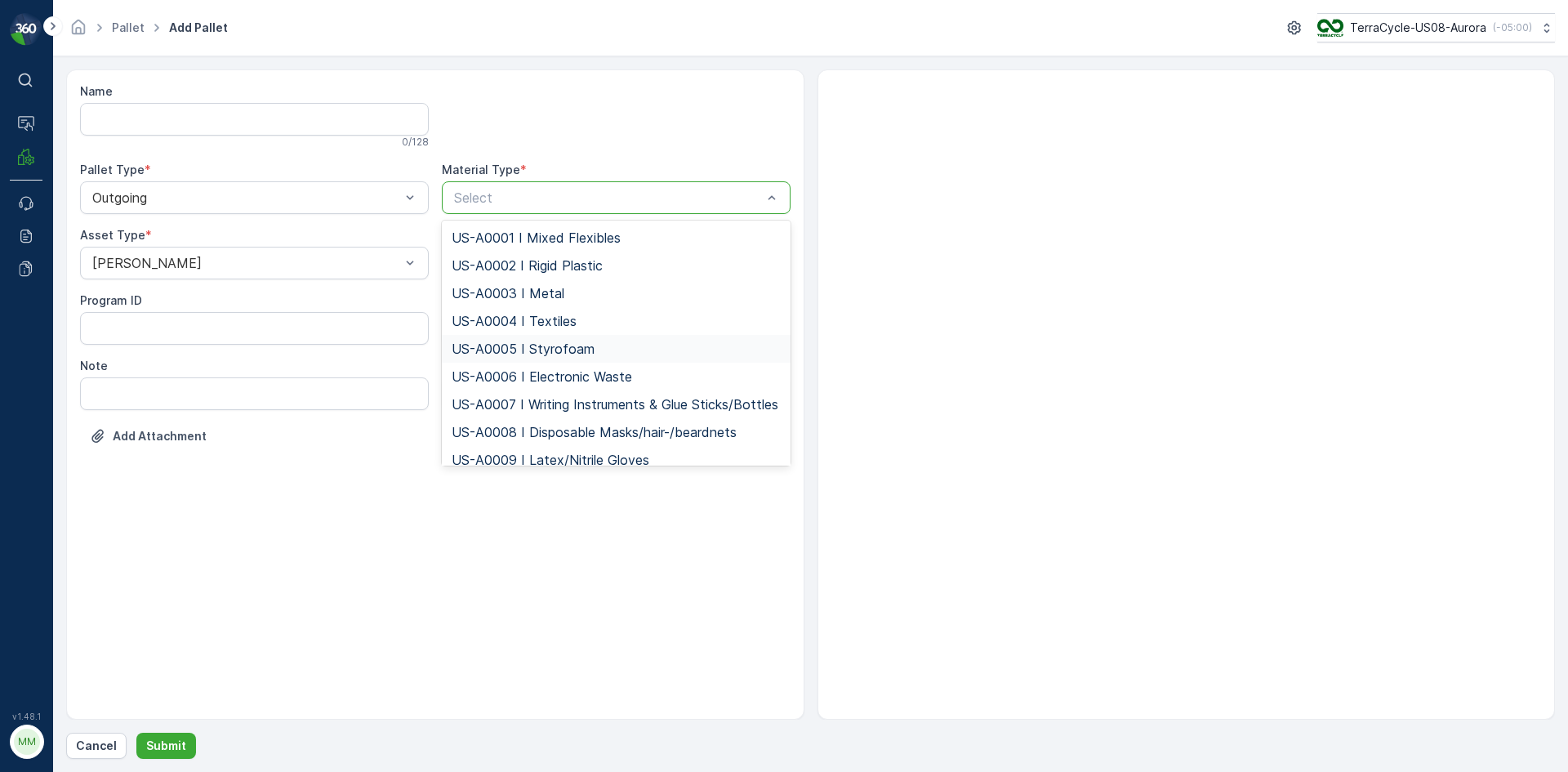
click at [626, 345] on div "US-A0005 I Styrofoam" at bounding box center [616, 349] width 329 height 15
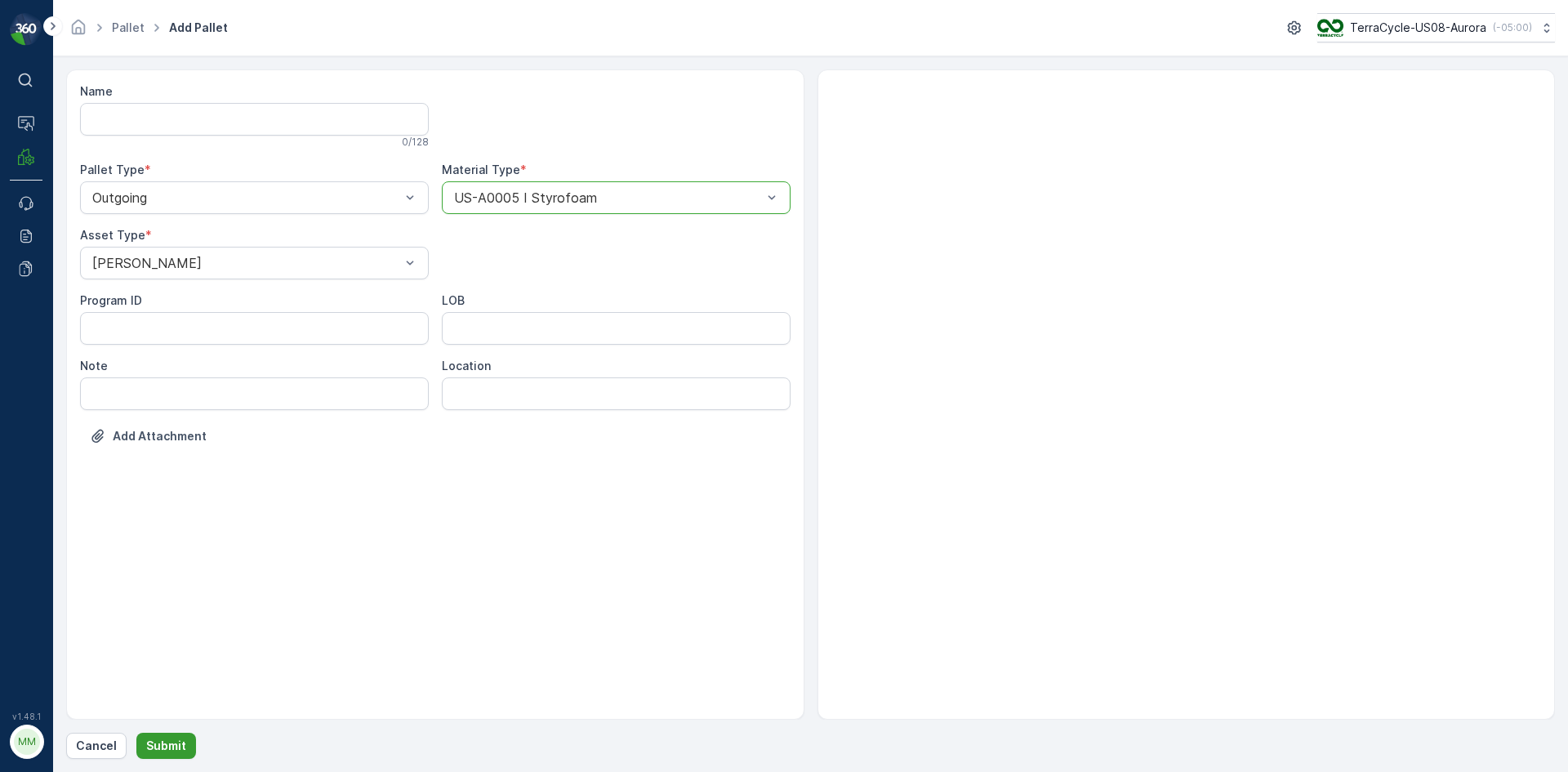
click at [154, 739] on p "Submit" at bounding box center [165, 746] width 40 height 16
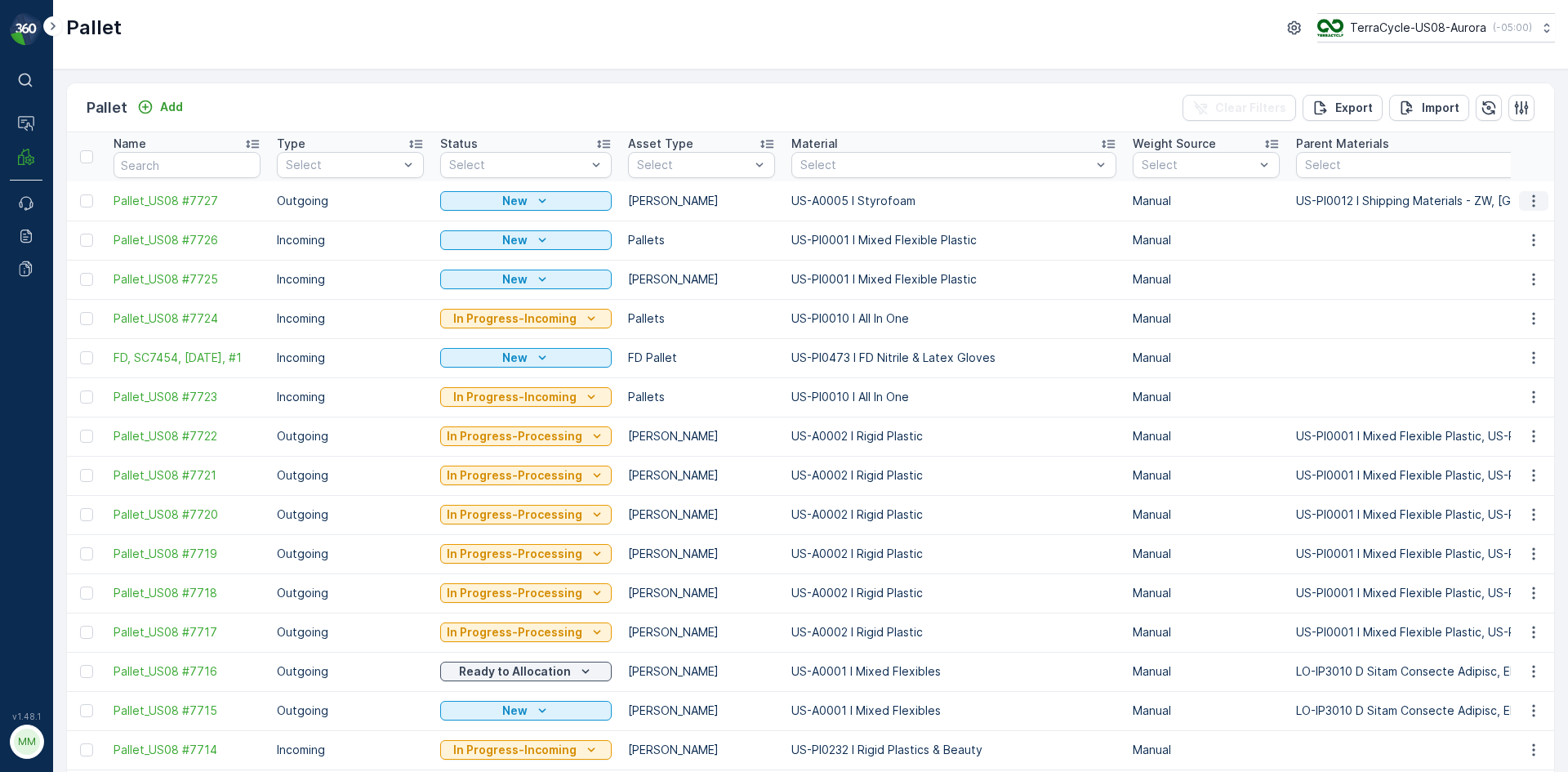
click at [1527, 196] on icon "button" at bounding box center [1533, 201] width 16 height 16
click at [1511, 317] on span "Print QR" at bounding box center [1489, 317] width 45 height 16
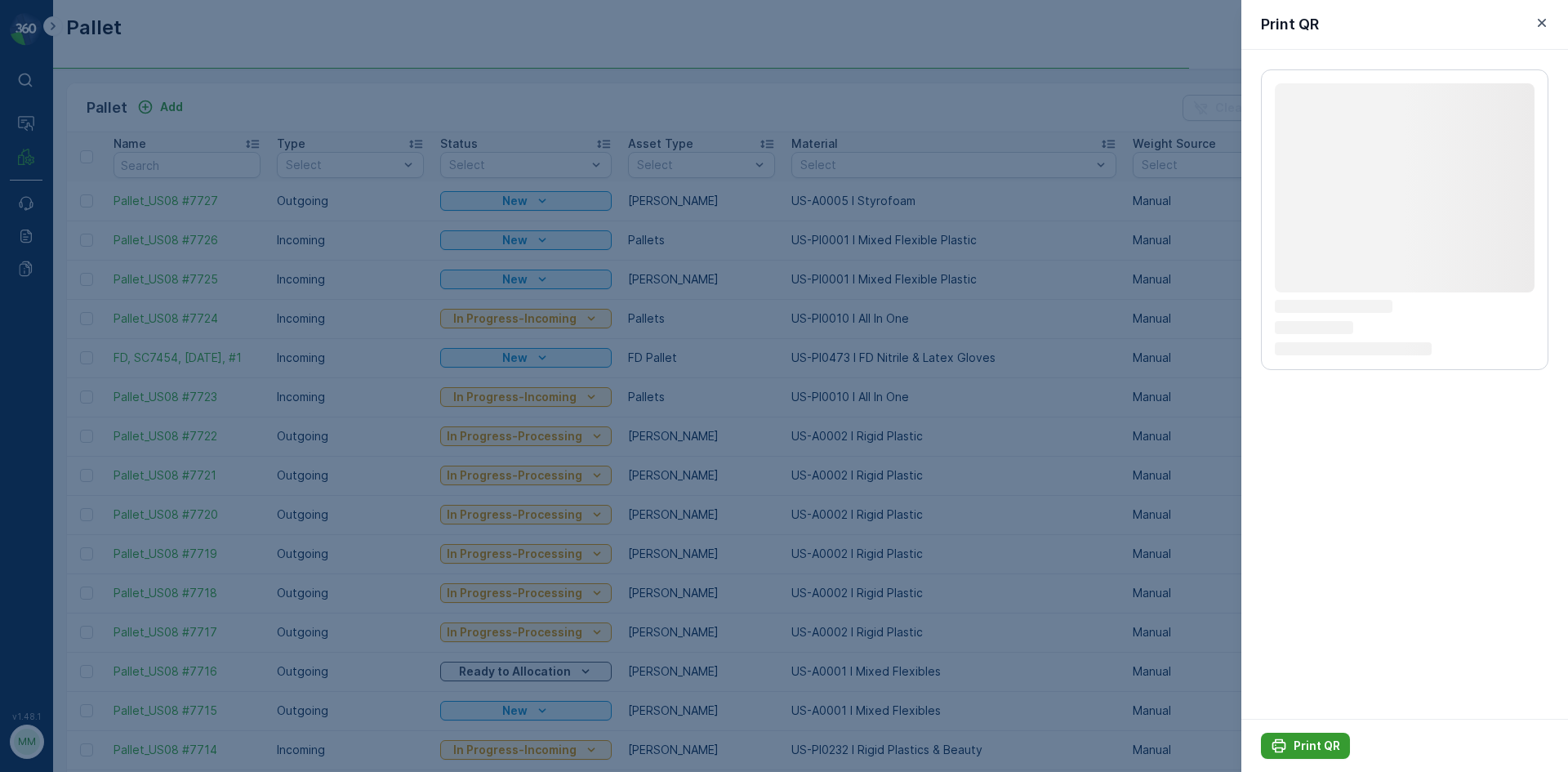
click at [1335, 743] on p "Print QR" at bounding box center [1317, 746] width 47 height 16
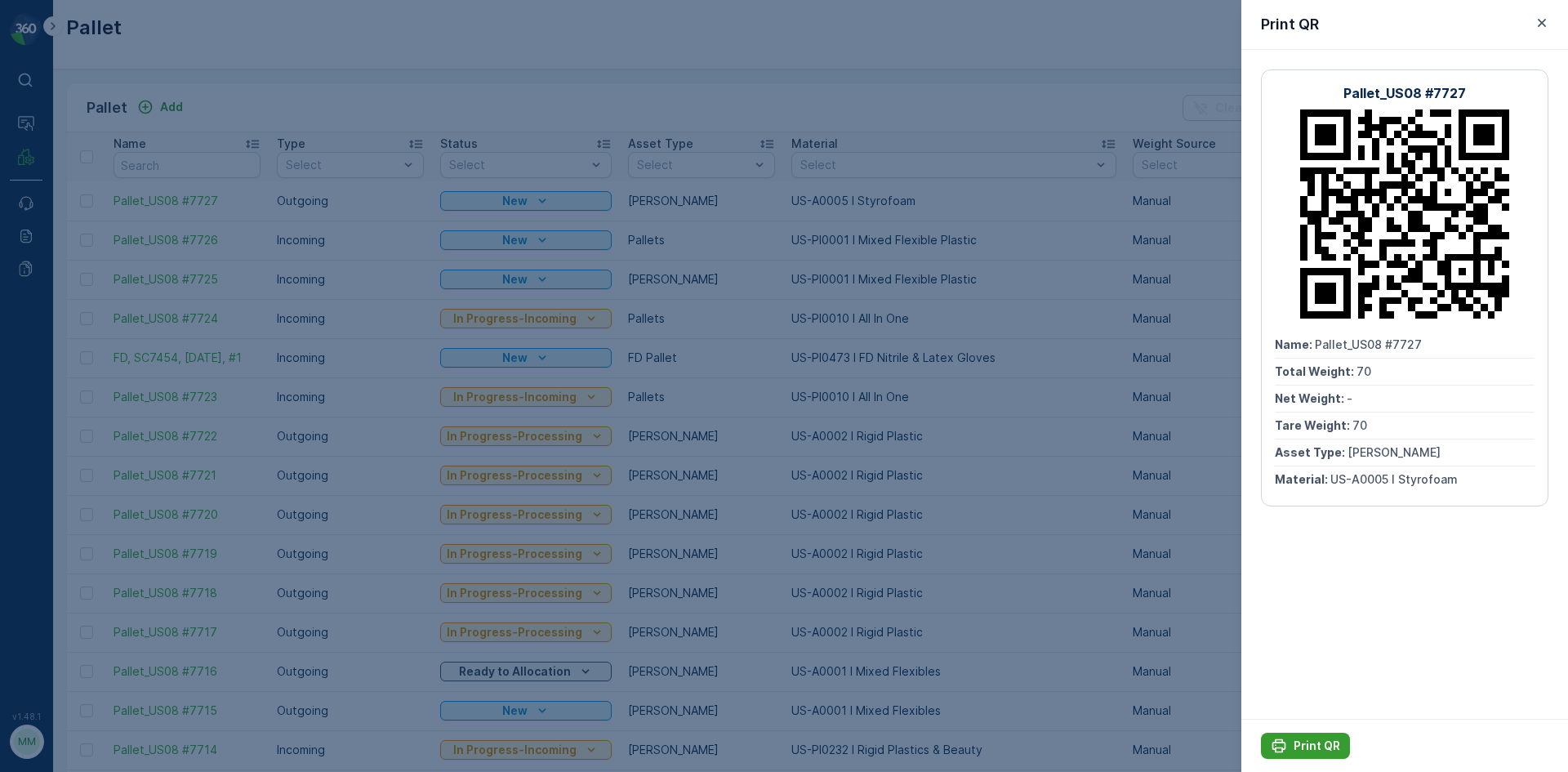
click at [1296, 739] on p "Print QR" at bounding box center [1317, 746] width 47 height 16
